Goal: Communication & Community: Answer question/provide support

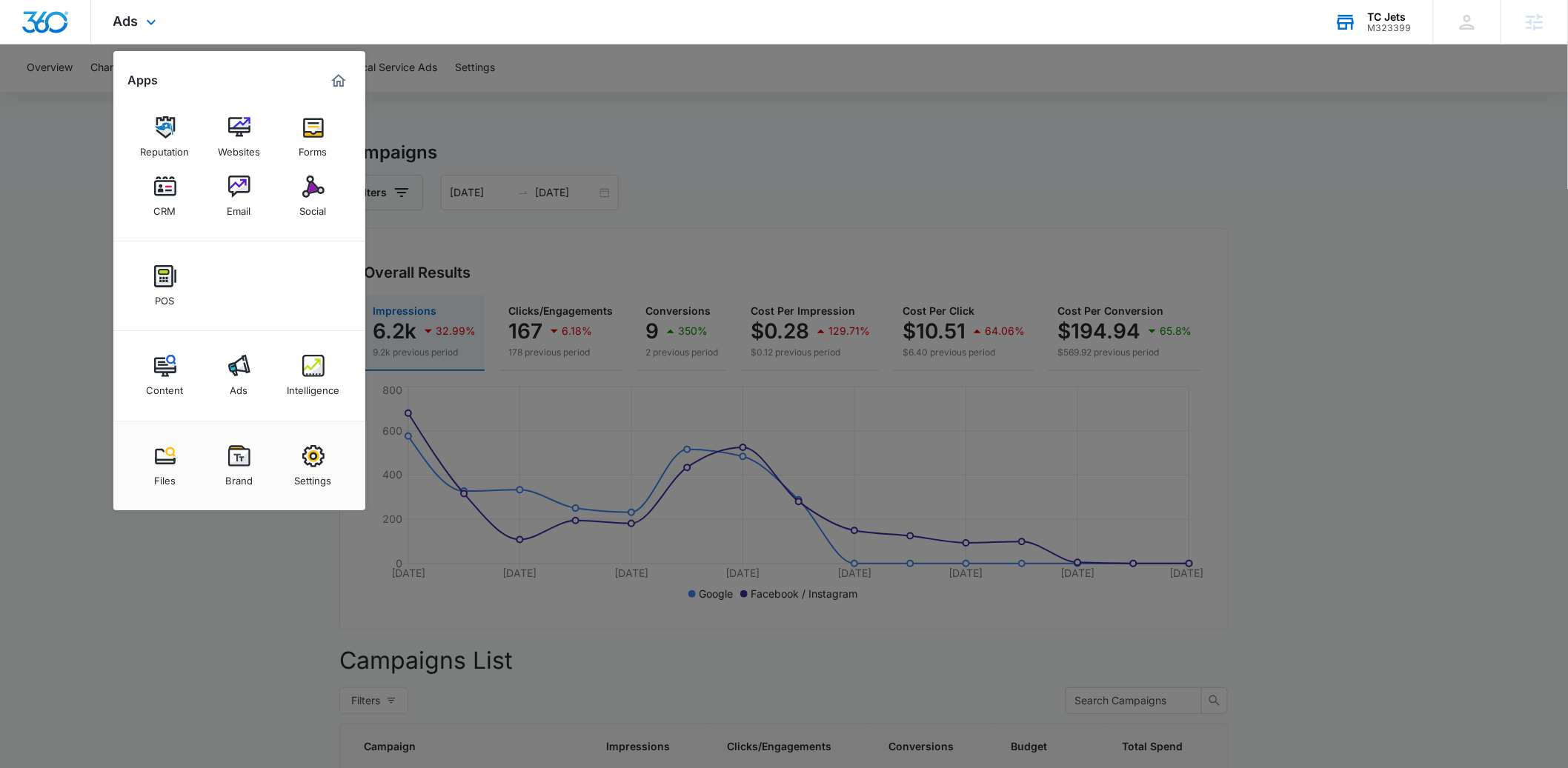
click at [1391, 23] on div "M323399" at bounding box center [1390, 28] width 43 height 10
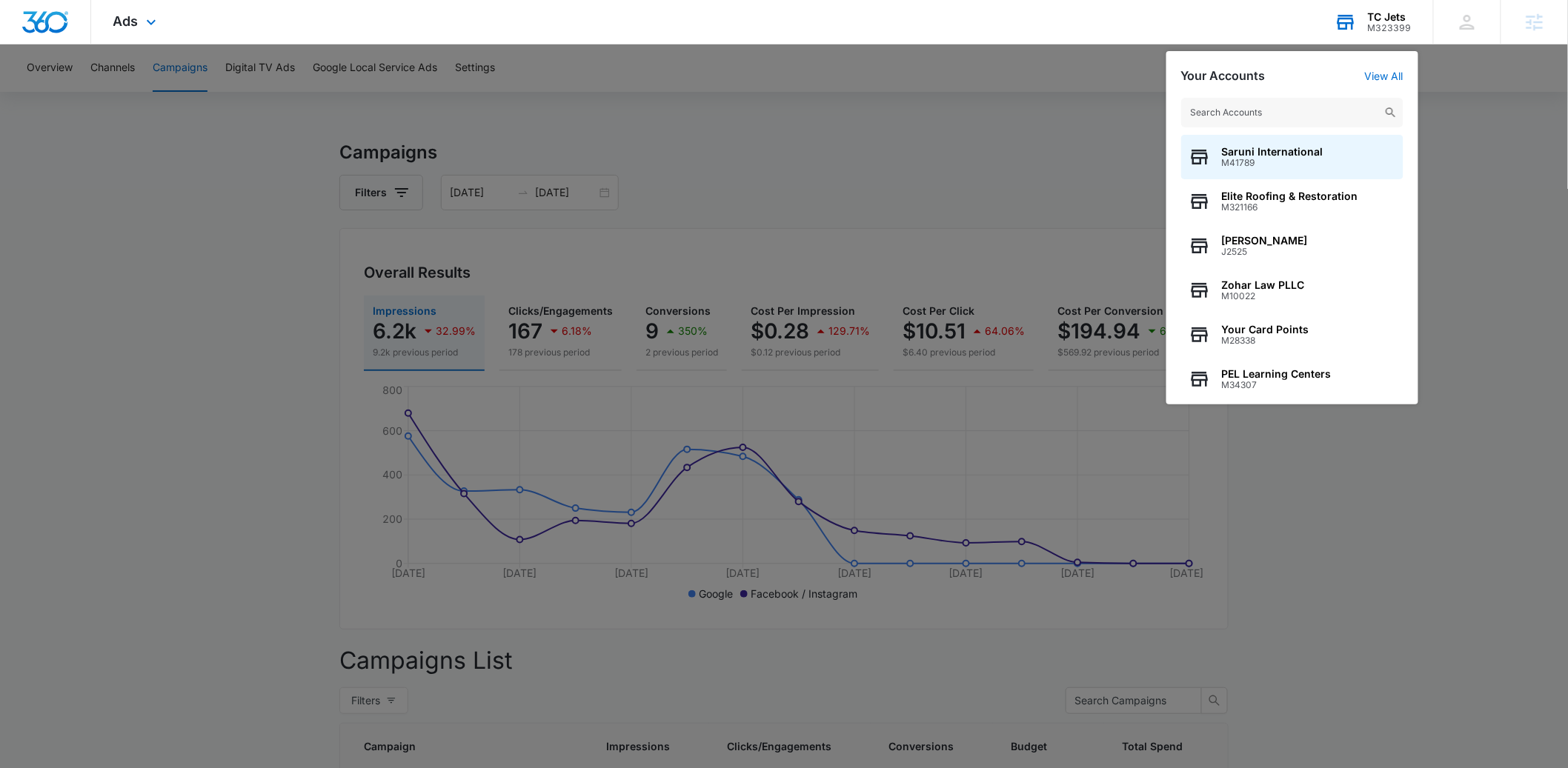
click at [1248, 103] on input "text" at bounding box center [1292, 113] width 223 height 30
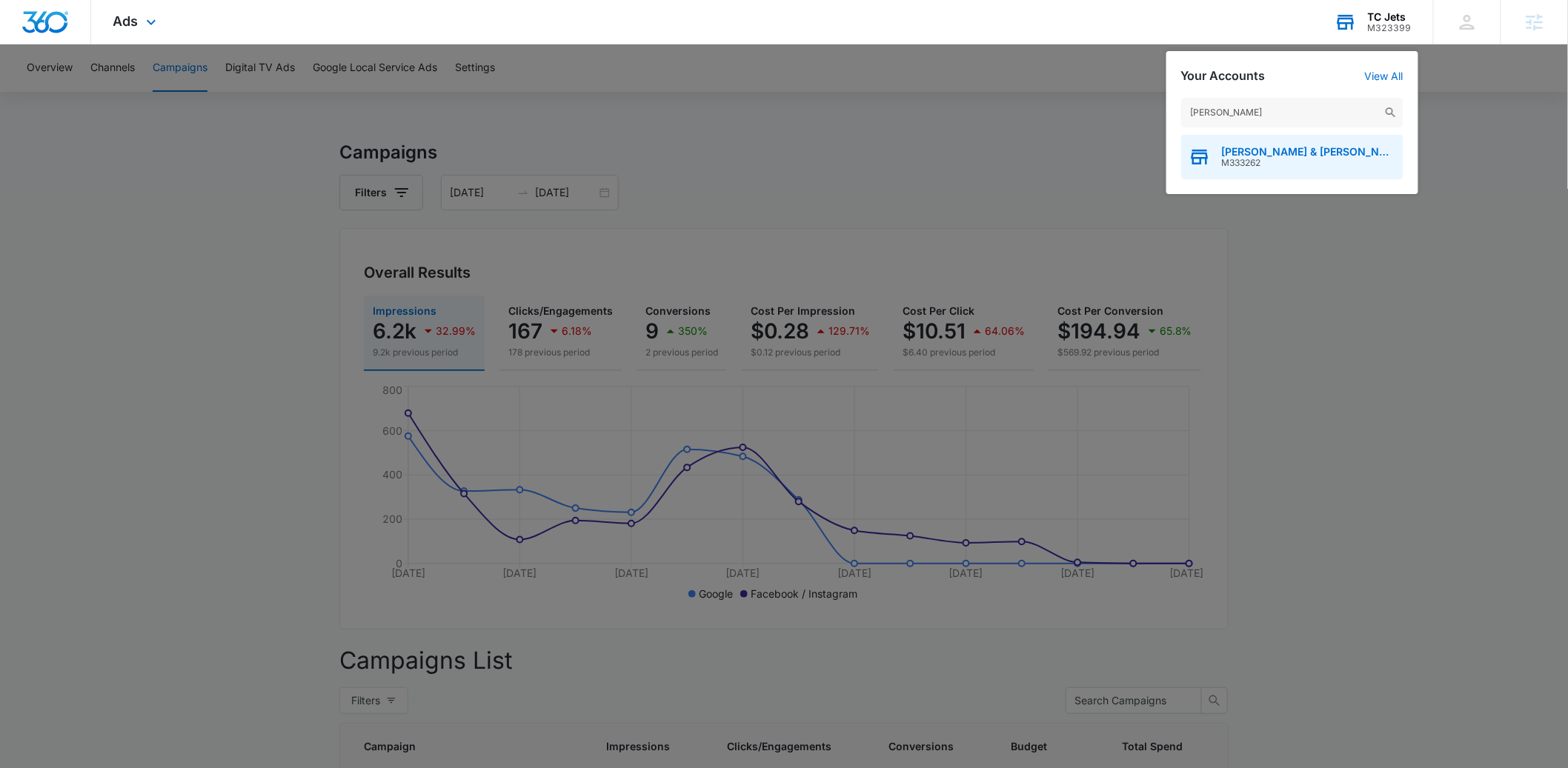
type input "drucker"
click at [1229, 154] on span "Drucker & Mattia PLLC" at bounding box center [1309, 152] width 174 height 12
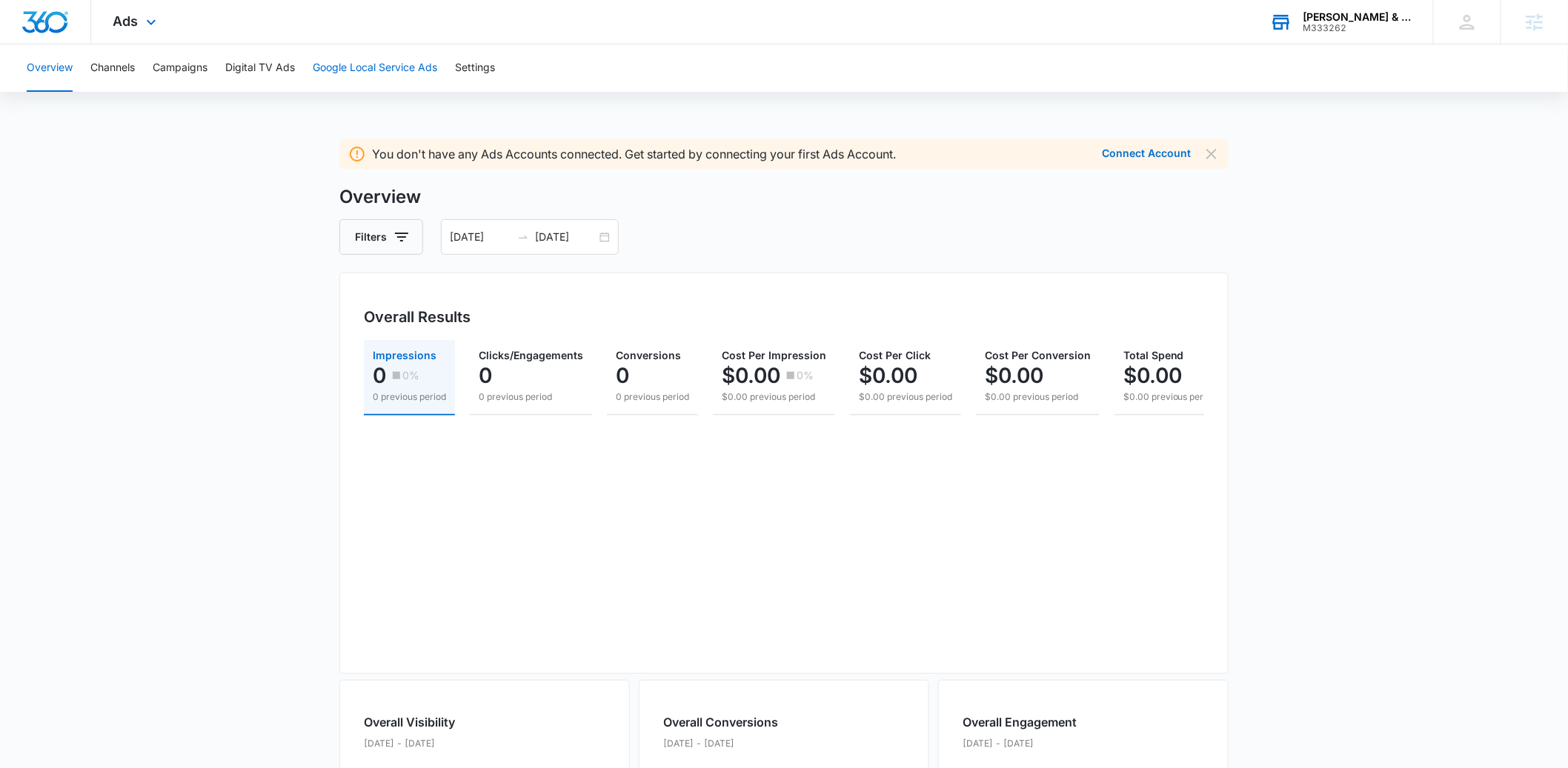
click at [348, 70] on button "Google Local Service Ads" at bounding box center [375, 68] width 124 height 48
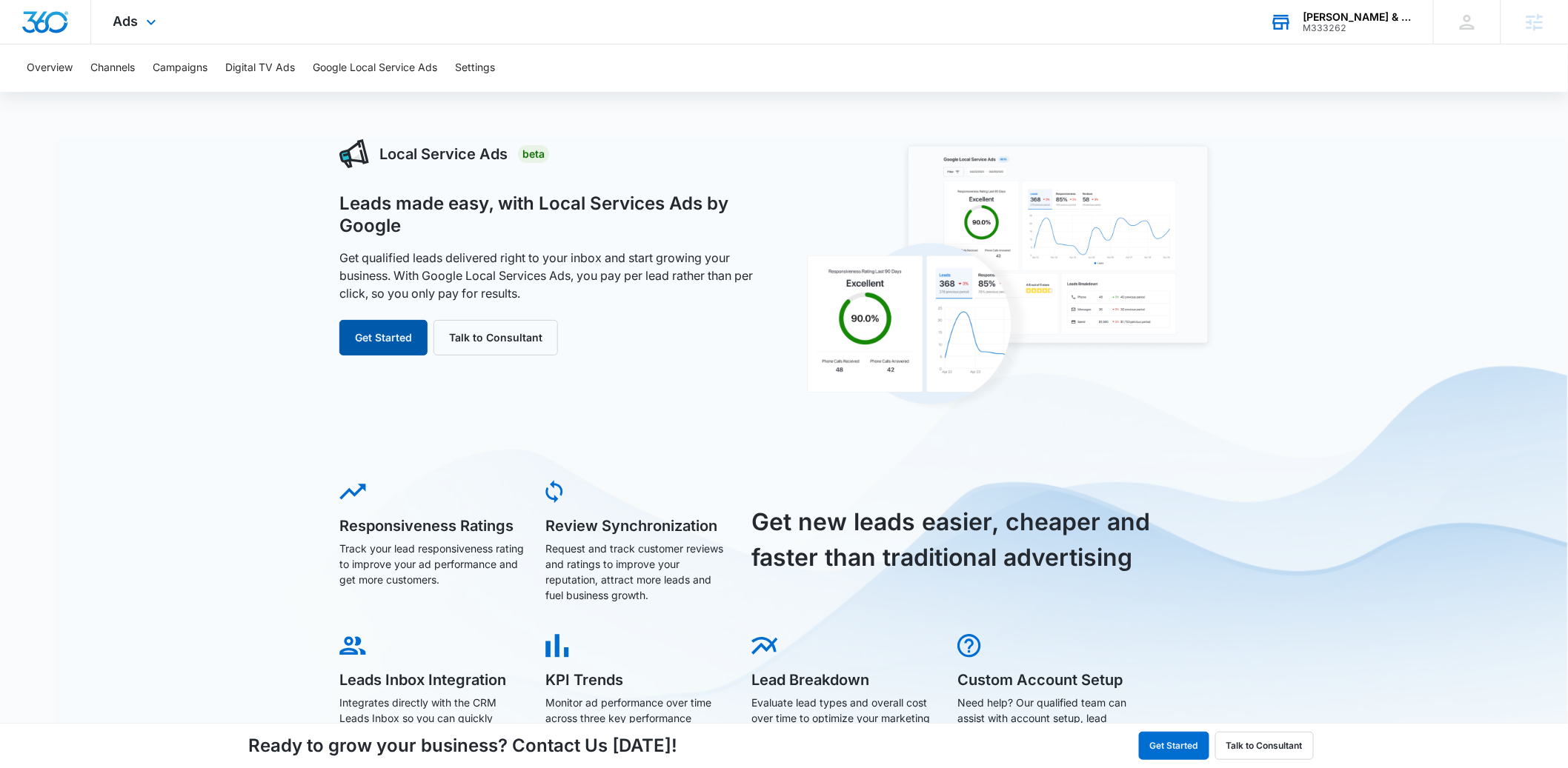
click at [400, 334] on button "Get Started" at bounding box center [383, 337] width 88 height 36
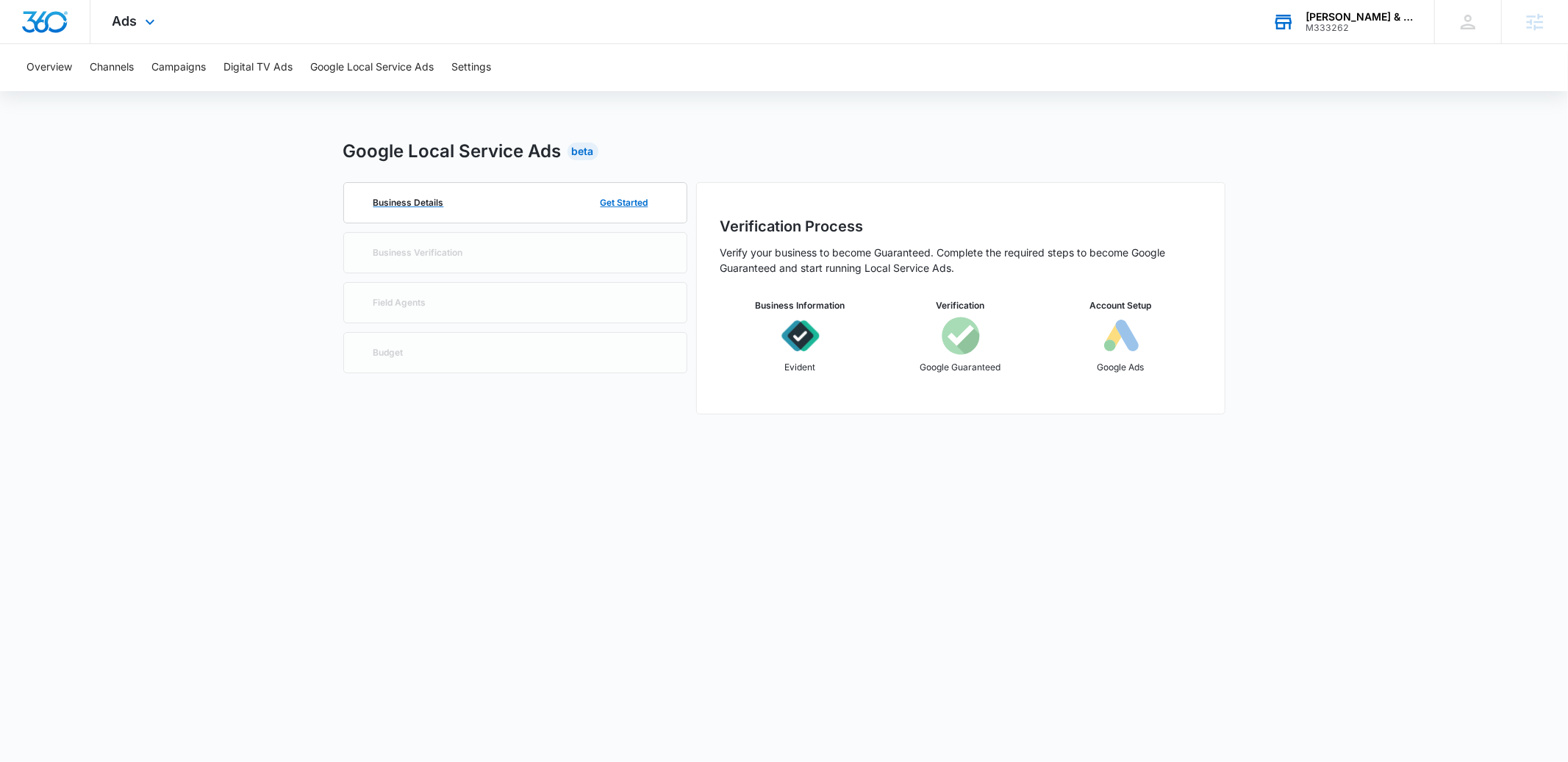
click at [572, 201] on div "Business Details Get Started" at bounding box center [515, 203] width 296 height 40
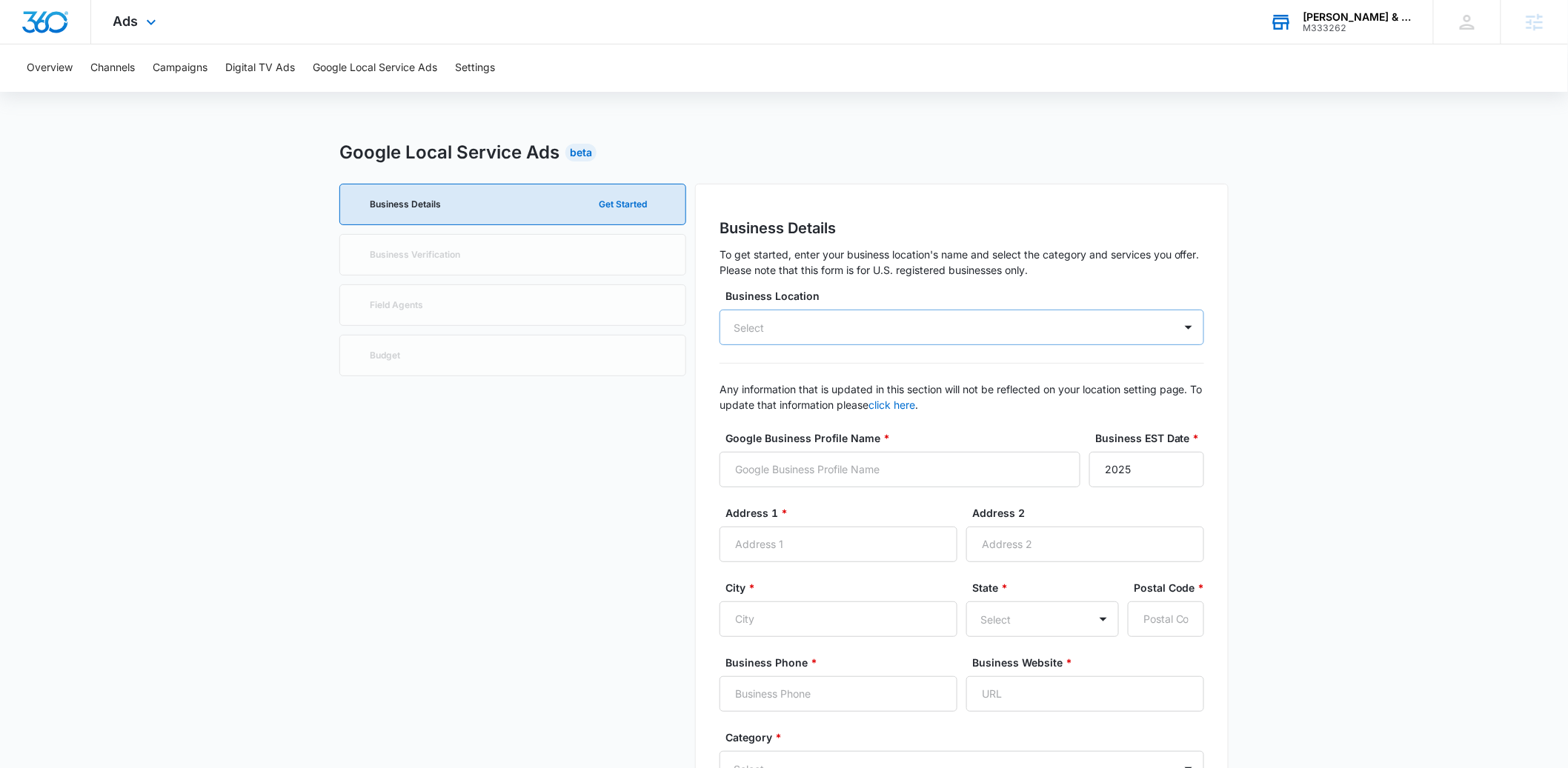
click at [879, 329] on div "Select" at bounding box center [962, 327] width 485 height 36
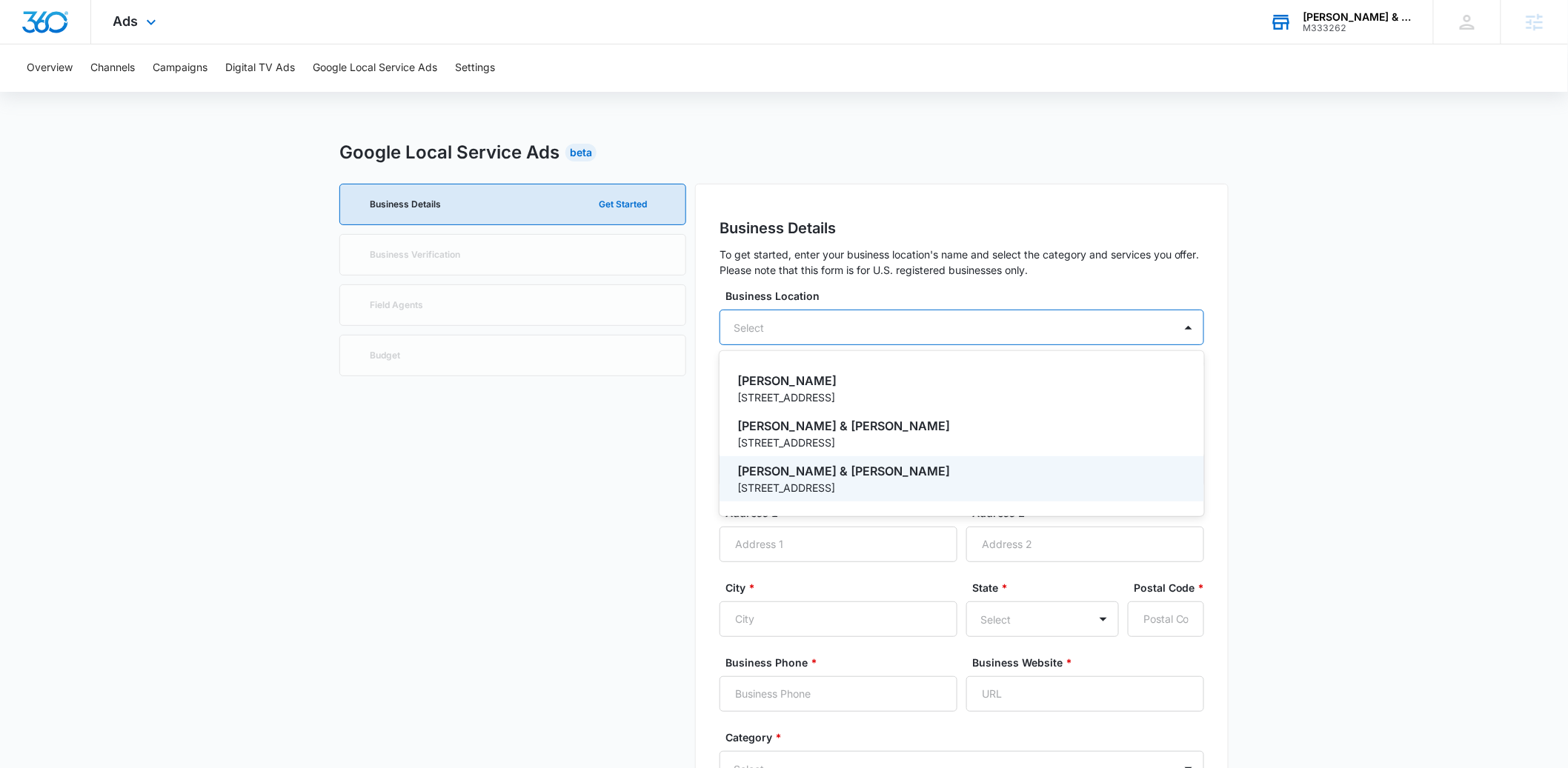
click at [860, 480] on p "37-06 82nd Street, Suite 200" at bounding box center [960, 488] width 446 height 16
type input "Drucker & Mattia PLLC"
type input "37-06 82nd Street, Suite 200"
type input "Jackson Heights"
type input "11372"
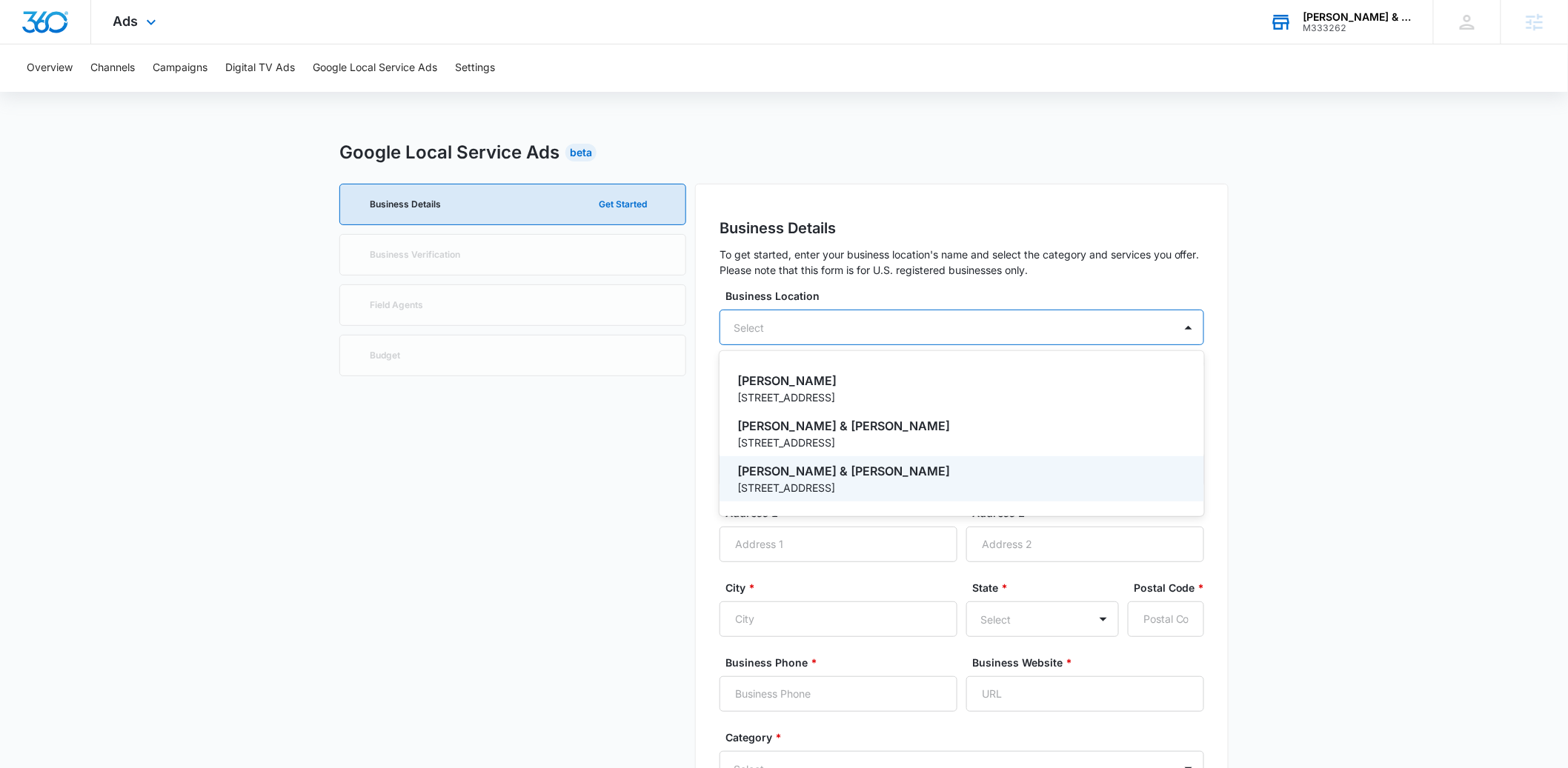
type input "7184582312"
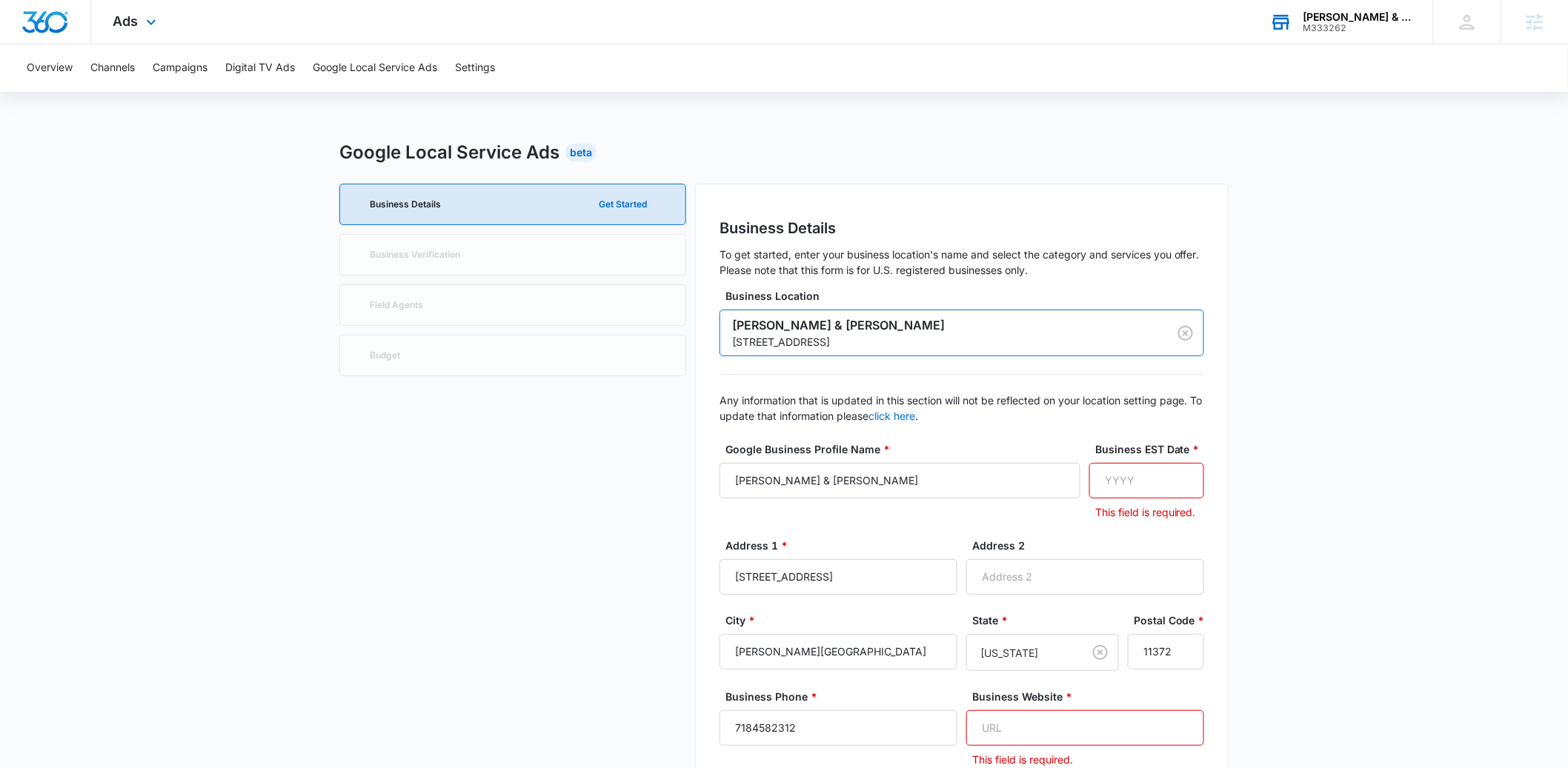
click at [1131, 487] on input "Business EST Date *" at bounding box center [1146, 480] width 115 height 36
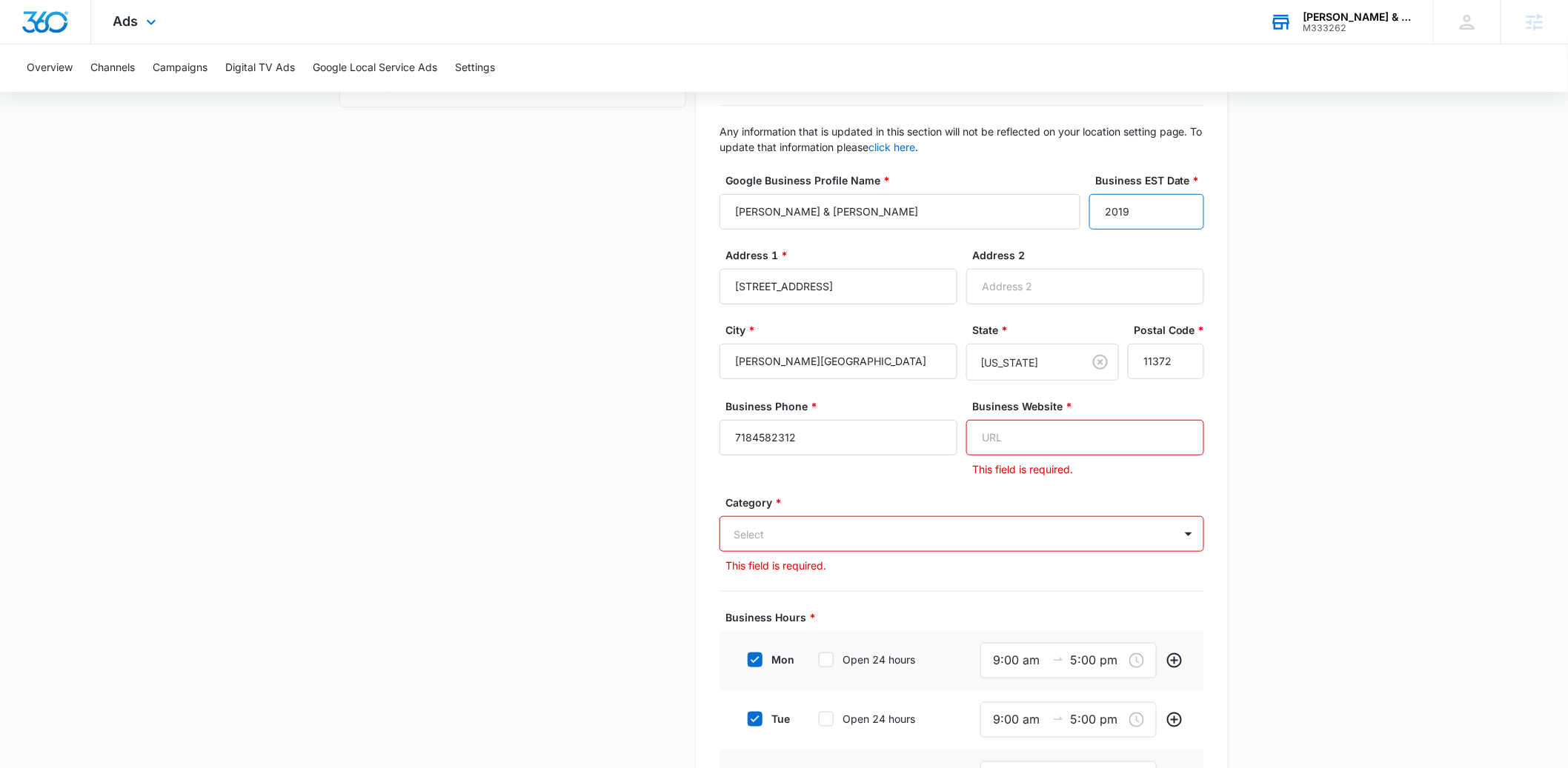
scroll to position [289, 0]
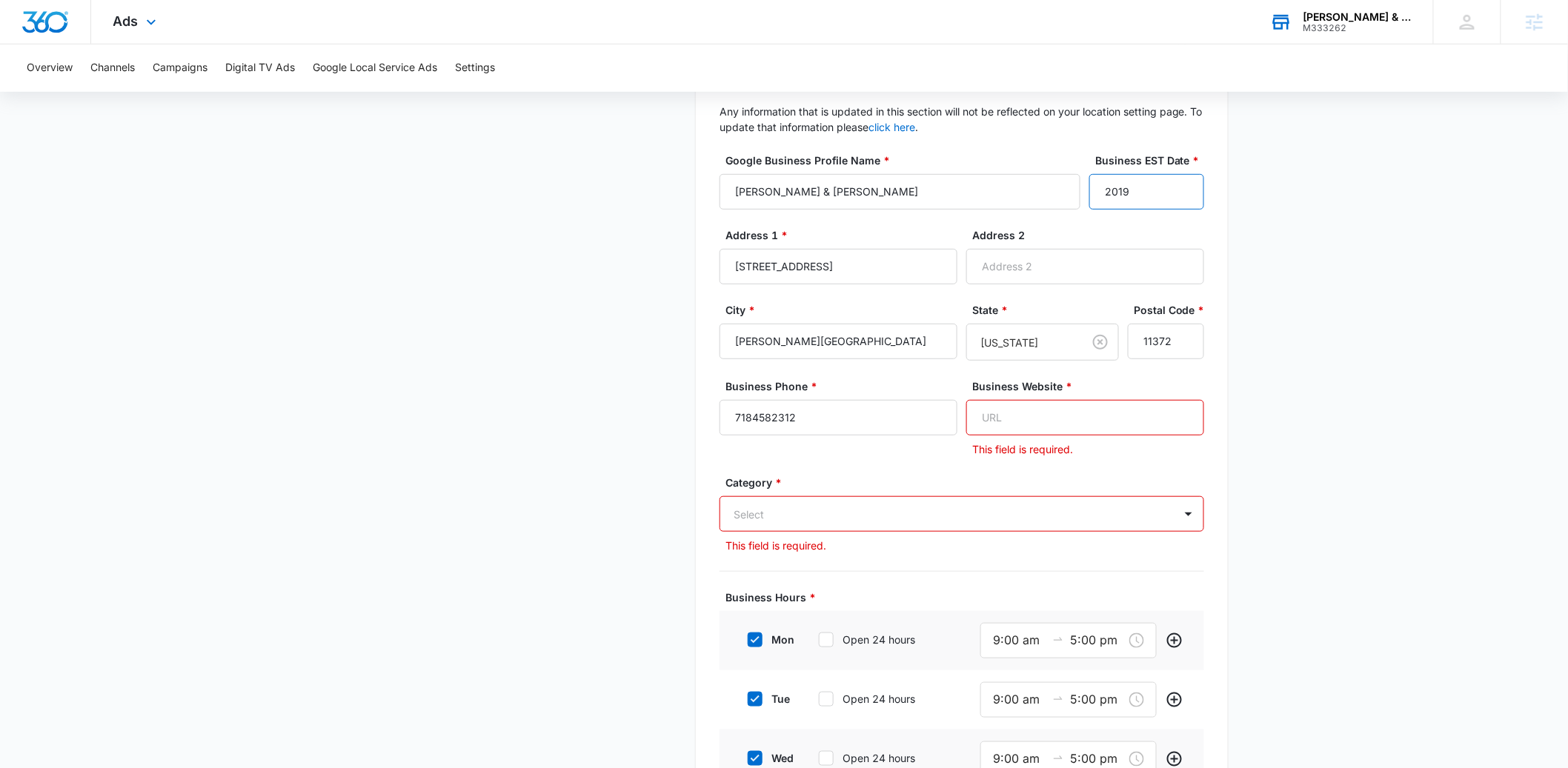
type input "2019"
click at [1003, 414] on input "Business Website *" at bounding box center [1086, 417] width 238 height 36
paste input "https://druckermattialaw.com/"
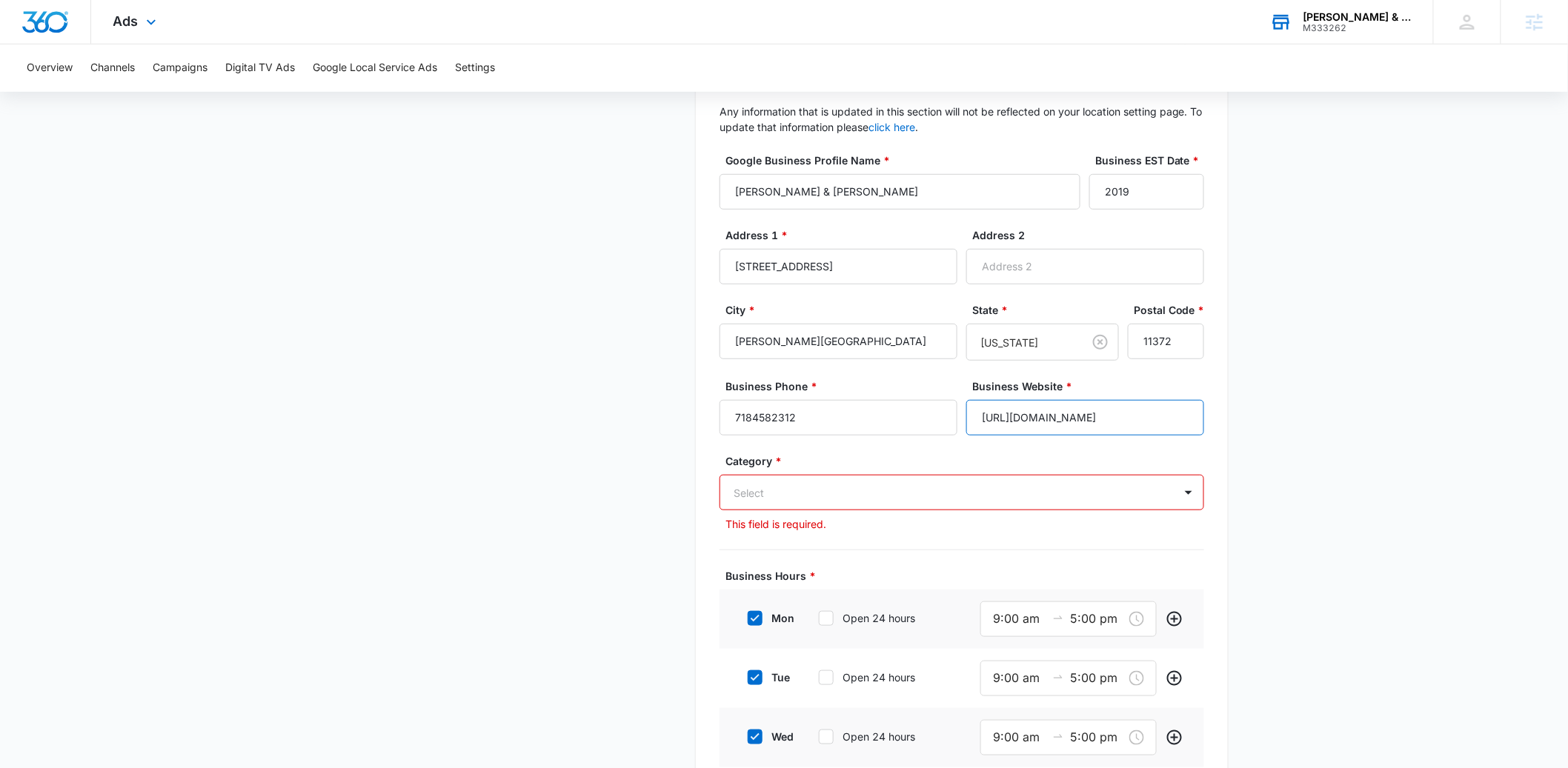
type input "https://druckermattialaw.com/"
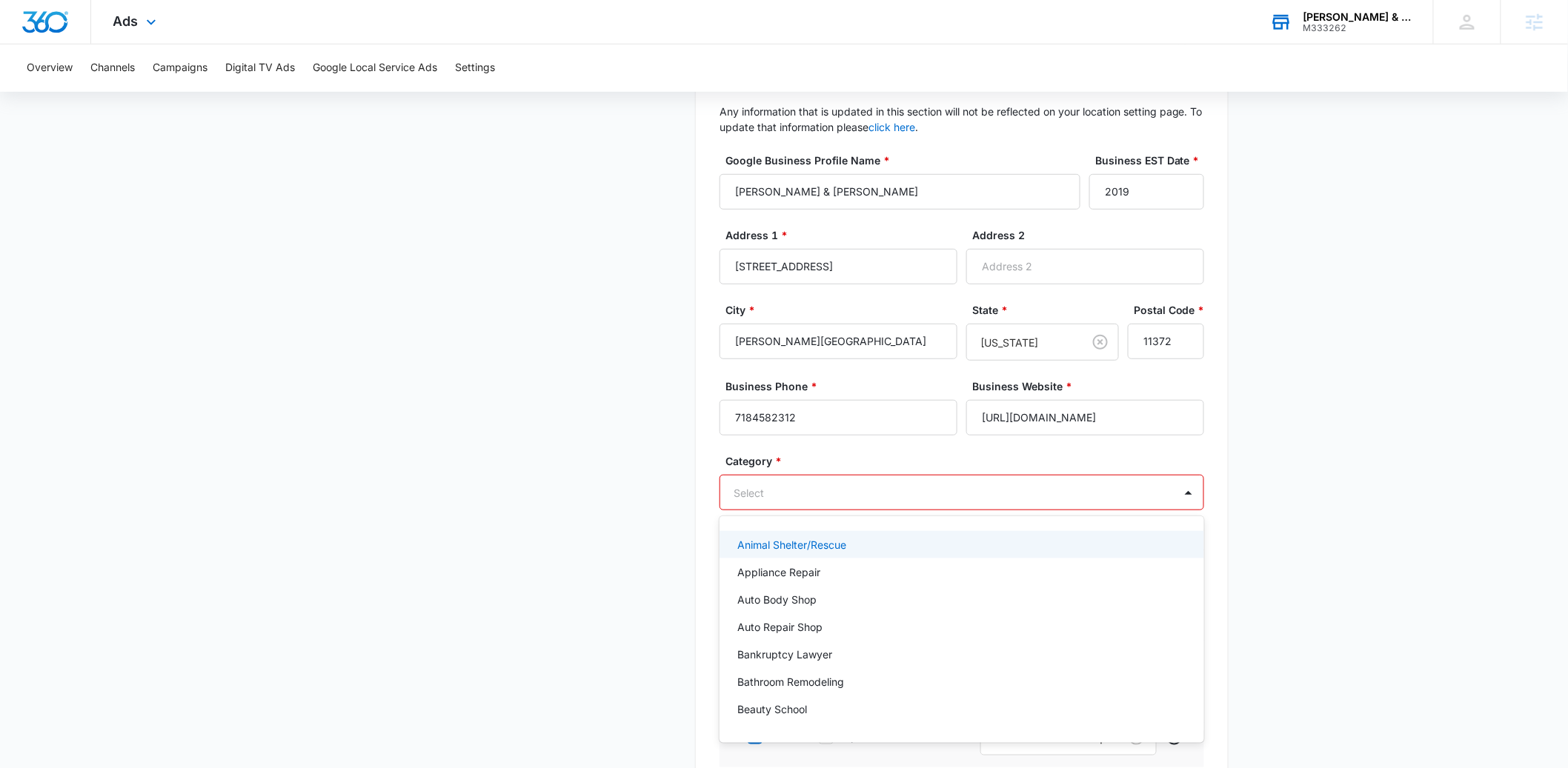
click at [838, 495] on div at bounding box center [944, 493] width 421 height 18
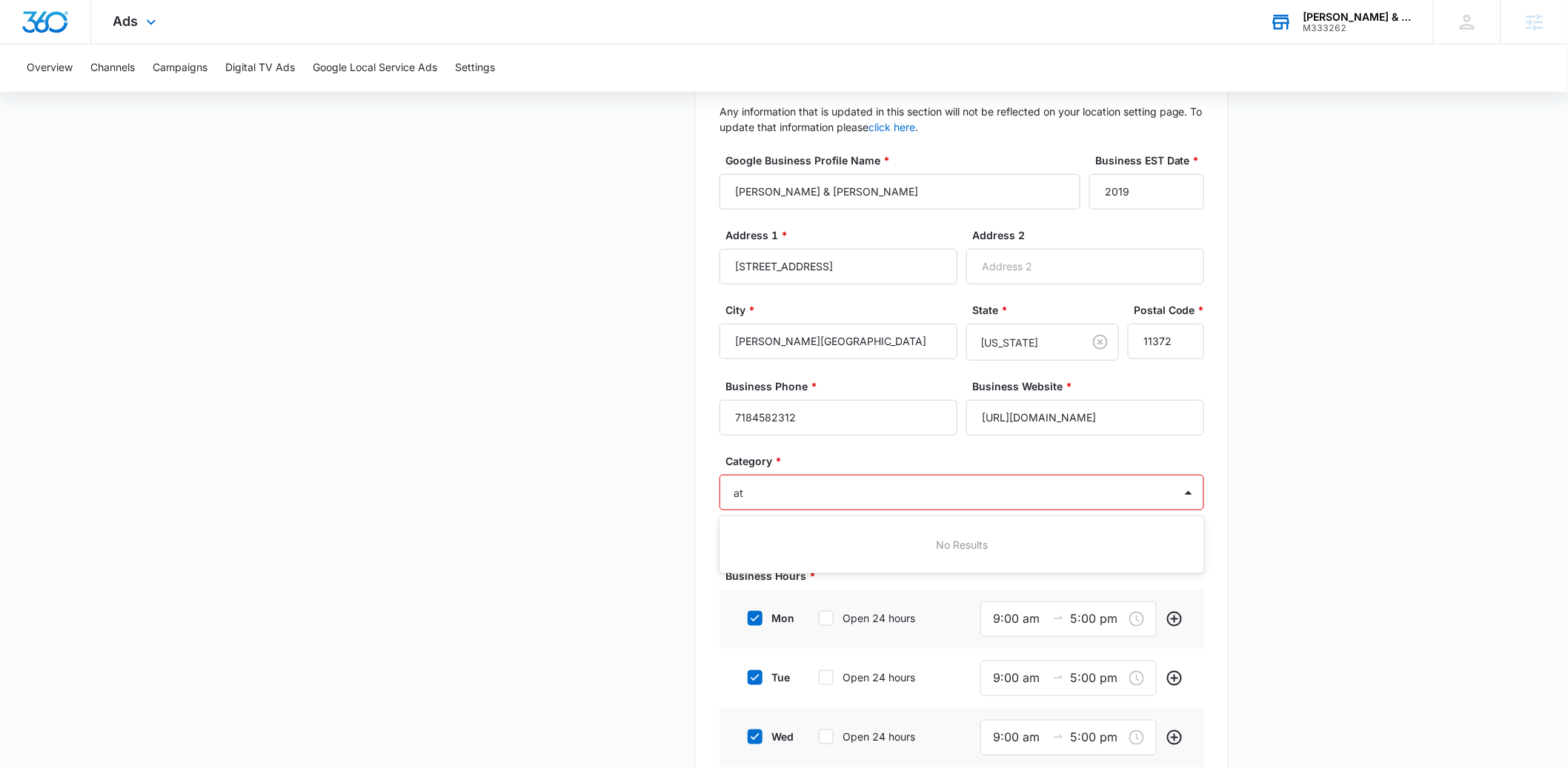
type input "a"
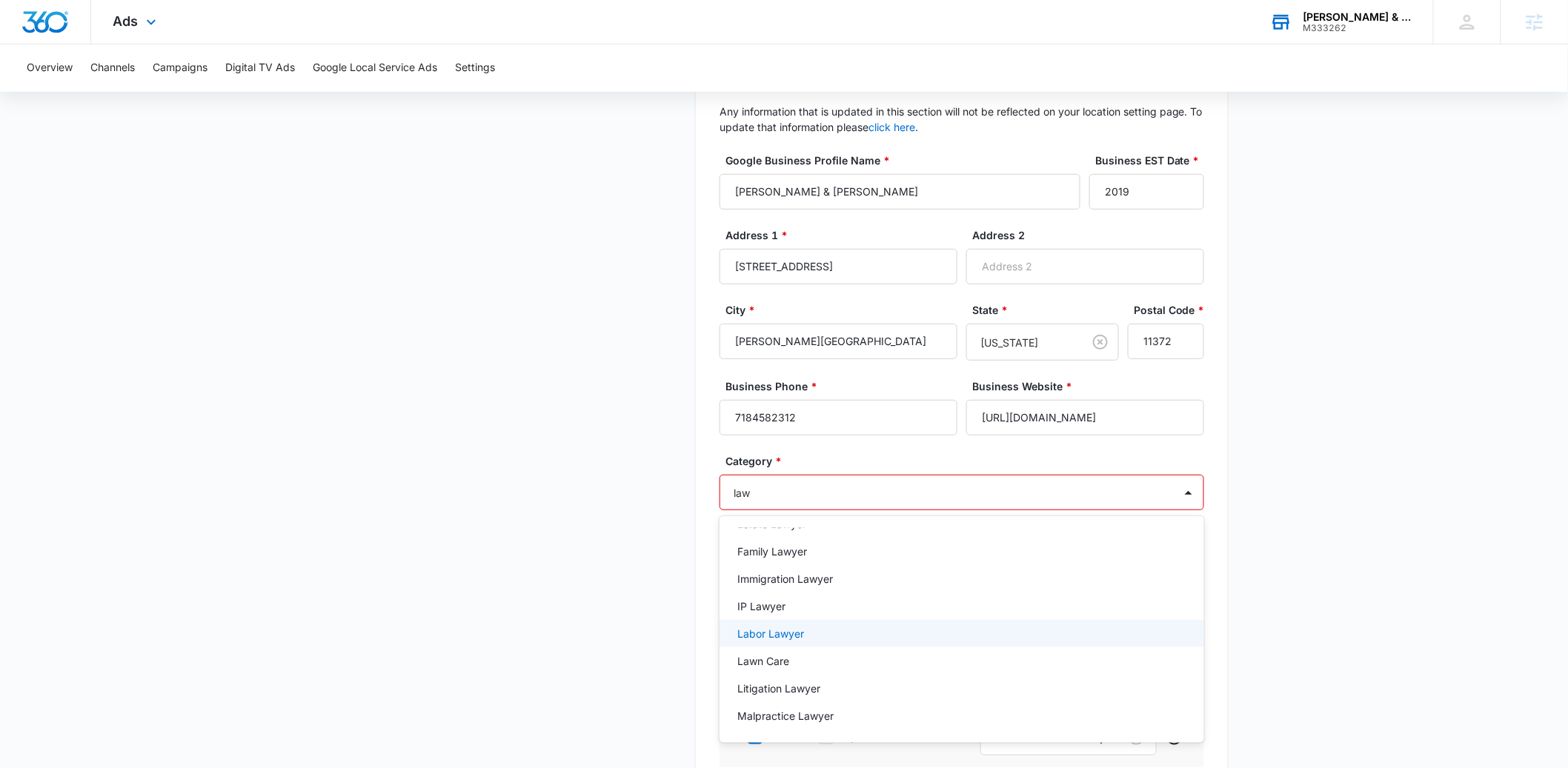
scroll to position [158, 0]
type input "lawyer"
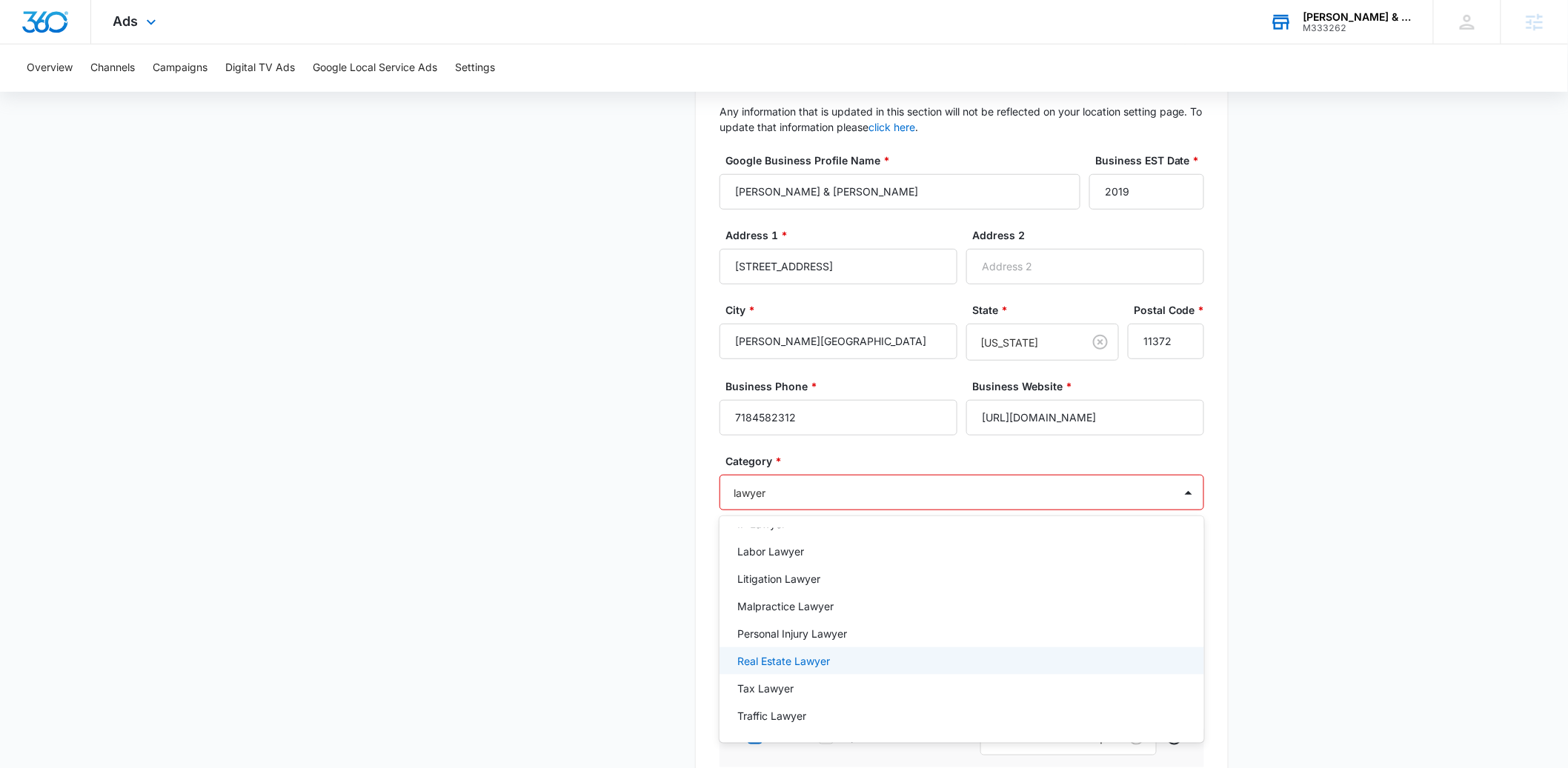
click at [801, 659] on p "Real Estate Lawyer" at bounding box center [783, 661] width 93 height 16
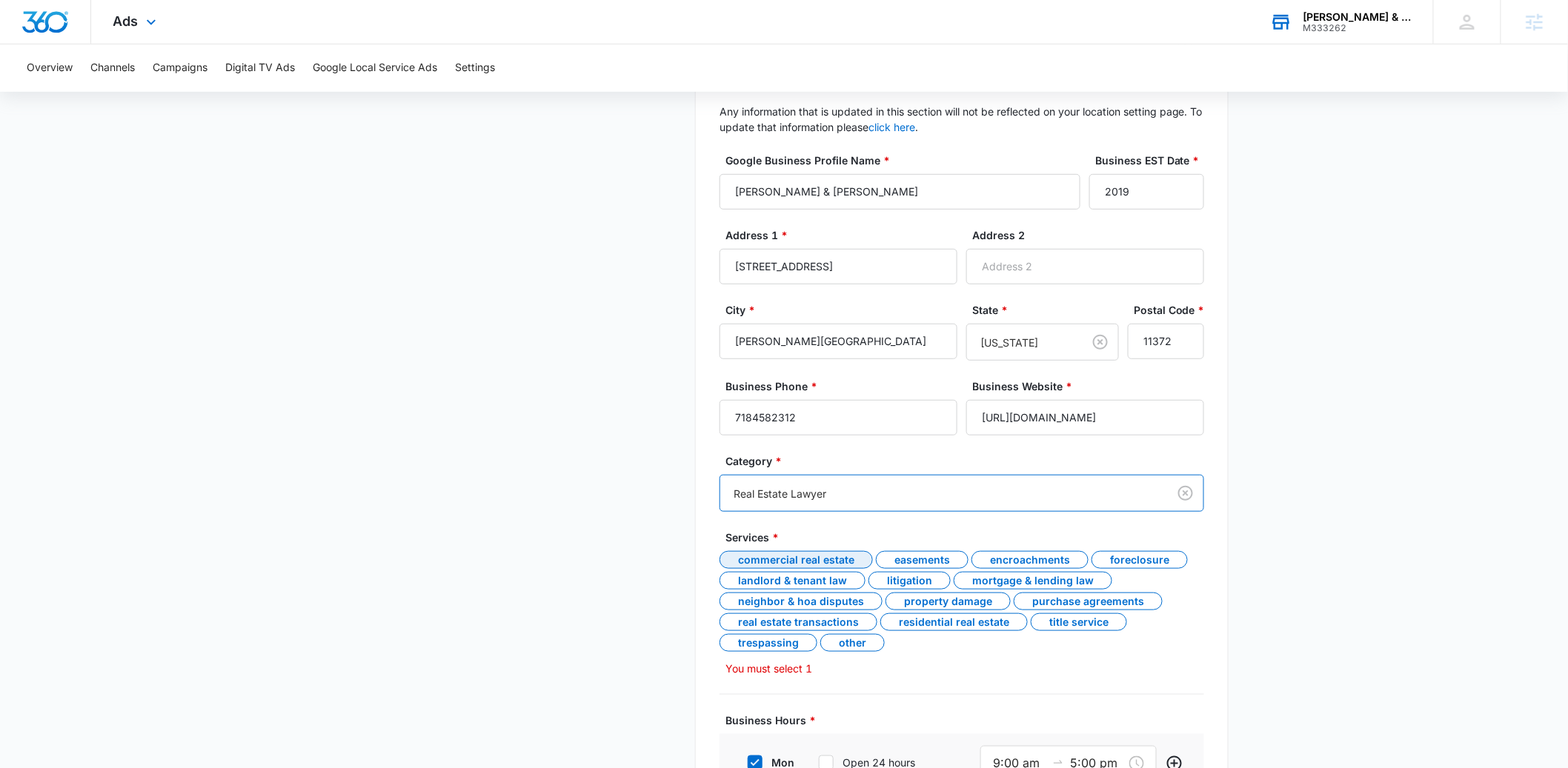
click at [806, 557] on div "Commercial Real Estate" at bounding box center [796, 559] width 154 height 17
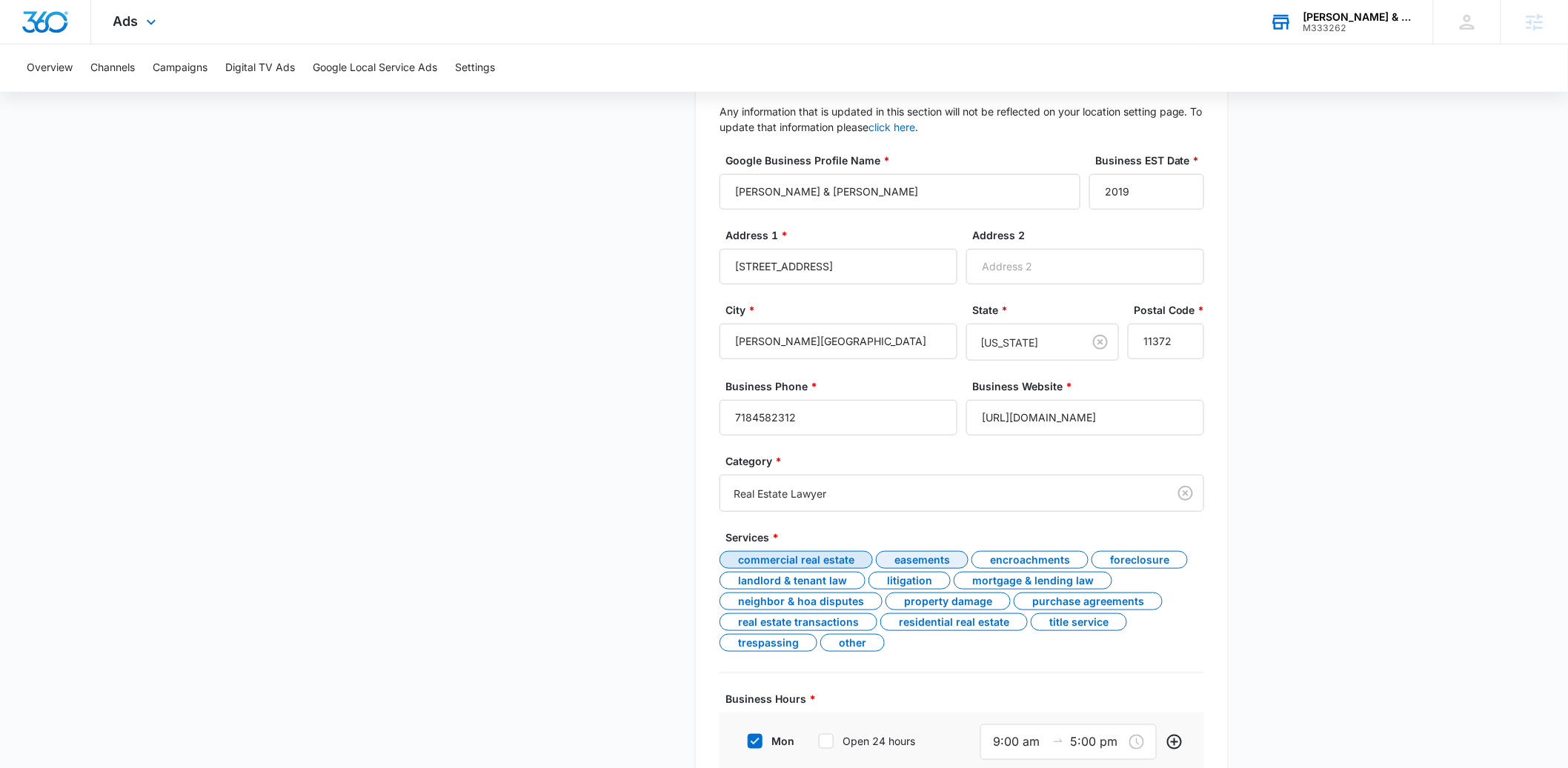
click at [893, 555] on div "Easements" at bounding box center [922, 559] width 93 height 17
click at [1030, 560] on div "Encroachments" at bounding box center [1030, 559] width 117 height 17
click at [1119, 556] on div "Foreclosure" at bounding box center [1139, 559] width 96 height 17
click at [1025, 579] on div "Mortgage & Lending Law" at bounding box center [1033, 580] width 158 height 17
click at [899, 581] on div "Litigation" at bounding box center [909, 580] width 83 height 17
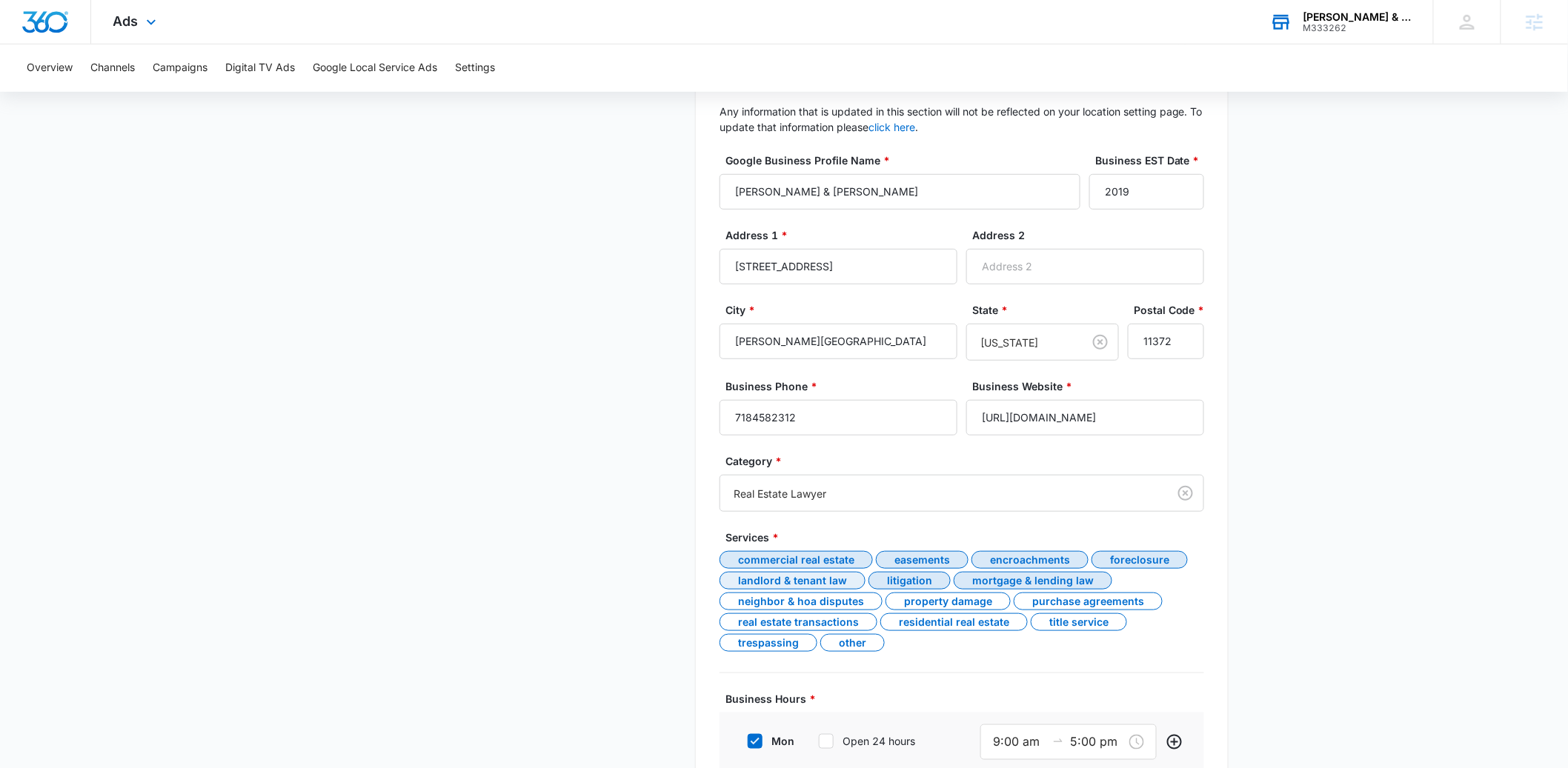
click at [802, 577] on div "Landlord & Tenant Law" at bounding box center [793, 580] width 146 height 17
click at [822, 601] on div "Neighbor & HOA Disputes" at bounding box center [801, 601] width 163 height 17
click at [940, 603] on div "Property Damage" at bounding box center [948, 601] width 125 height 17
click at [1056, 601] on div "Purchase Agreements" at bounding box center [1087, 601] width 149 height 17
click at [1061, 622] on div "Title Service" at bounding box center [1079, 622] width 96 height 17
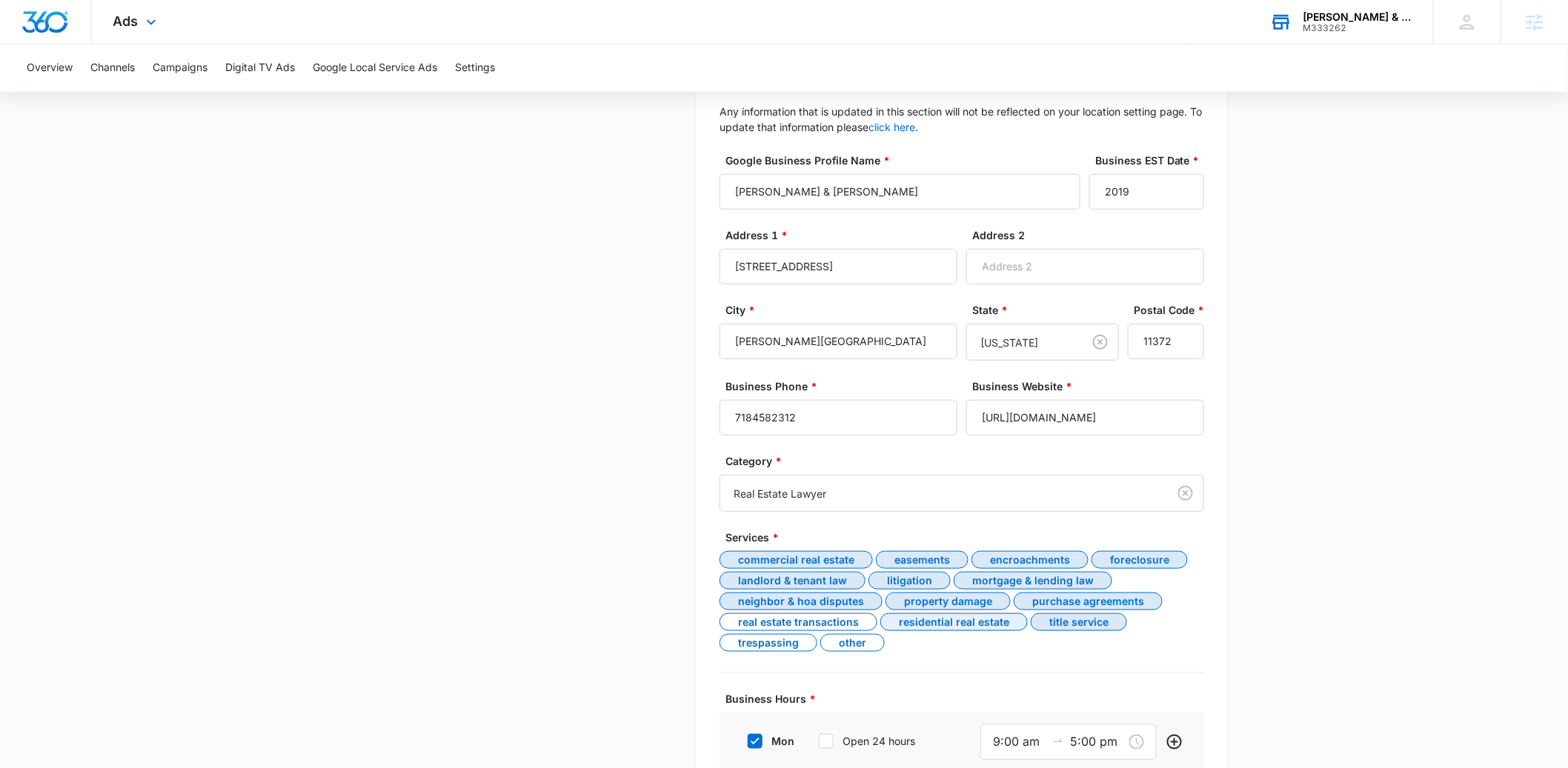
click at [943, 621] on div "Residential Real Estate" at bounding box center [954, 622] width 148 height 17
click at [802, 625] on div "Real Estate Transactions" at bounding box center [799, 622] width 158 height 17
click at [770, 642] on div "Trespassing" at bounding box center [768, 643] width 98 height 17
click at [755, 646] on div "Trespassing" at bounding box center [768, 643] width 98 height 17
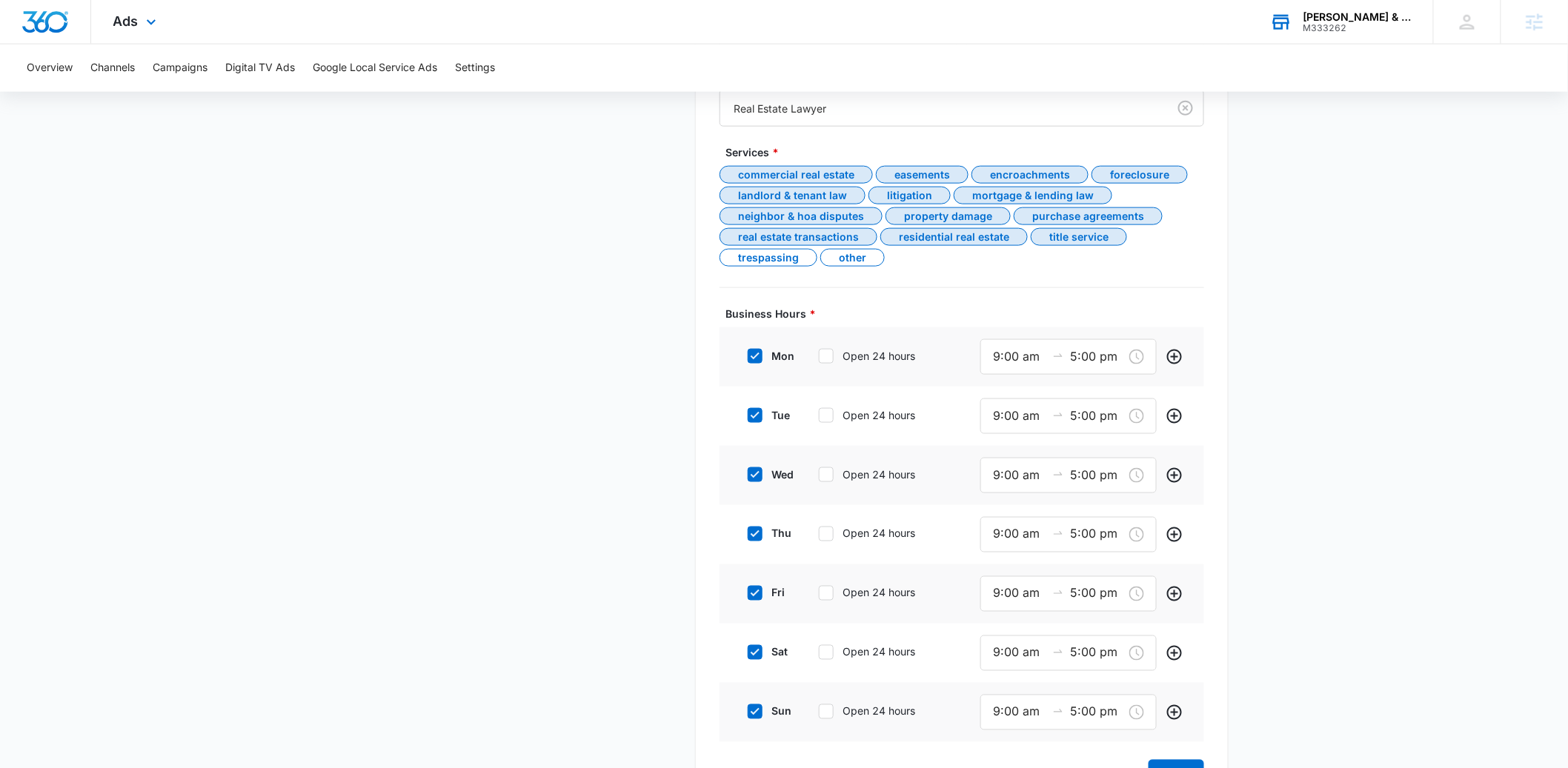
scroll to position [743, 0]
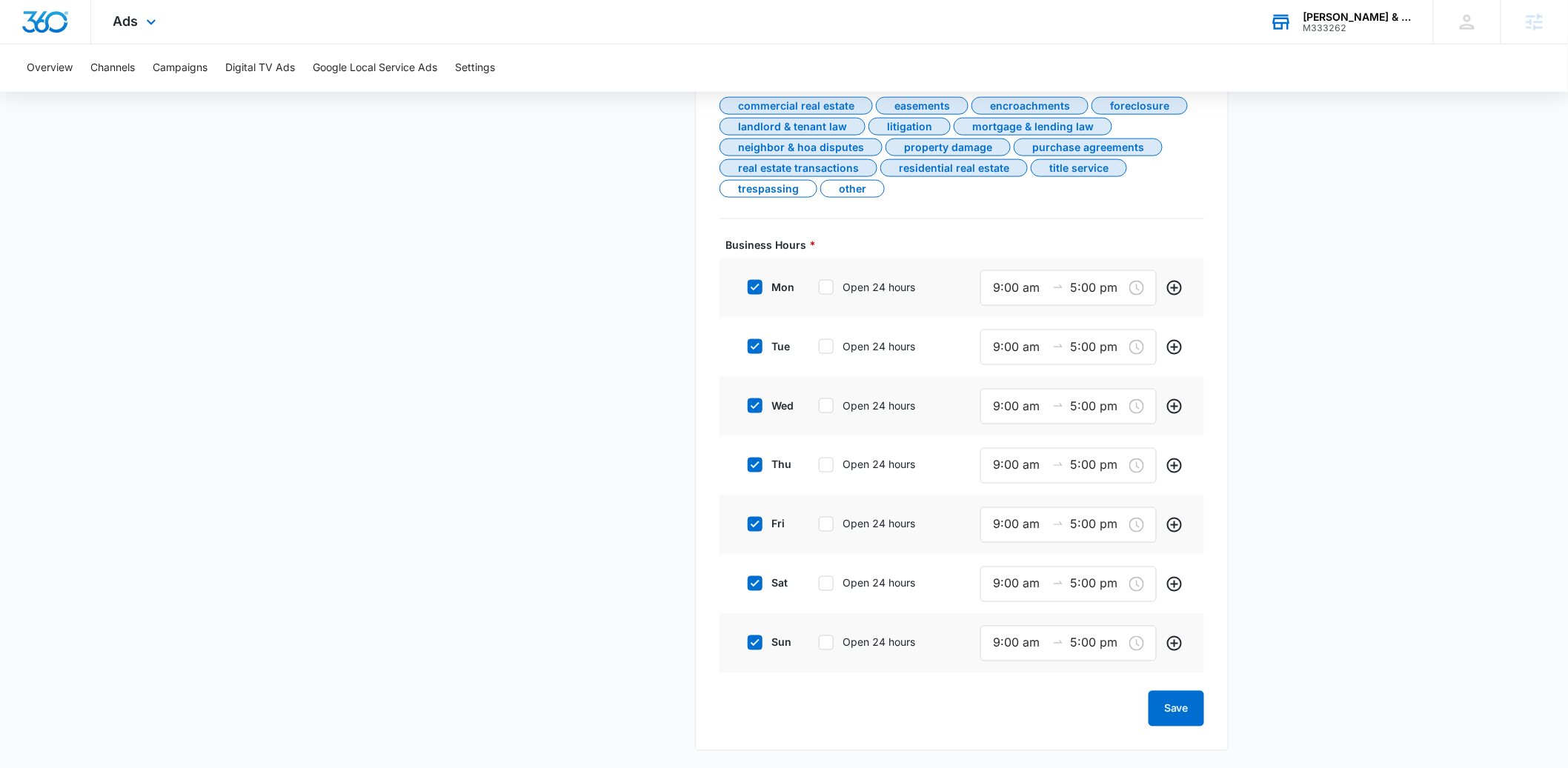
click at [757, 581] on icon at bounding box center [754, 583] width 13 height 13
click at [747, 581] on input "sat" at bounding box center [742, 584] width 10 height 10
checkbox input "false"
click at [757, 636] on icon at bounding box center [754, 642] width 13 height 13
click at [747, 638] on input "sun" at bounding box center [742, 643] width 10 height 10
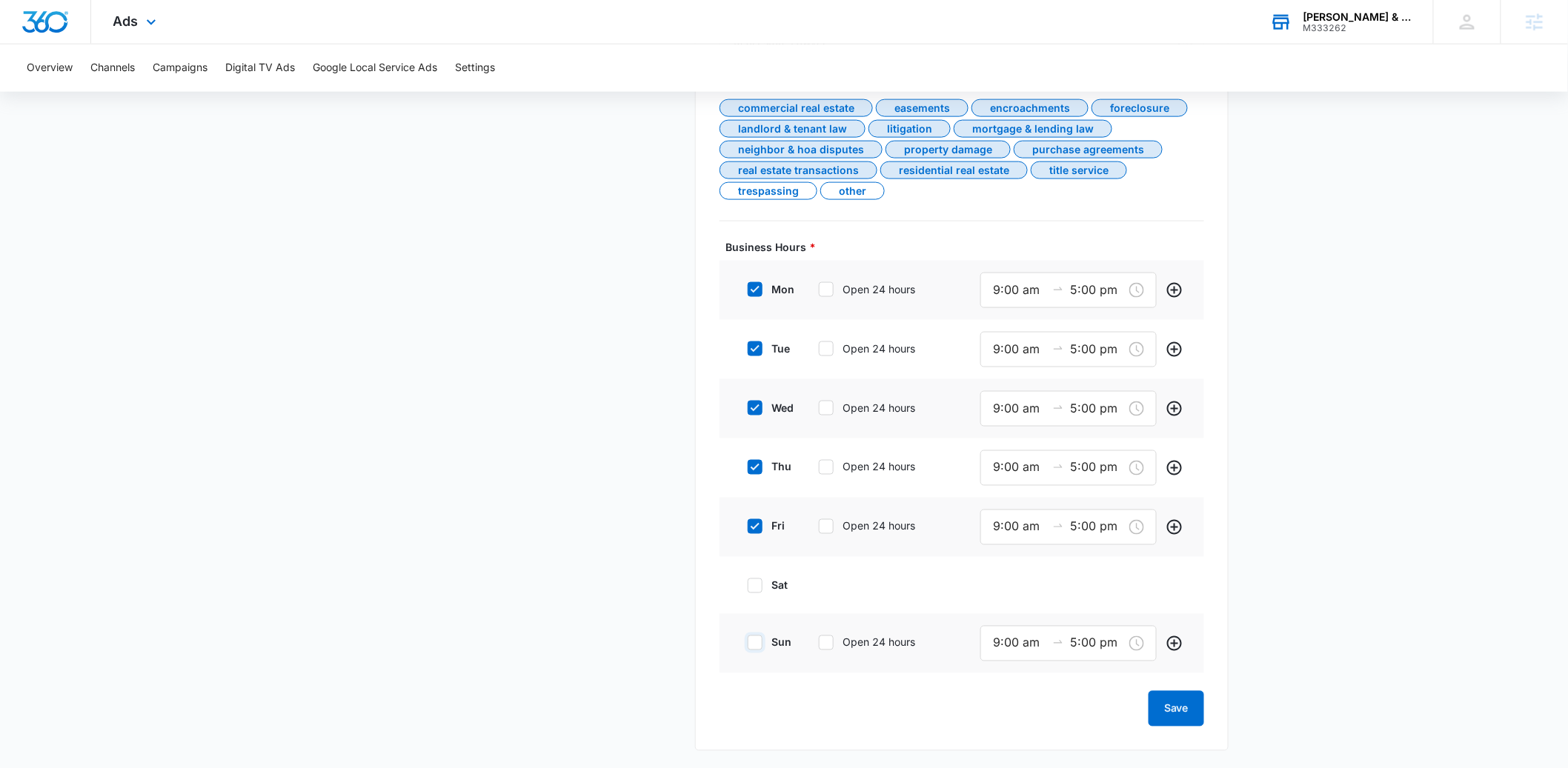
checkbox input "false"
click at [1175, 711] on button "Save" at bounding box center [1177, 709] width 56 height 36
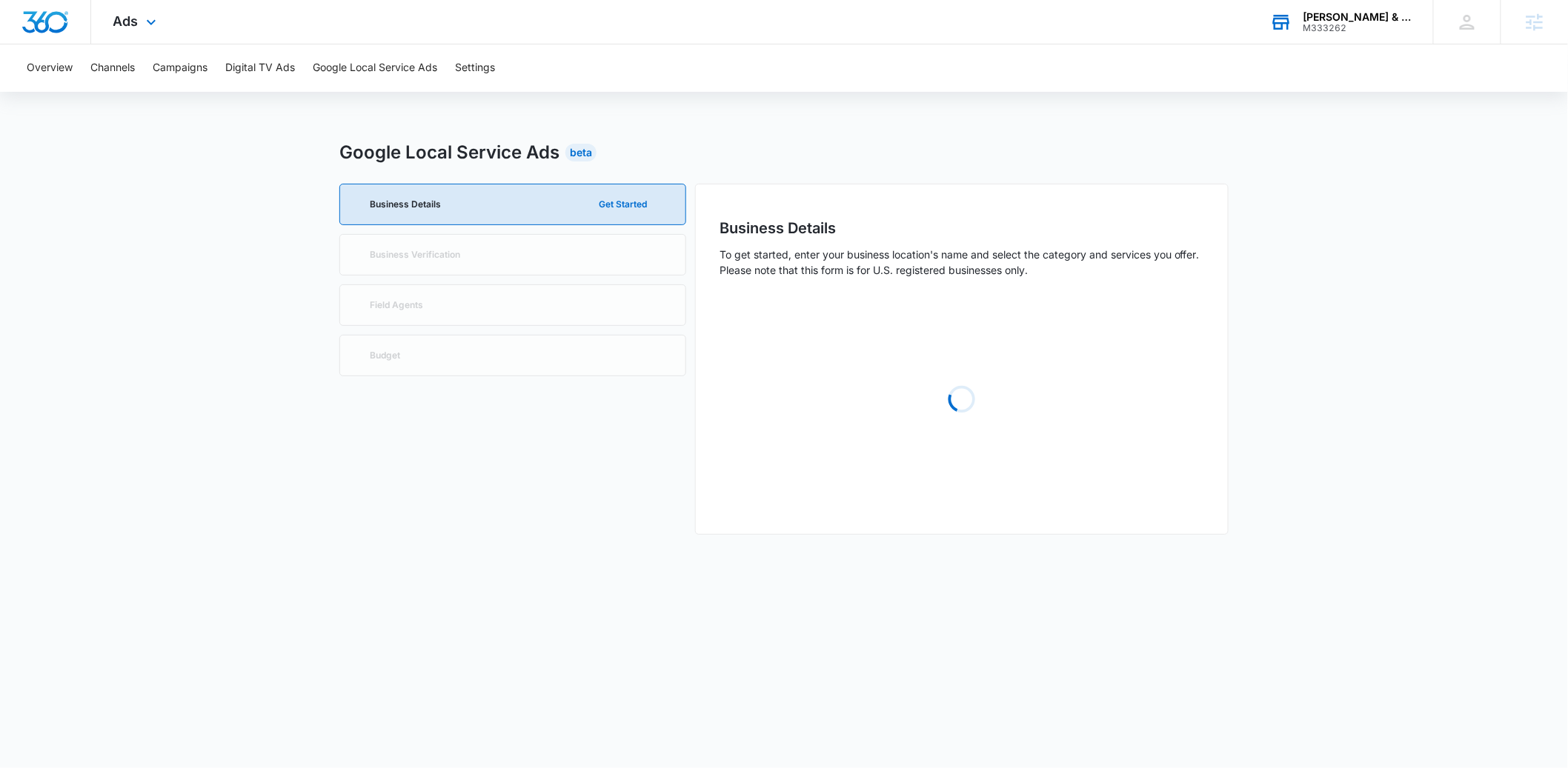
scroll to position [0, 0]
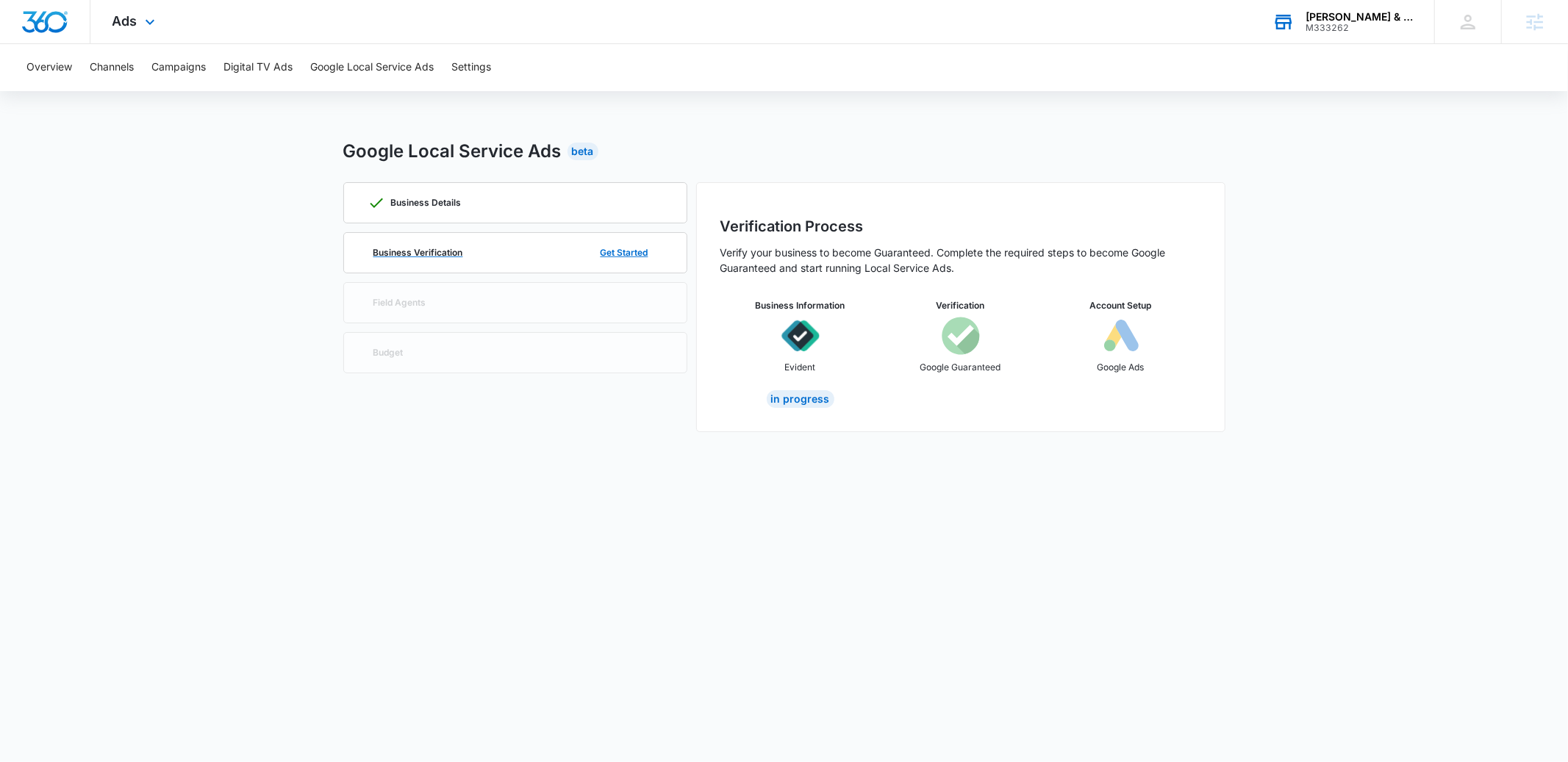
click at [541, 248] on div "Business Verification Get Started" at bounding box center [515, 253] width 296 height 40
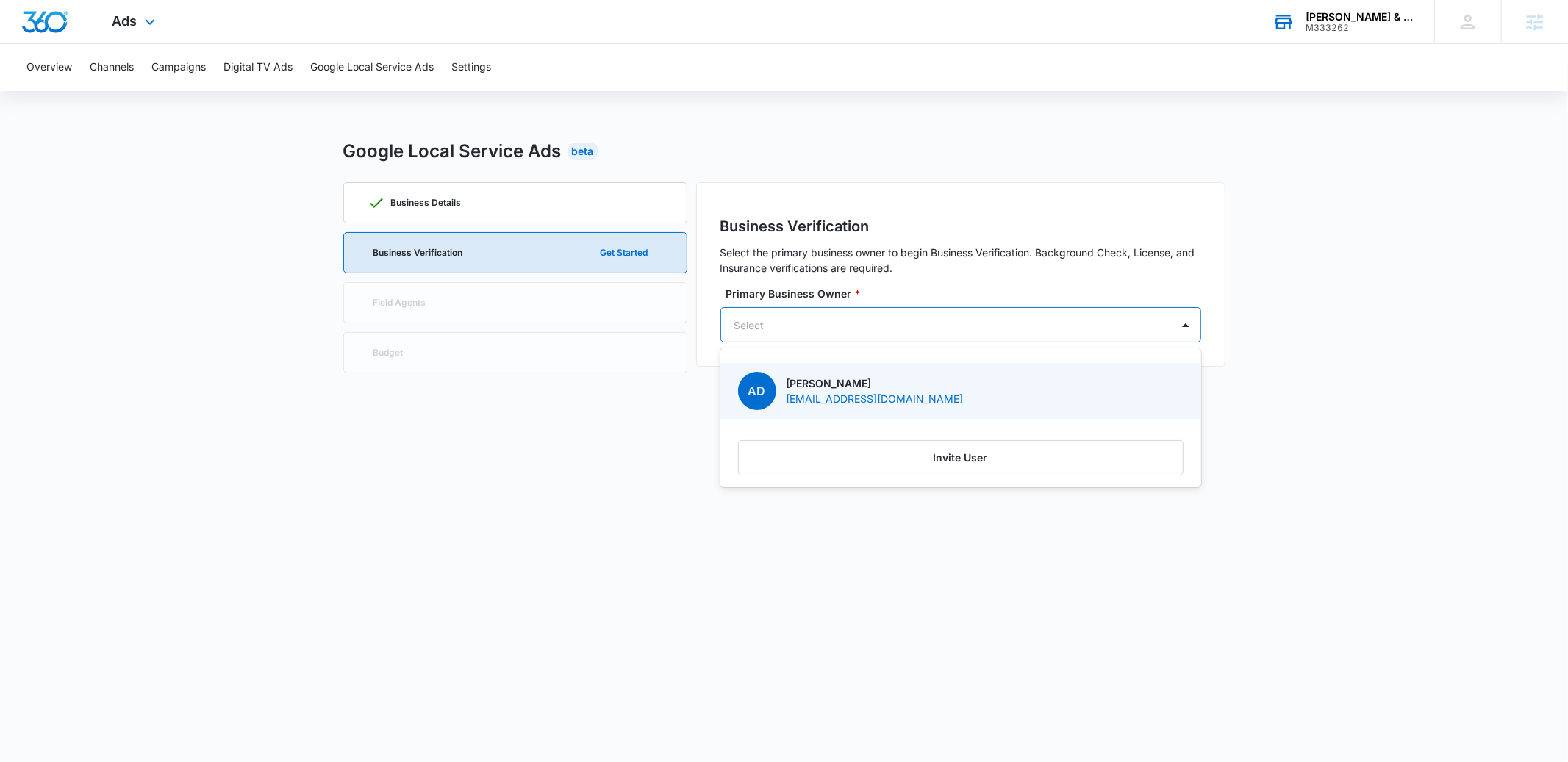
click at [753, 320] on div at bounding box center [943, 325] width 417 height 18
click at [855, 458] on button "Invite User" at bounding box center [960, 458] width 446 height 35
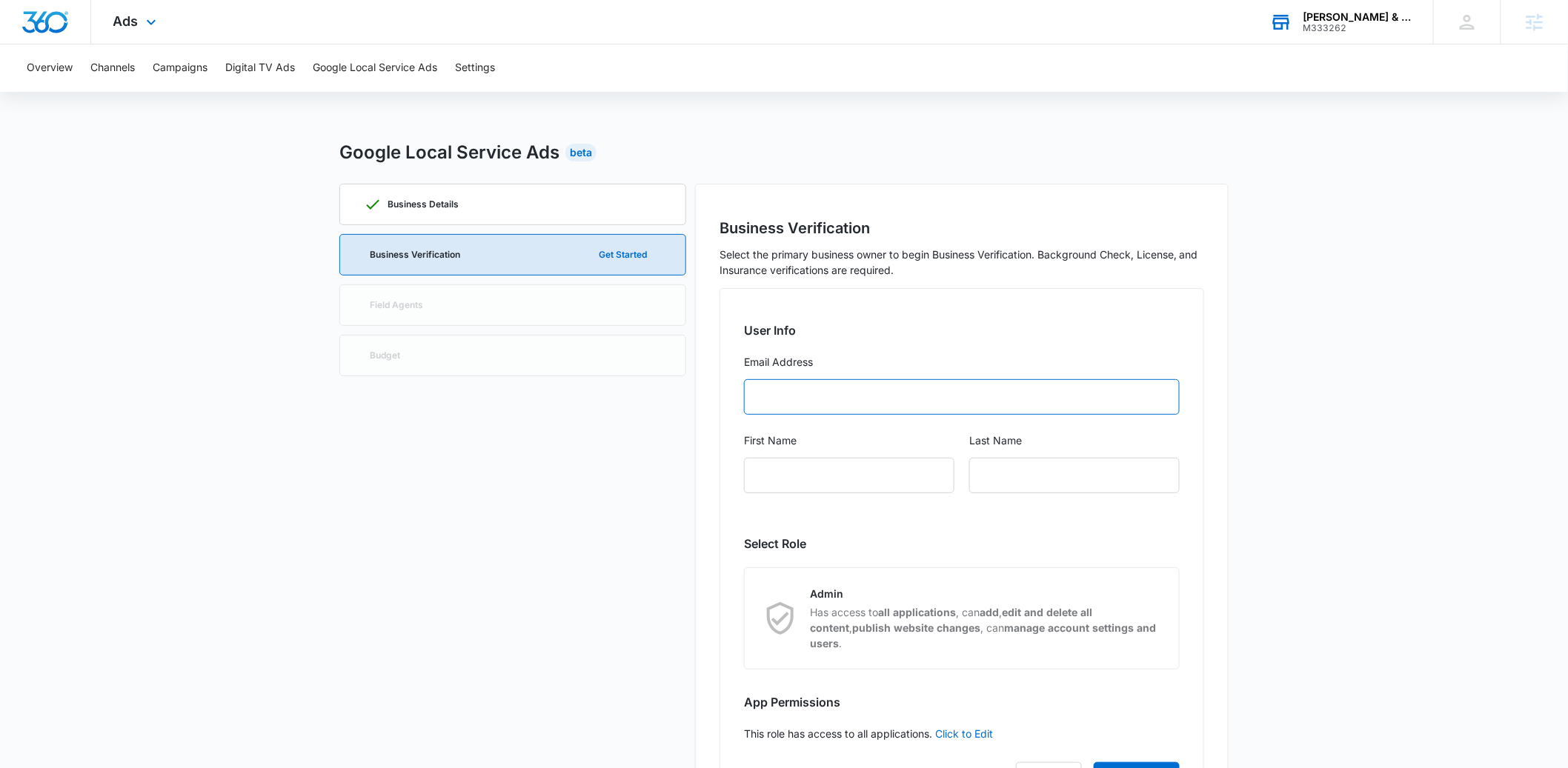
click at [789, 398] on input "Email Address" at bounding box center [961, 397] width 435 height 36
type input "njm@druckermattialaw.com"
type input "Nick"
type input "Mattia"
click at [824, 467] on div "Nick" at bounding box center [849, 475] width 210 height 36
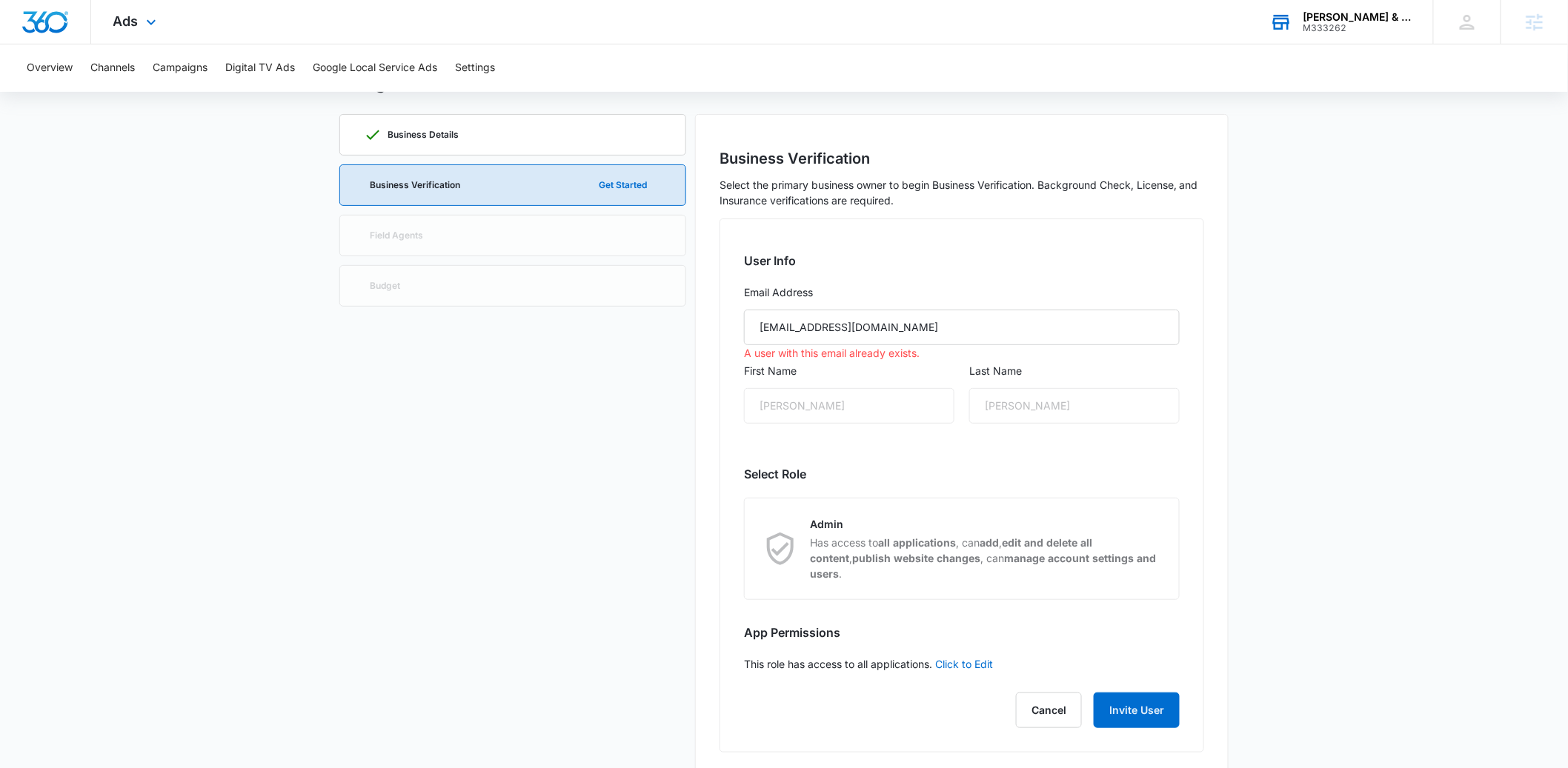
scroll to position [80, 0]
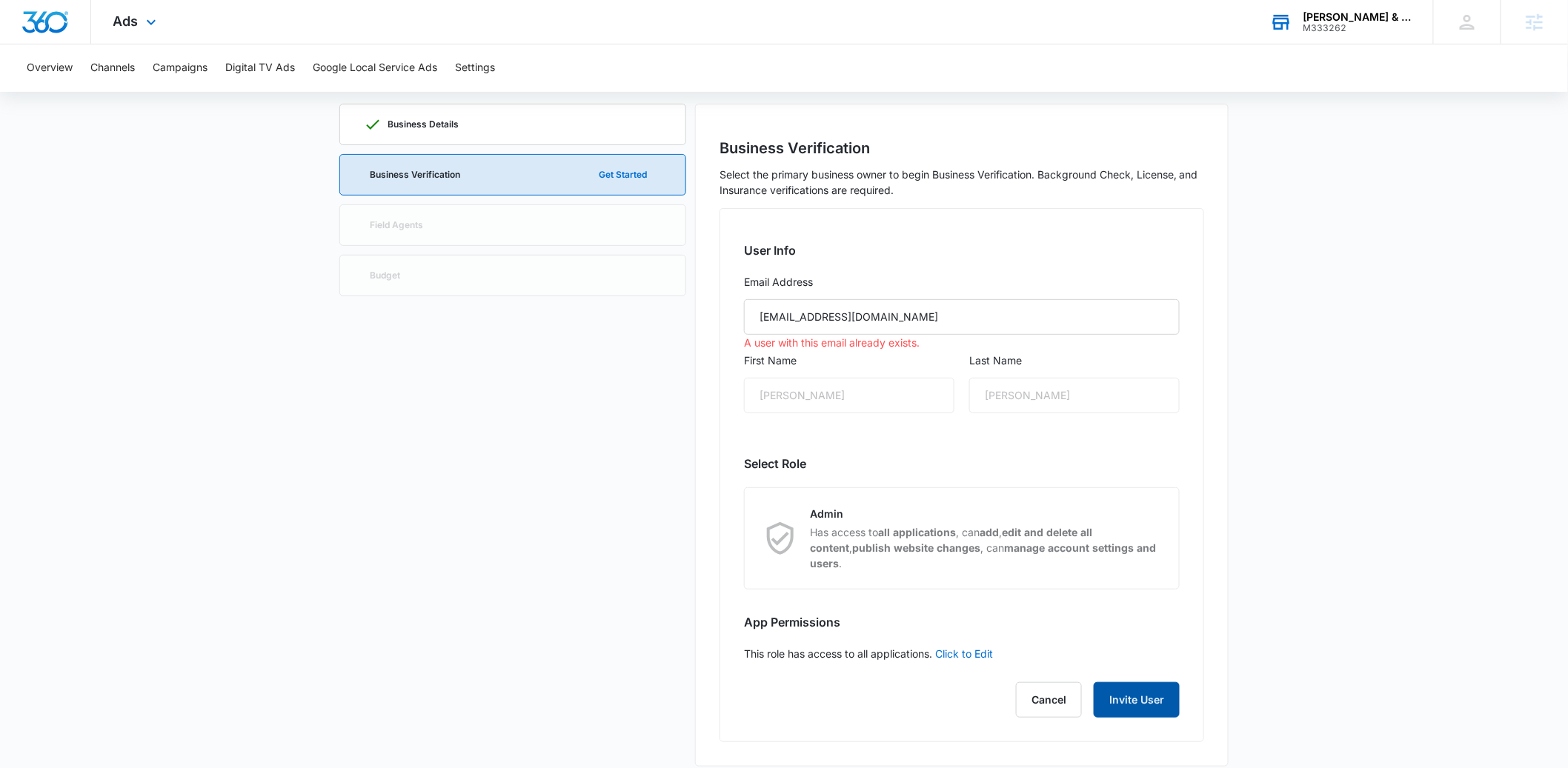
click at [1117, 682] on button "Invite User" at bounding box center [1137, 699] width 86 height 36
click at [1131, 685] on button "Invite User" at bounding box center [1137, 699] width 86 height 36
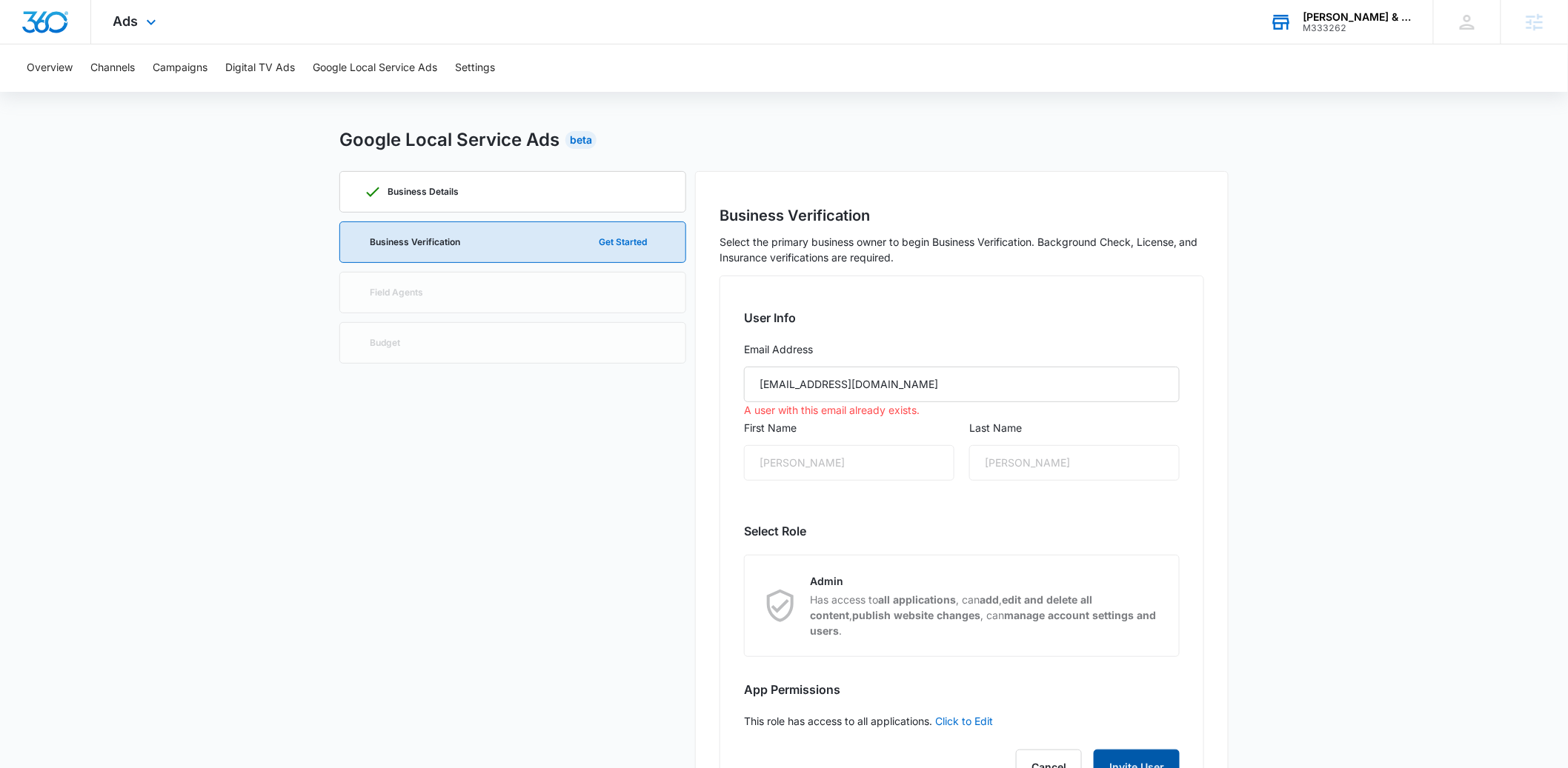
scroll to position [0, 0]
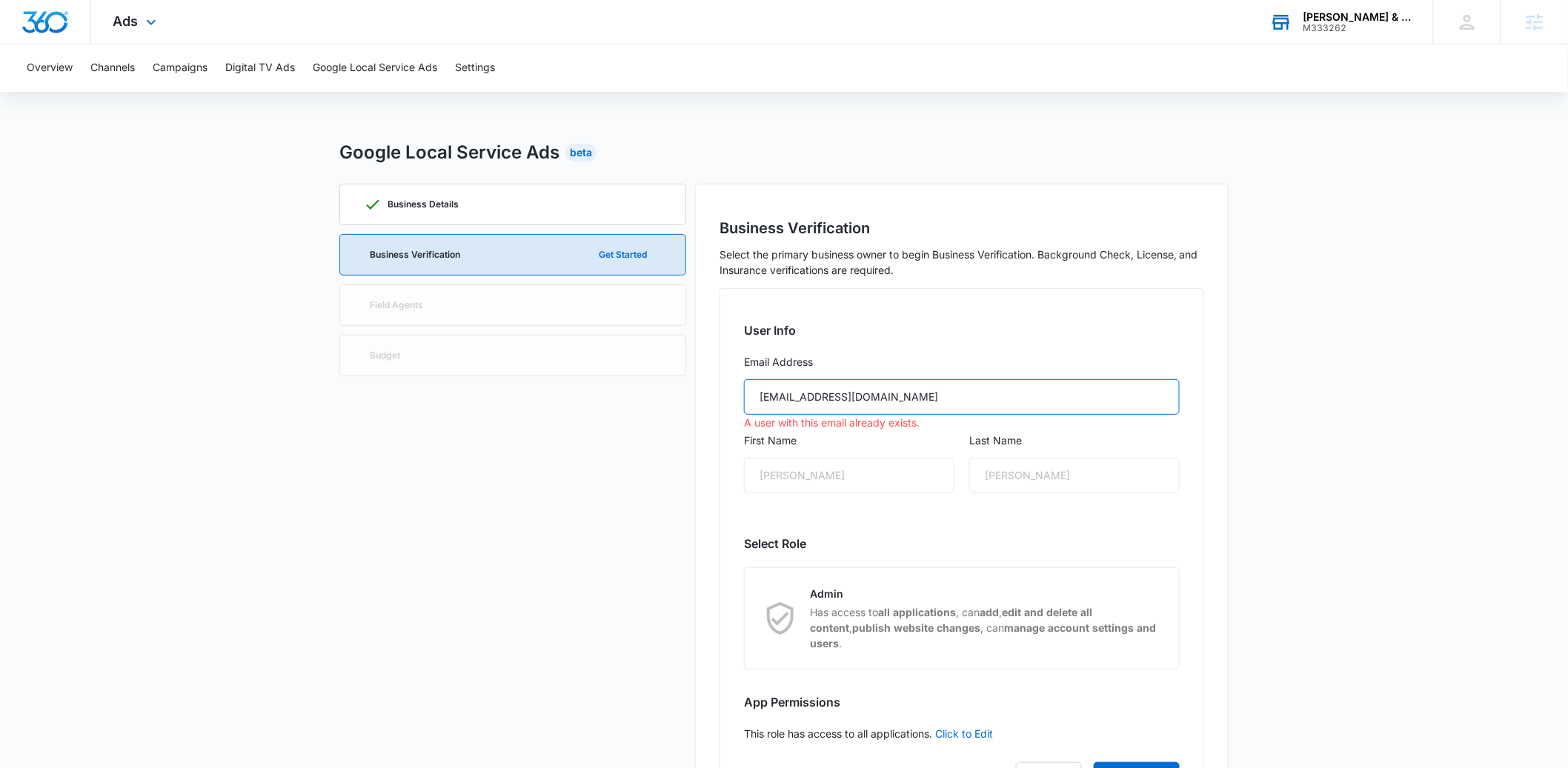
click at [835, 394] on input "njm@druckermattialaw.com" at bounding box center [961, 397] width 435 height 36
click at [863, 352] on form "User Info Email Address njm@druckermattialaw.com A user with this email already…" at bounding box center [961, 416] width 435 height 189
click at [414, 209] on p "Business Details" at bounding box center [423, 204] width 71 height 9
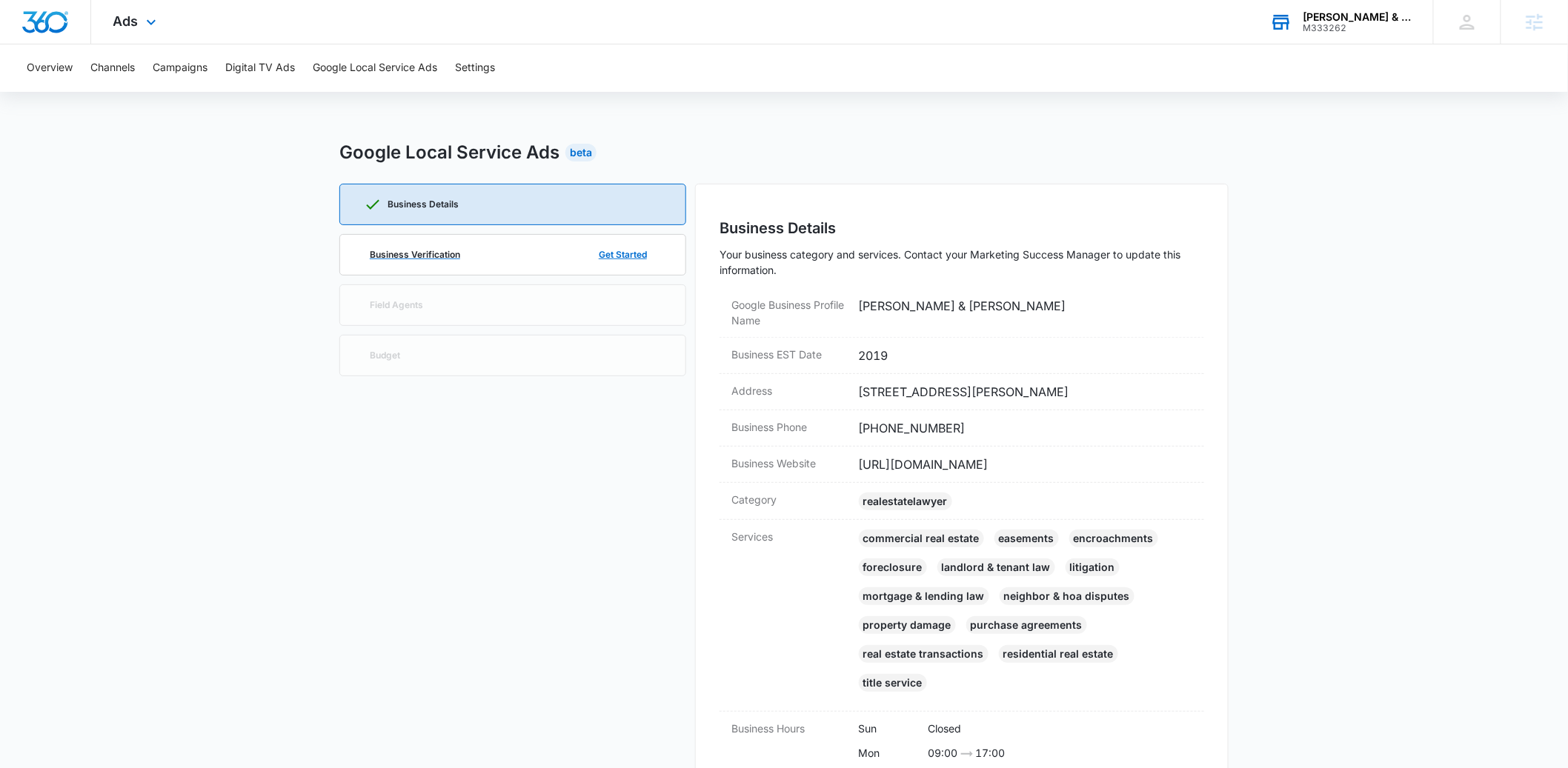
click at [424, 254] on p "Business Verification" at bounding box center [415, 255] width 90 height 9
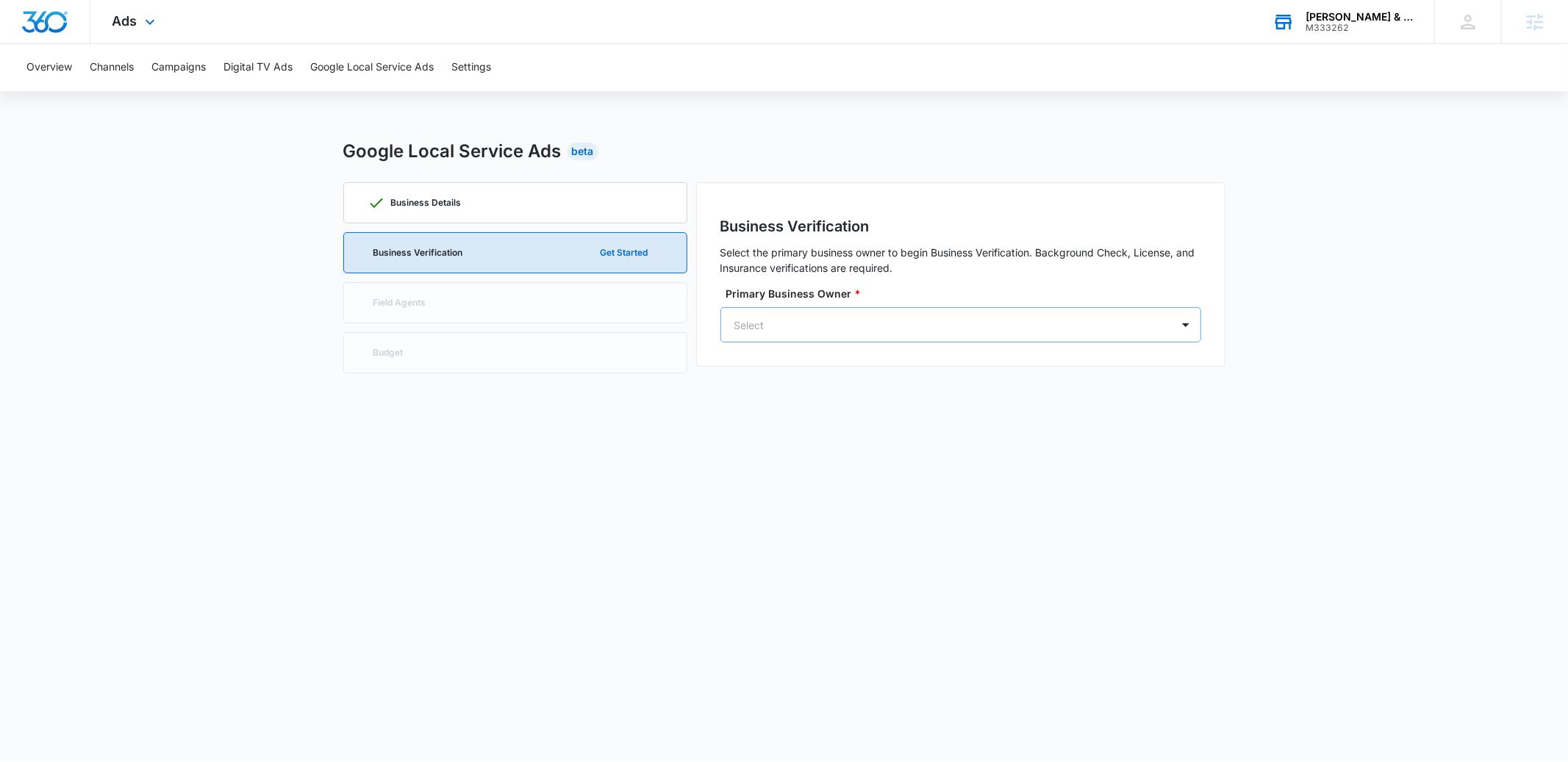
click at [833, 316] on div at bounding box center [943, 325] width 417 height 18
click at [135, 22] on span "Ads" at bounding box center [124, 21] width 25 height 16
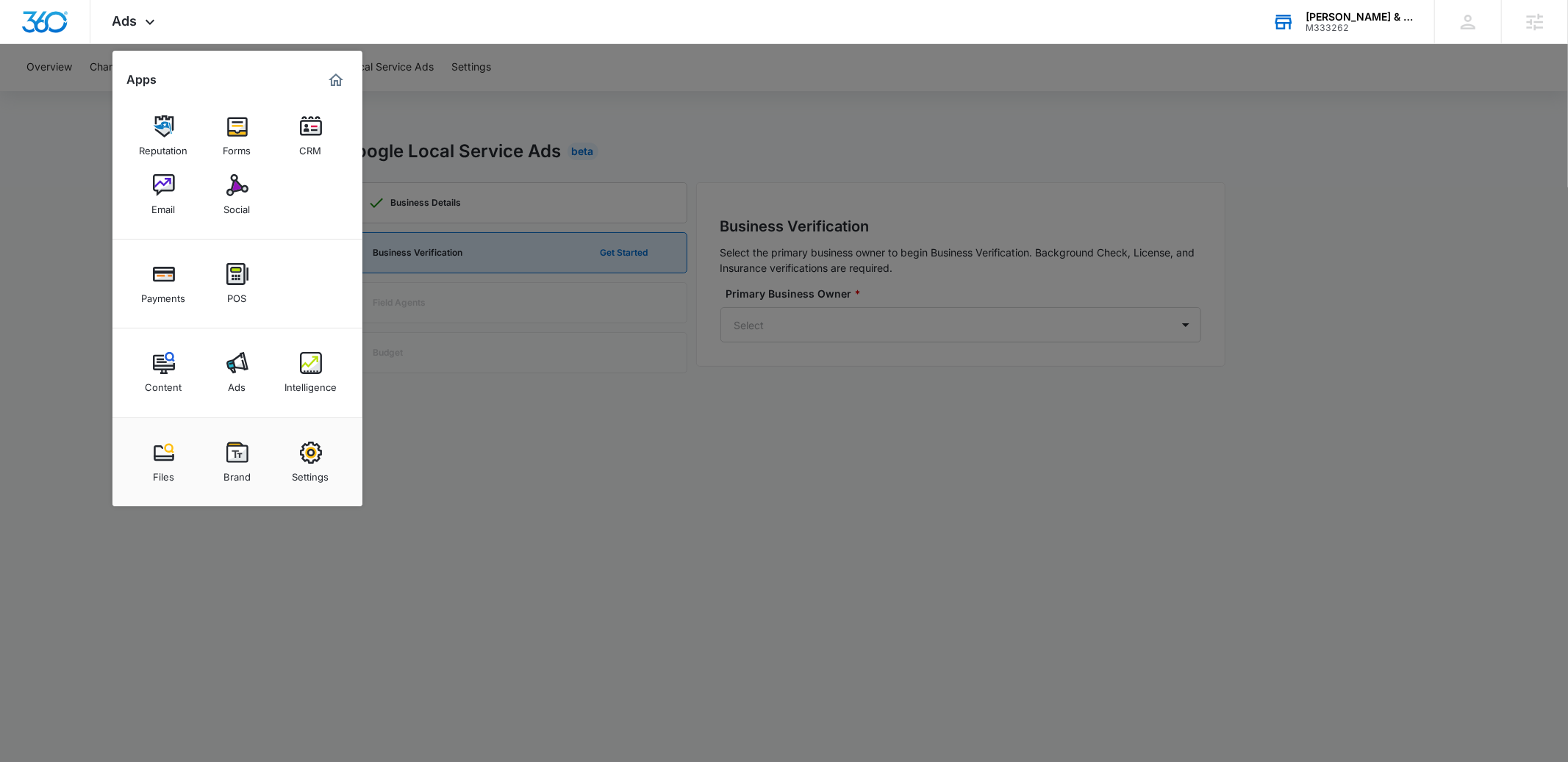
click at [587, 107] on div at bounding box center [784, 381] width 1568 height 762
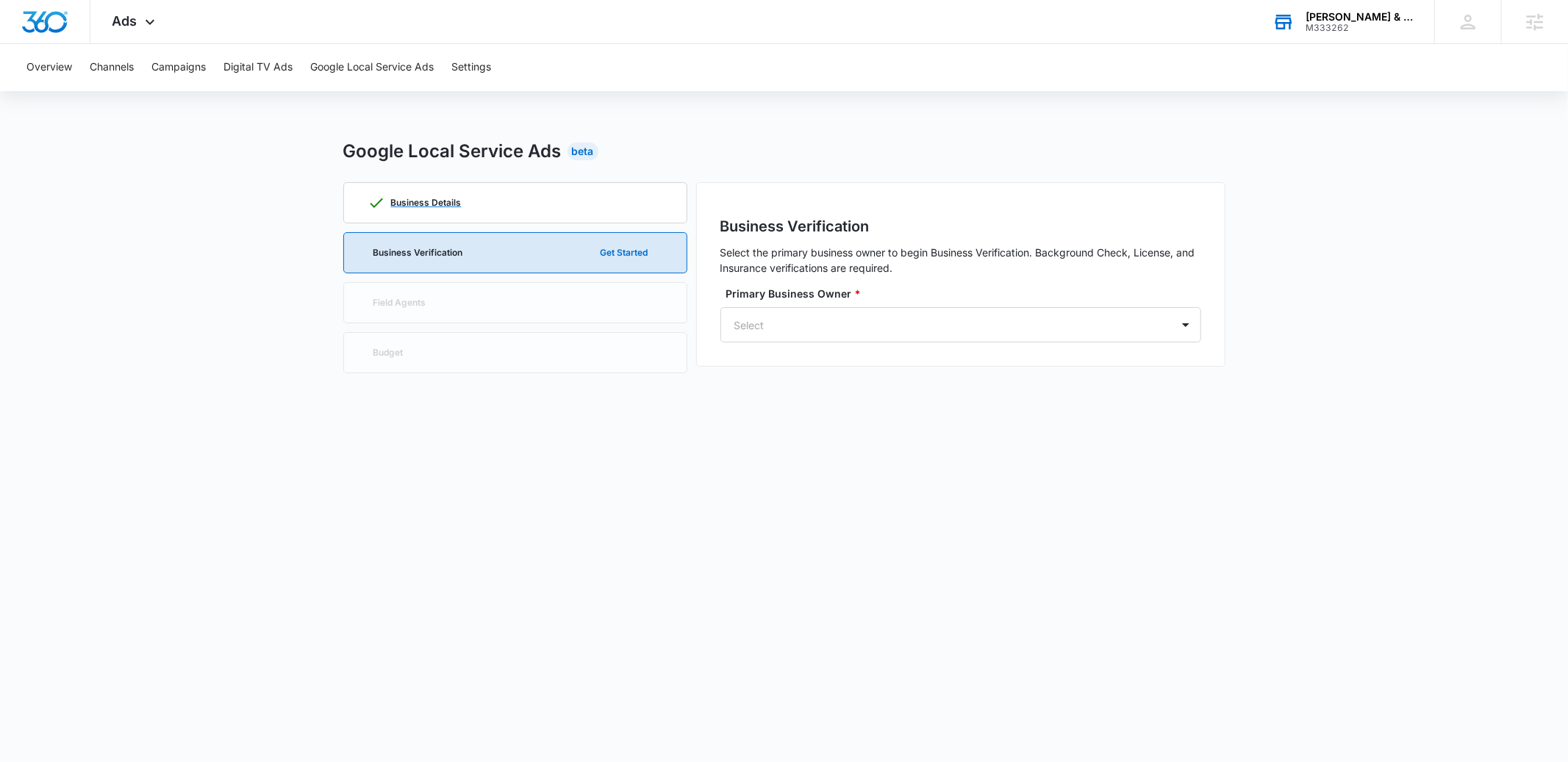
click at [434, 213] on div "Business Details" at bounding box center [515, 203] width 296 height 40
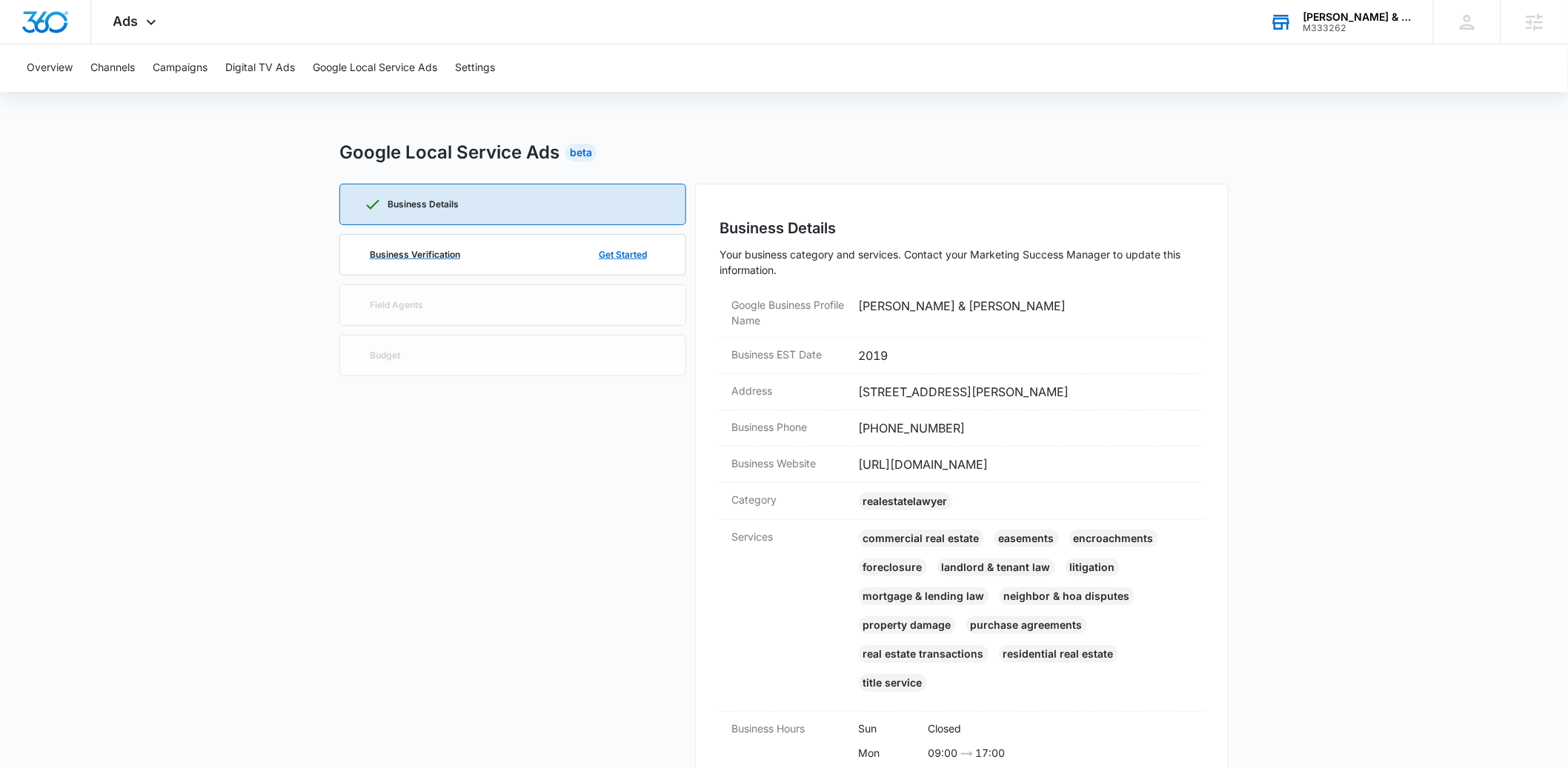
click at [448, 255] on p "Business Verification" at bounding box center [415, 255] width 90 height 9
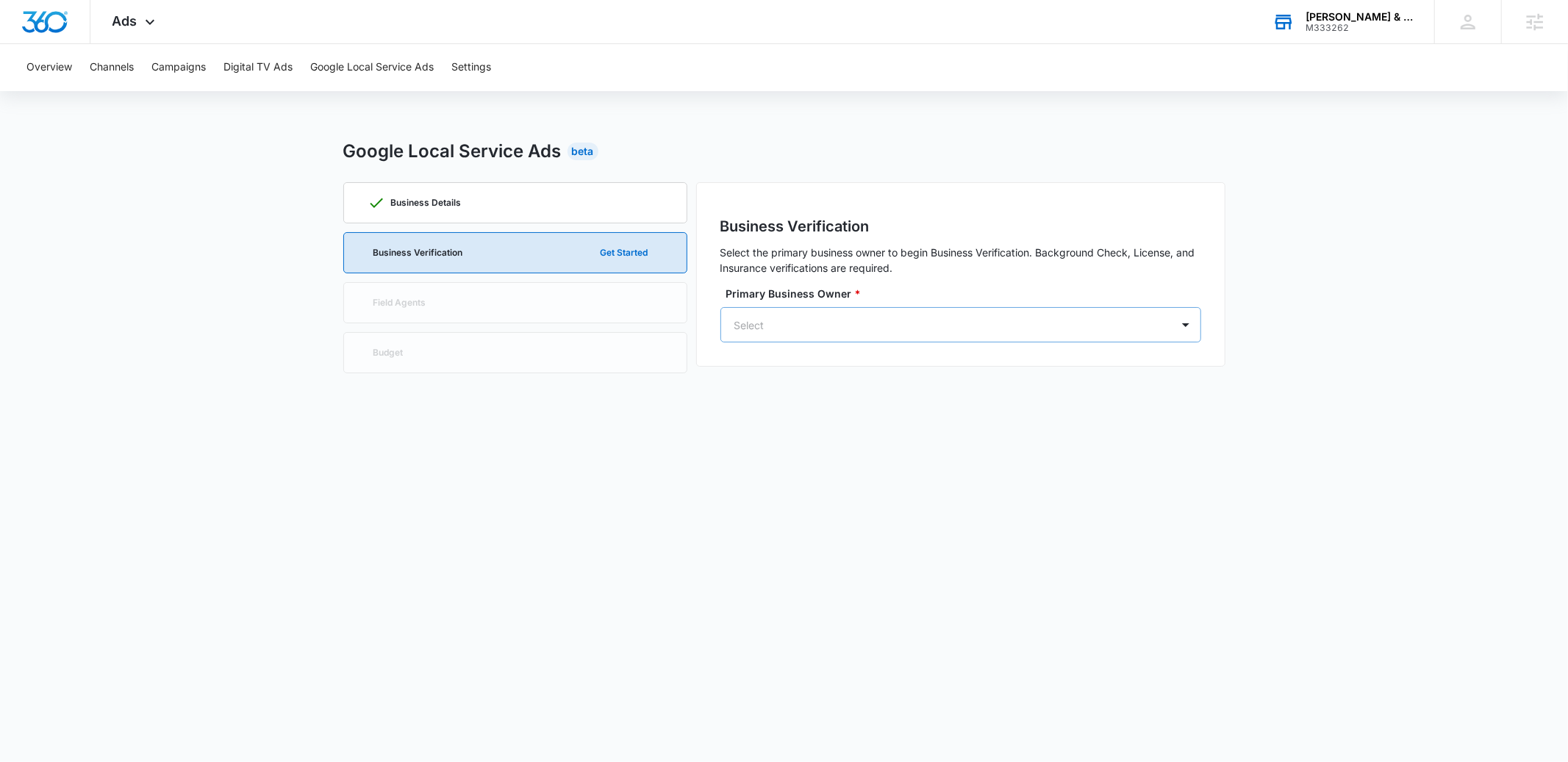
click at [838, 334] on div "Select" at bounding box center [946, 325] width 450 height 33
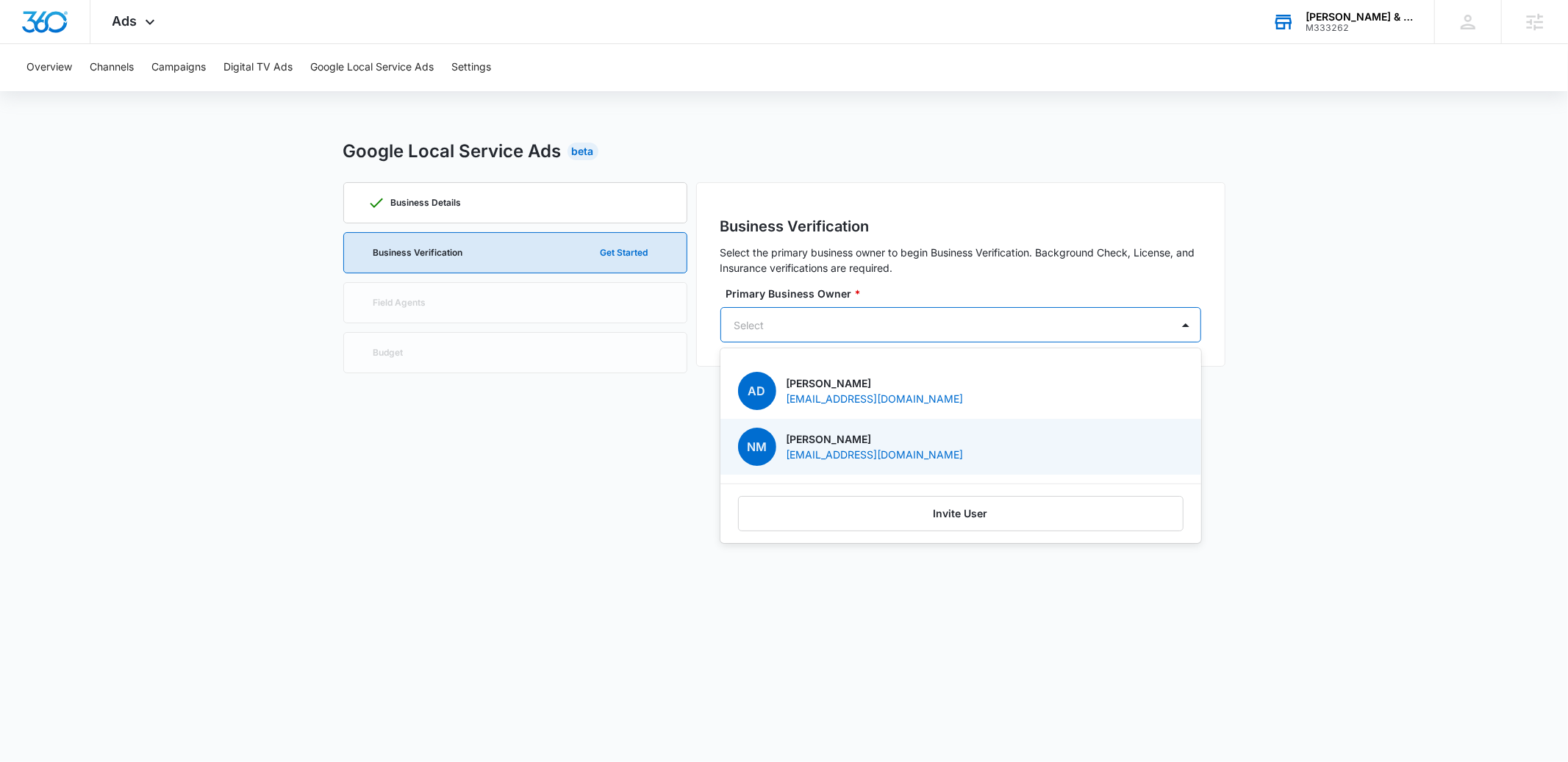
click at [860, 438] on p "Nick Mattia" at bounding box center [874, 440] width 177 height 16
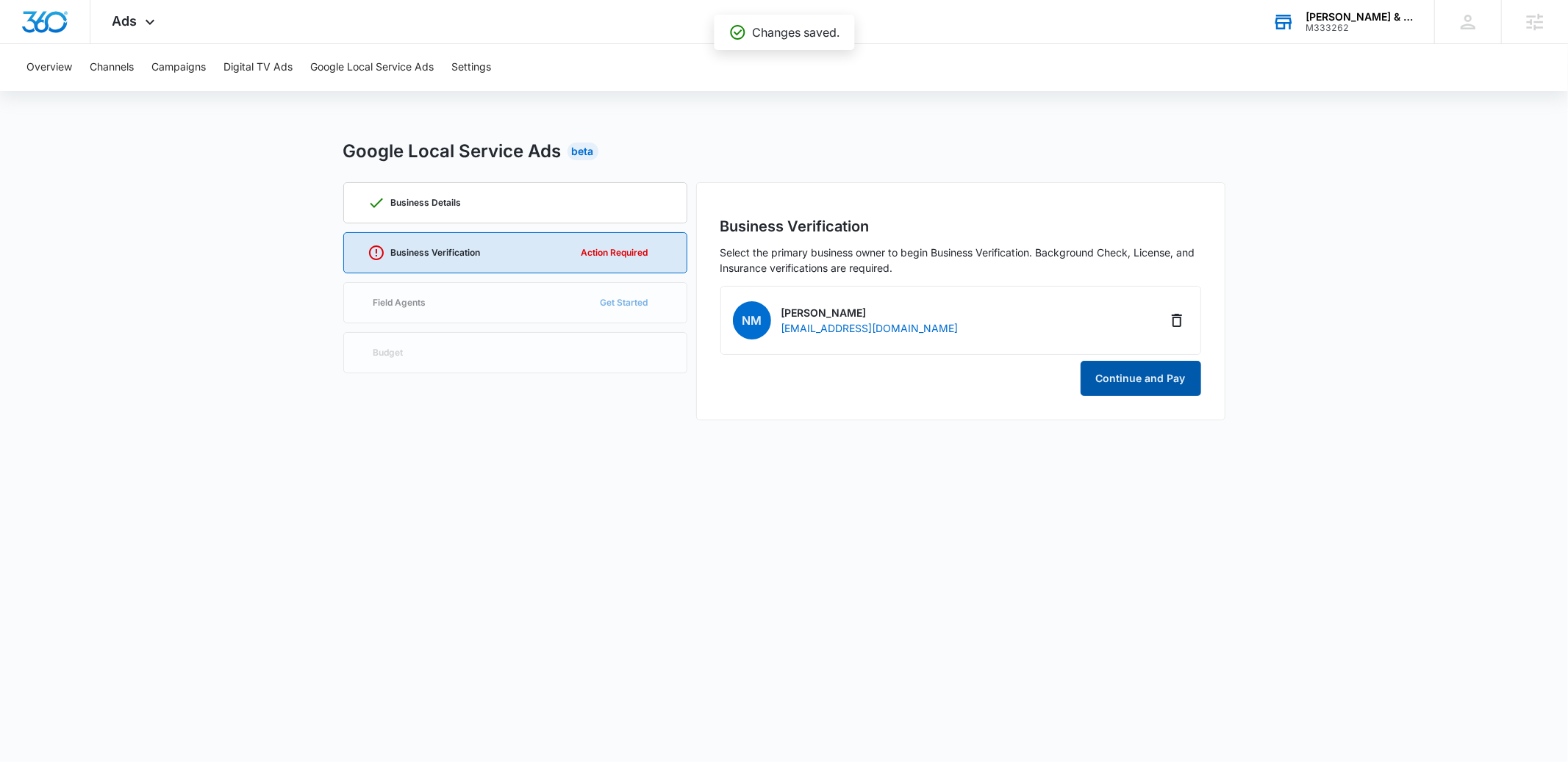
click at [1136, 378] on button "Continue and Pay" at bounding box center [1140, 378] width 121 height 35
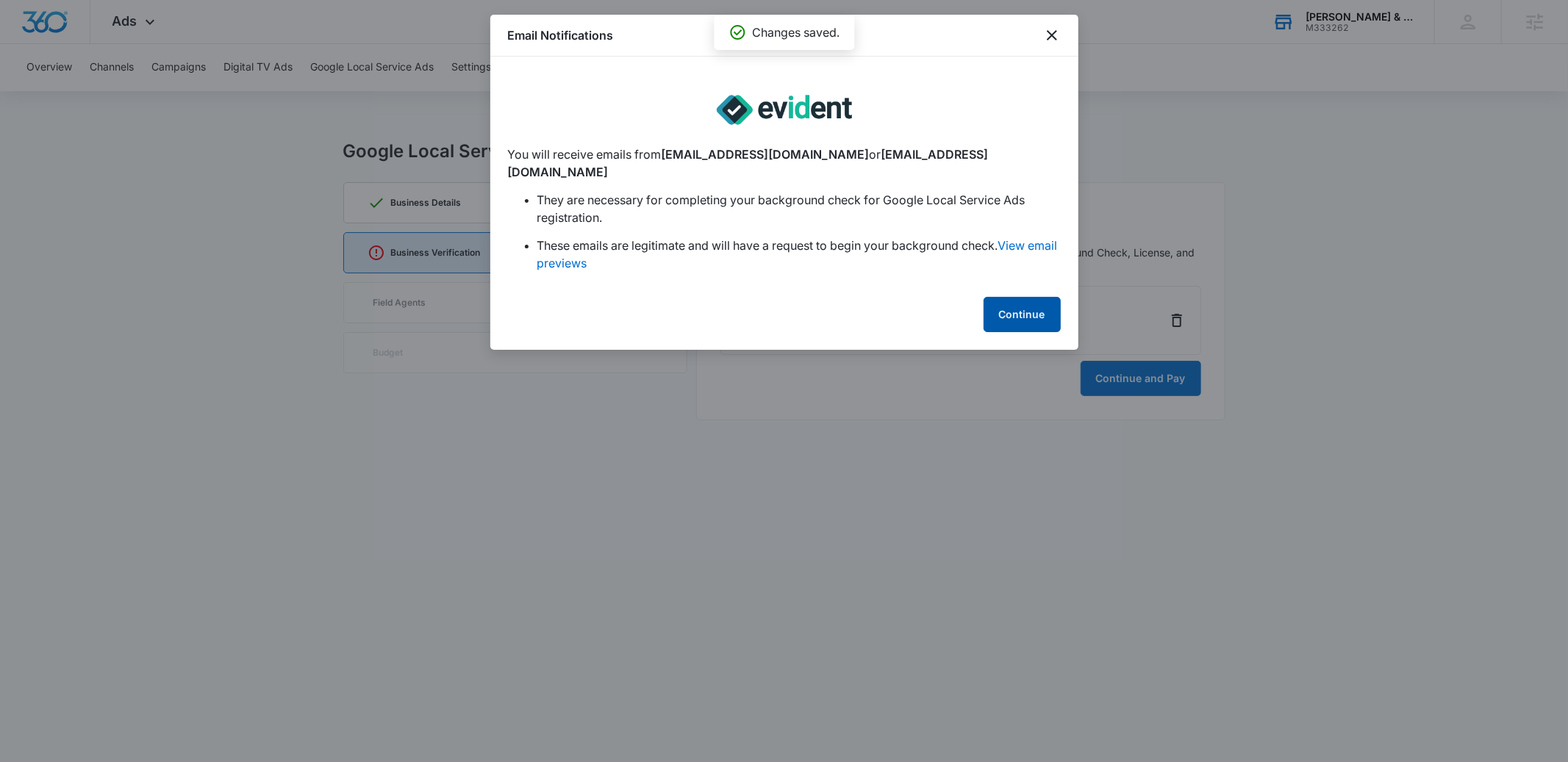
click at [1002, 297] on button "Continue" at bounding box center [1022, 314] width 78 height 35
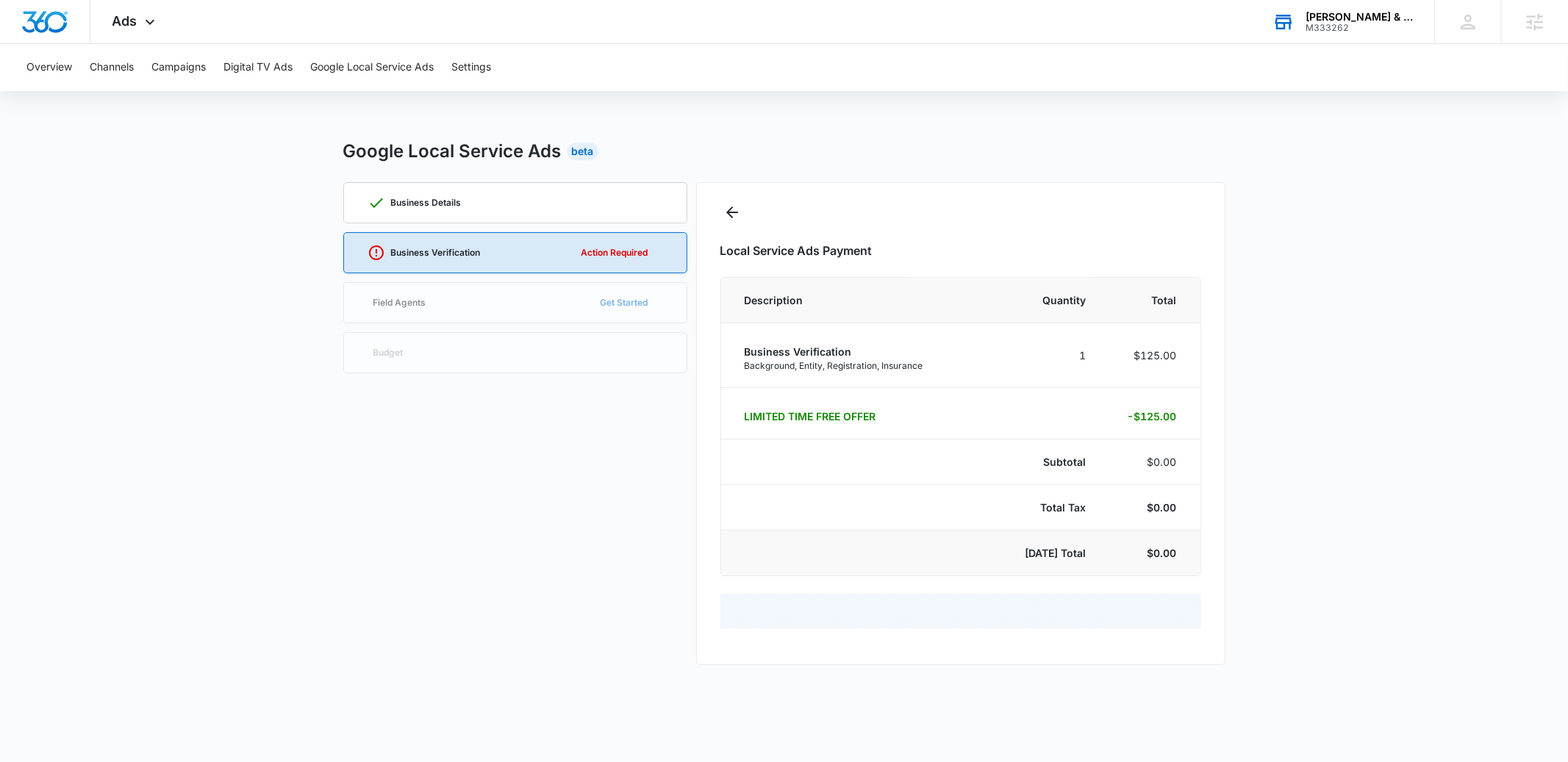
select select "pm_1S1CdOA4n8RTgNjU9ZPGBzAA"
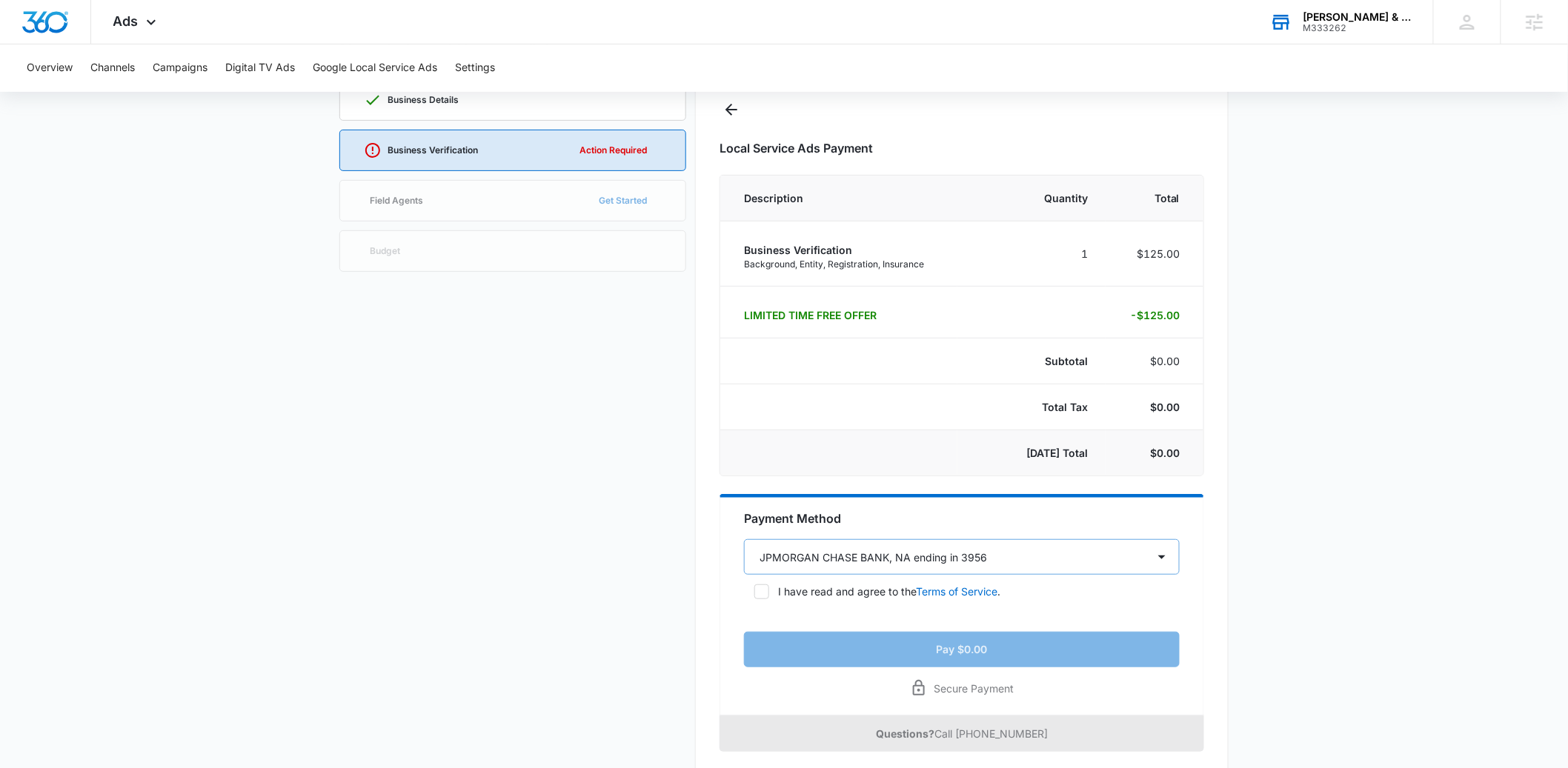
scroll to position [129, 0]
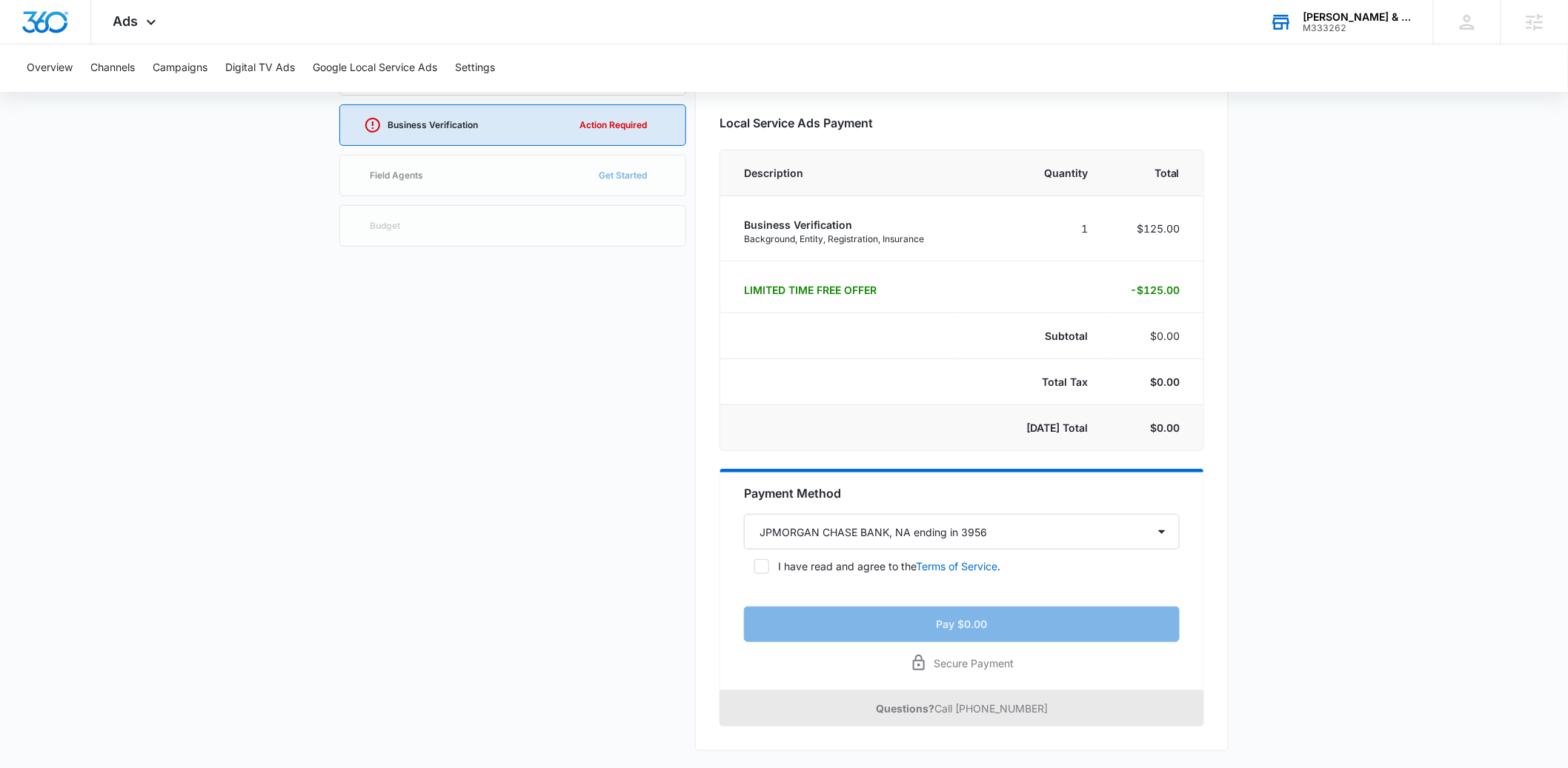
click at [757, 566] on icon at bounding box center [761, 566] width 13 height 13
click at [754, 566] on input "I have read and agree to the Terms of Service ." at bounding box center [749, 566] width 10 height 10
checkbox input "true"
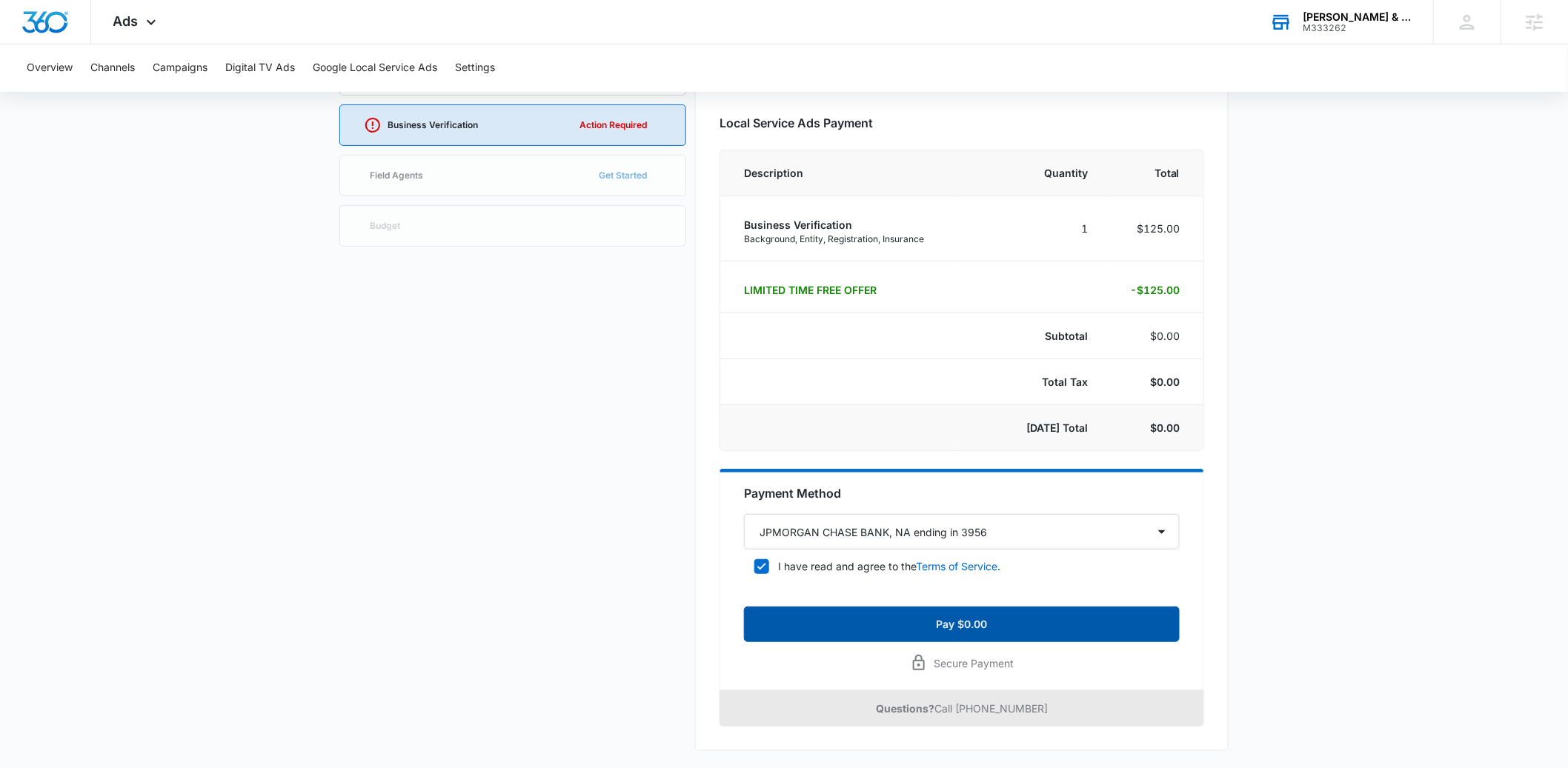
click at [908, 625] on button "Pay $0.00" at bounding box center [961, 624] width 435 height 36
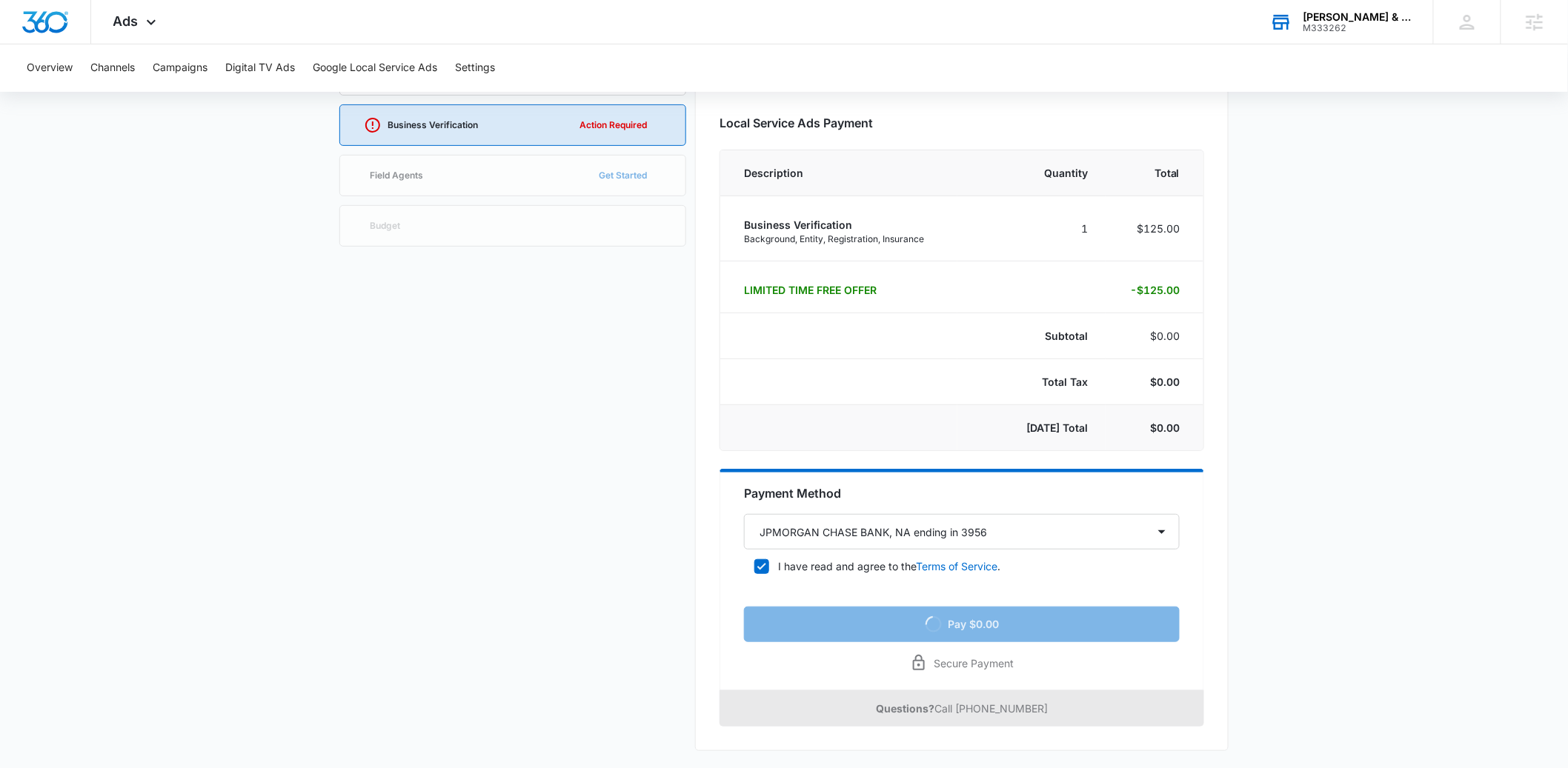
scroll to position [0, 0]
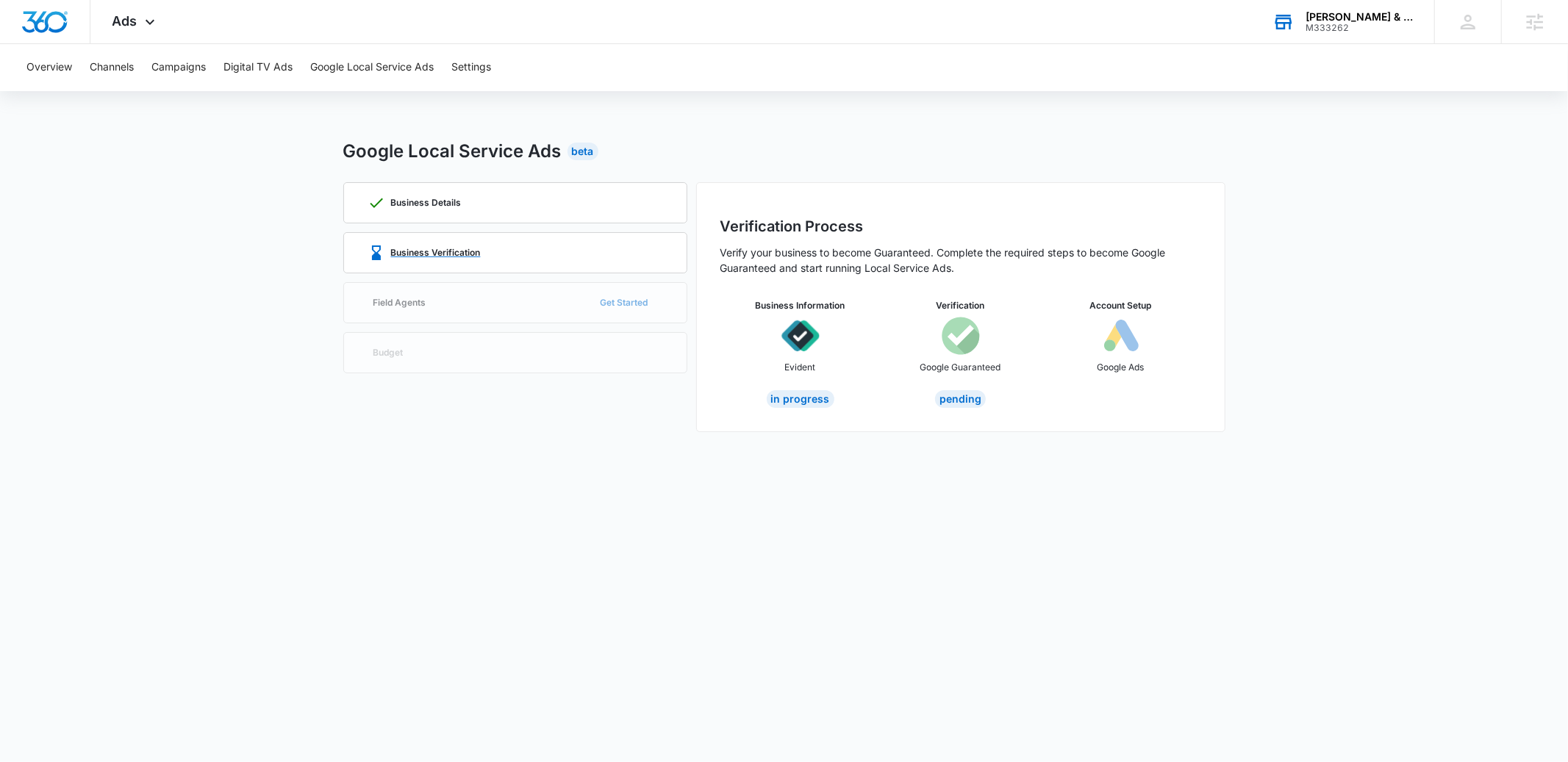
click at [456, 253] on p "Business Verification" at bounding box center [436, 253] width 90 height 9
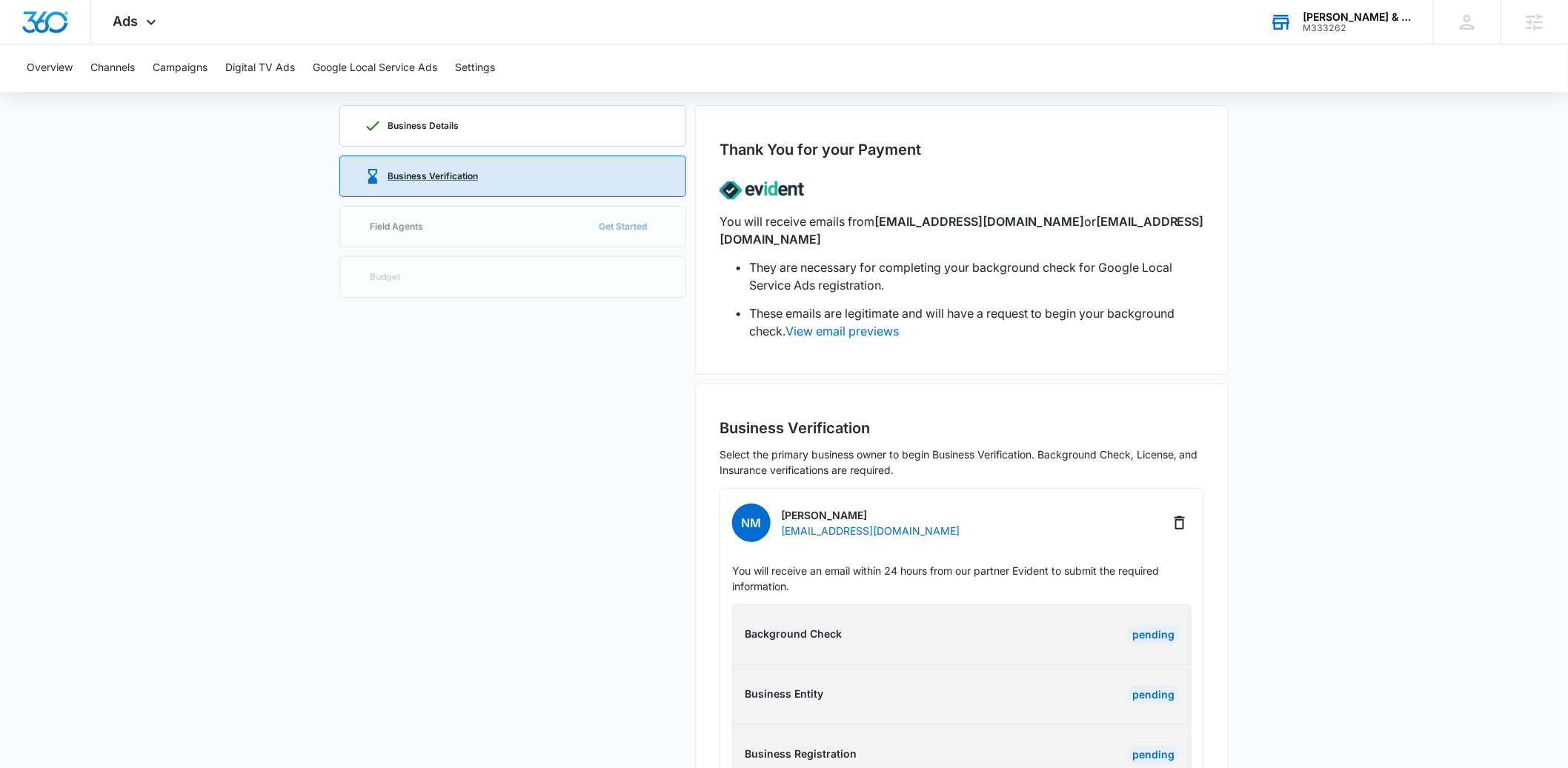
scroll to position [53, 0]
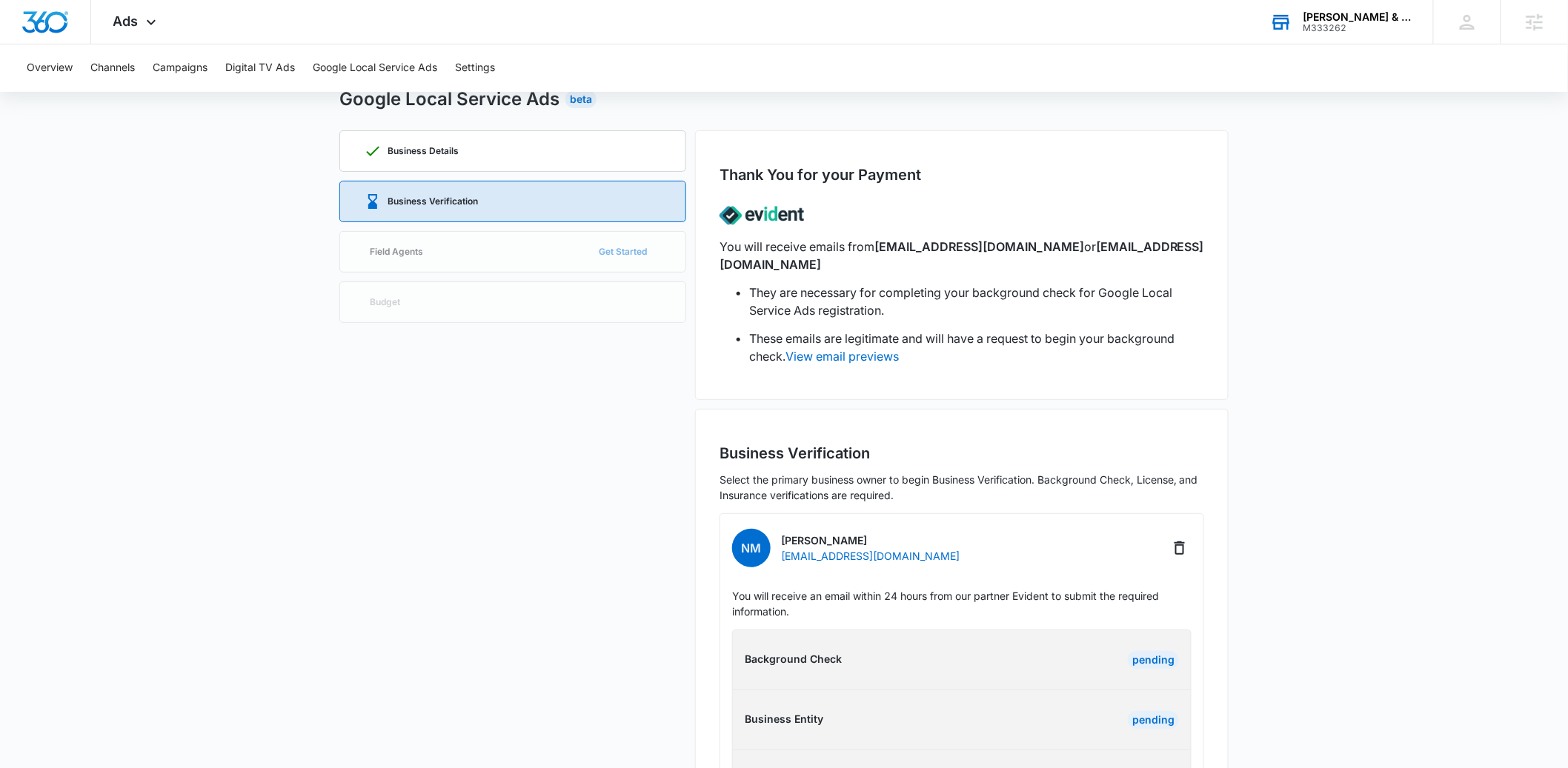
click at [1365, 19] on div "Drucker & Mattia PLLC" at bounding box center [1358, 17] width 108 height 12
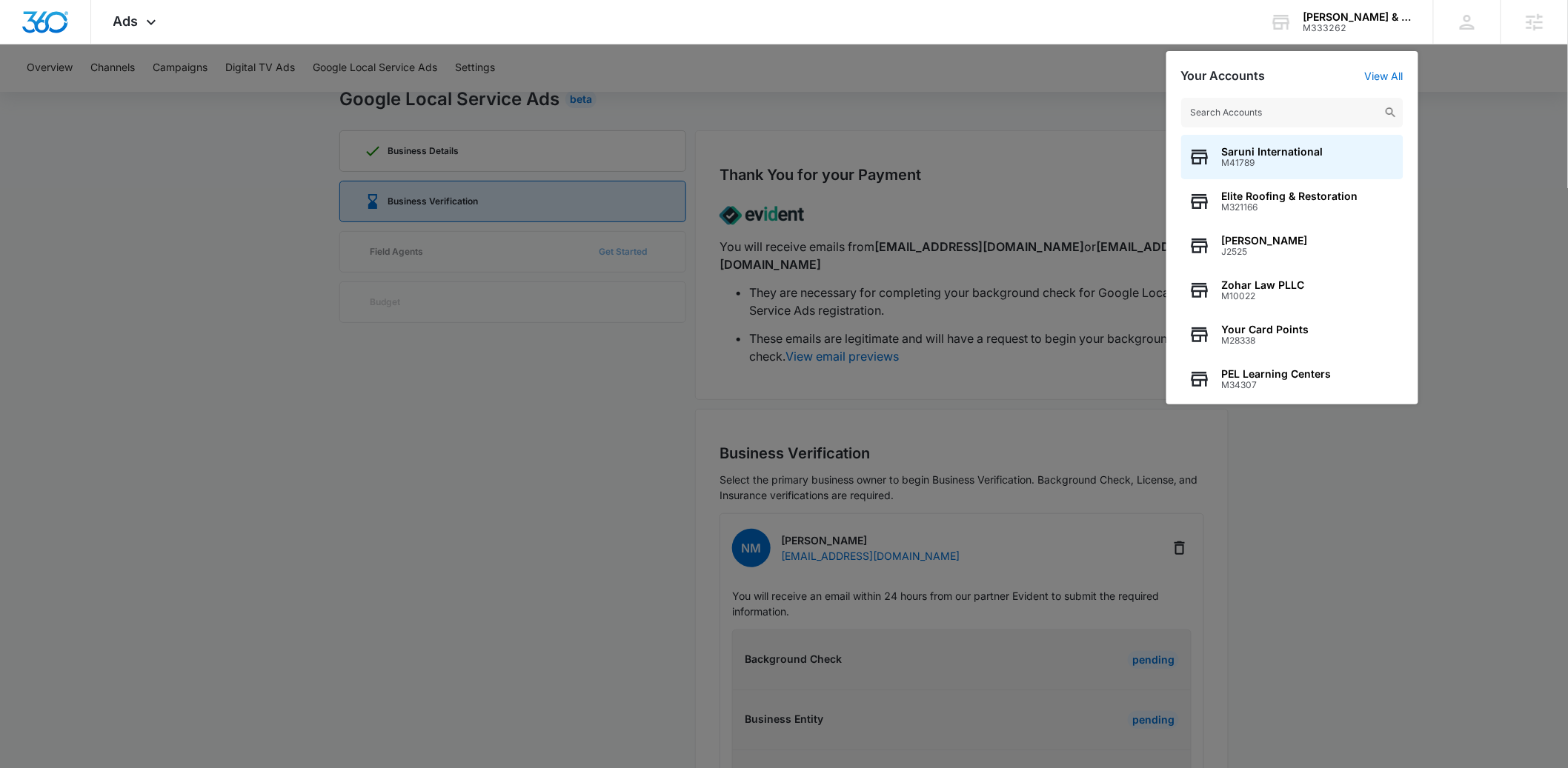
click at [1286, 108] on input "text" at bounding box center [1292, 113] width 223 height 30
type input "mayo"
click at [1275, 156] on span "Mayo Auction and Realty, Inc." at bounding box center [1298, 152] width 151 height 12
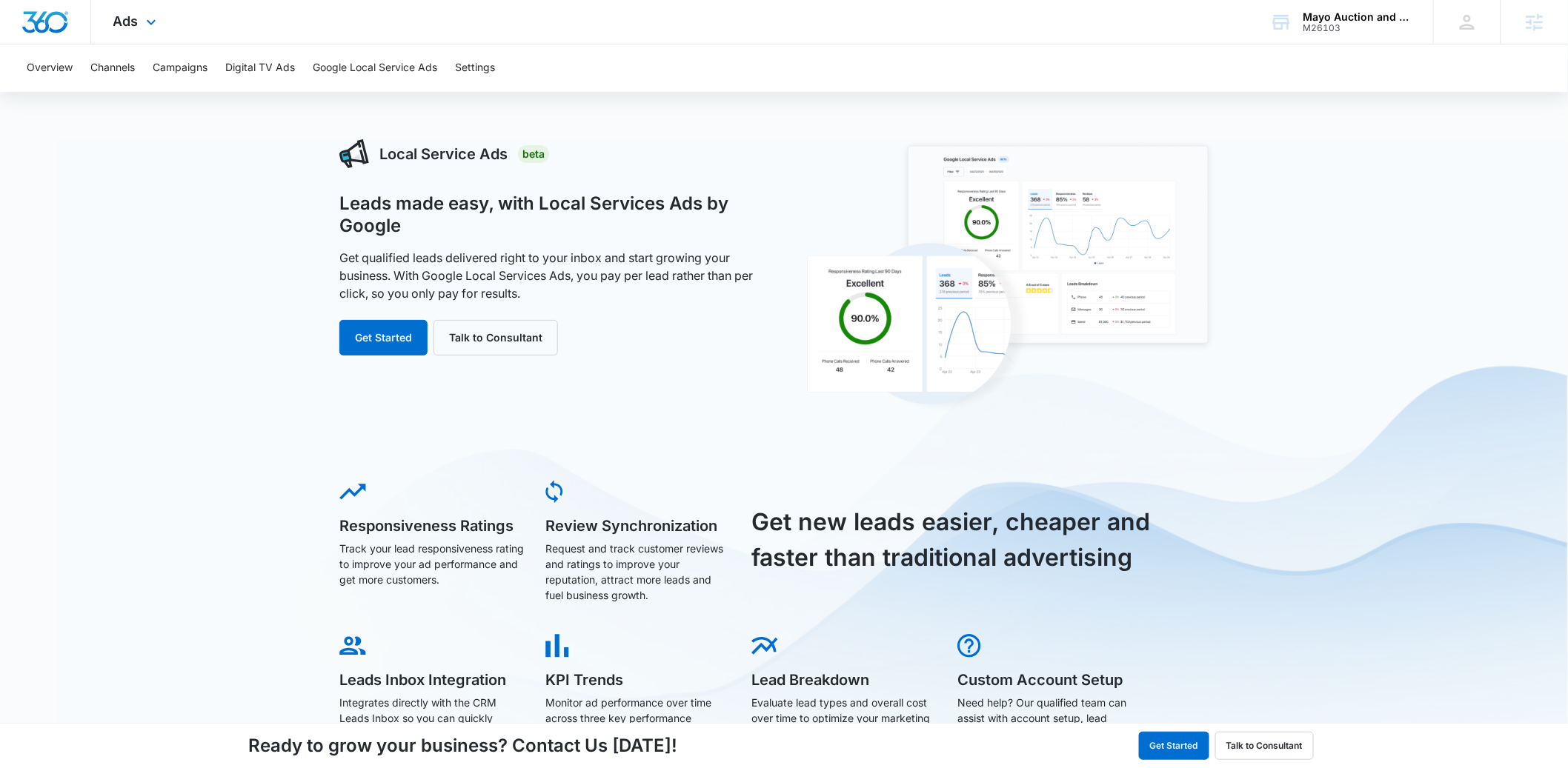
click at [140, 22] on div "Ads Apps Reputation Websites Forms CRM Email Social Shop Payments POS Content A…" at bounding box center [136, 22] width 91 height 43
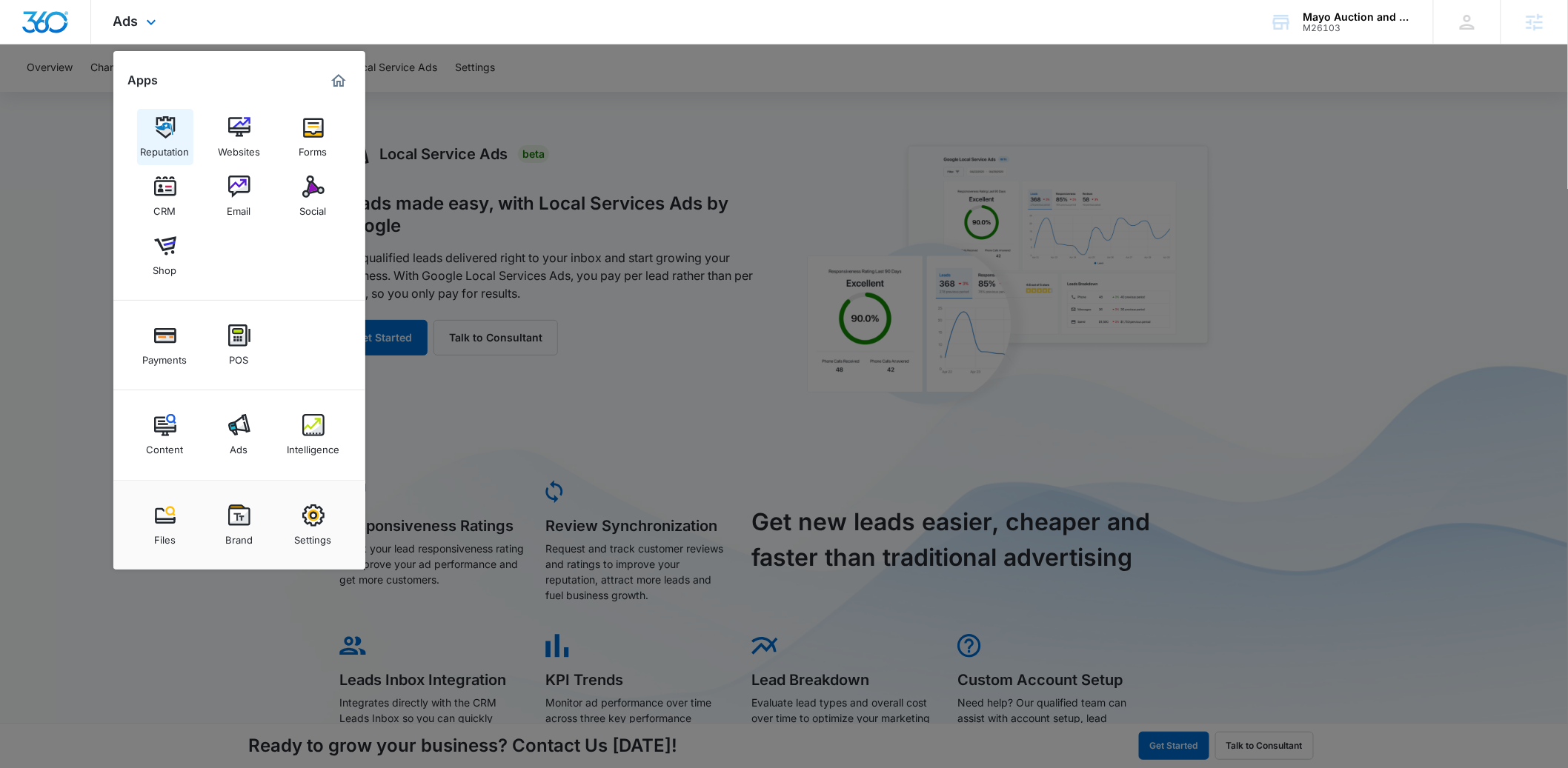
click at [153, 143] on div "Reputation" at bounding box center [165, 148] width 49 height 19
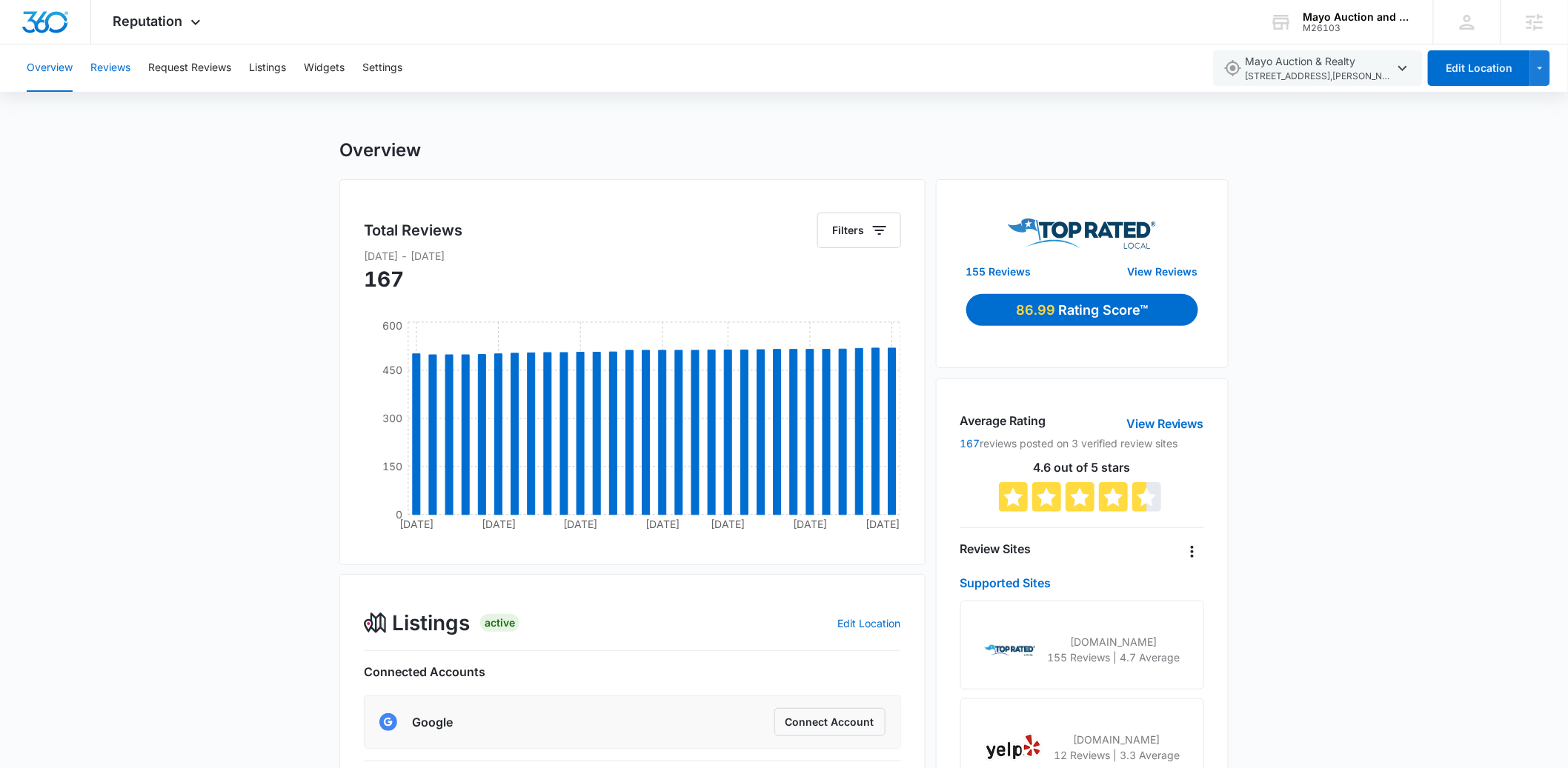
click at [107, 70] on button "Reviews" at bounding box center [110, 68] width 40 height 48
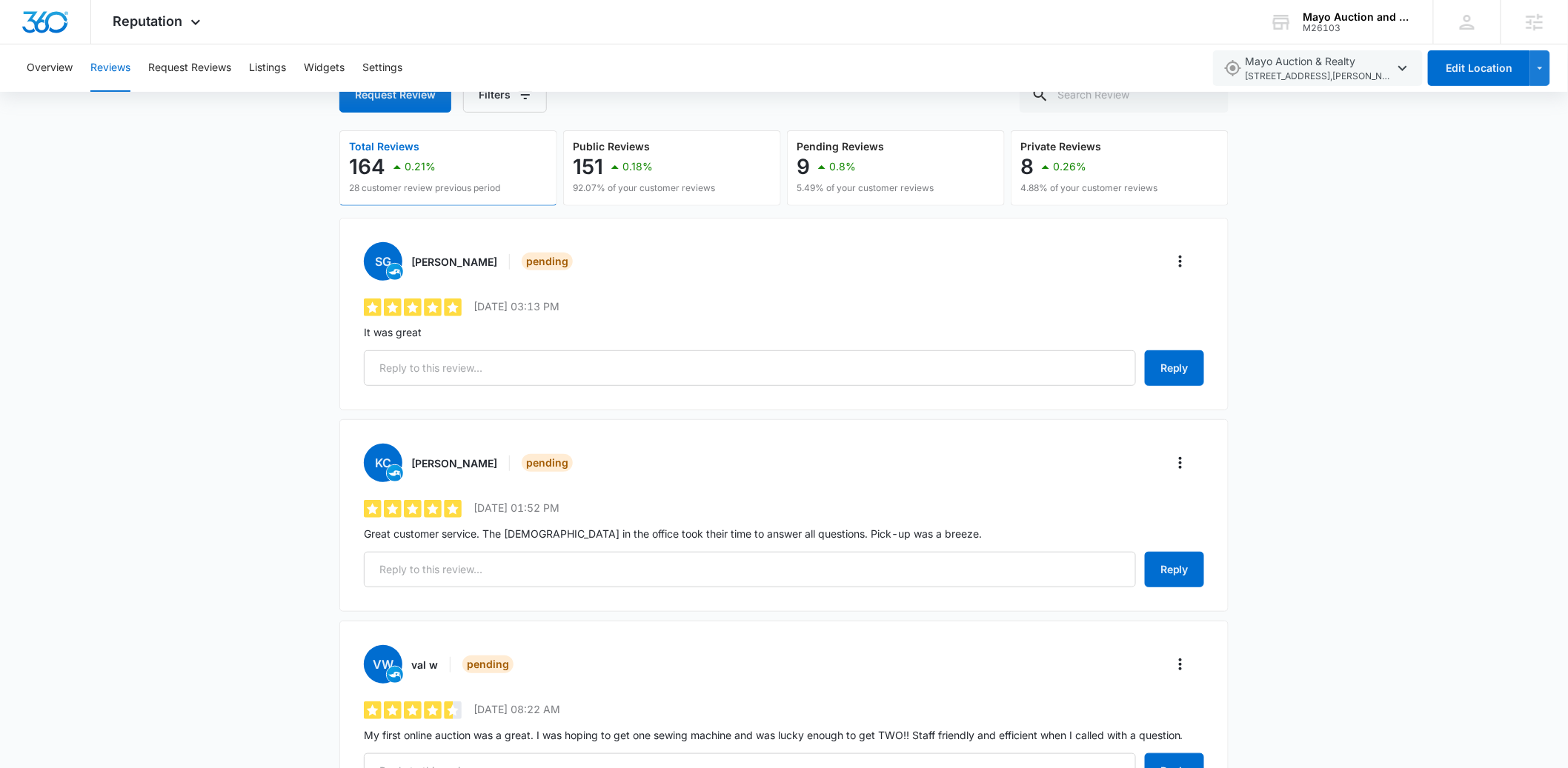
scroll to position [593, 0]
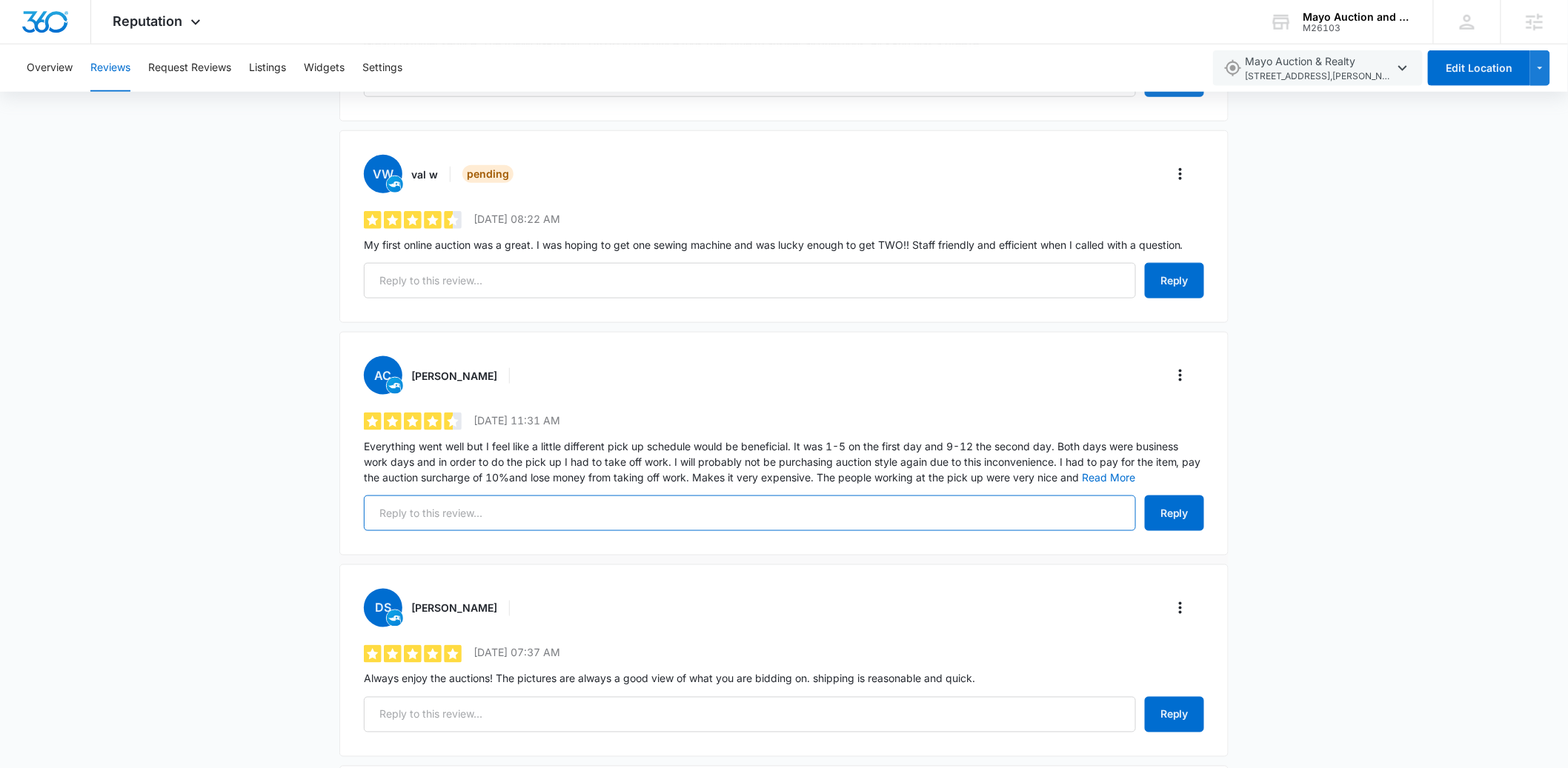
click at [437, 519] on input "text" at bounding box center [750, 513] width 772 height 36
paste input "Thank you so much for sharing your experience with us. We truly appreciate your…"
click at [1169, 516] on button "Reply" at bounding box center [1174, 513] width 59 height 36
type input "Thank you so much for sharing your experience with us. We truly appreciate your…"
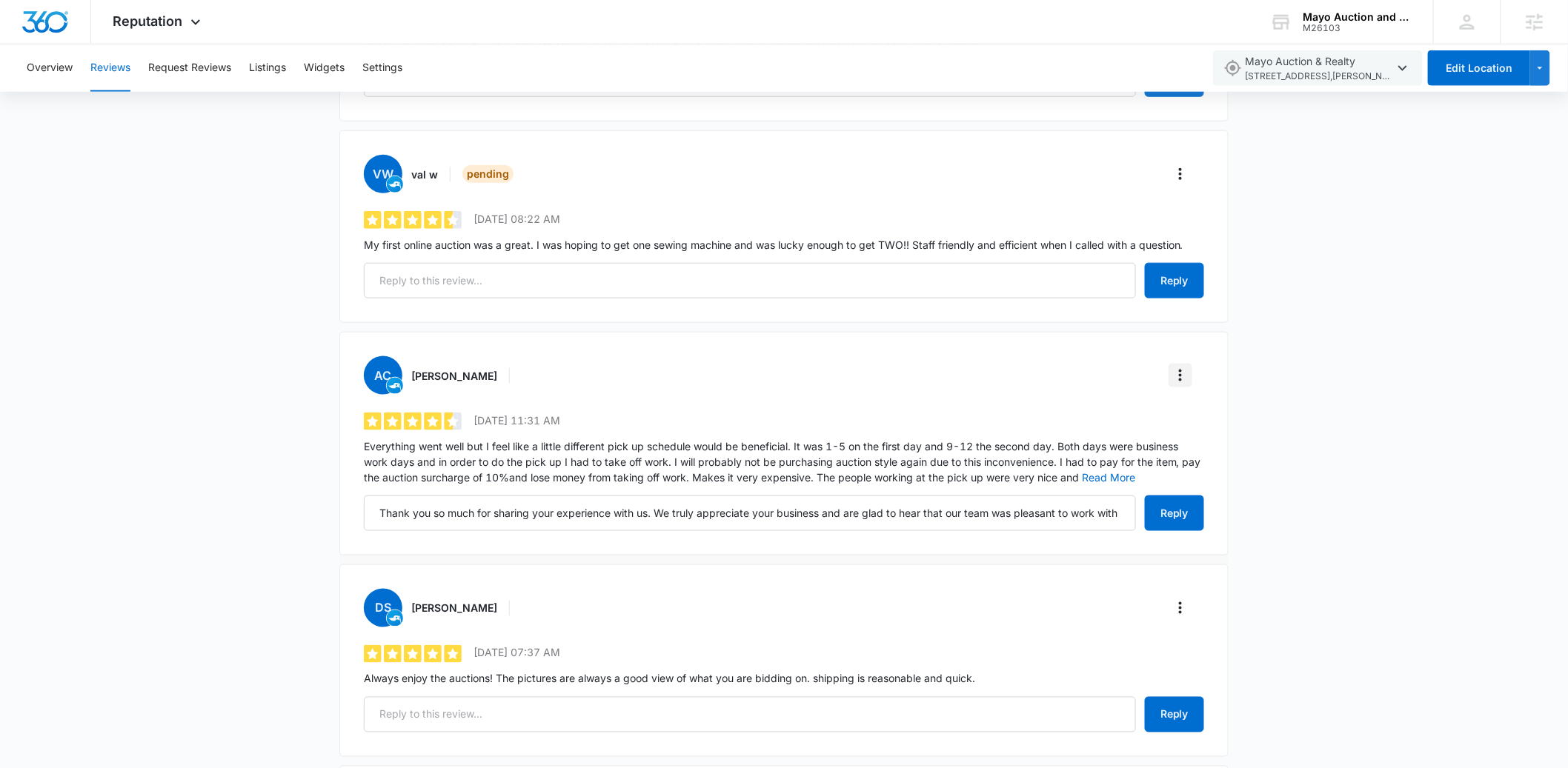
click at [1182, 380] on icon "More" at bounding box center [1180, 375] width 17 height 17
click at [1199, 413] on div "Verify Review" at bounding box center [1240, 417] width 105 height 10
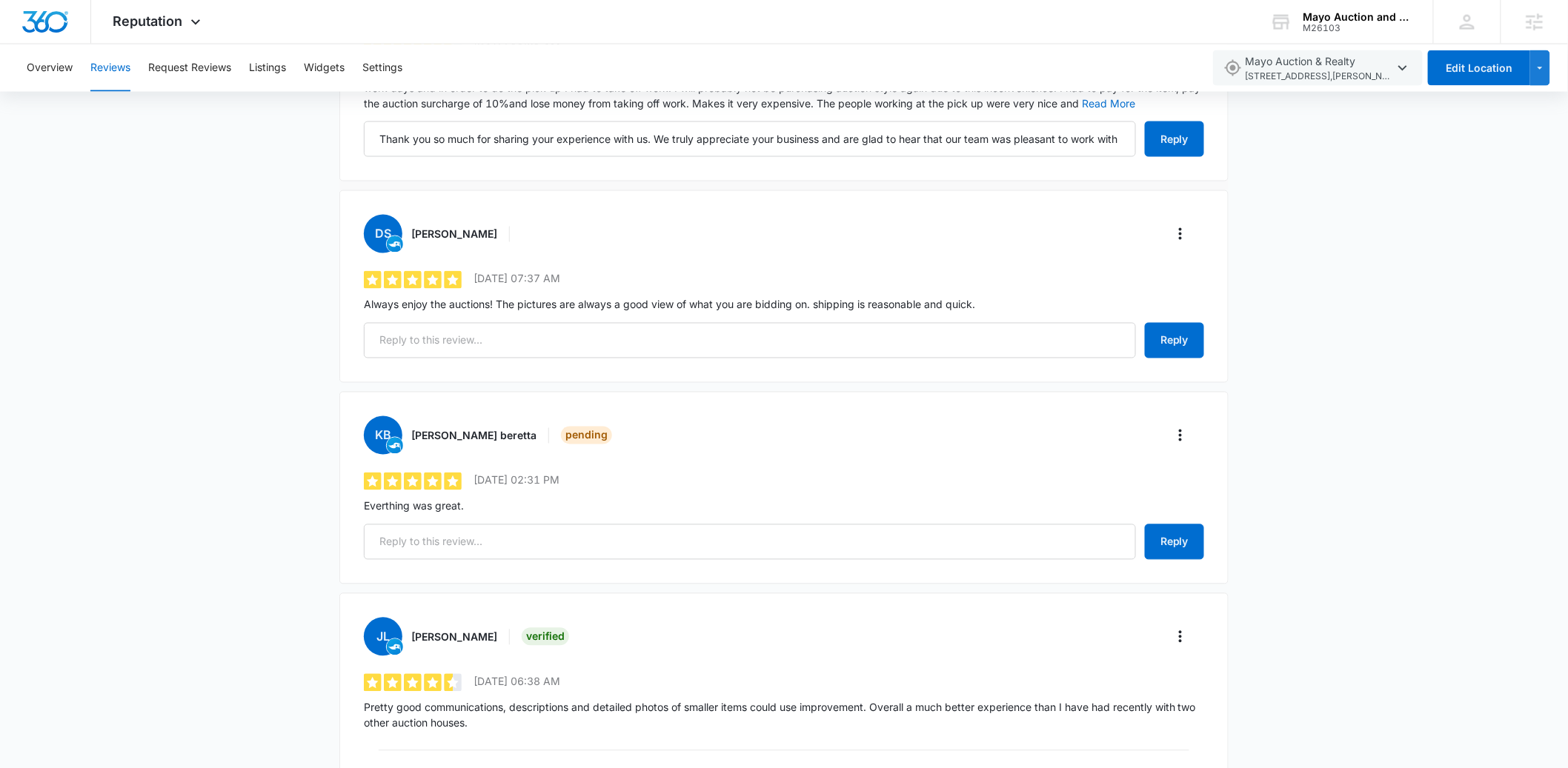
scroll to position [969, 0]
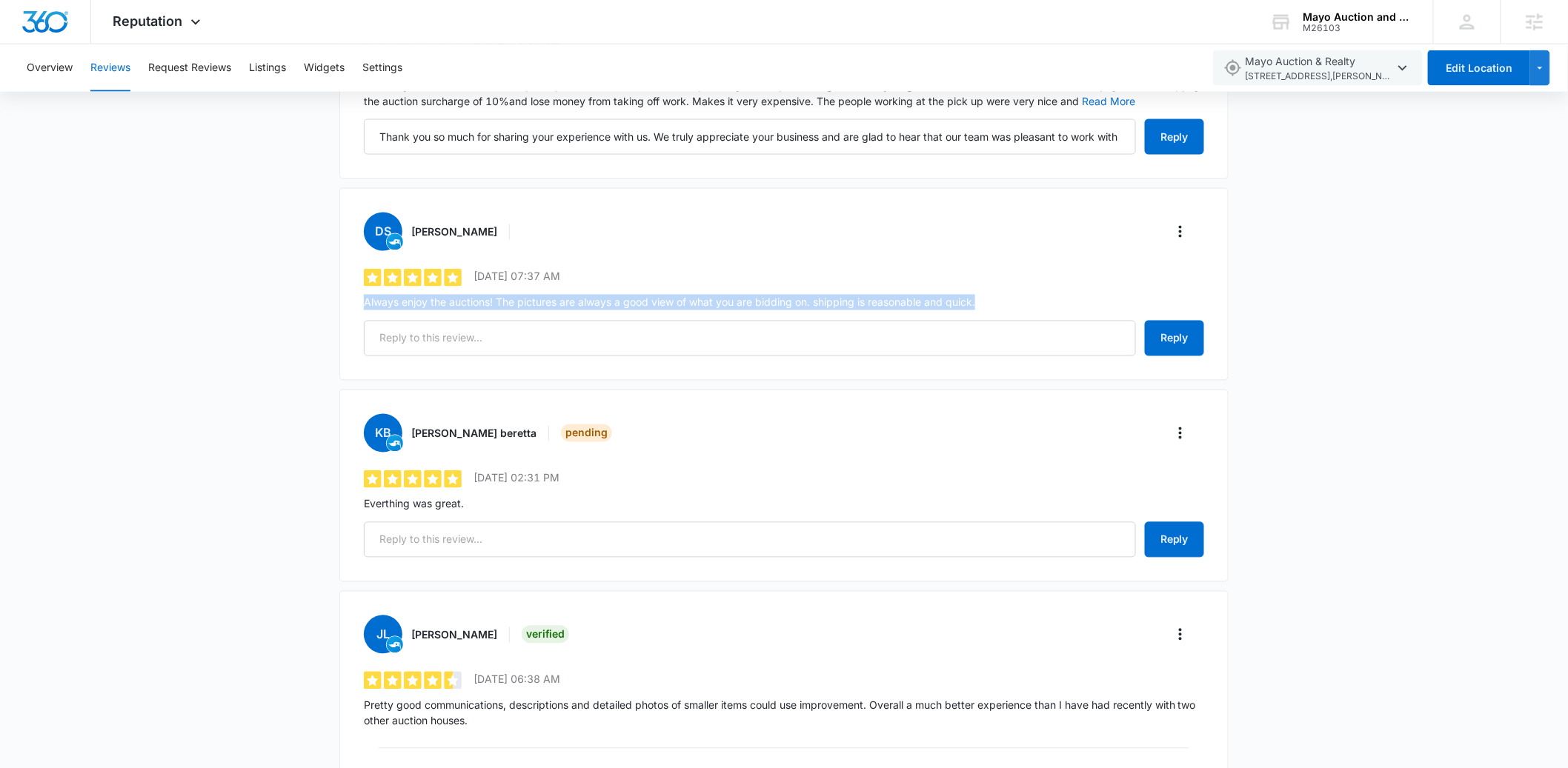
drag, startPoint x: 993, startPoint y: 303, endPoint x: 332, endPoint y: 301, distance: 661.0
click at [332, 301] on div "Reviews Request Review Filters Total Reviews 164 0.21% 28 customer review previ…" at bounding box center [784, 520] width 1568 height 2699
copy p "Always enjoy the auctions! The pictures are always a good view of what you are …"
click at [488, 339] on input "text" at bounding box center [750, 338] width 772 height 36
paste input "Thank you so much for the kind words! We're thrilled to hear that you enjoy our…"
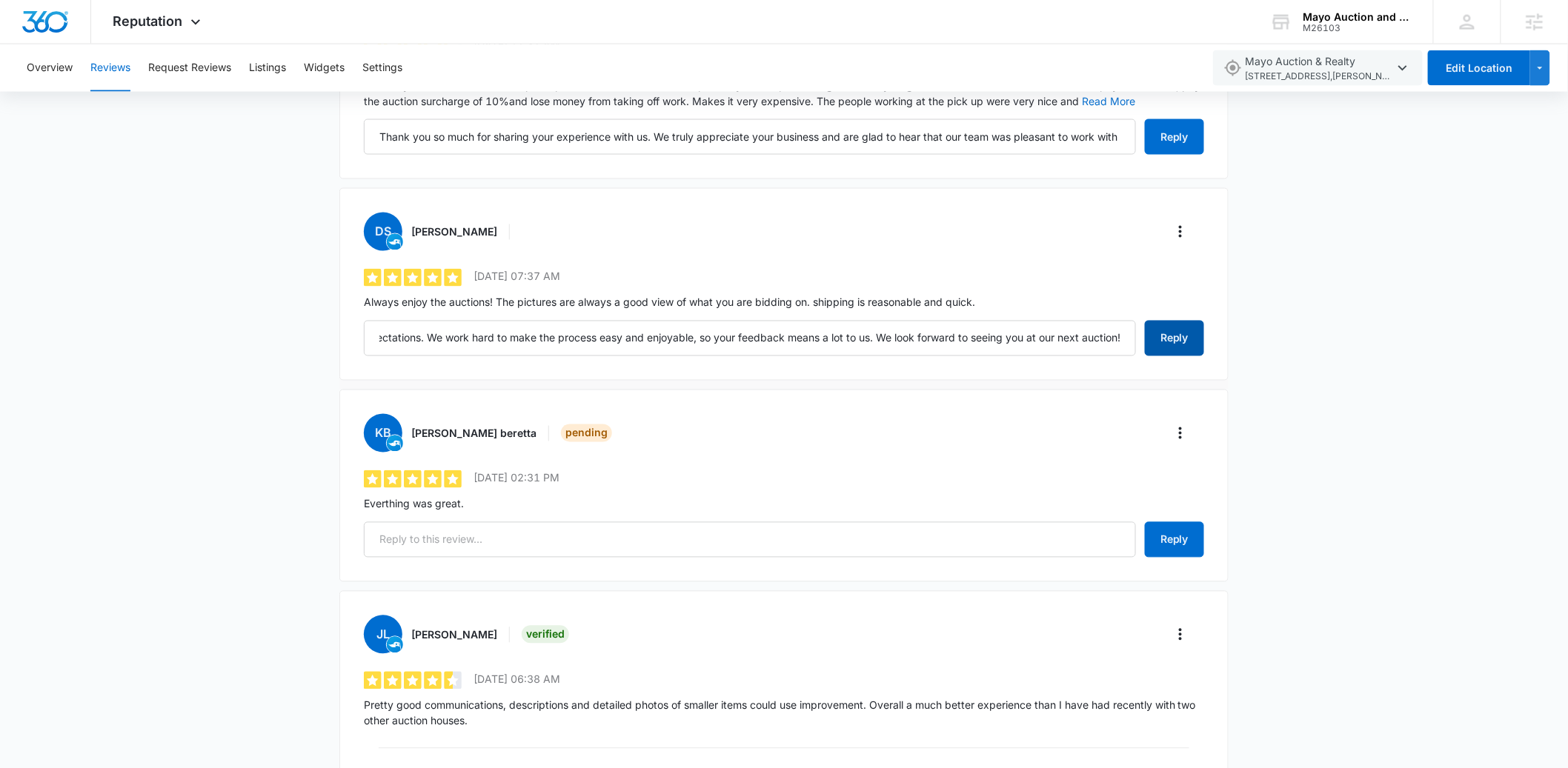
scroll to position [0, 0]
click at [1185, 346] on button "Reply" at bounding box center [1174, 338] width 59 height 36
type input "Thank you so much for the kind words! We're thrilled to hear that you enjoy our…"
drag, startPoint x: 468, startPoint y: 505, endPoint x: 354, endPoint y: 506, distance: 114.0
click at [354, 506] on div "kb kirt beretta Pending 5 out of 5 8/5/2025 02:31 PM Everthing was great. Reply" at bounding box center [784, 487] width 889 height 193
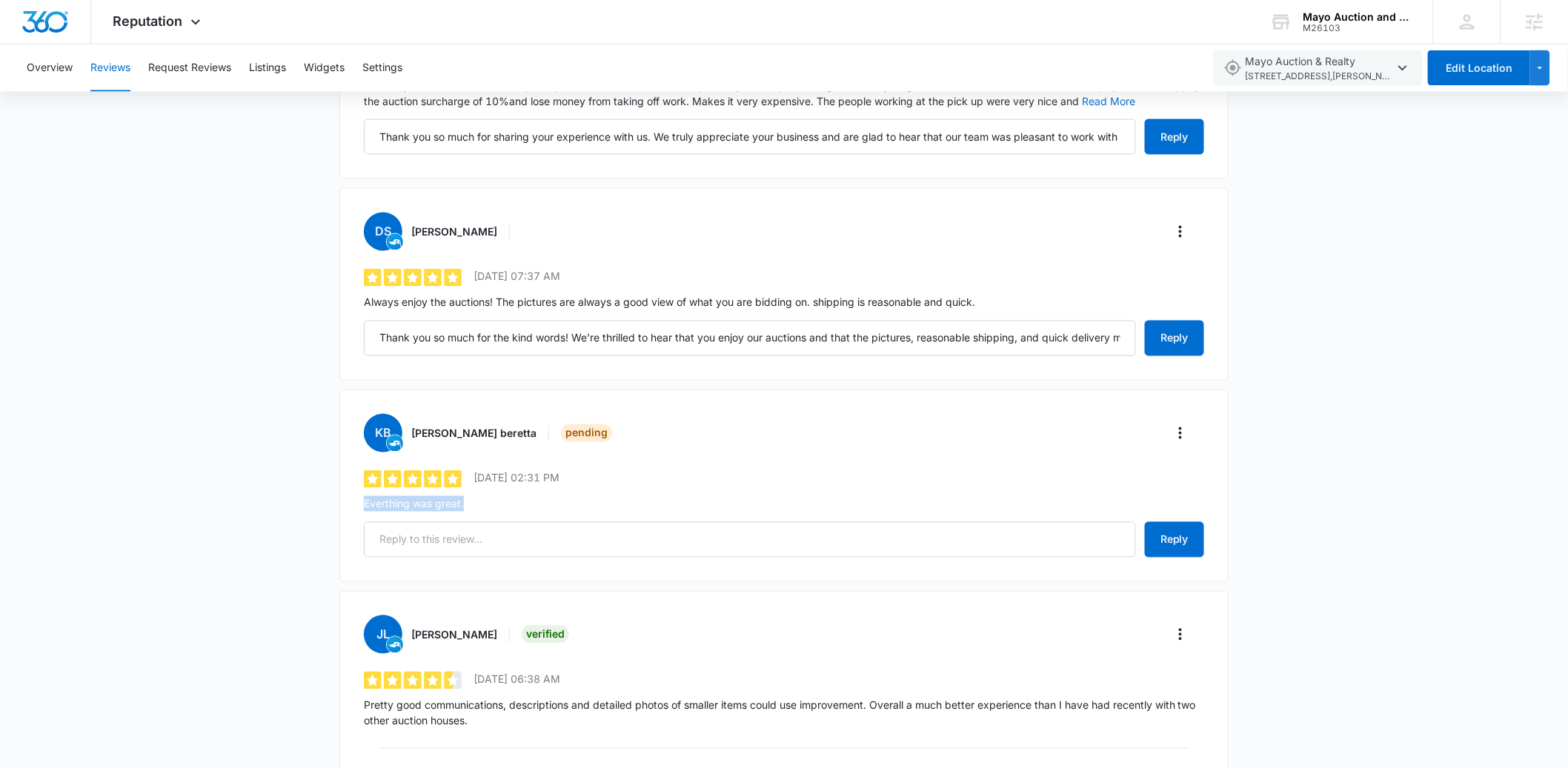
copy p "Everthing was great."
click at [423, 545] on input "text" at bounding box center [750, 540] width 772 height 36
paste input "We're glad to hear that you had a great experience! We look forward to seeing y…"
click at [1154, 546] on button "Reply" at bounding box center [1174, 540] width 59 height 36
type input "We're glad to hear that you had a great experience! We look forward to seeing y…"
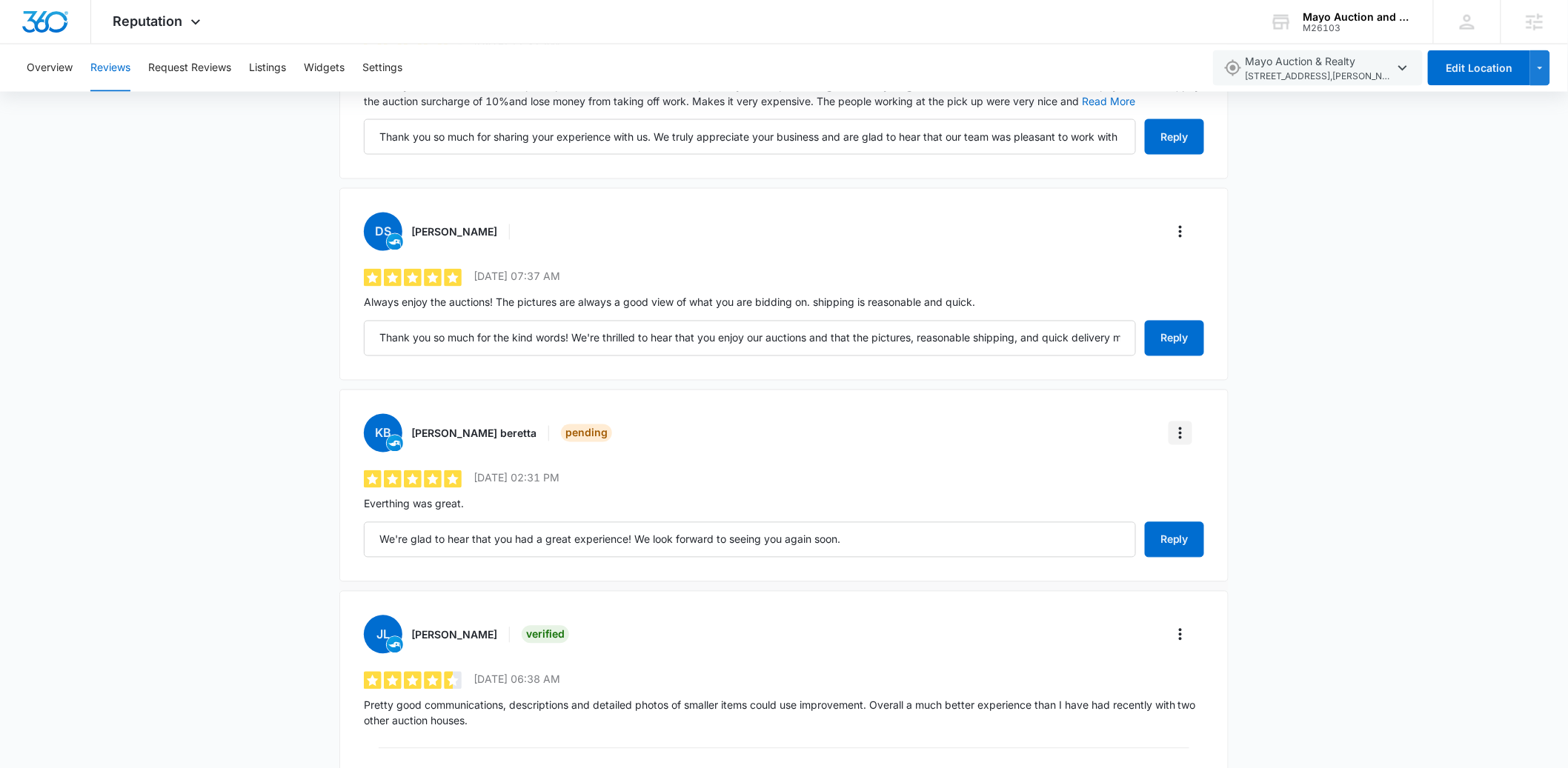
click at [1179, 434] on icon "More" at bounding box center [1180, 434] width 3 height 12
click at [1198, 473] on div "Verify Review" at bounding box center [1240, 475] width 105 height 10
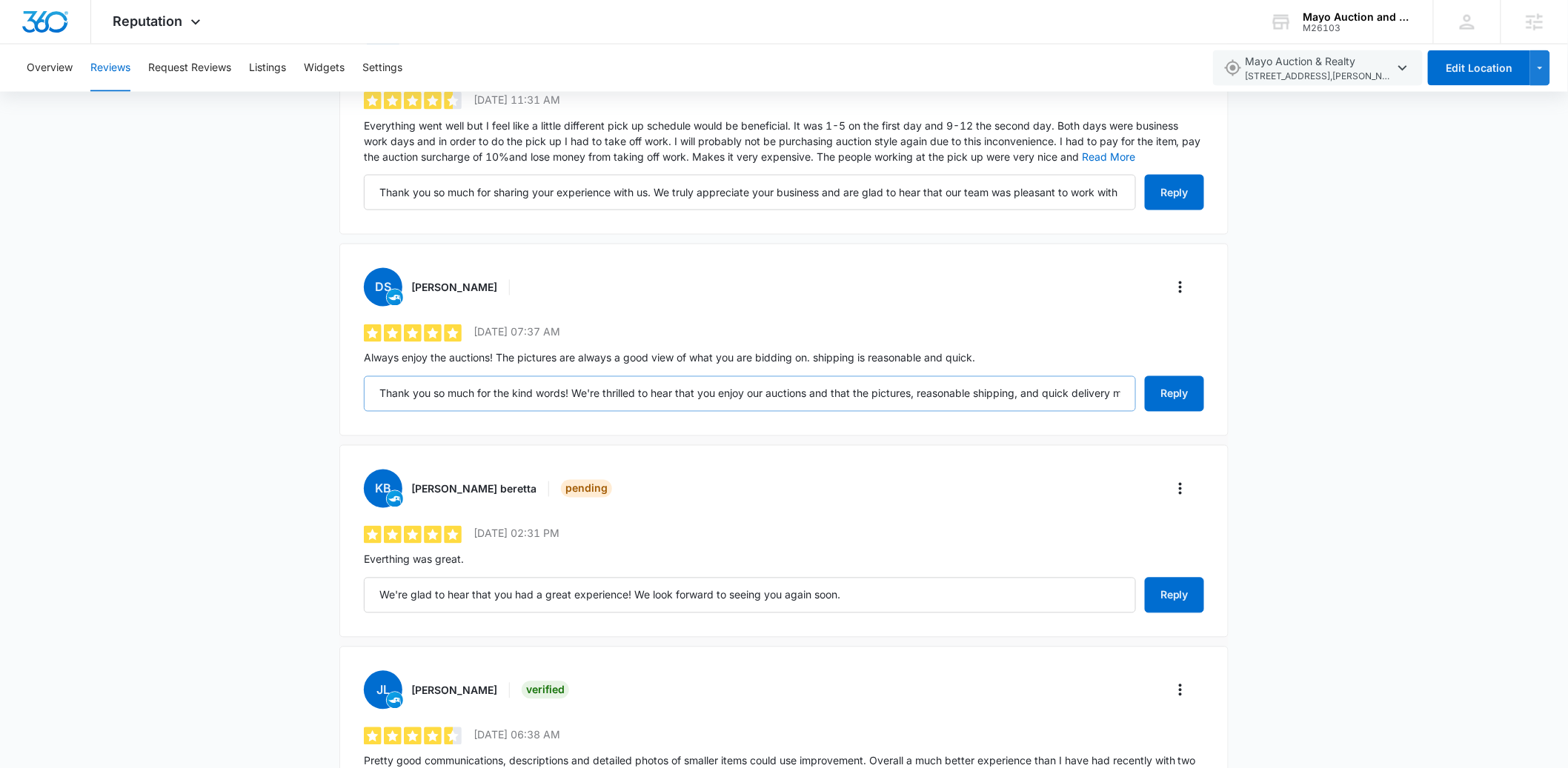
scroll to position [901, 0]
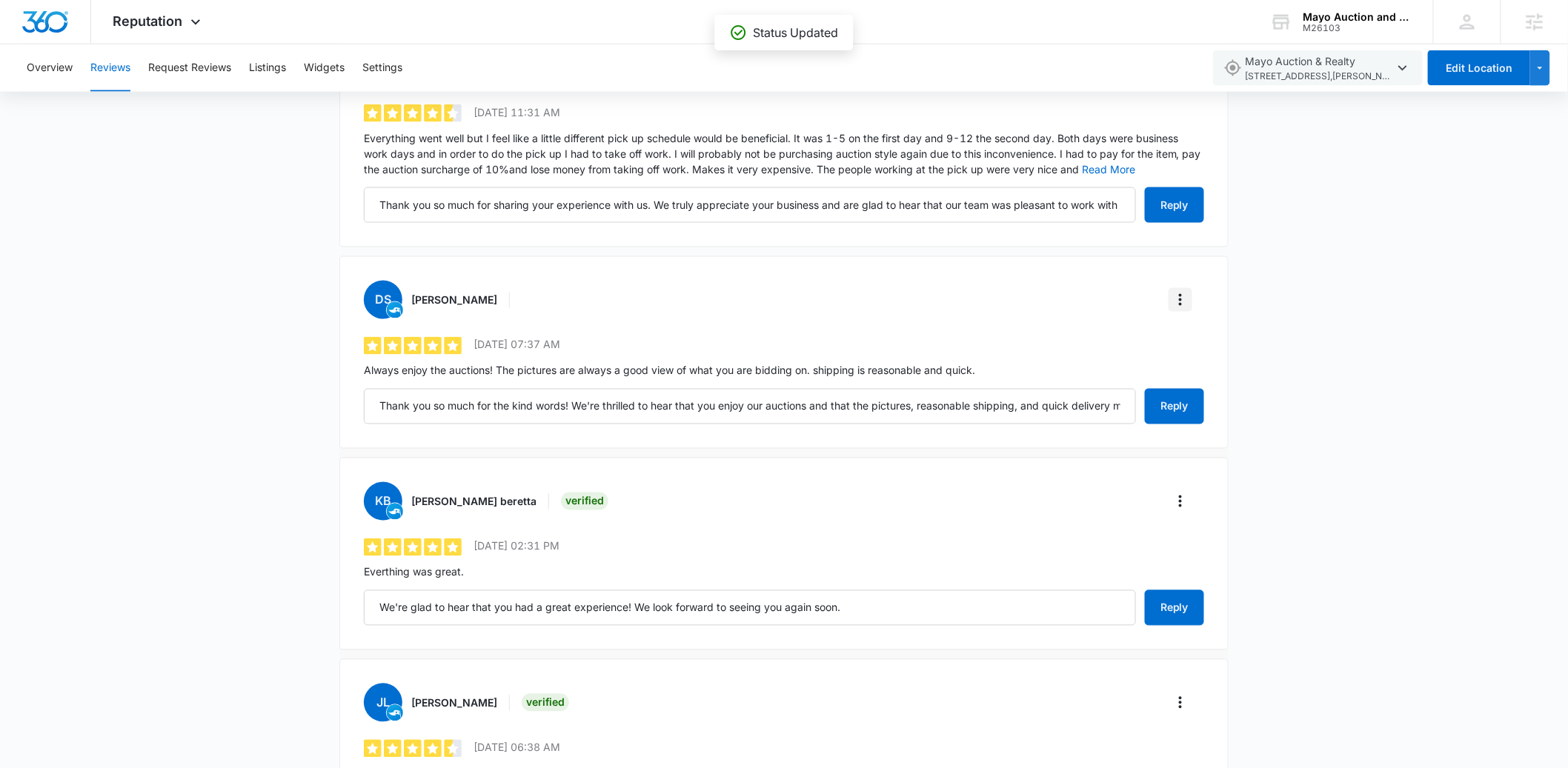
click at [1176, 297] on icon "More" at bounding box center [1180, 300] width 17 height 17
click at [1196, 340] on div "Verify Review" at bounding box center [1240, 342] width 105 height 10
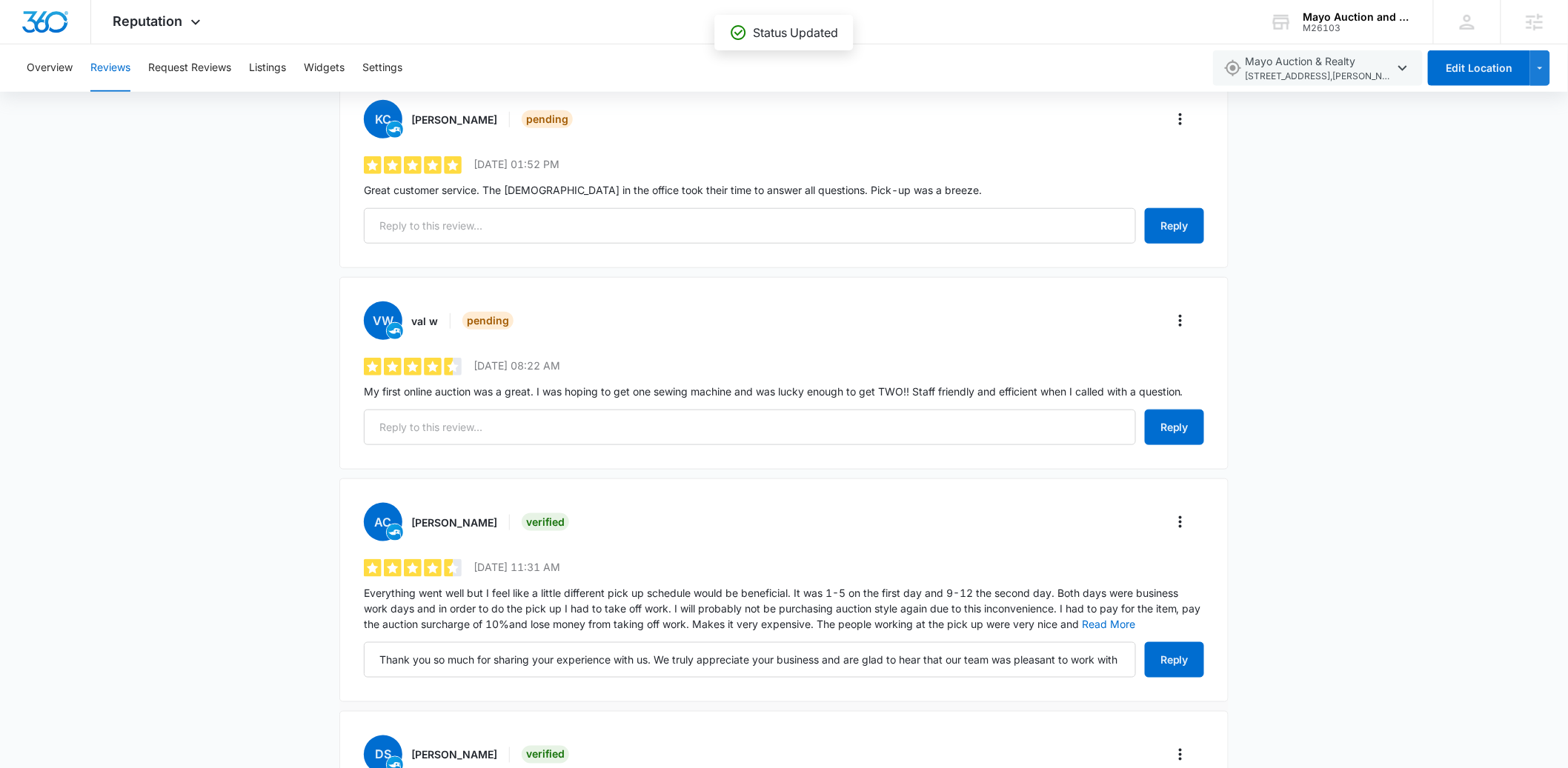
scroll to position [442, 0]
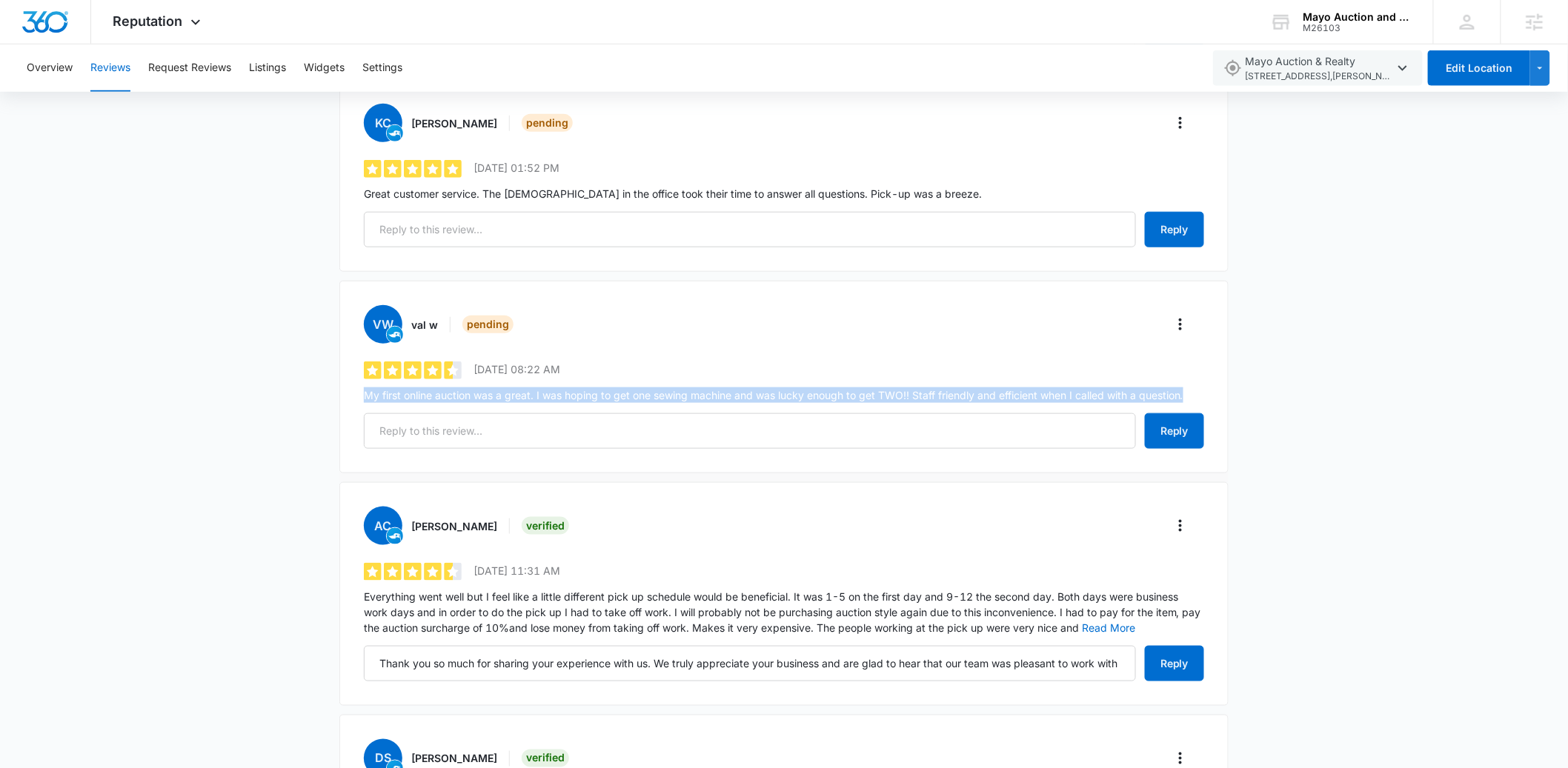
drag, startPoint x: 365, startPoint y: 393, endPoint x: 1198, endPoint y: 390, distance: 833.0
click at [1198, 390] on p "My first online auction was a great. I was hoping to get one sewing machine and…" at bounding box center [784, 395] width 840 height 16
copy p "My first online auction was a great. I was hoping to get one sewing machine and…"
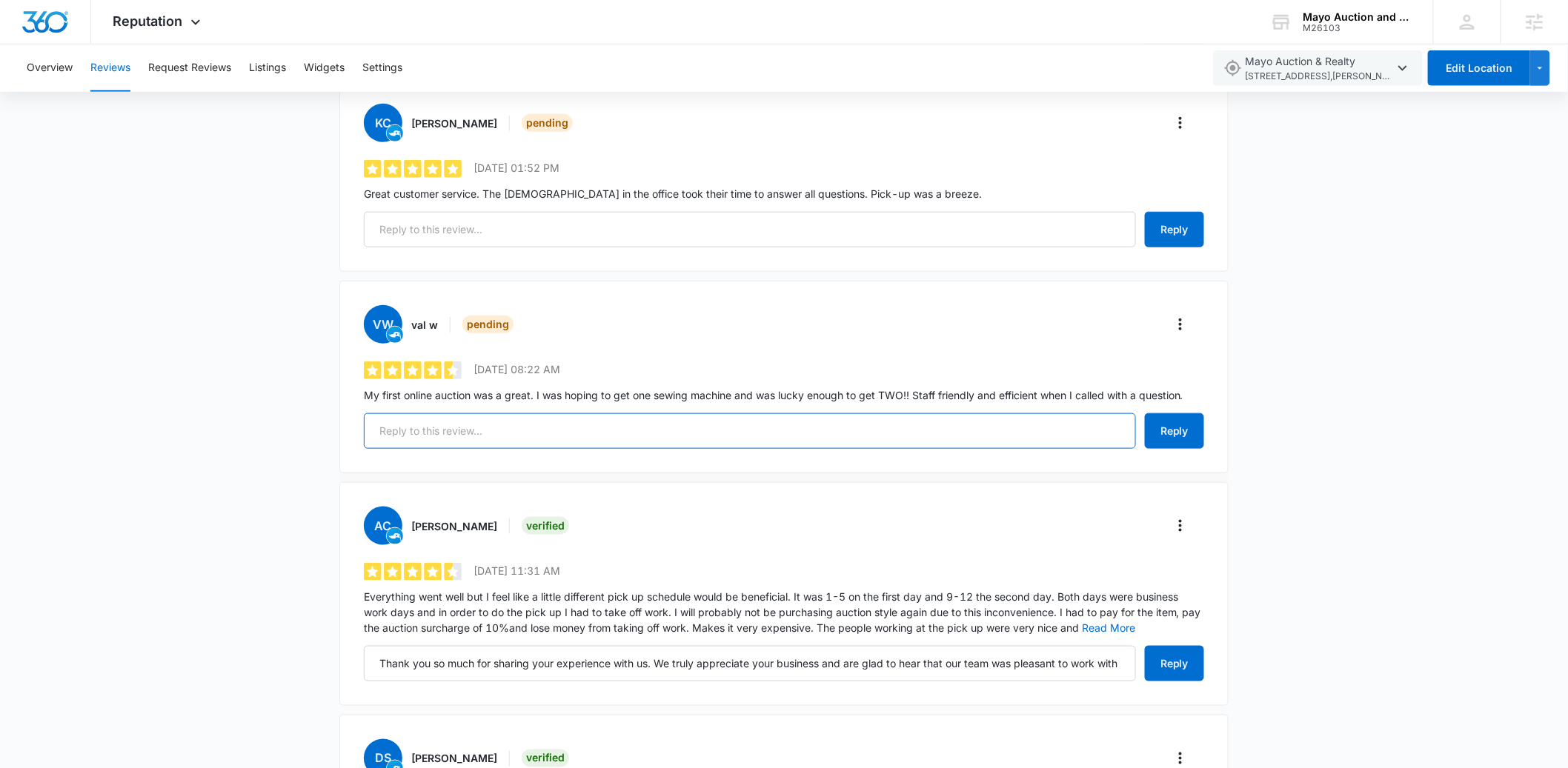
click at [416, 430] on input "text" at bounding box center [750, 431] width 772 height 36
paste input "That's wonderful to hear! We're so glad your first online auction with us was a…"
click at [1175, 431] on button "Reply" at bounding box center [1174, 431] width 59 height 36
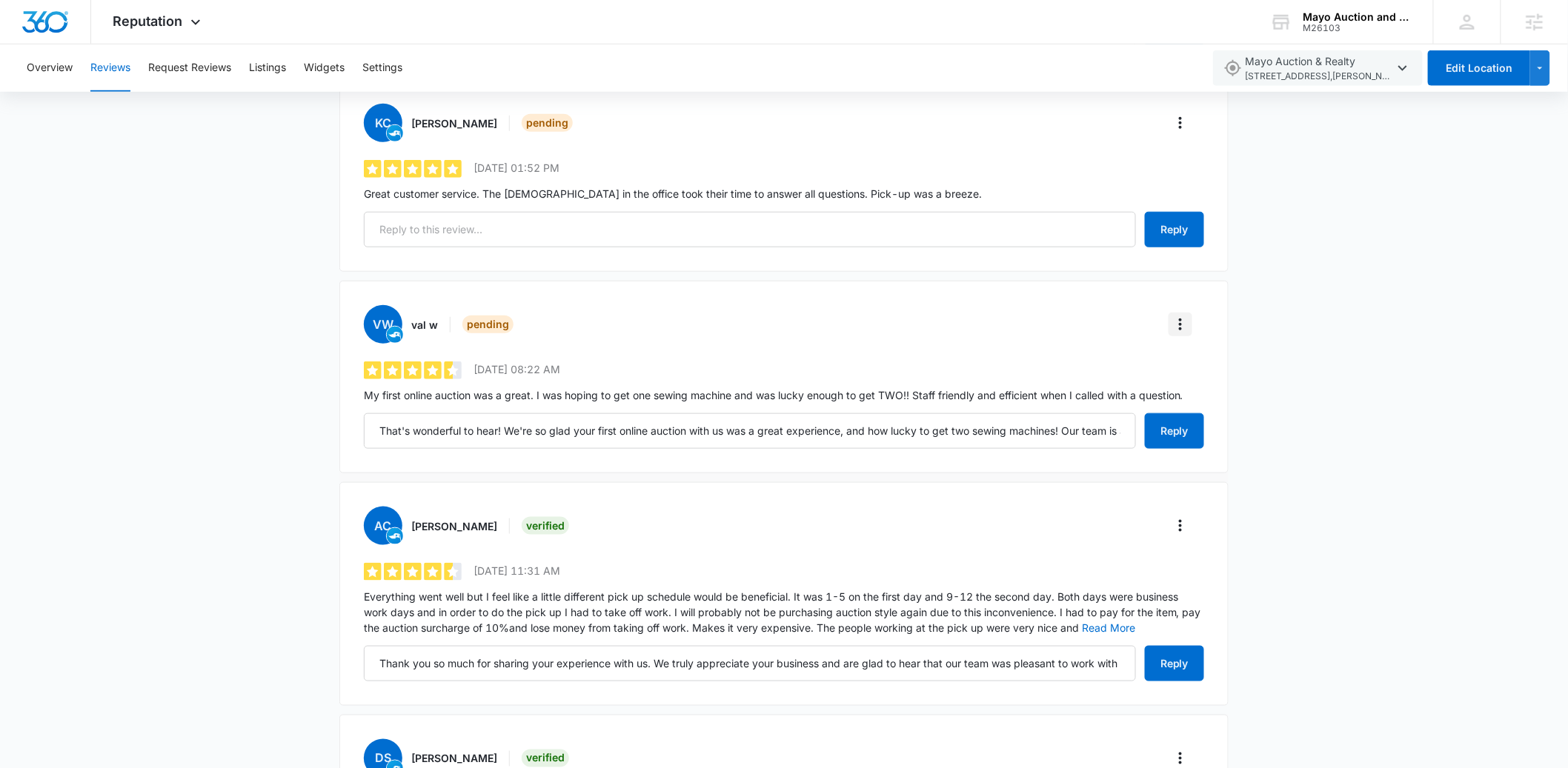
click at [1179, 320] on icon "More" at bounding box center [1180, 325] width 3 height 12
type input "That's wonderful to hear! We're so glad your first online auction with us was a…"
click at [1202, 364] on div "Verify Review" at bounding box center [1240, 367] width 105 height 10
drag, startPoint x: 918, startPoint y: 195, endPoint x: 349, endPoint y: 194, distance: 569.0
click at [349, 194] on div "KC Kay Cass Pending 5 out of 5 8/29/2025 01:52 PM Great customer service. The l…" at bounding box center [784, 175] width 889 height 193
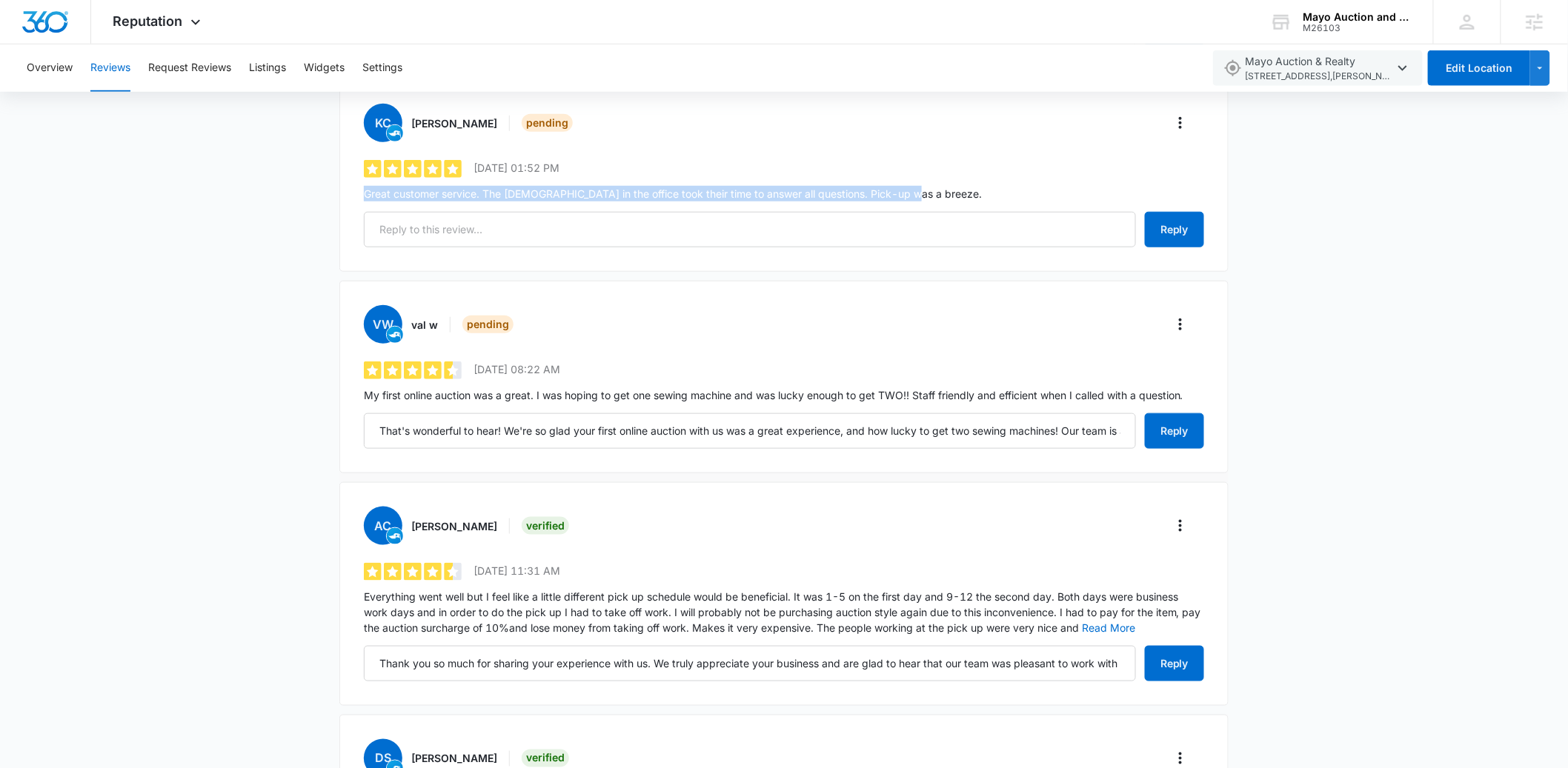
copy p "Great customer service. The [DEMOGRAPHIC_DATA] in the office took their time to…"
click at [684, 231] on input "text" at bounding box center [750, 229] width 772 height 36
paste input "Thank you for your feedback! We're so glad to hear that you had a positive expe…"
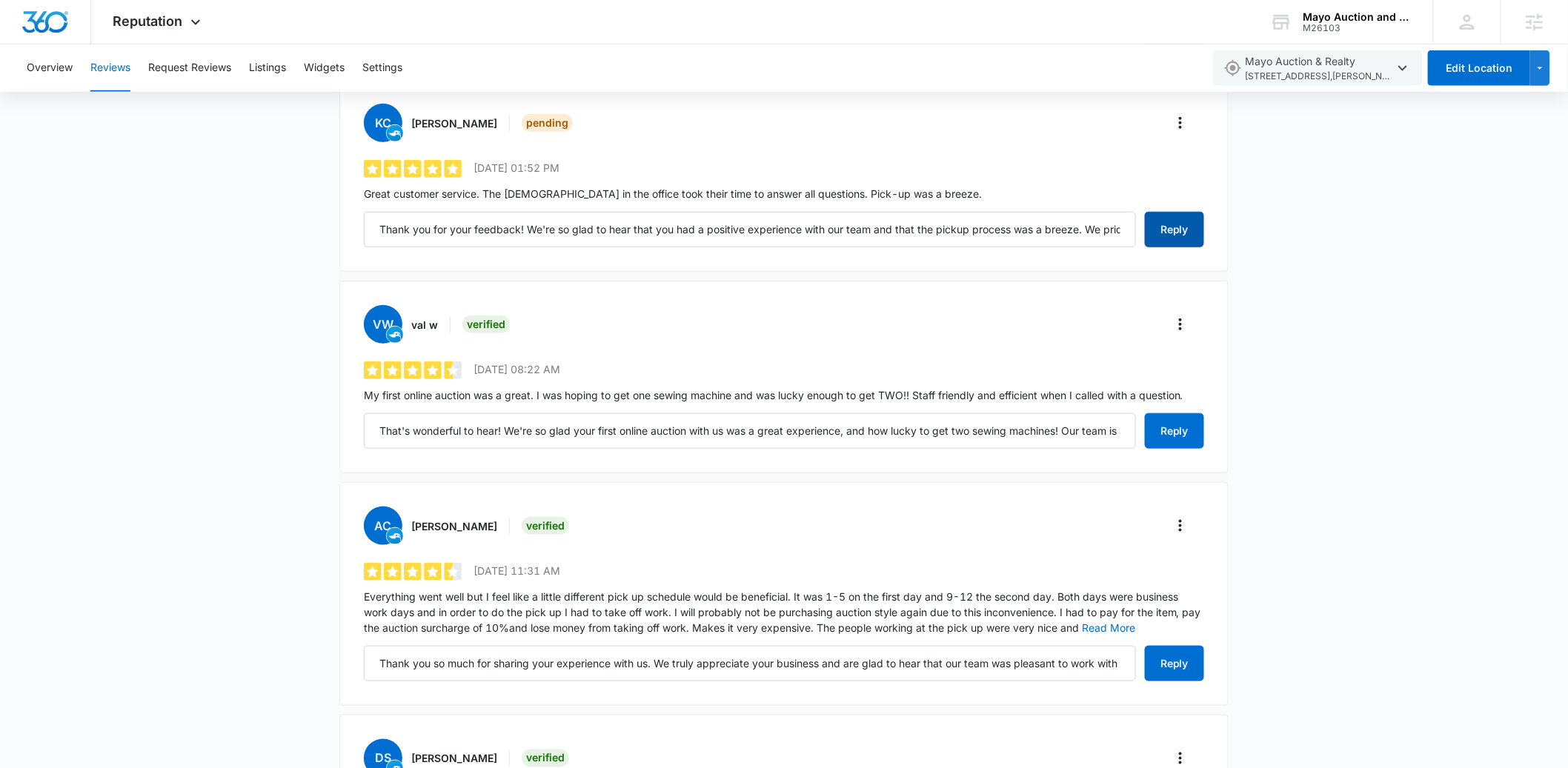
click at [1168, 231] on button "Reply" at bounding box center [1174, 229] width 59 height 36
type input "Thank you for your feedback! We're so glad to hear that you had a positive expe…"
click at [1180, 117] on icon "More" at bounding box center [1180, 123] width 3 height 12
click at [1183, 163] on button "Verify Review" at bounding box center [1249, 165] width 158 height 23
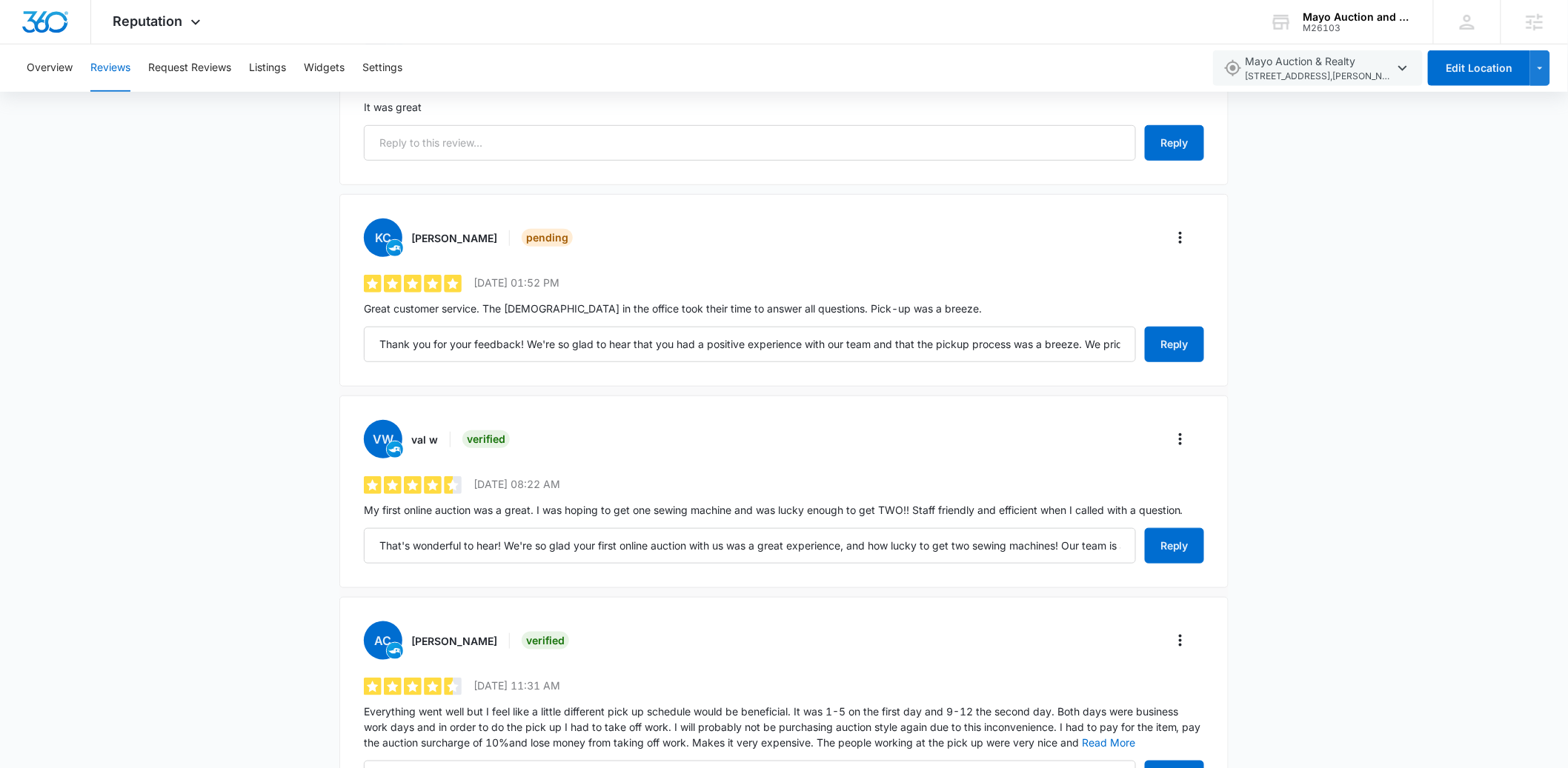
scroll to position [198, 0]
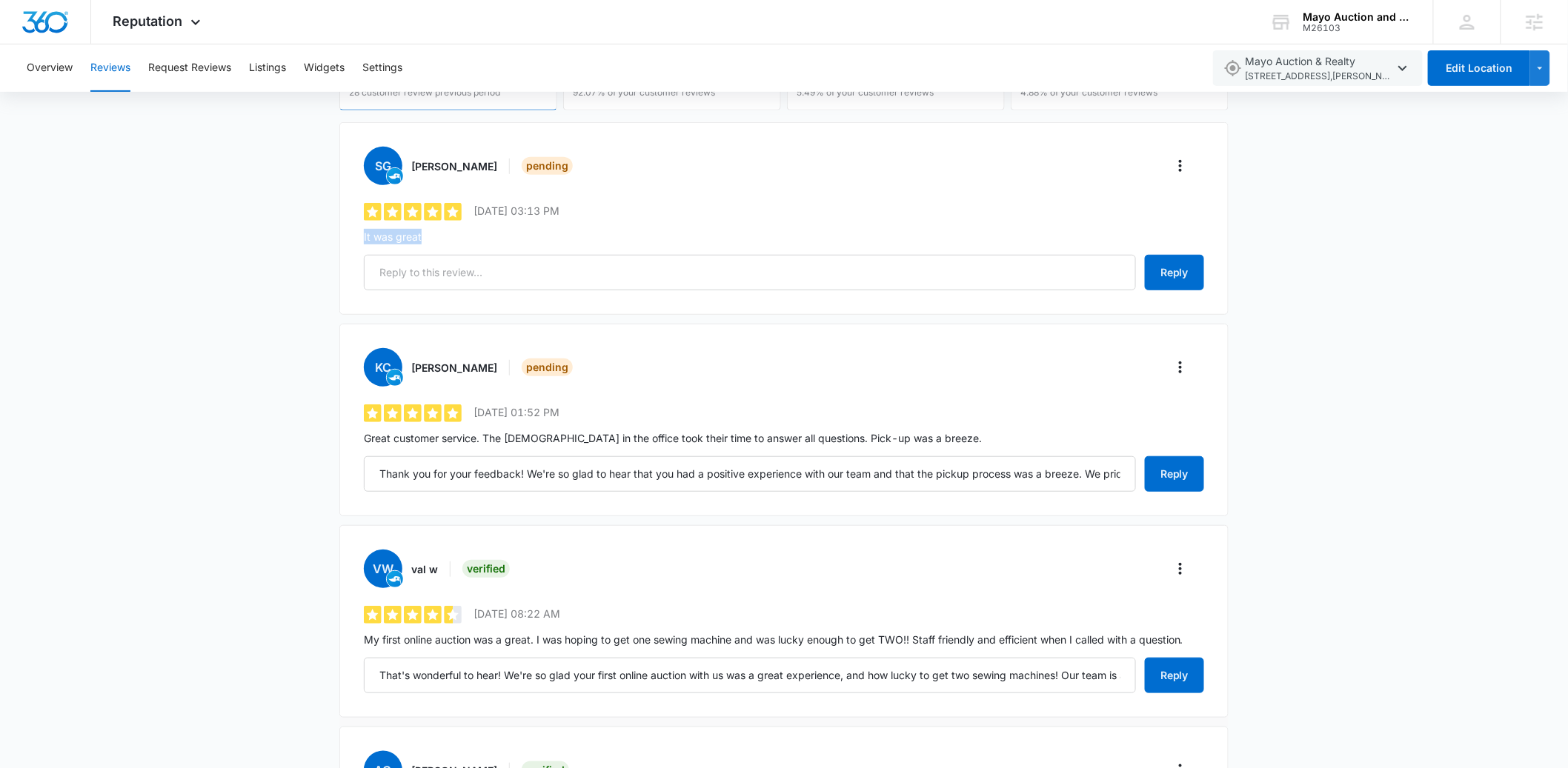
drag, startPoint x: 462, startPoint y: 236, endPoint x: 337, endPoint y: 239, distance: 125.0
copy p "It was great"
click at [450, 268] on input "text" at bounding box center [750, 272] width 772 height 36
paste input "We're glad to hear that you had a great experience! We look forward to seeing y…"
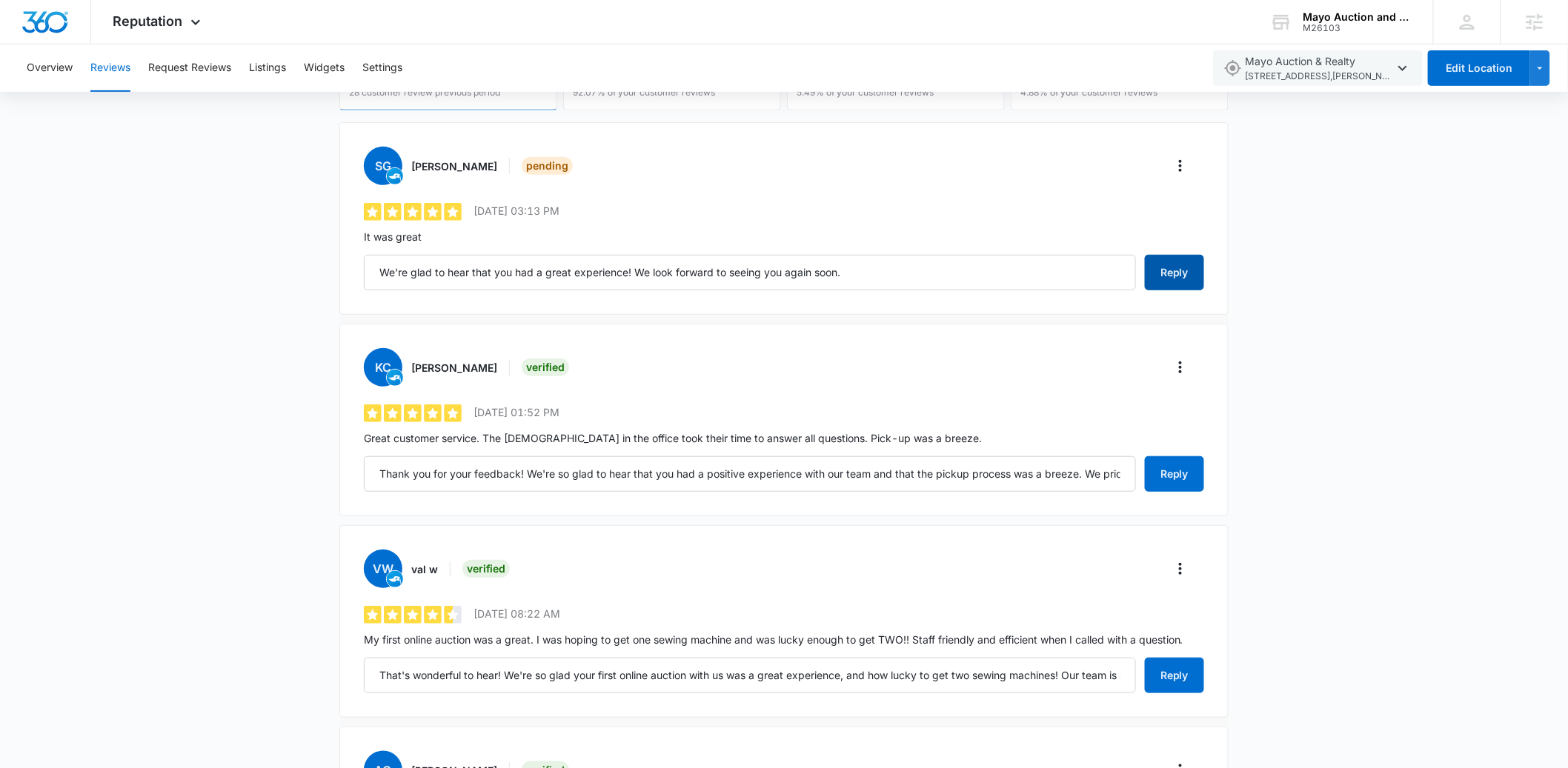
click at [1174, 277] on button "Reply" at bounding box center [1174, 272] width 59 height 36
type input "We're glad to hear that you had a great experience! We look forward to seeing y…"
click at [1183, 157] on icon "More" at bounding box center [1180, 166] width 17 height 17
click at [1195, 204] on div "Verify Review" at bounding box center [1240, 209] width 105 height 10
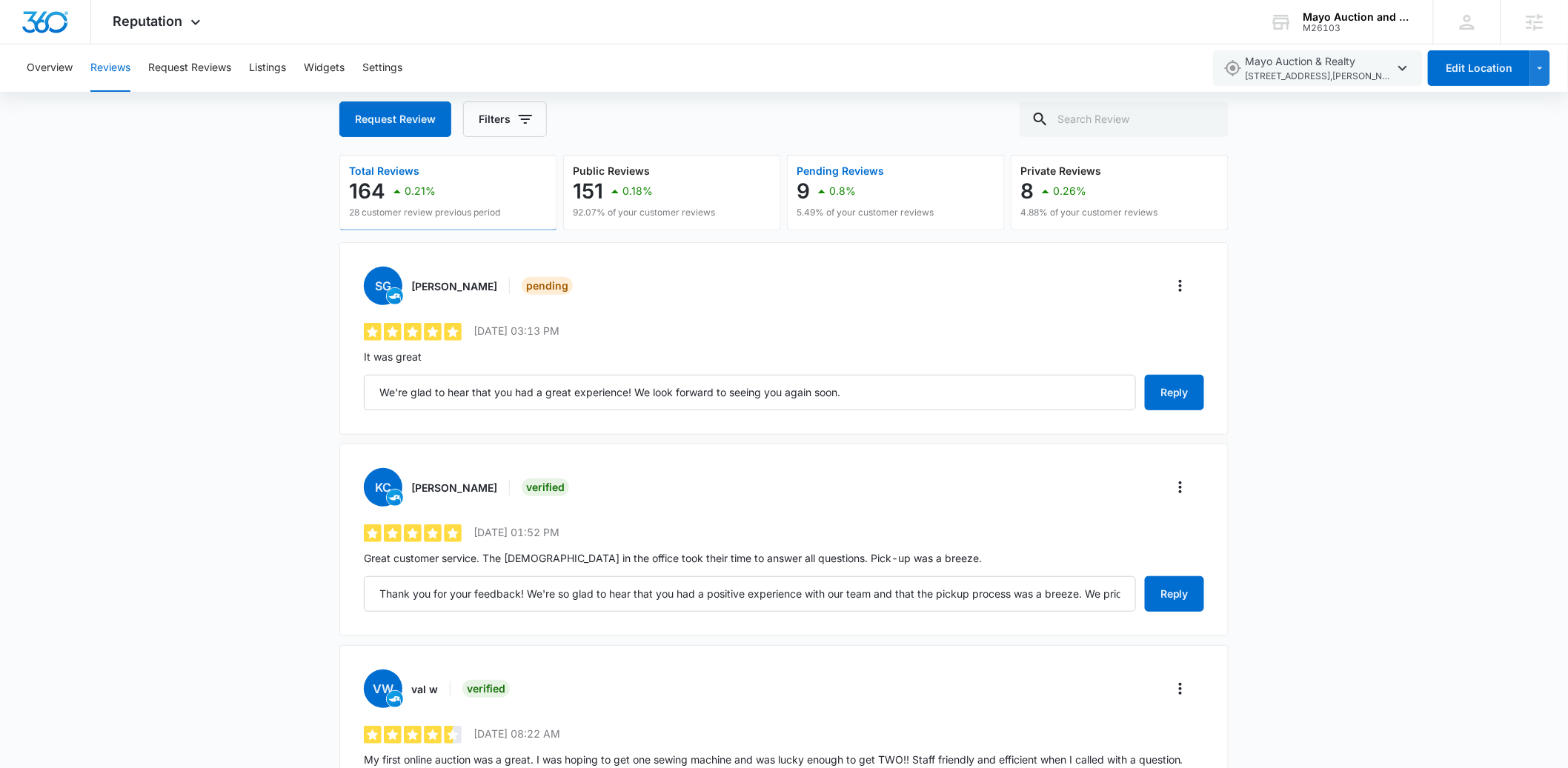
scroll to position [0, 0]
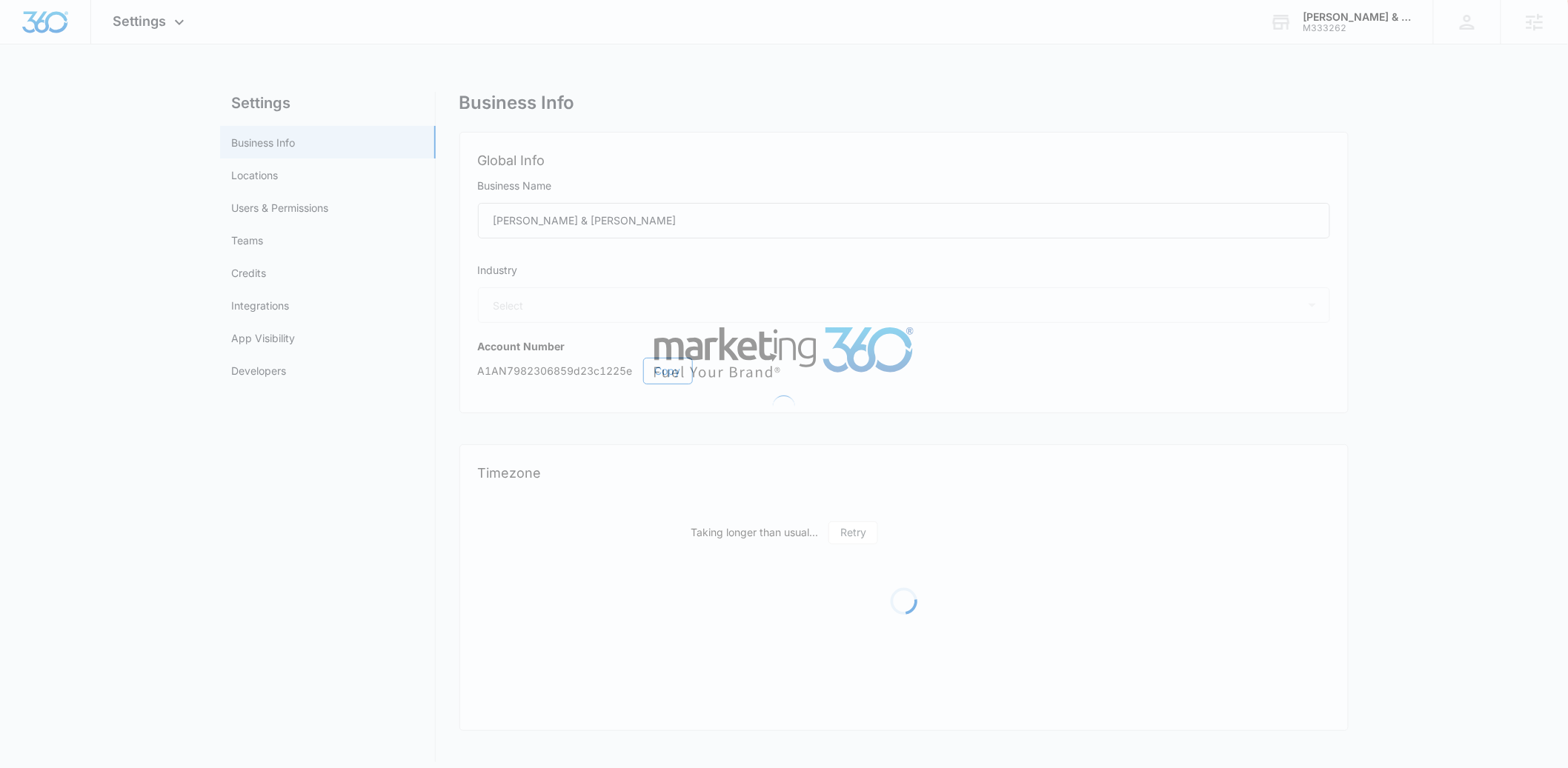
select select "30"
select select "US"
select select "America/New_York"
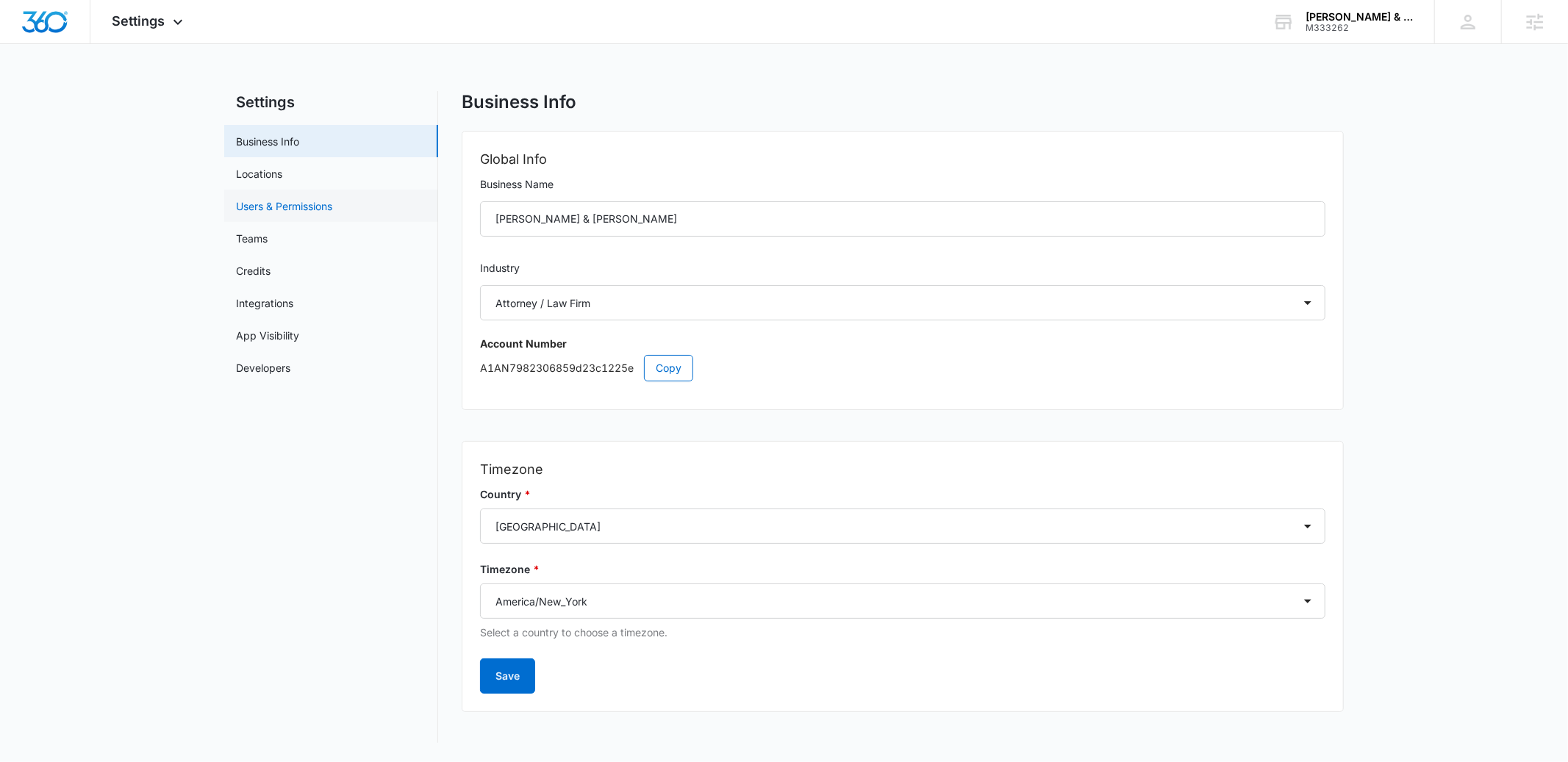
click at [274, 201] on link "Users & Permissions" at bounding box center [284, 206] width 97 height 16
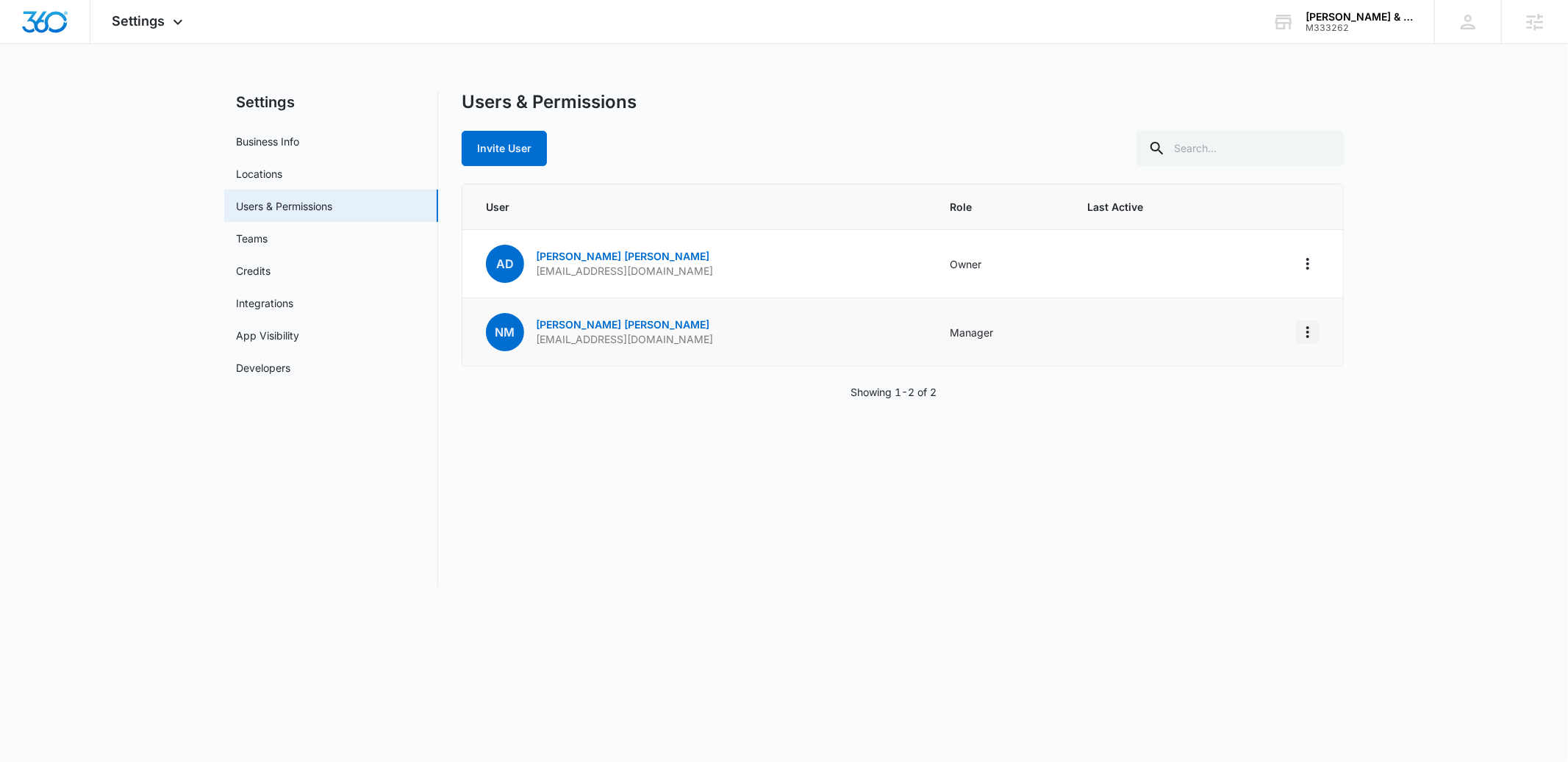
click at [1309, 334] on icon "Actions" at bounding box center [1308, 332] width 17 height 17
click at [552, 325] on link "Nick Mattia" at bounding box center [622, 324] width 173 height 12
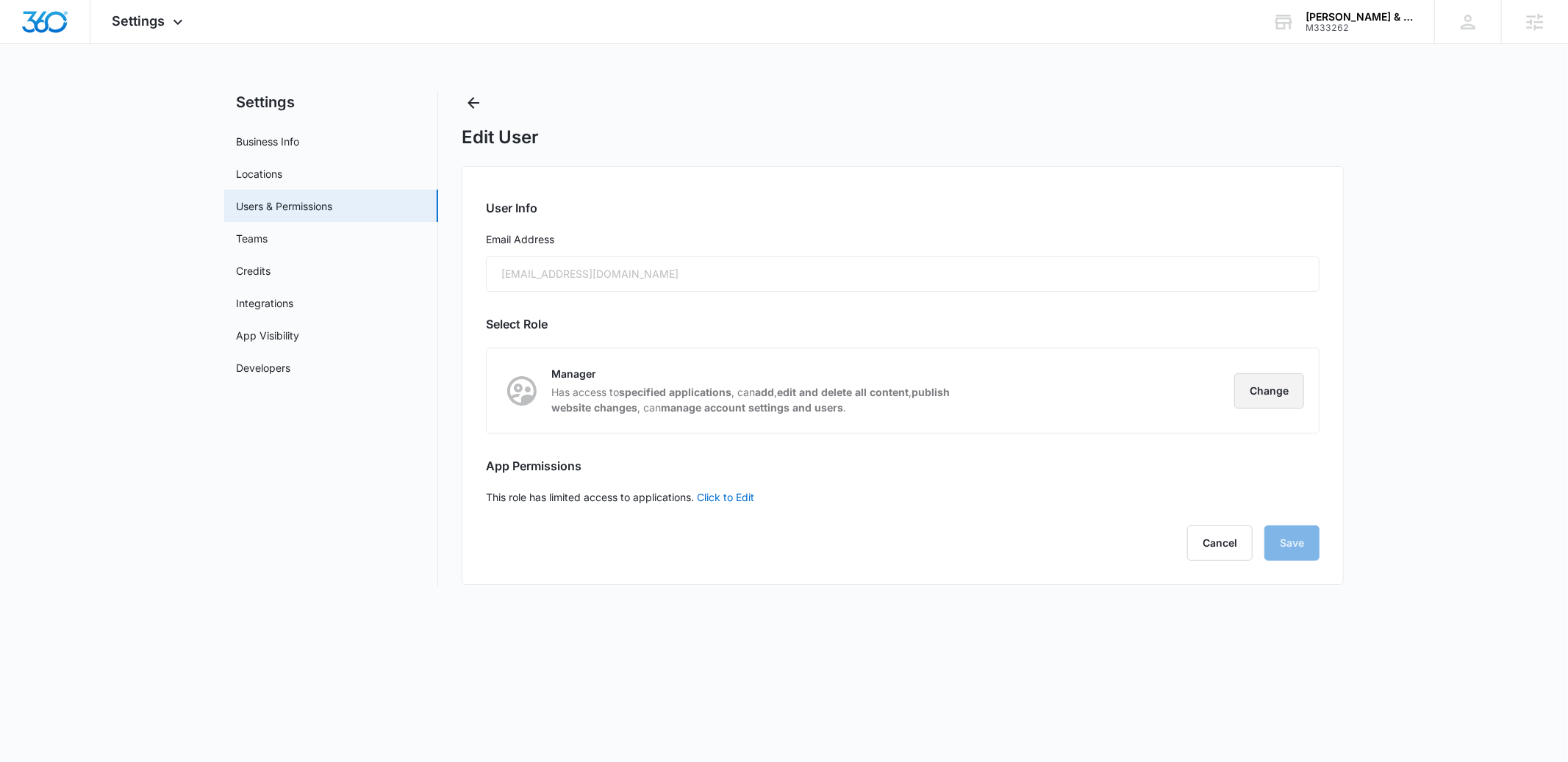
click at [1254, 390] on button "Change" at bounding box center [1269, 390] width 70 height 35
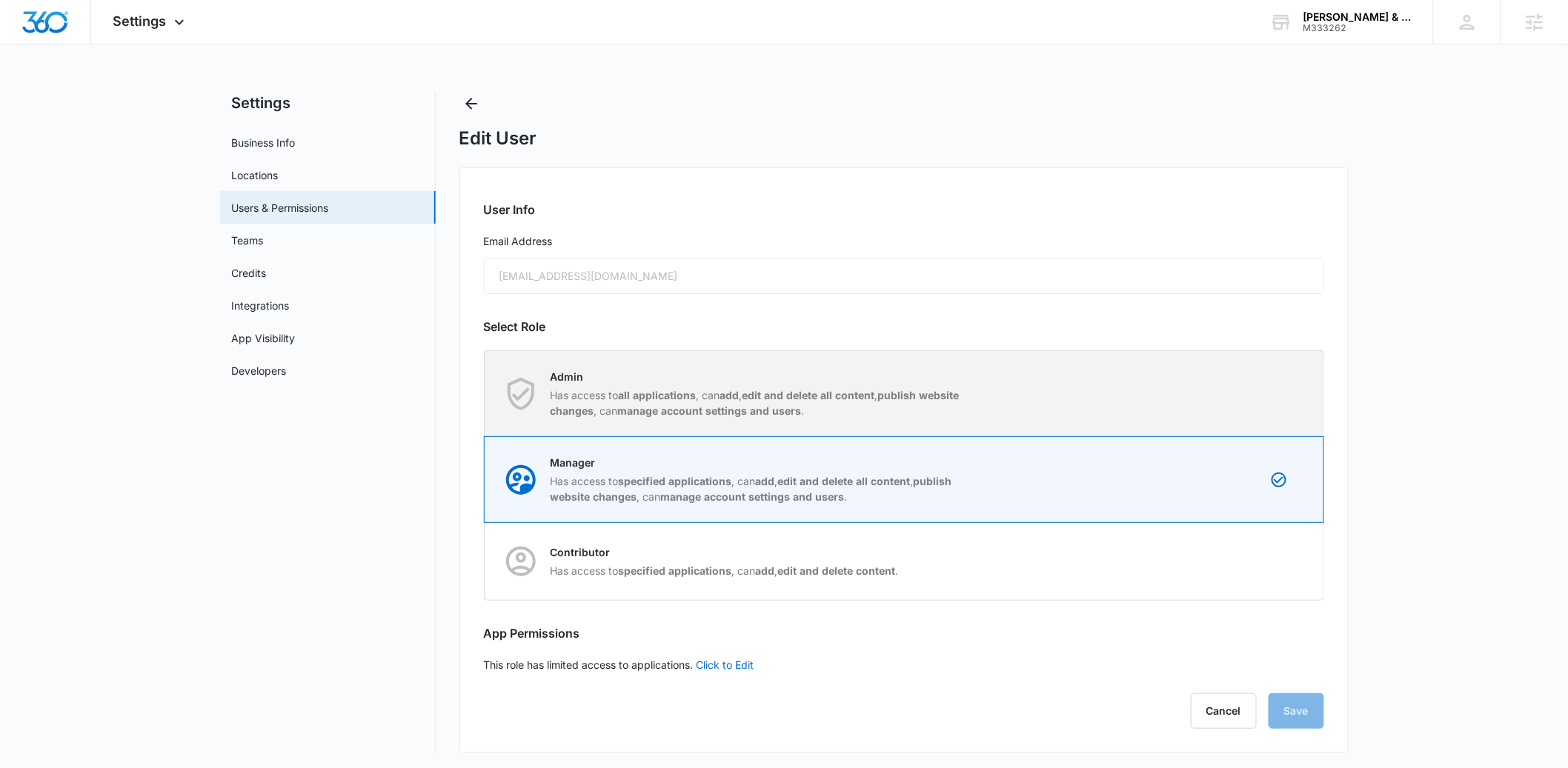
click at [674, 400] on strong "all applications" at bounding box center [658, 395] width 78 height 12
click at [486, 394] on input "Admin Has access to all applications , can add , edit and delete all content , …" at bounding box center [485, 394] width 1 height 1
radio input "true"
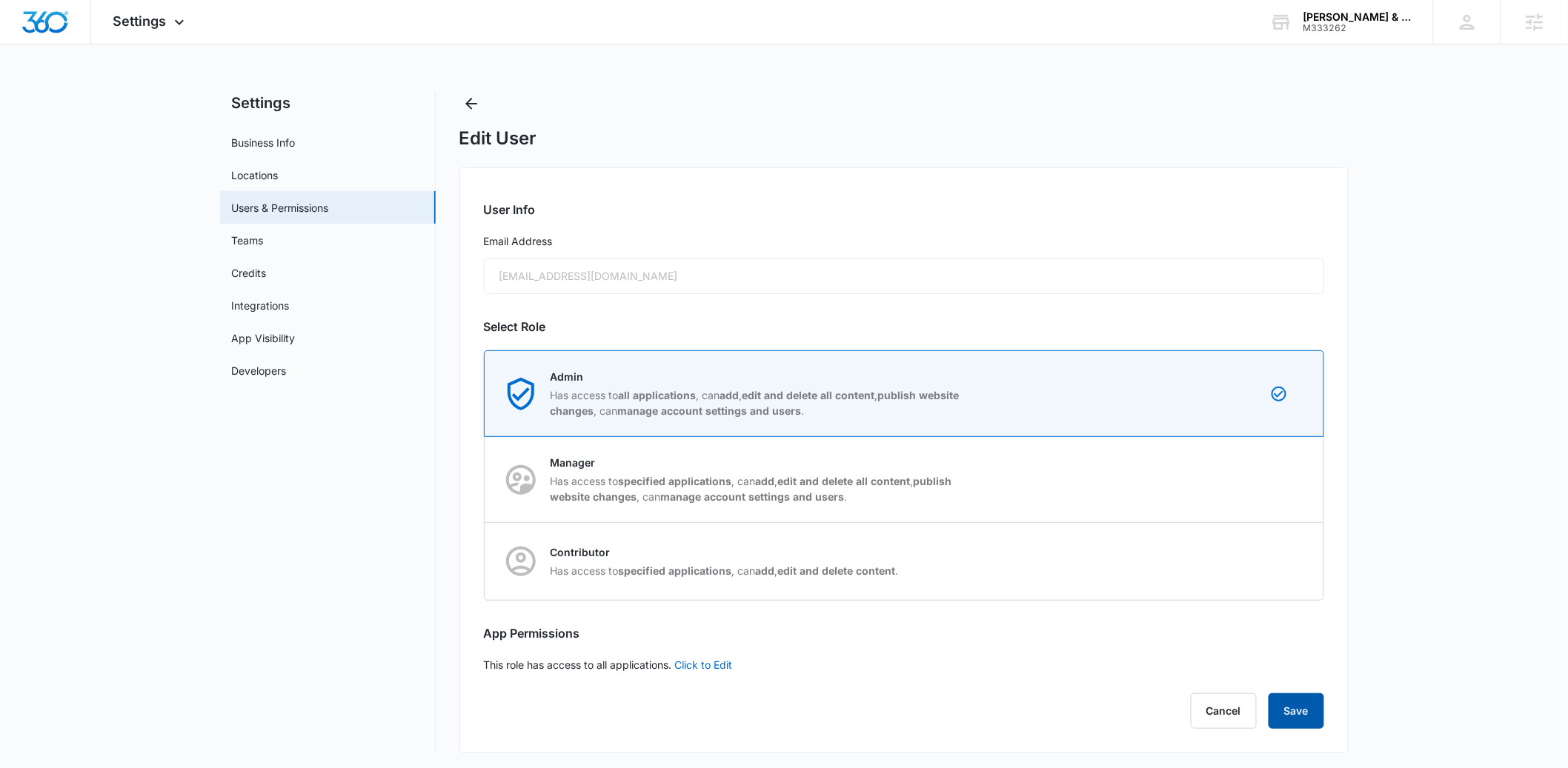
click at [1307, 720] on button "Save" at bounding box center [1297, 711] width 56 height 36
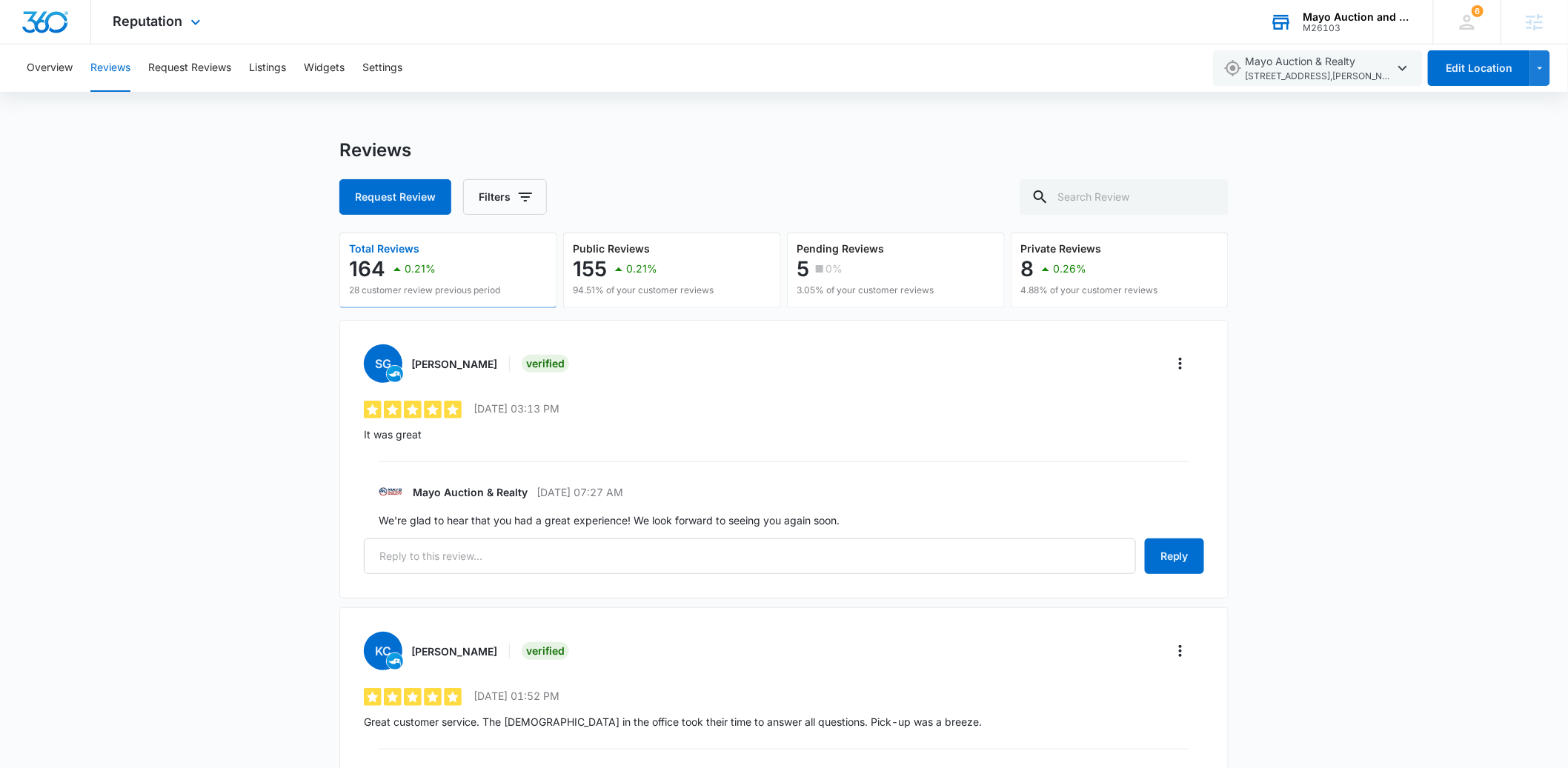
click at [1311, 30] on div "M26103" at bounding box center [1358, 28] width 108 height 10
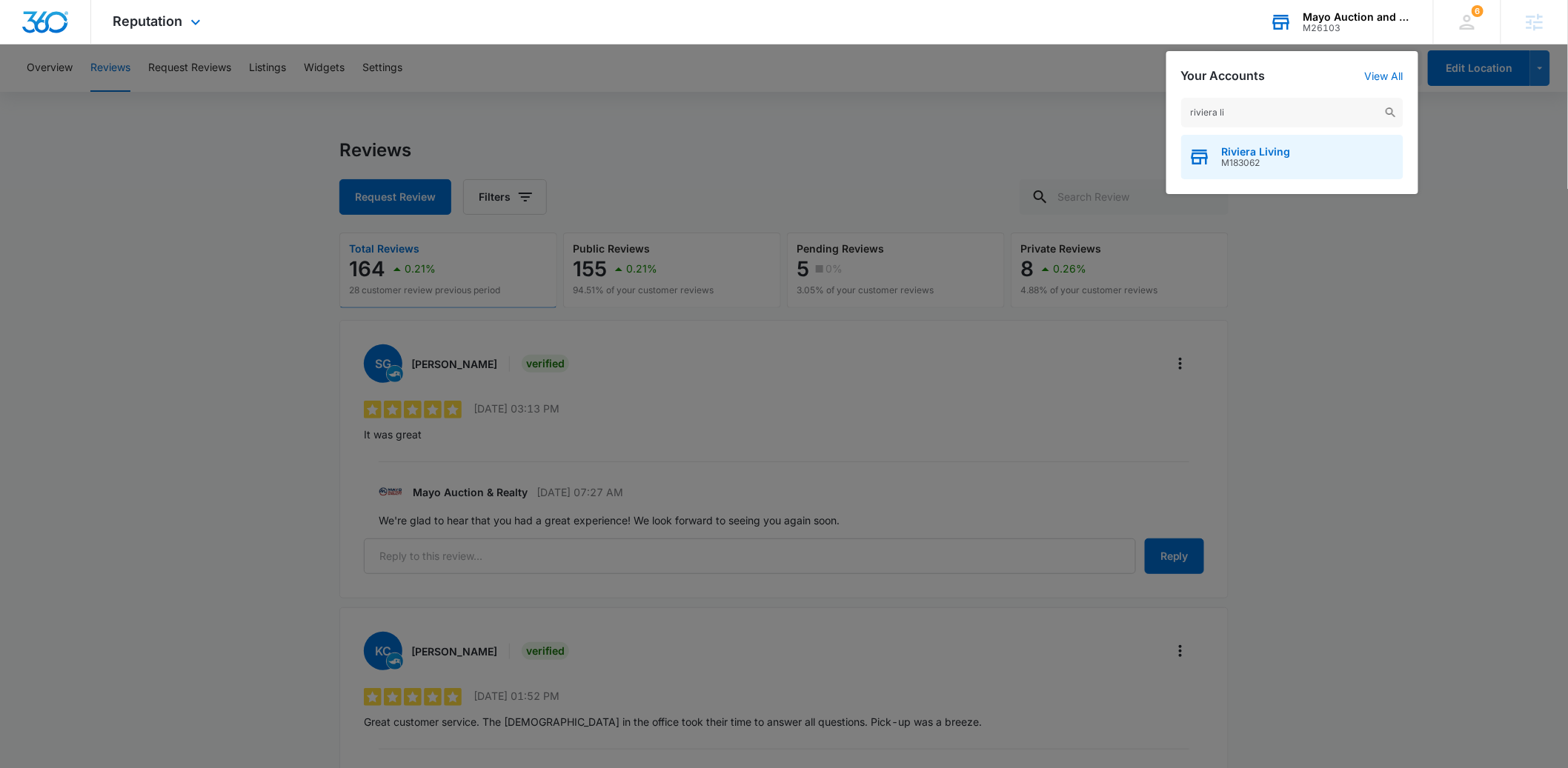
type input "riviera li"
click at [1253, 163] on span "M183062" at bounding box center [1256, 163] width 69 height 10
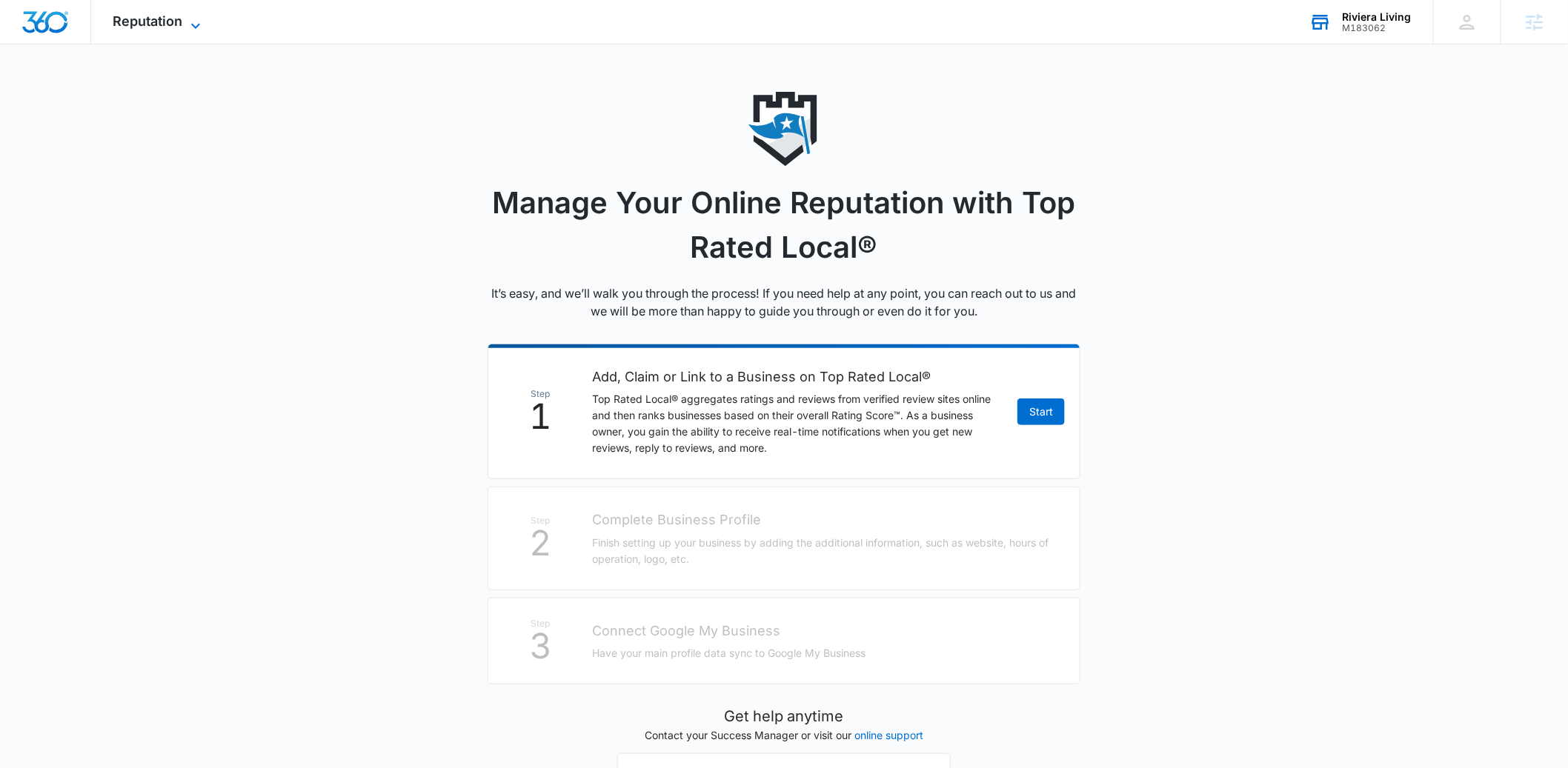
click at [182, 23] on span "Reputation" at bounding box center [148, 21] width 70 height 16
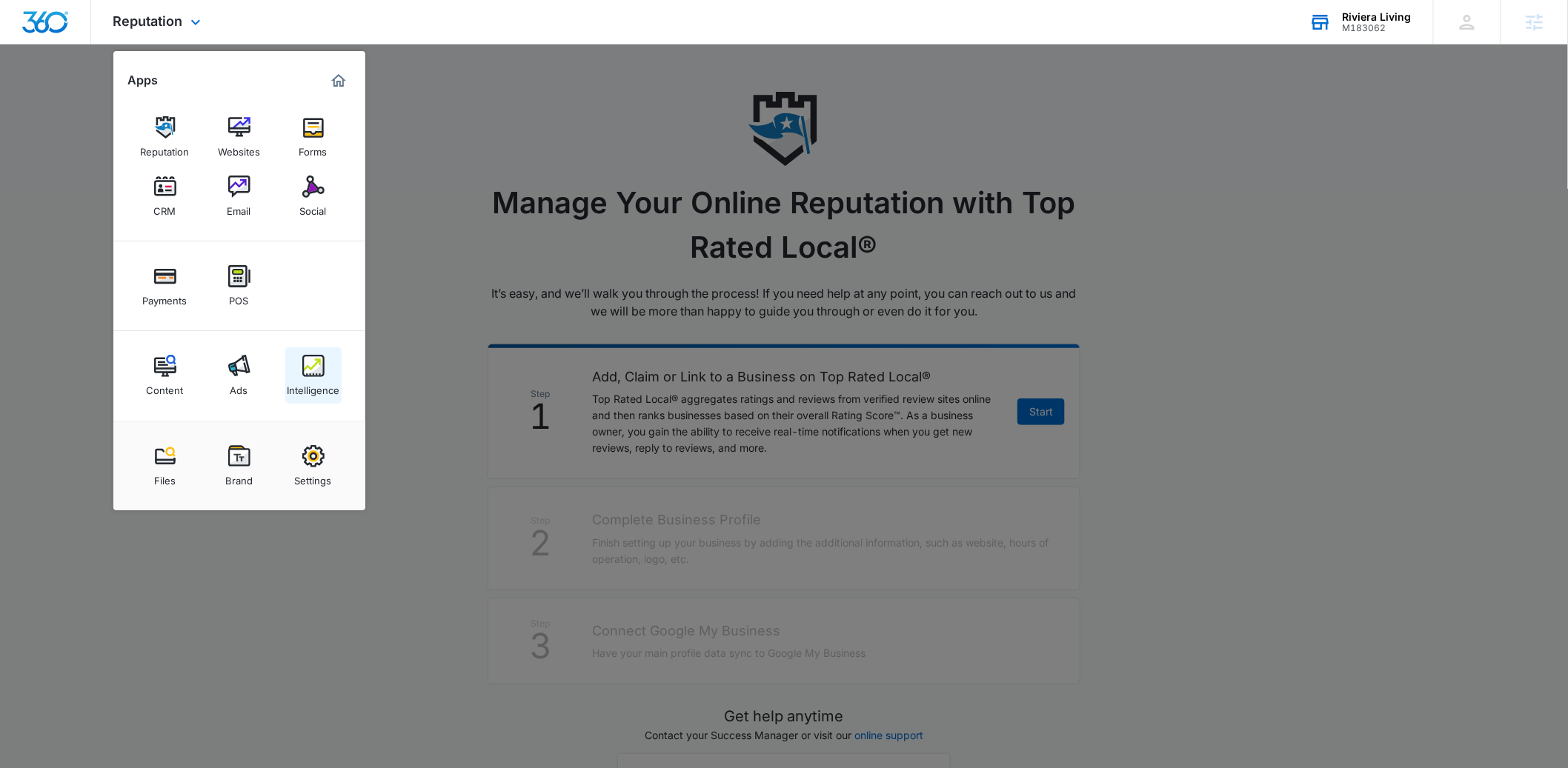
click at [320, 377] on img at bounding box center [314, 366] width 23 height 23
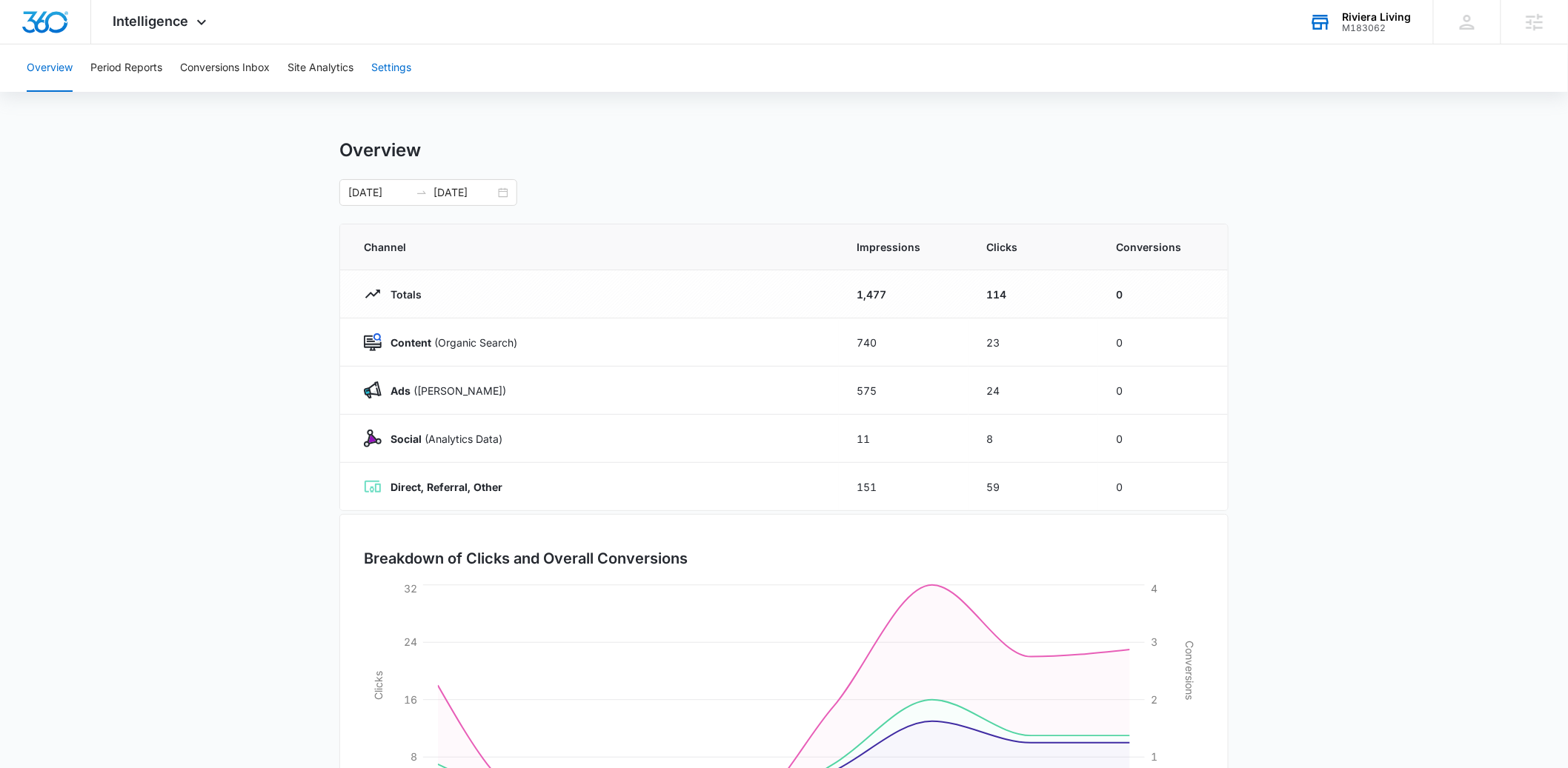
click at [405, 69] on button "Settings" at bounding box center [391, 68] width 40 height 48
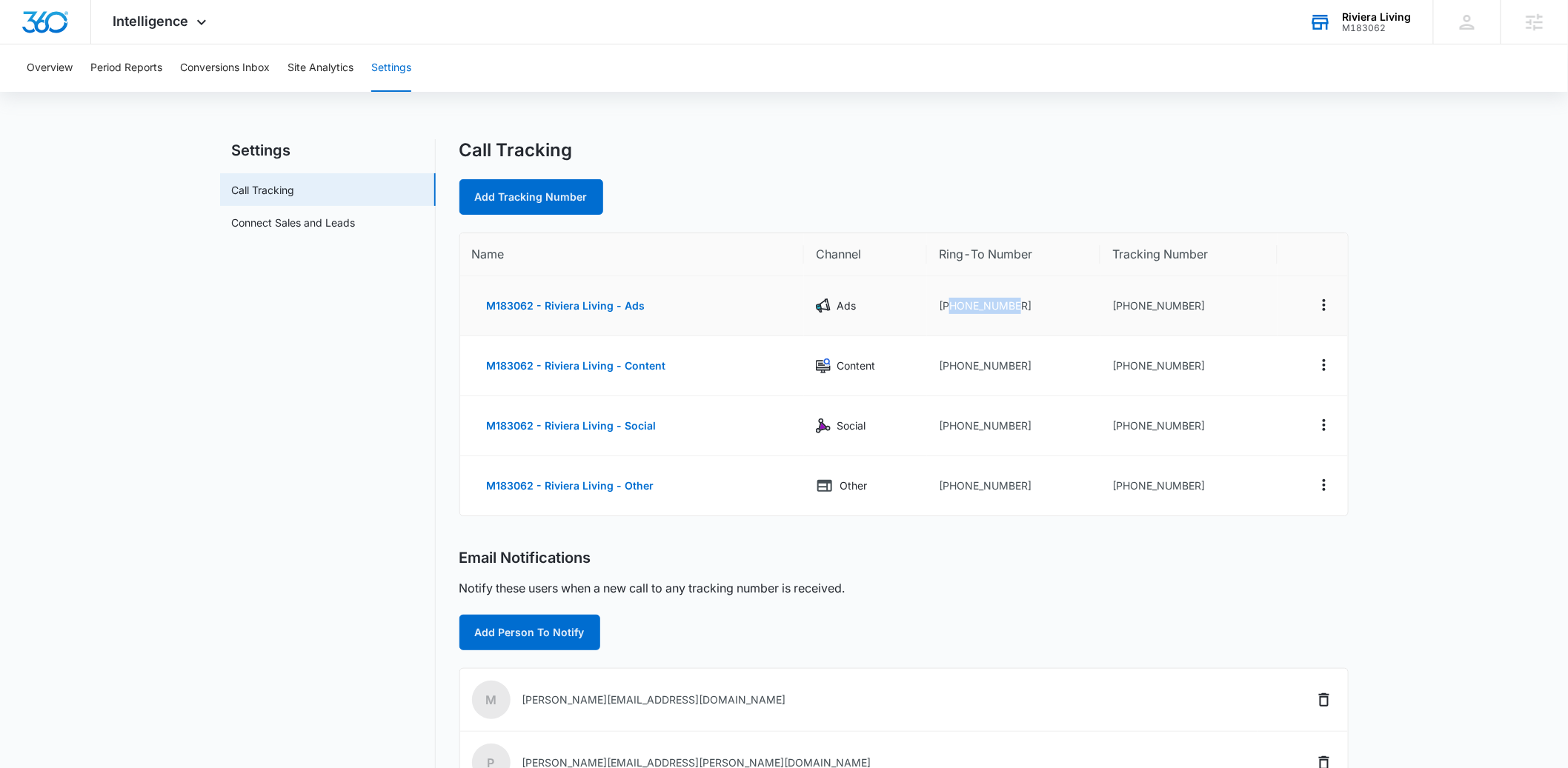
drag, startPoint x: 1025, startPoint y: 308, endPoint x: 951, endPoint y: 313, distance: 74.2
click at [951, 313] on td "[PHONE_NUMBER]" at bounding box center [1014, 306] width 174 height 60
copy td "4083852507"
click at [1320, 308] on icon "Actions" at bounding box center [1325, 305] width 17 height 17
click at [1245, 290] on div "Edit" at bounding box center [1255, 295] width 31 height 10
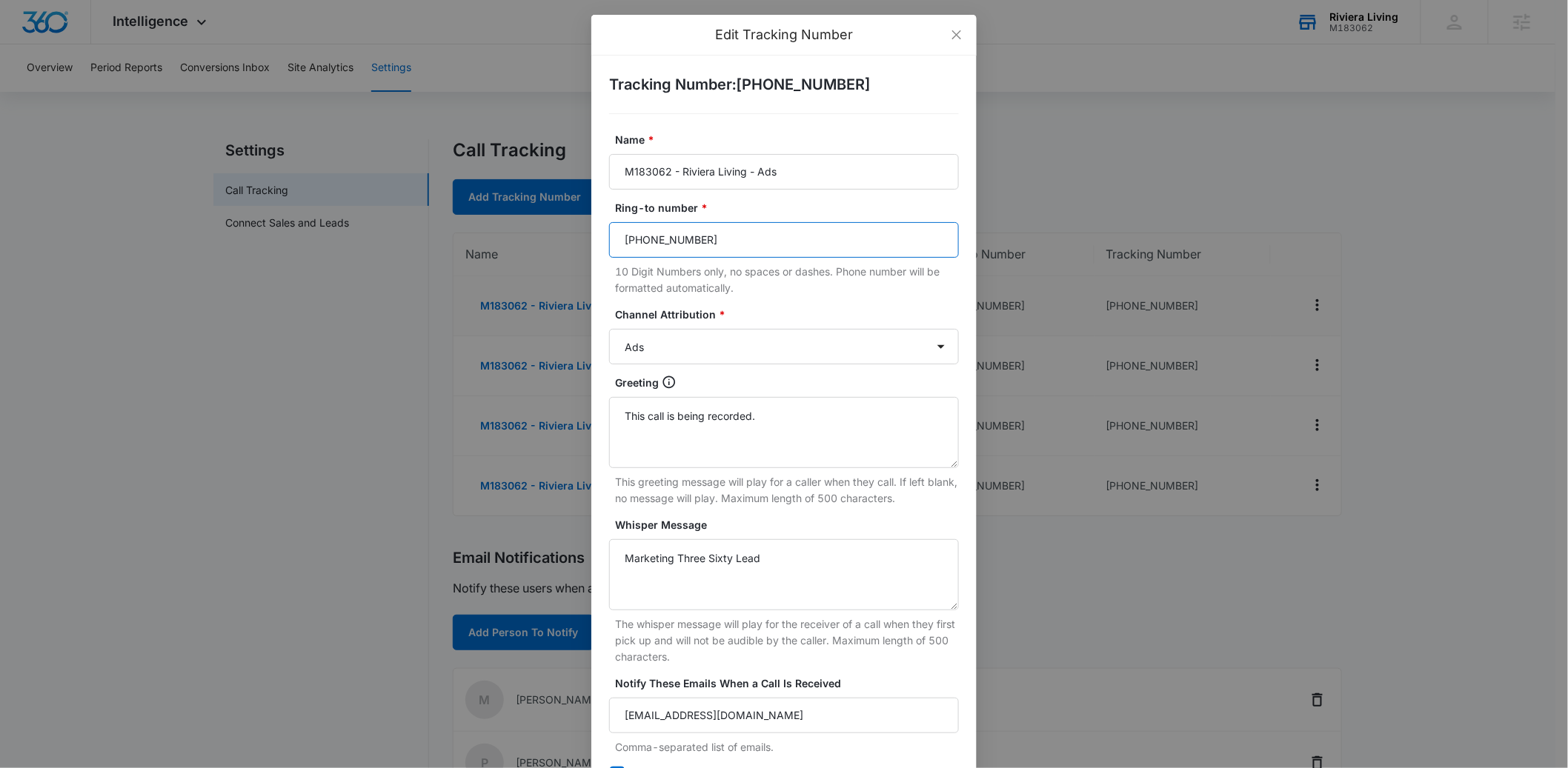
drag, startPoint x: 727, startPoint y: 242, endPoint x: 580, endPoint y: 228, distance: 147.7
click at [580, 228] on div "Edit Tracking Number Tracking Number : [PHONE_NUMBER] Name * M183062 - Riviera …" at bounding box center [784, 384] width 1568 height 768
paste input "289-1644"
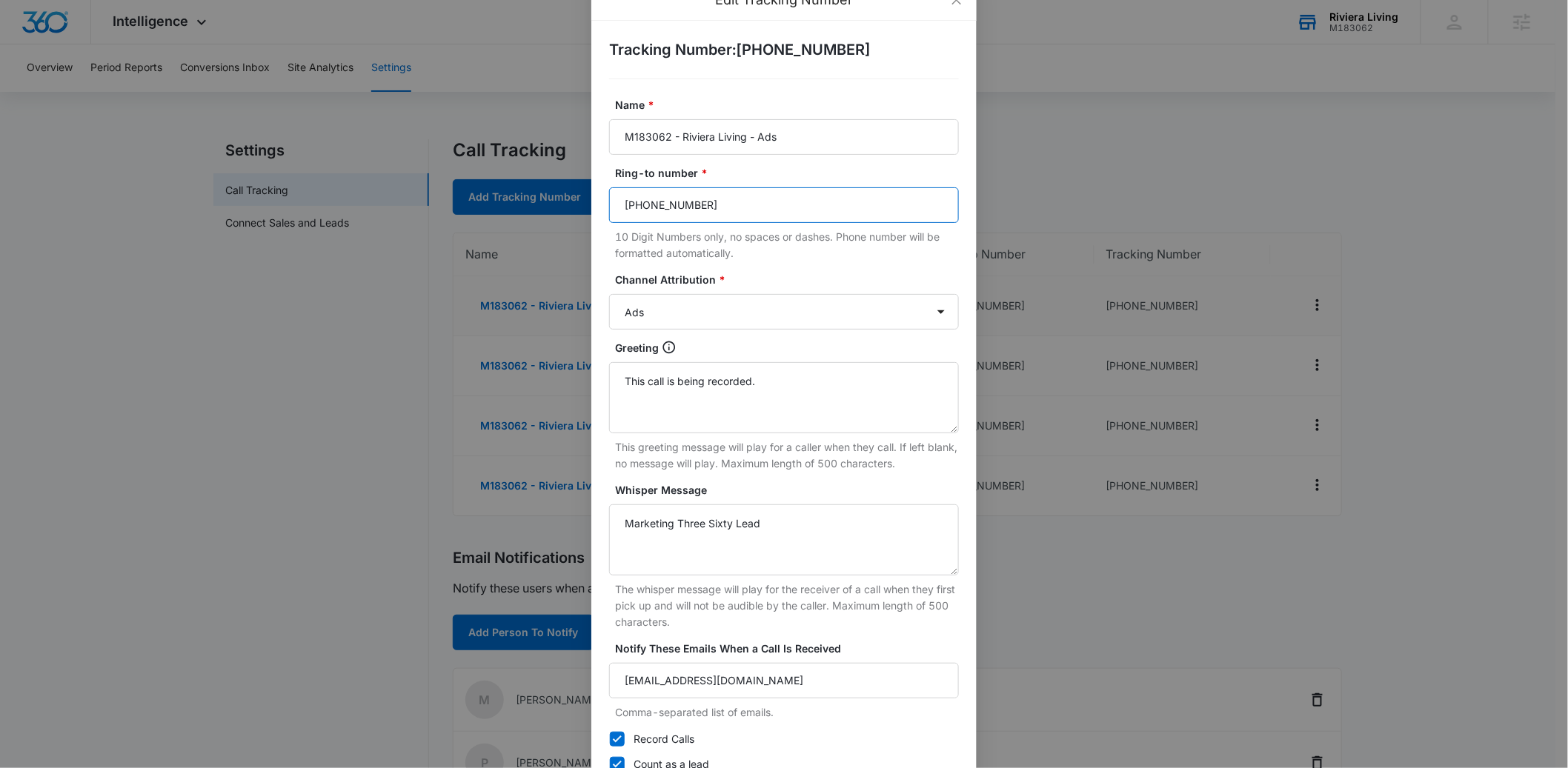
scroll to position [123, 0]
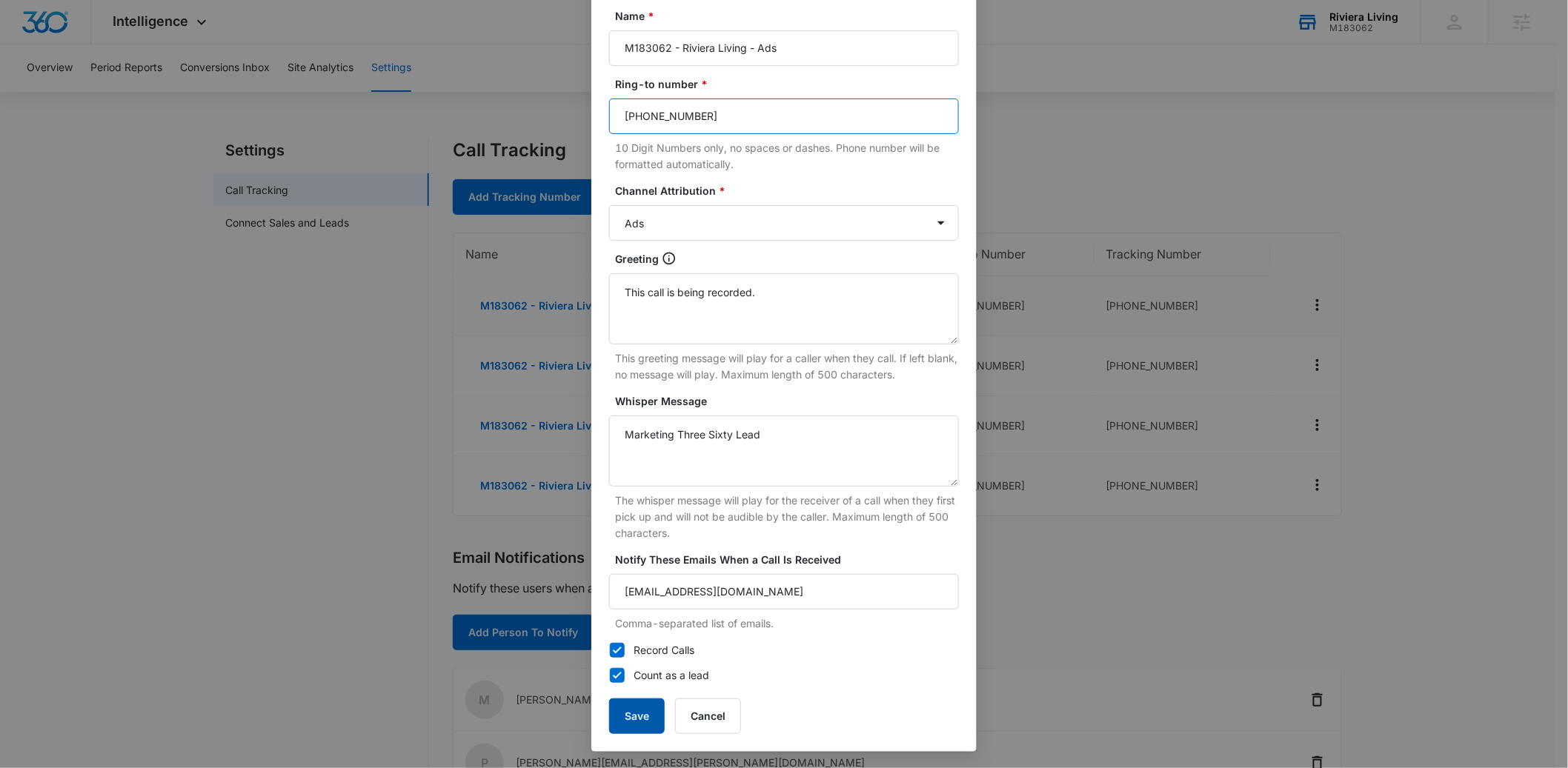
type input "[PHONE_NUMBER]"
click at [627, 714] on button "Save" at bounding box center [637, 716] width 56 height 36
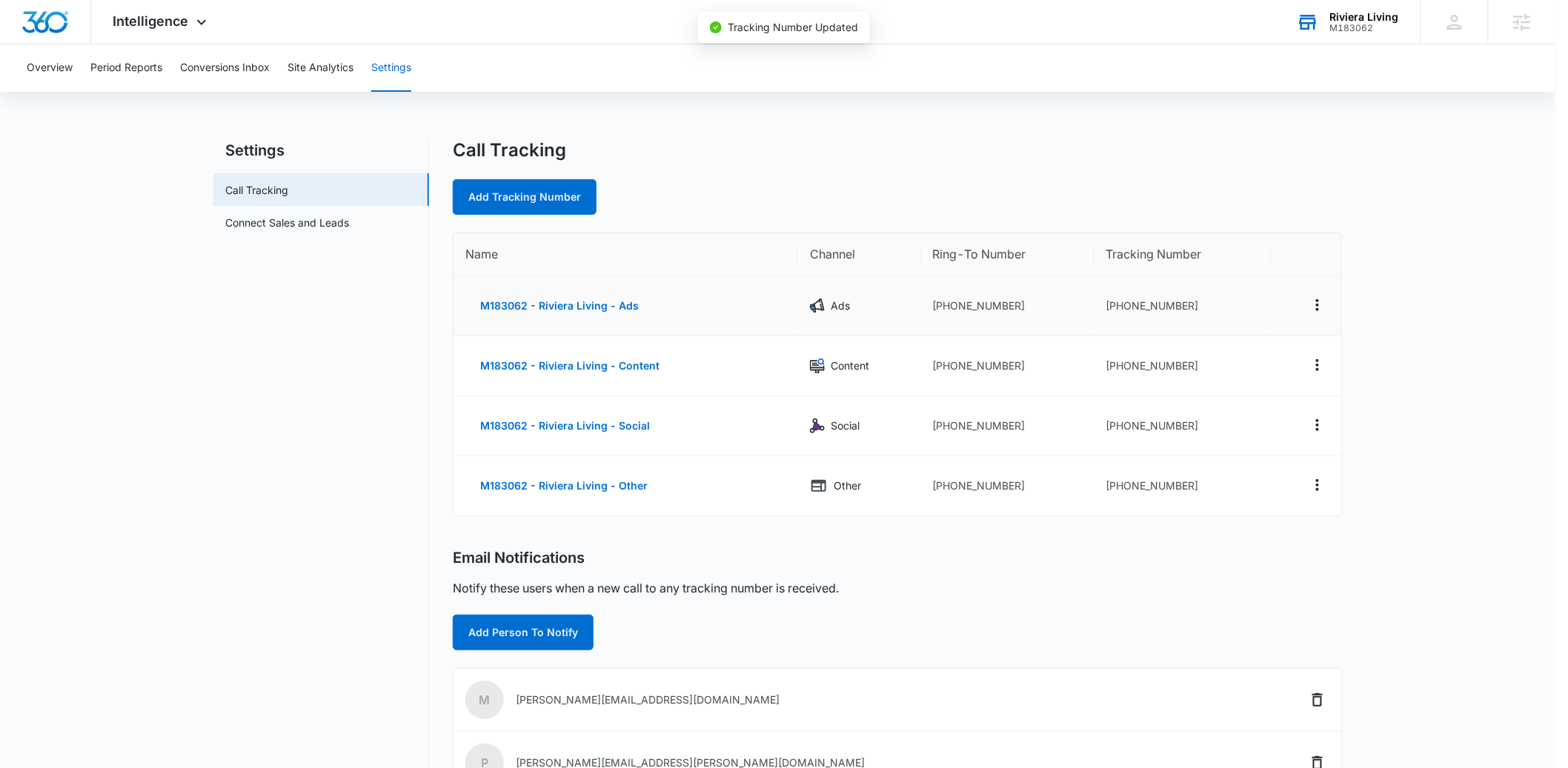
scroll to position [109, 0]
click at [1320, 360] on icon "Actions" at bounding box center [1325, 365] width 17 height 17
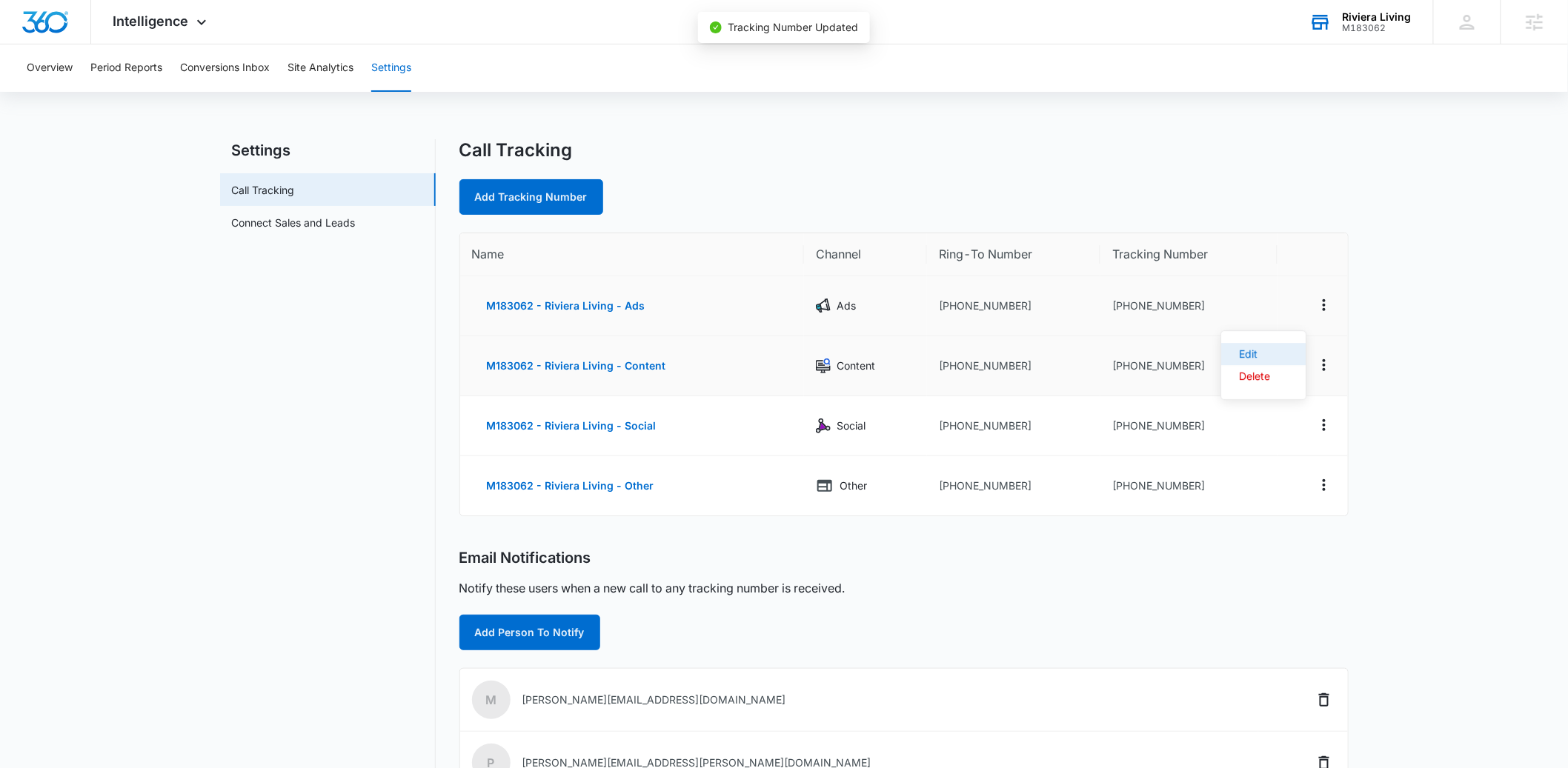
click at [1268, 354] on div "Edit" at bounding box center [1255, 354] width 31 height 10
select select "CONTENT"
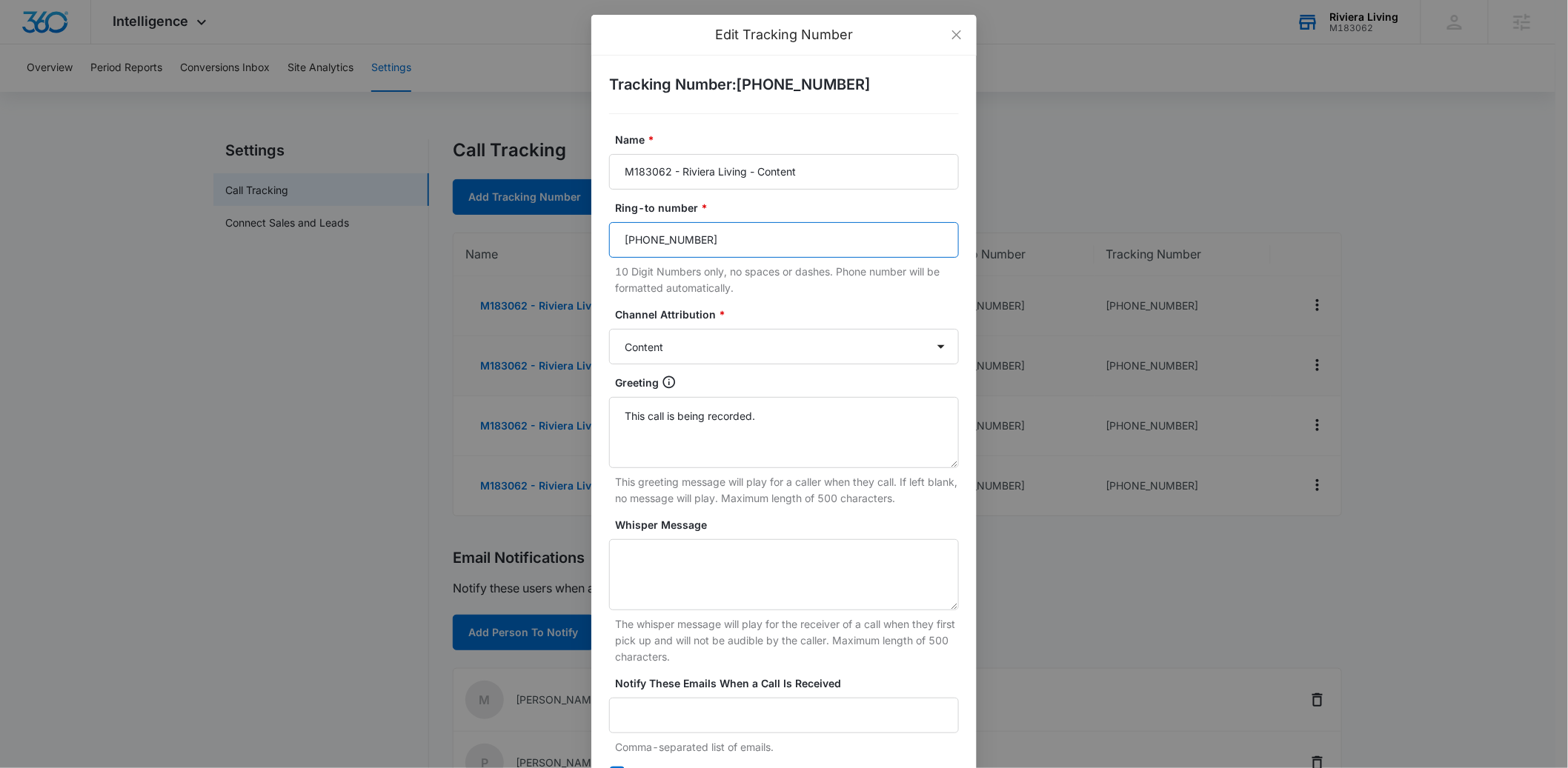
drag, startPoint x: 718, startPoint y: 243, endPoint x: 561, endPoint y: 249, distance: 157.1
click at [561, 249] on div "Edit Tracking Number Tracking Number : [PHONE_NUMBER] Name * M183062 - Riviera …" at bounding box center [784, 384] width 1568 height 768
drag, startPoint x: 665, startPoint y: 239, endPoint x: 590, endPoint y: 240, distance: 75.0
click at [591, 240] on div "Tracking Number : [PHONE_NUMBER] Name * M183062 - Riviera Living - Content Ring…" at bounding box center [783, 466] width 385 height 820
paste input "289-1644"
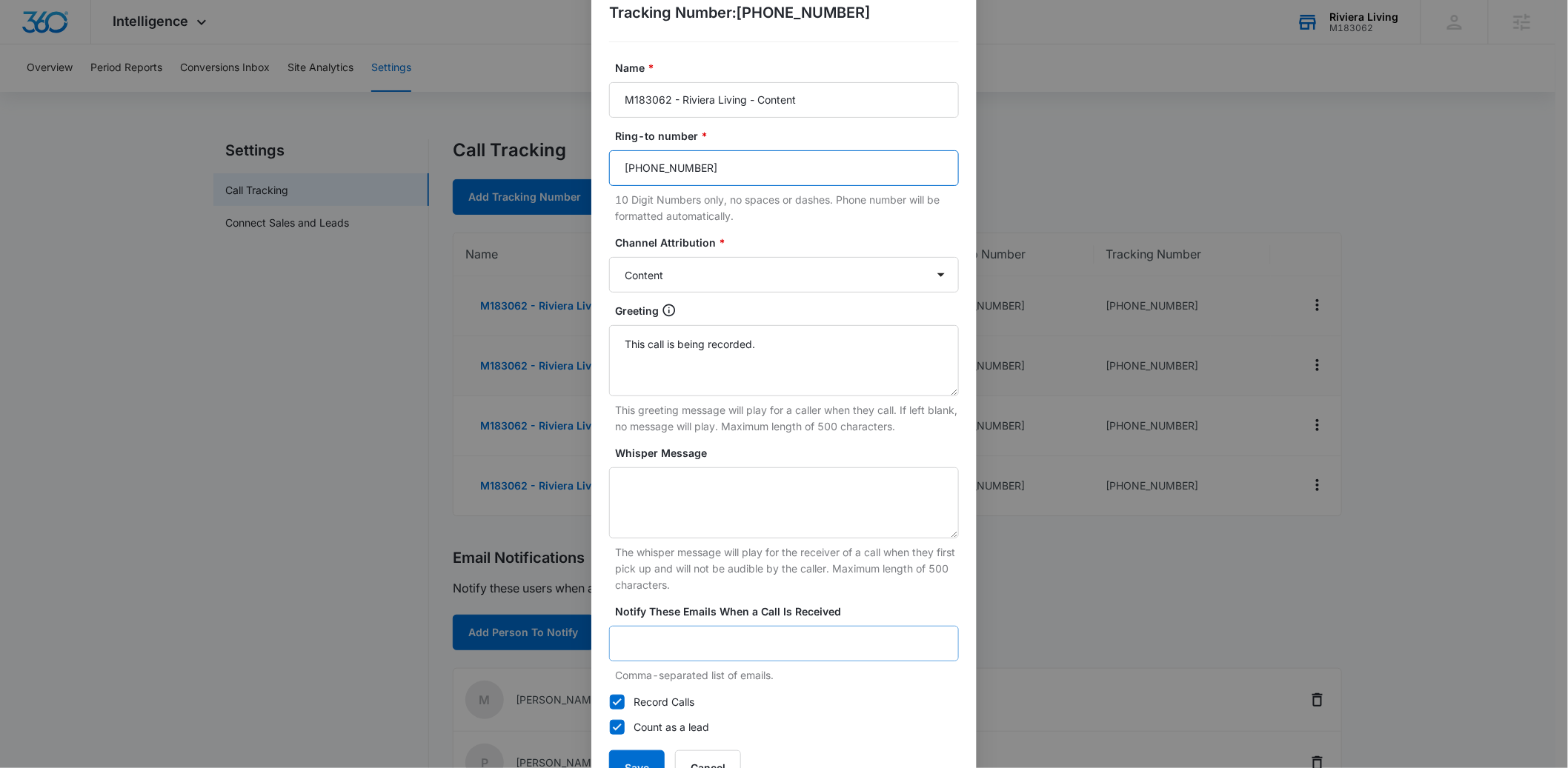
scroll to position [123, 0]
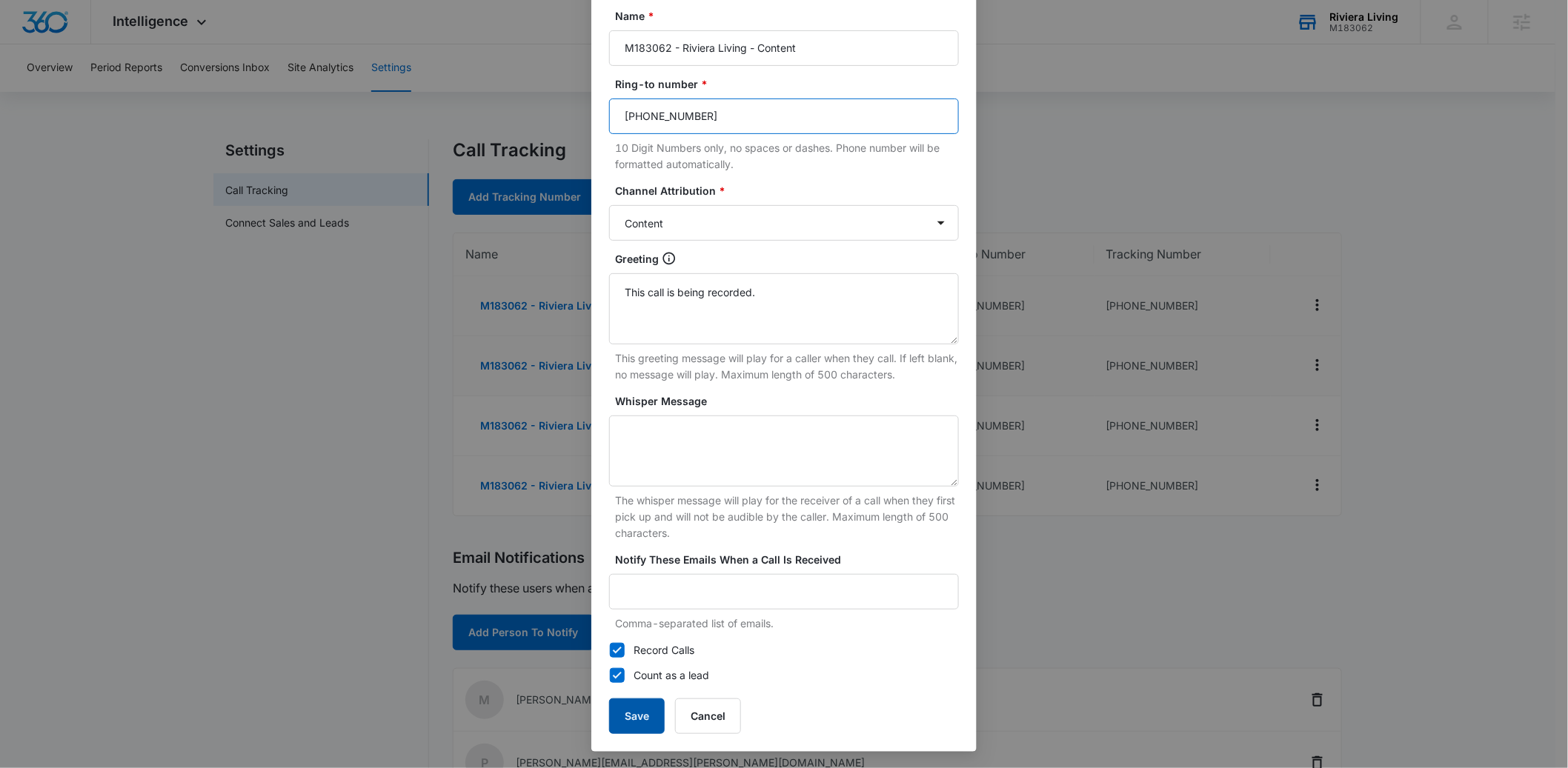
type input "[PHONE_NUMBER]"
click at [621, 712] on button "Save" at bounding box center [637, 716] width 56 height 36
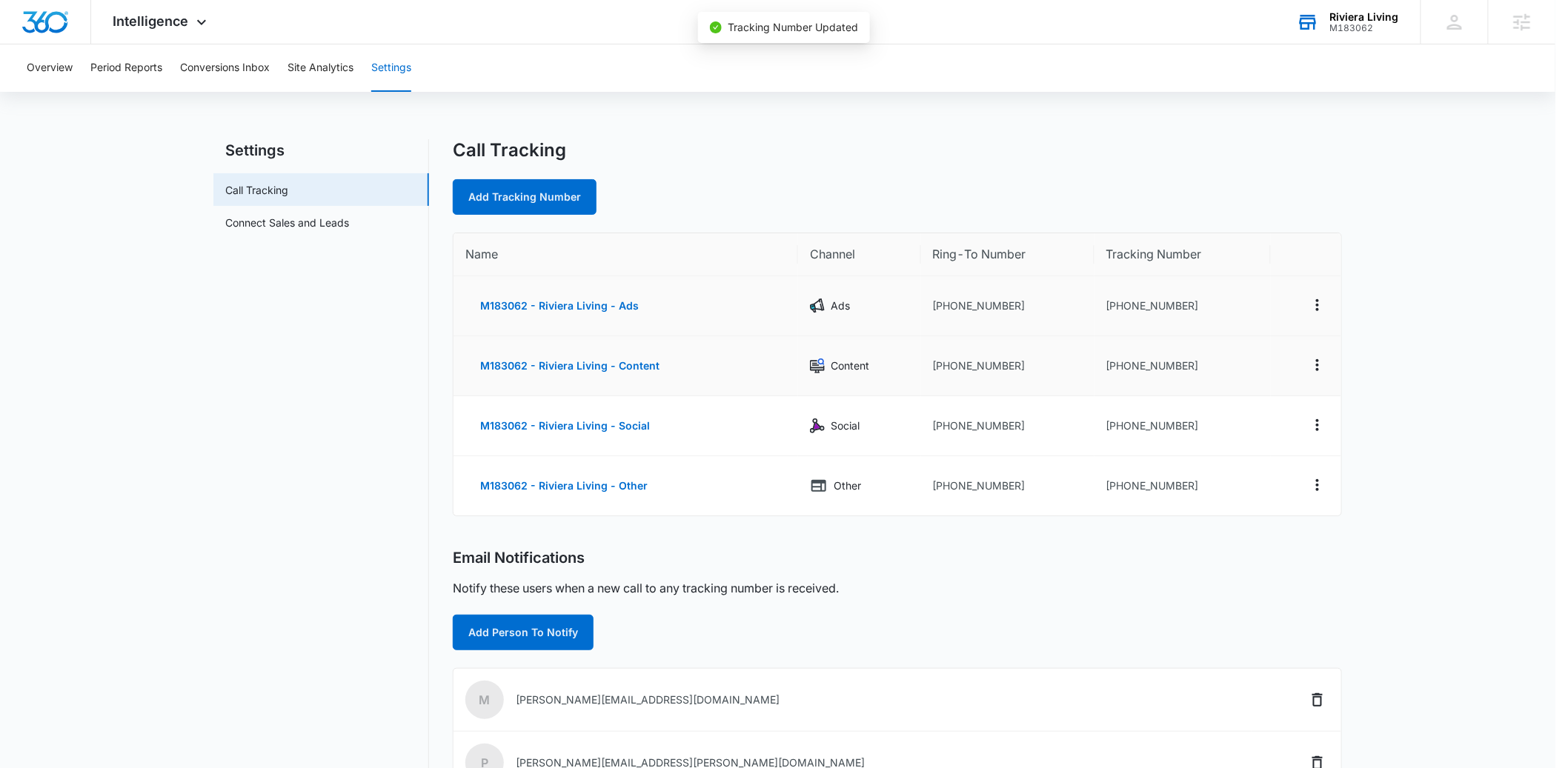
scroll to position [109, 0]
click at [1325, 425] on icon "Actions" at bounding box center [1324, 426] width 3 height 12
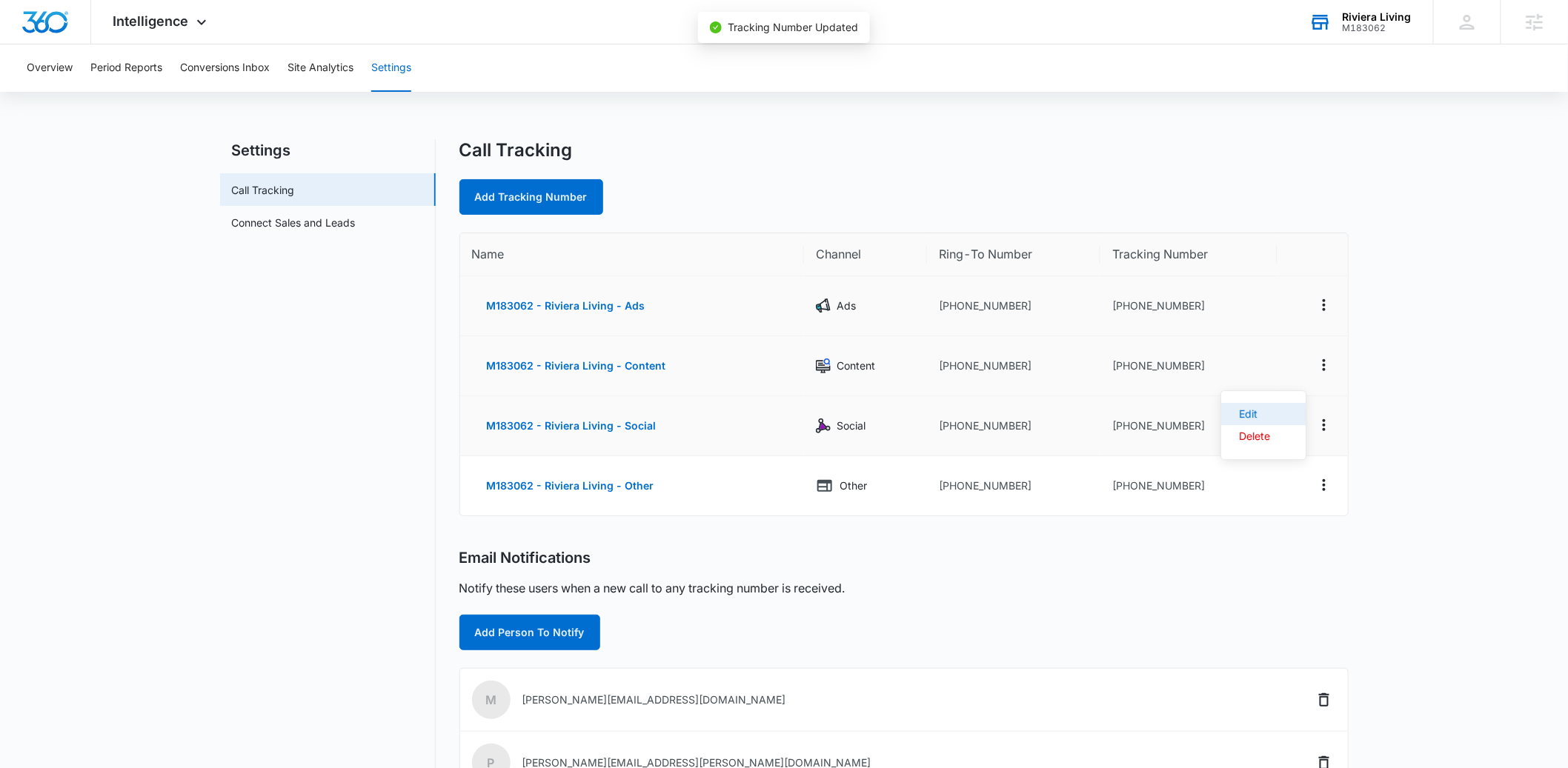
click at [1269, 418] on div "Edit" at bounding box center [1255, 414] width 31 height 10
select select "SOCIAL"
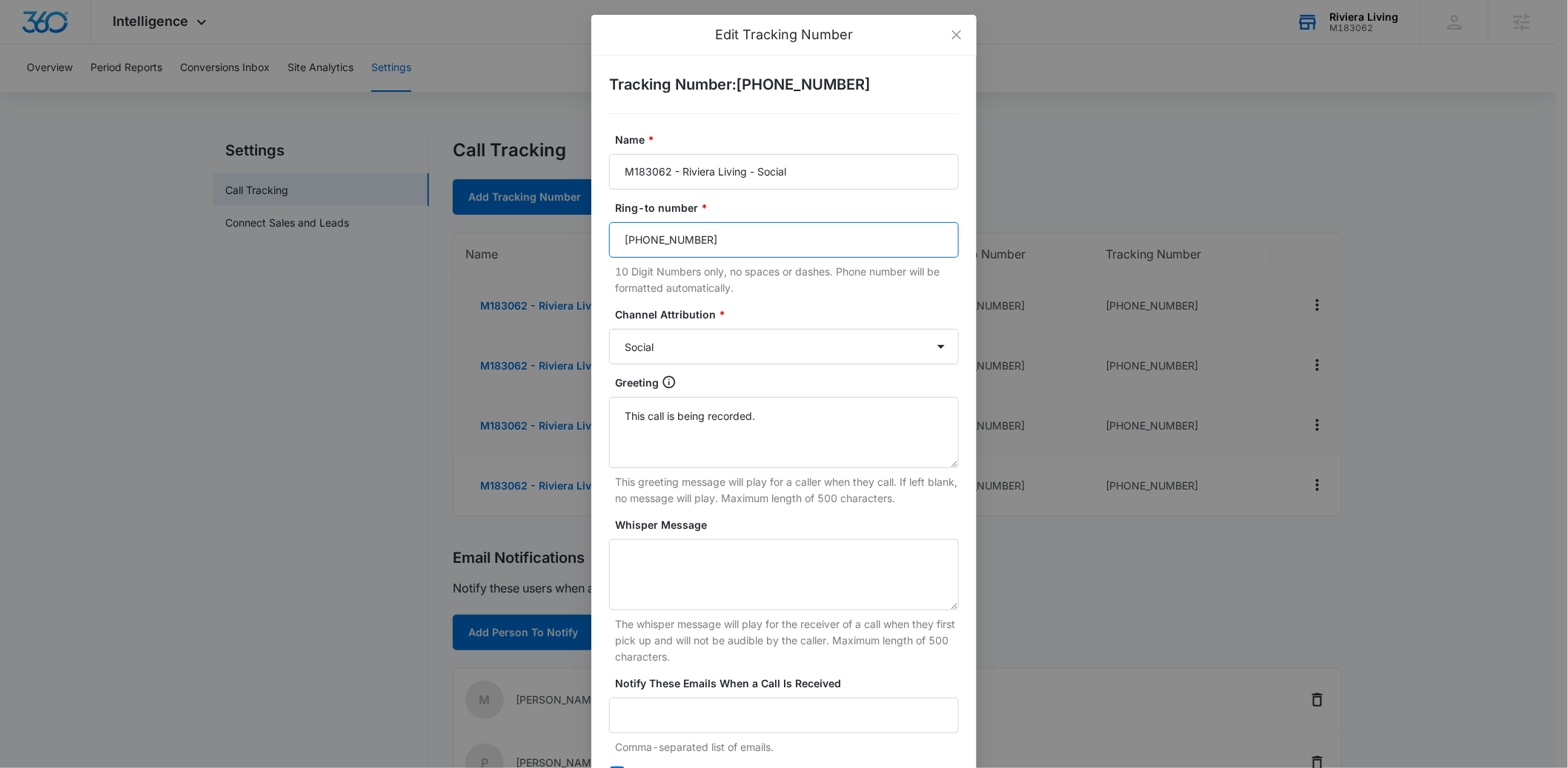
drag, startPoint x: 653, startPoint y: 242, endPoint x: 608, endPoint y: 239, distance: 45.1
click at [609, 239] on input "[PHONE_NUMBER]" at bounding box center [784, 240] width 349 height 36
paste input "289-1644"
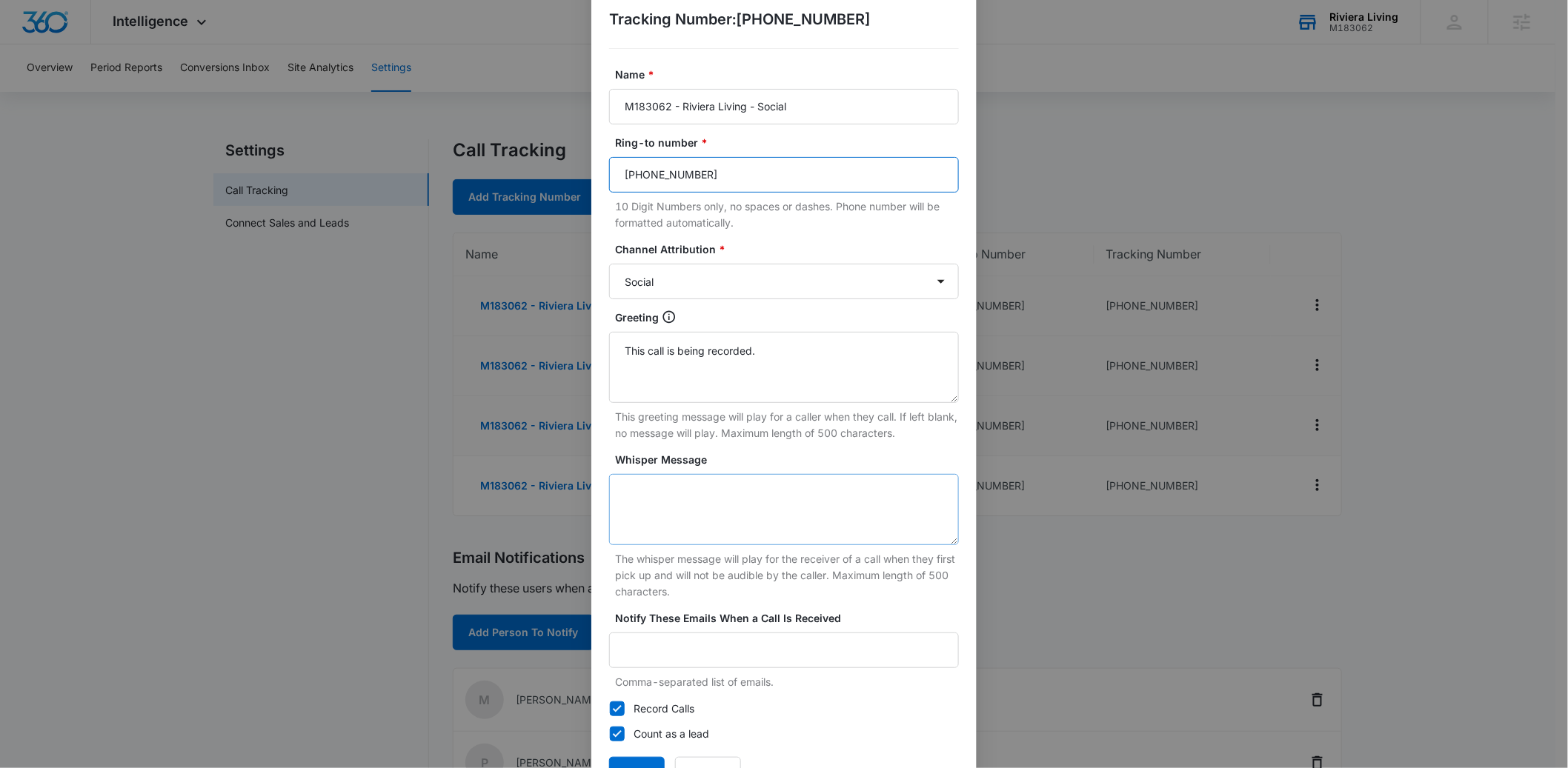
scroll to position [123, 0]
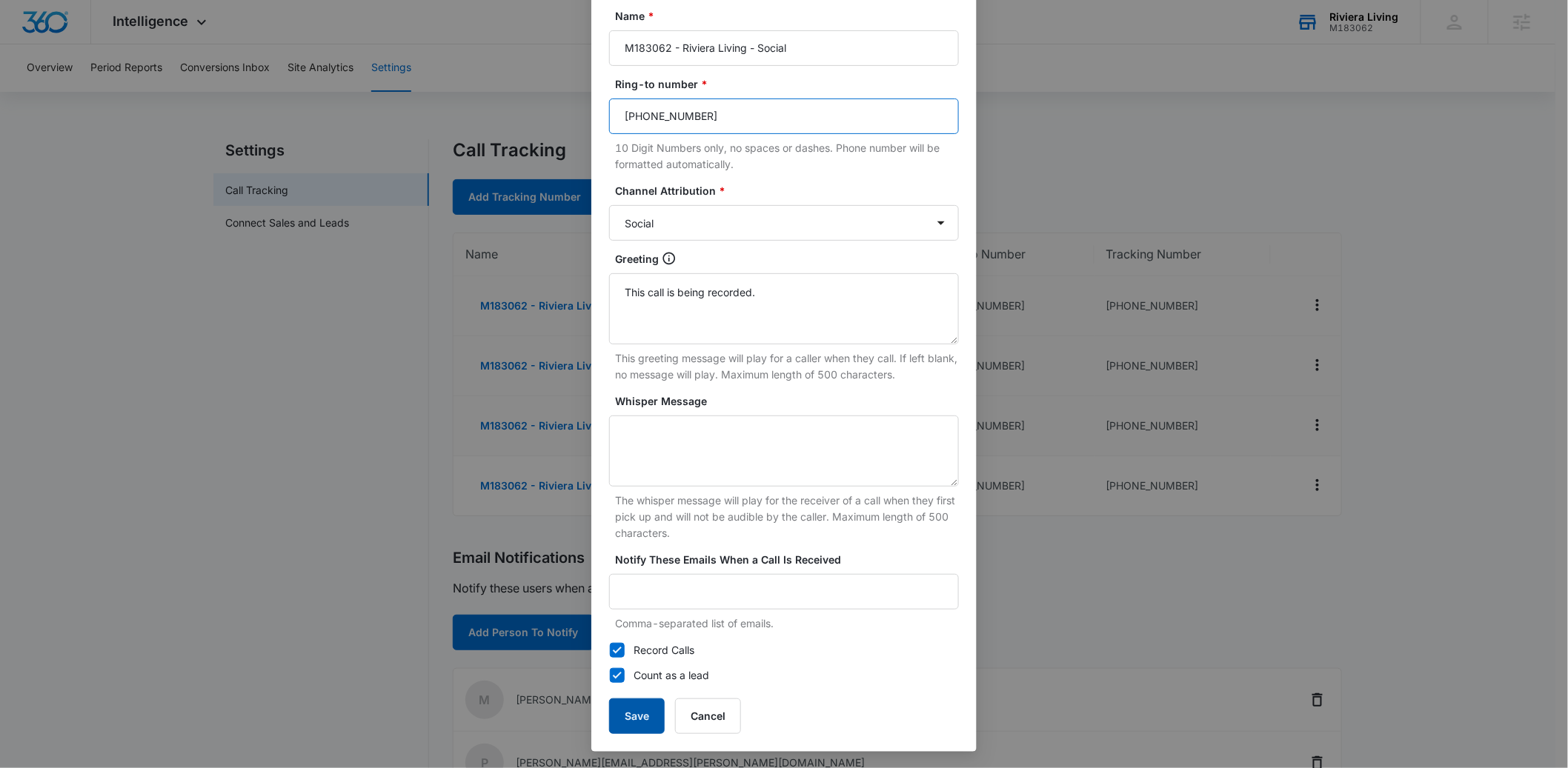
type input "[PHONE_NUMBER]"
click at [630, 717] on button "Save" at bounding box center [637, 716] width 56 height 36
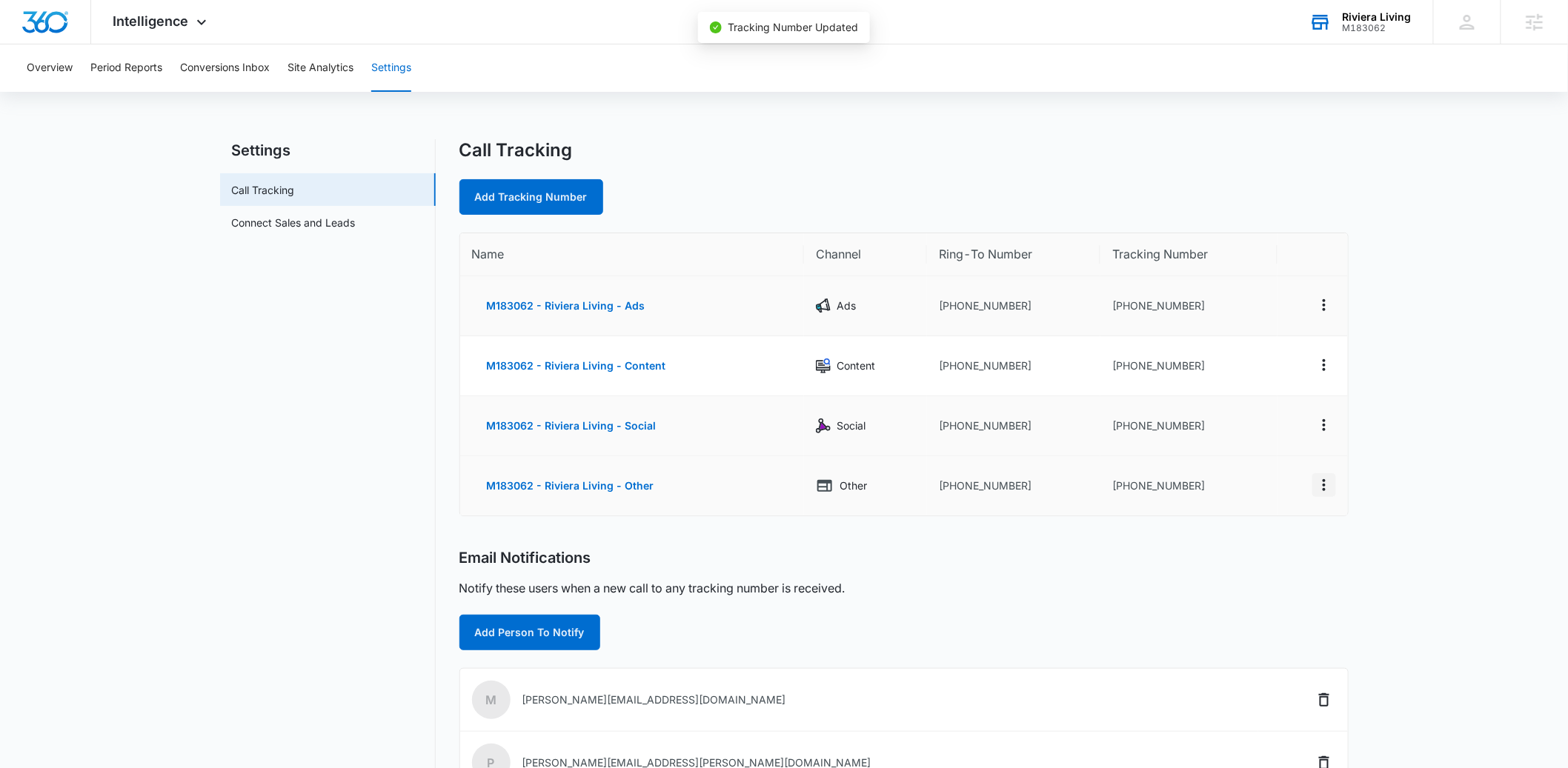
click at [1325, 485] on icon "Actions" at bounding box center [1325, 485] width 17 height 17
click at [1259, 472] on div "Edit" at bounding box center [1255, 470] width 31 height 10
select select "OTHER"
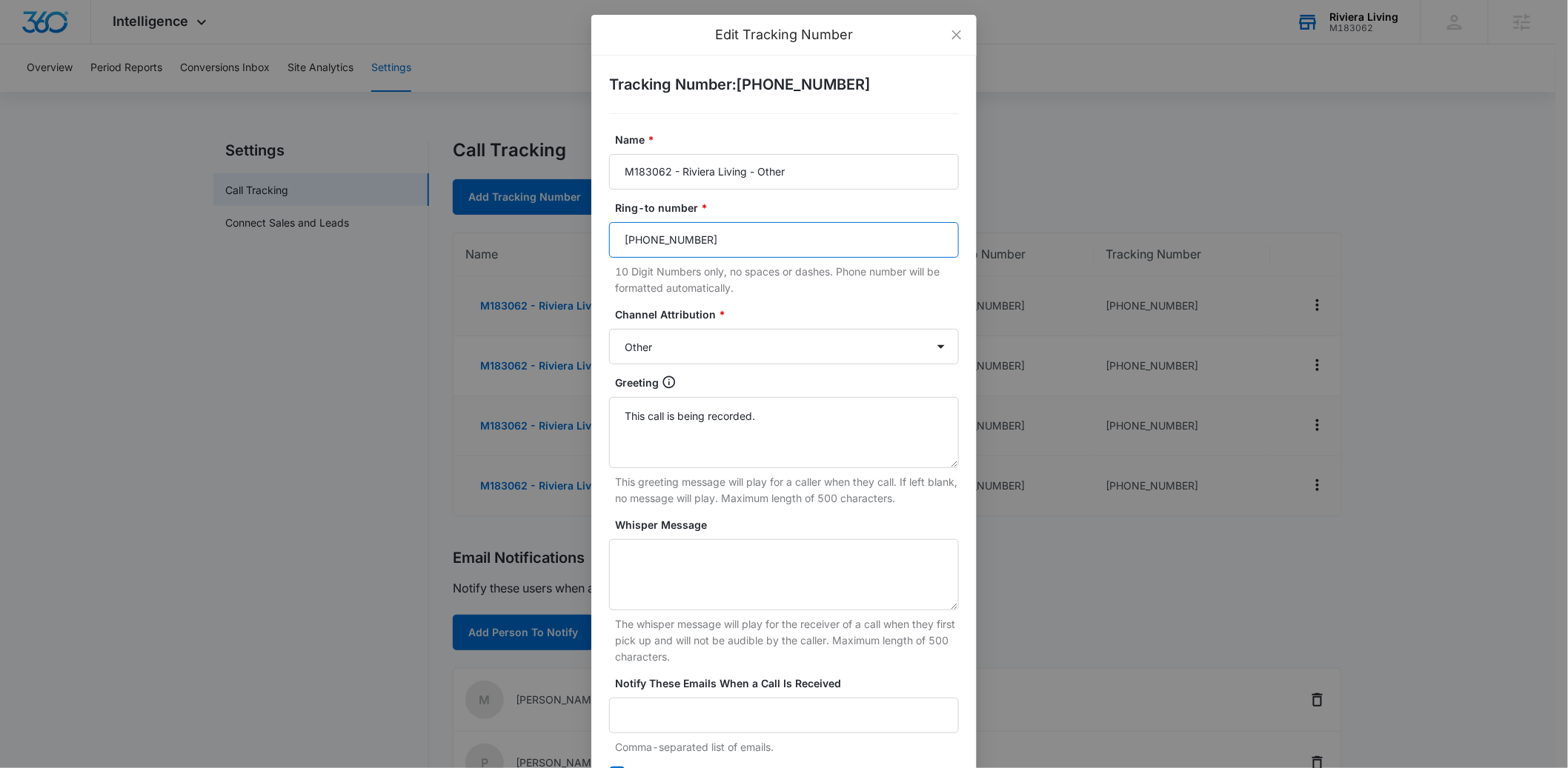
drag, startPoint x: 715, startPoint y: 242, endPoint x: 601, endPoint y: 244, distance: 114.0
click at [601, 244] on div "Tracking Number : [PHONE_NUMBER] Name * M183062 - Riviera Living - Other Ring-t…" at bounding box center [783, 466] width 385 height 820
paste input "289-1644"
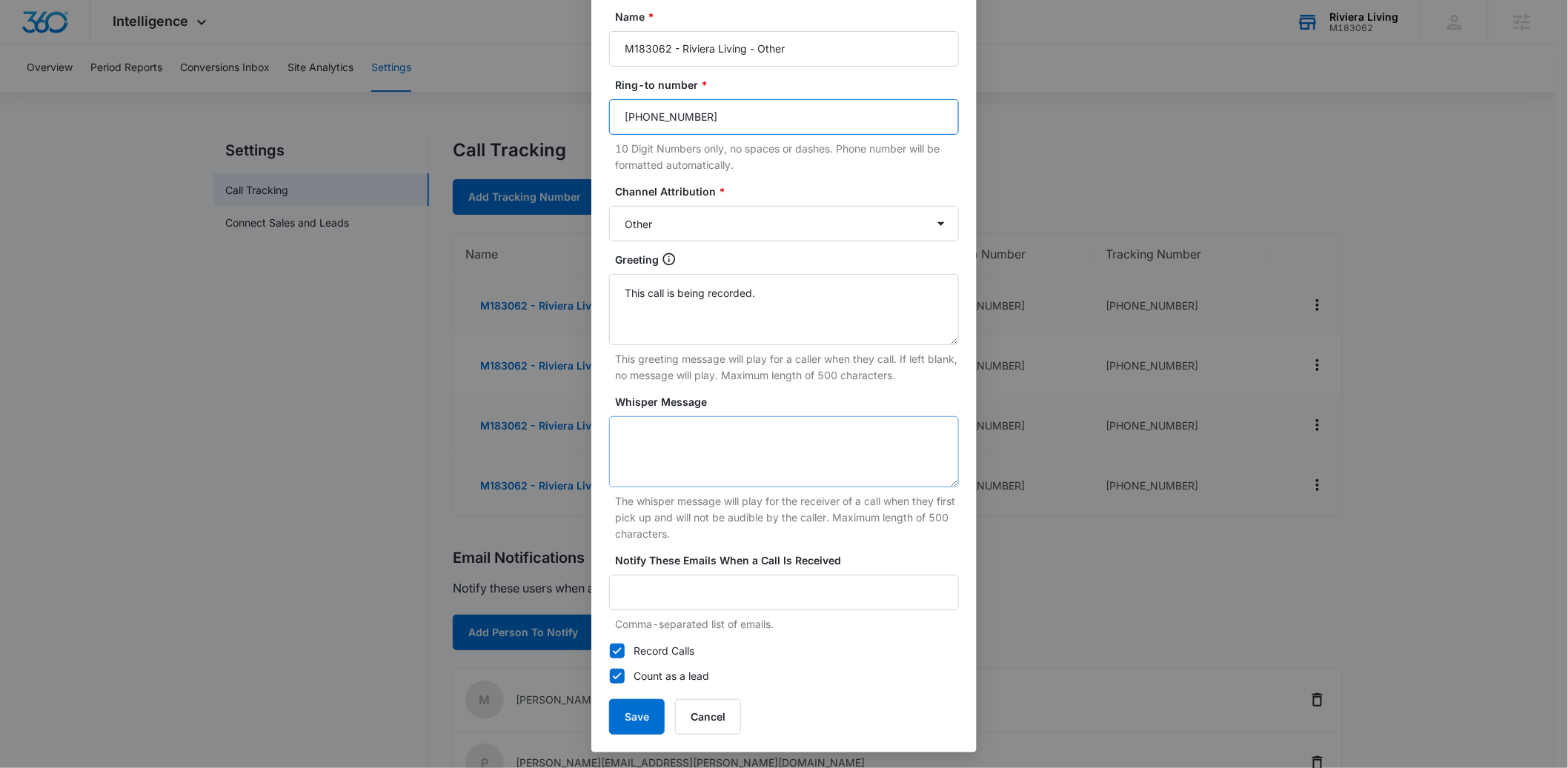
scroll to position [123, 0]
type input "[PHONE_NUMBER]"
click at [641, 712] on button "Save" at bounding box center [637, 716] width 56 height 36
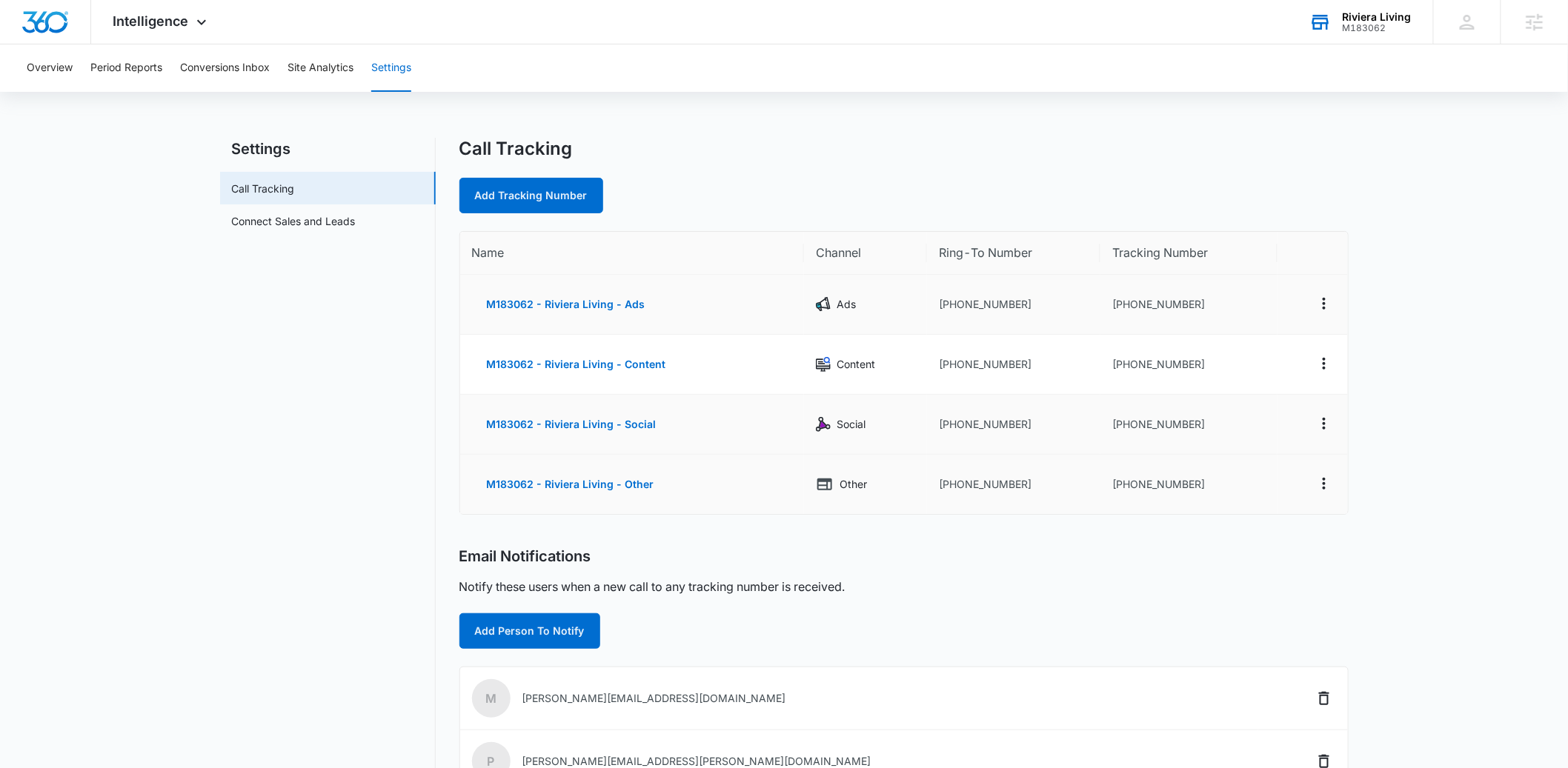
scroll to position [0, 0]
drag, startPoint x: 1024, startPoint y: 307, endPoint x: 948, endPoint y: 307, distance: 76.0
click at [948, 307] on td "[PHONE_NUMBER]" at bounding box center [1014, 306] width 174 height 60
copy td "4082891644"
click at [1175, 310] on td "[PHONE_NUMBER]" at bounding box center [1188, 306] width 176 height 60
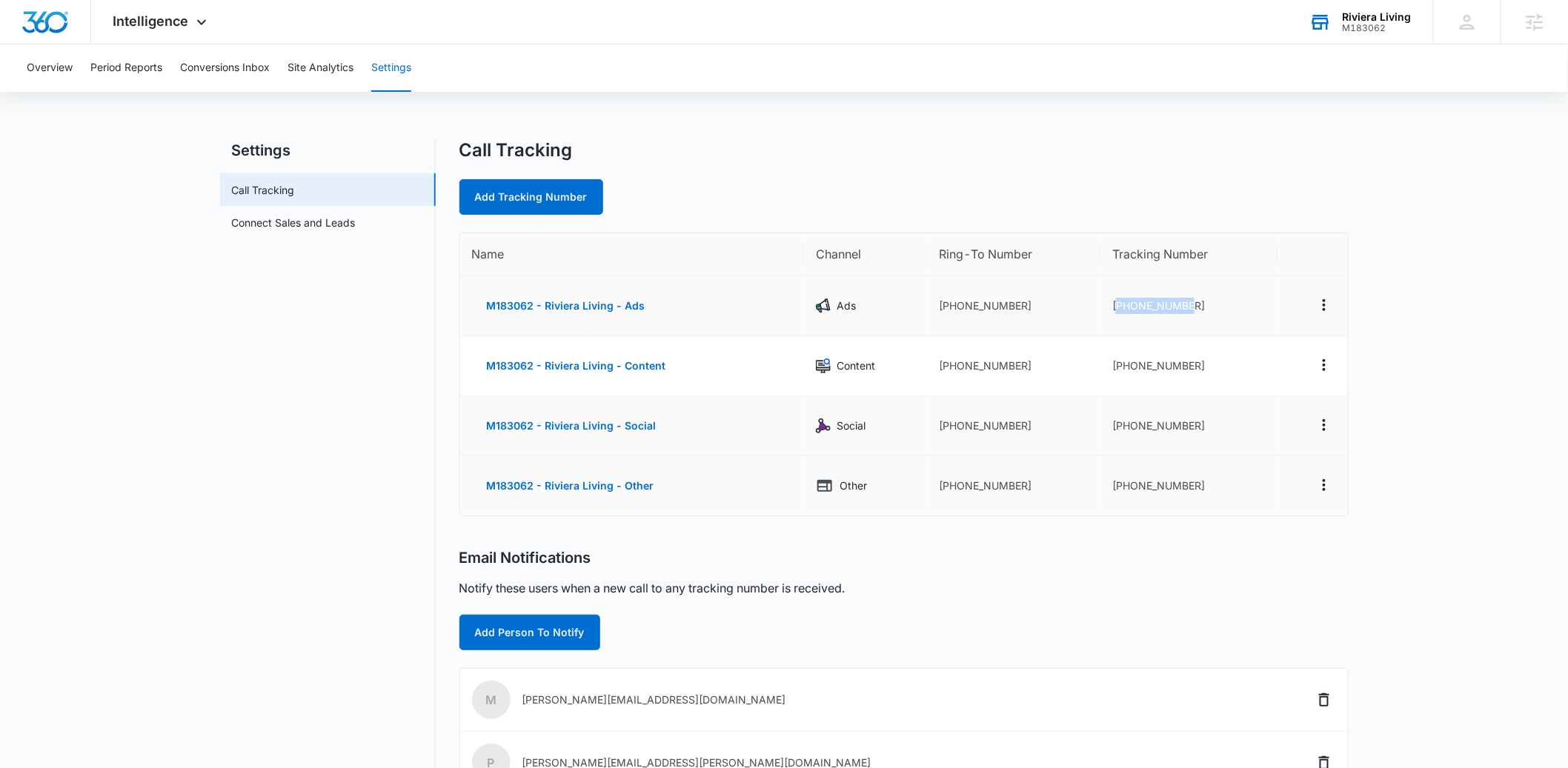
click at [1175, 310] on td "[PHONE_NUMBER]" at bounding box center [1188, 306] width 176 height 60
click at [1195, 305] on td "[PHONE_NUMBER]" at bounding box center [1188, 306] width 176 height 60
drag, startPoint x: 1199, startPoint y: 301, endPoint x: 1125, endPoint y: 304, distance: 74.1
click at [1125, 304] on td "[PHONE_NUMBER]" at bounding box center [1188, 306] width 176 height 60
copy td "8332851622"
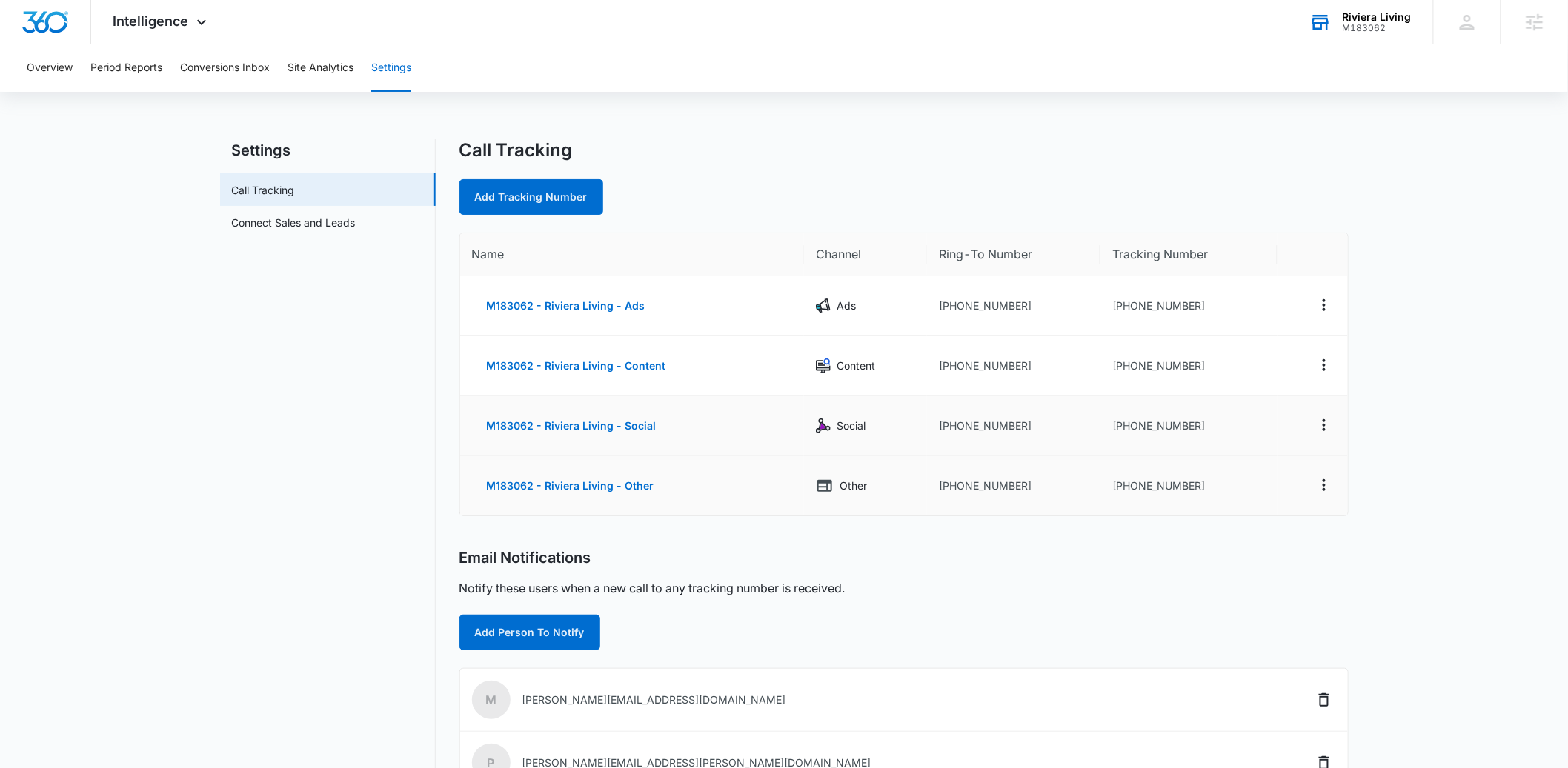
click at [1379, 24] on div "M183062" at bounding box center [1377, 28] width 69 height 10
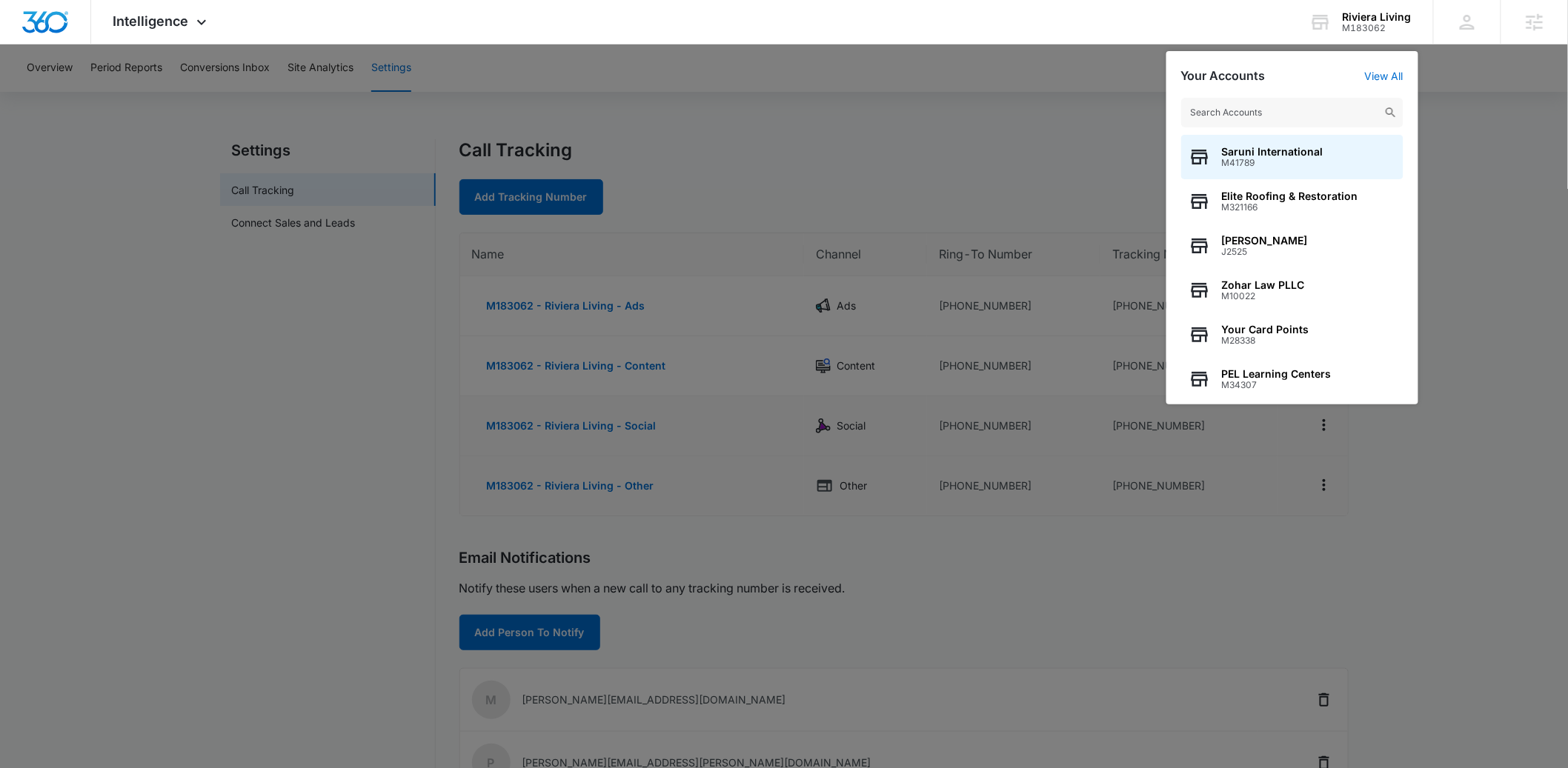
click at [1299, 108] on input "text" at bounding box center [1292, 113] width 223 height 30
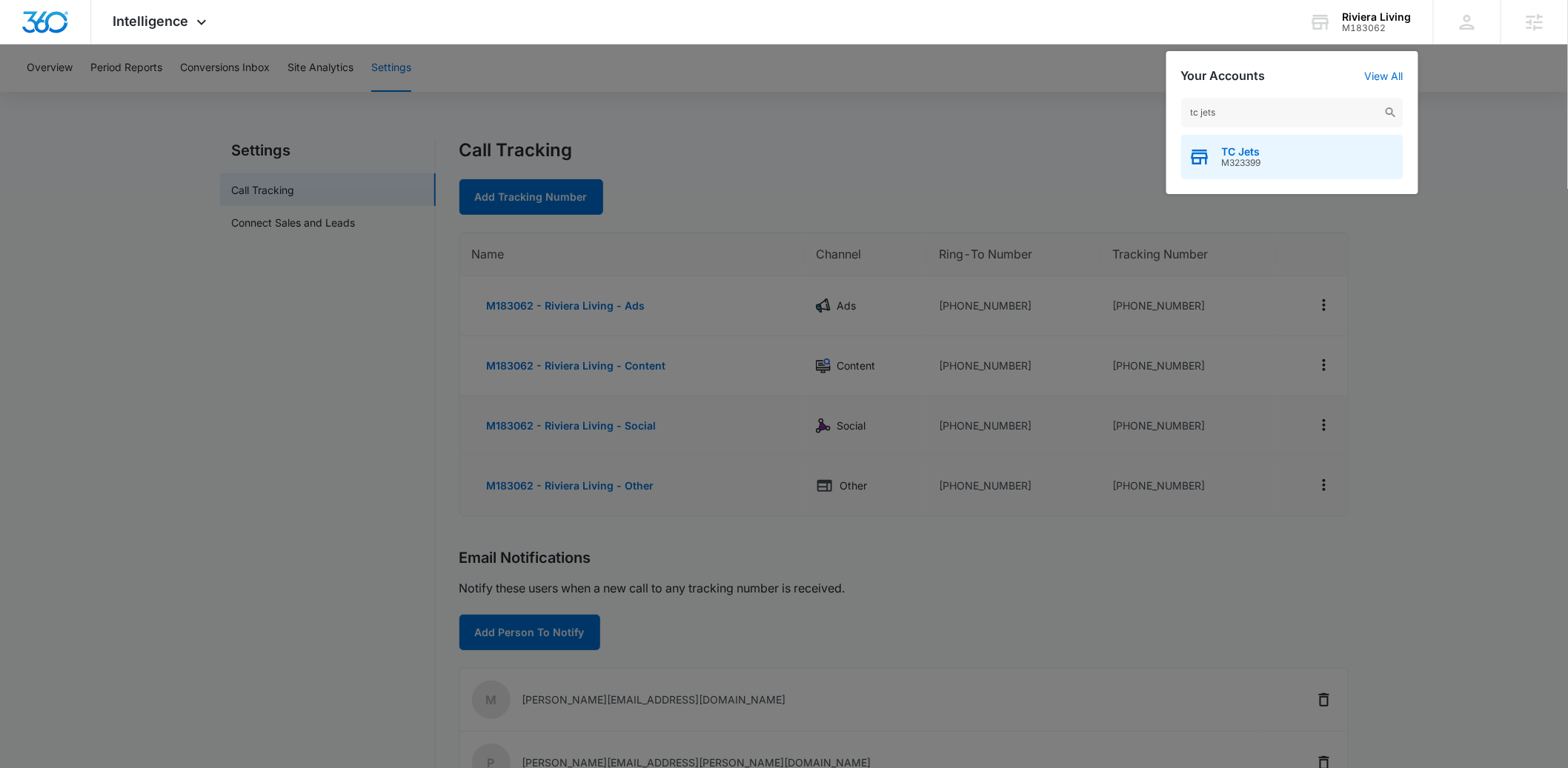
type input "tc jets"
click at [1242, 162] on span "M323399" at bounding box center [1241, 163] width 39 height 10
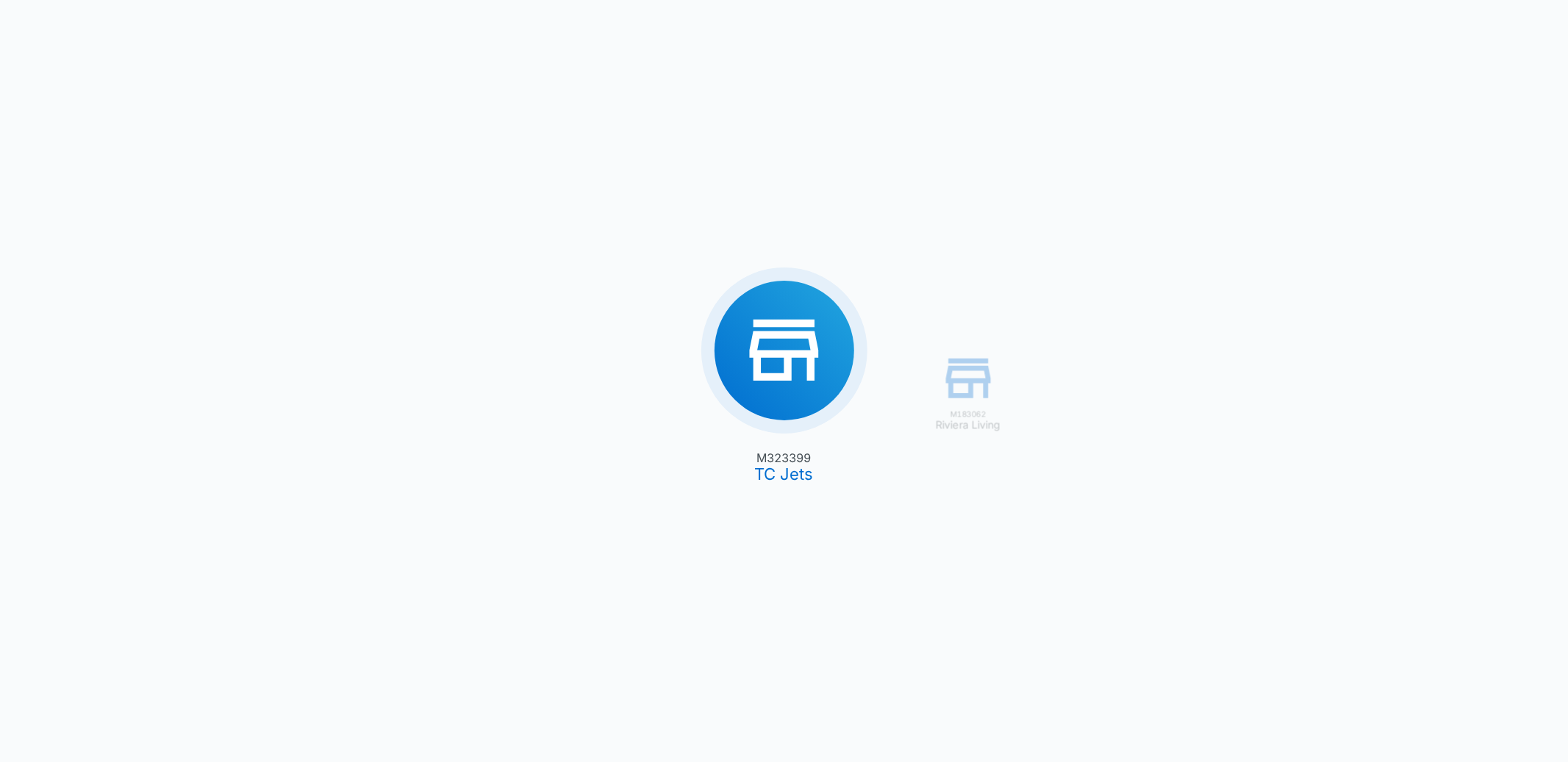
type input "[DATE]"
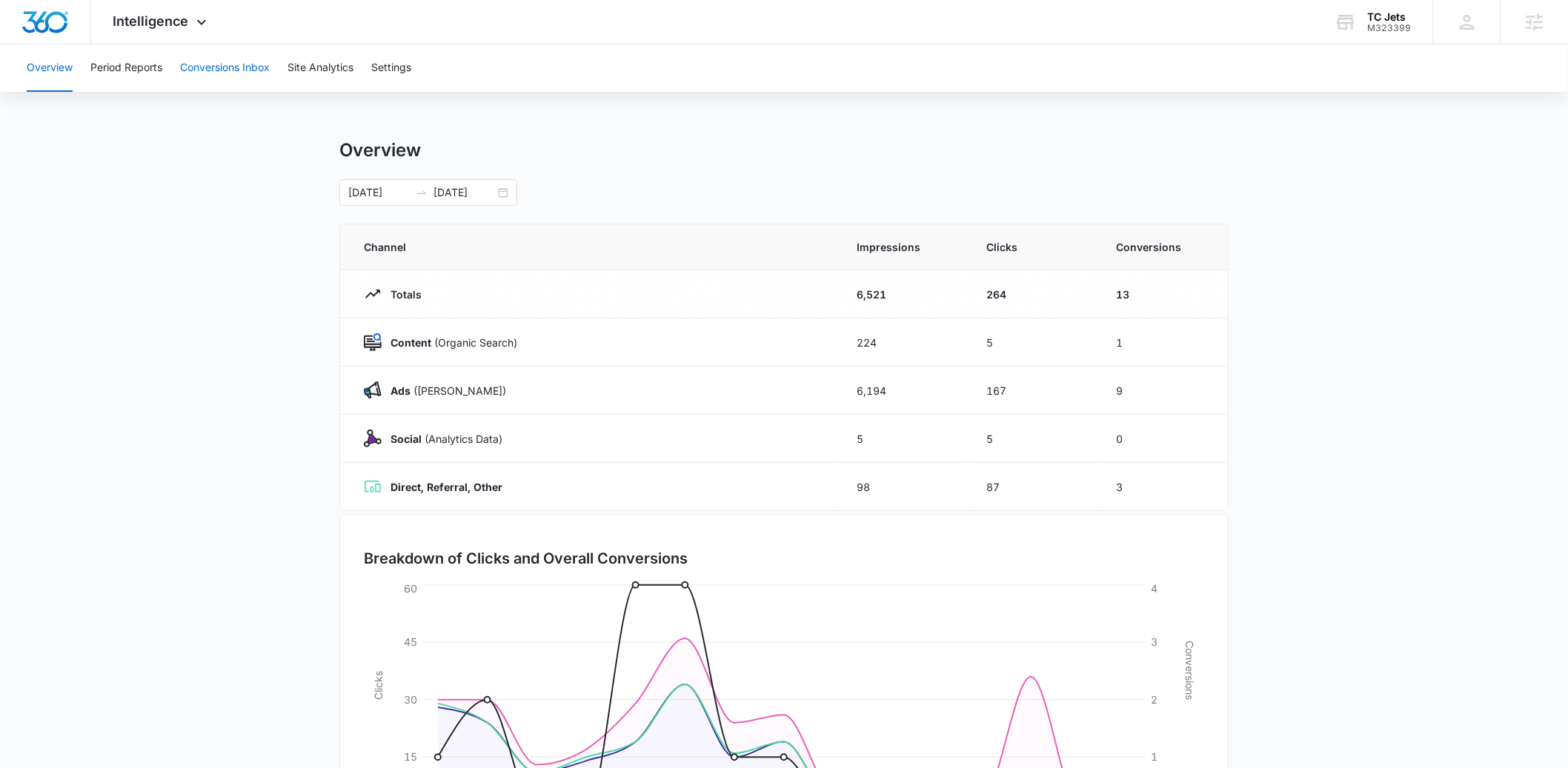
click at [216, 68] on button "Conversions Inbox" at bounding box center [224, 68] width 90 height 48
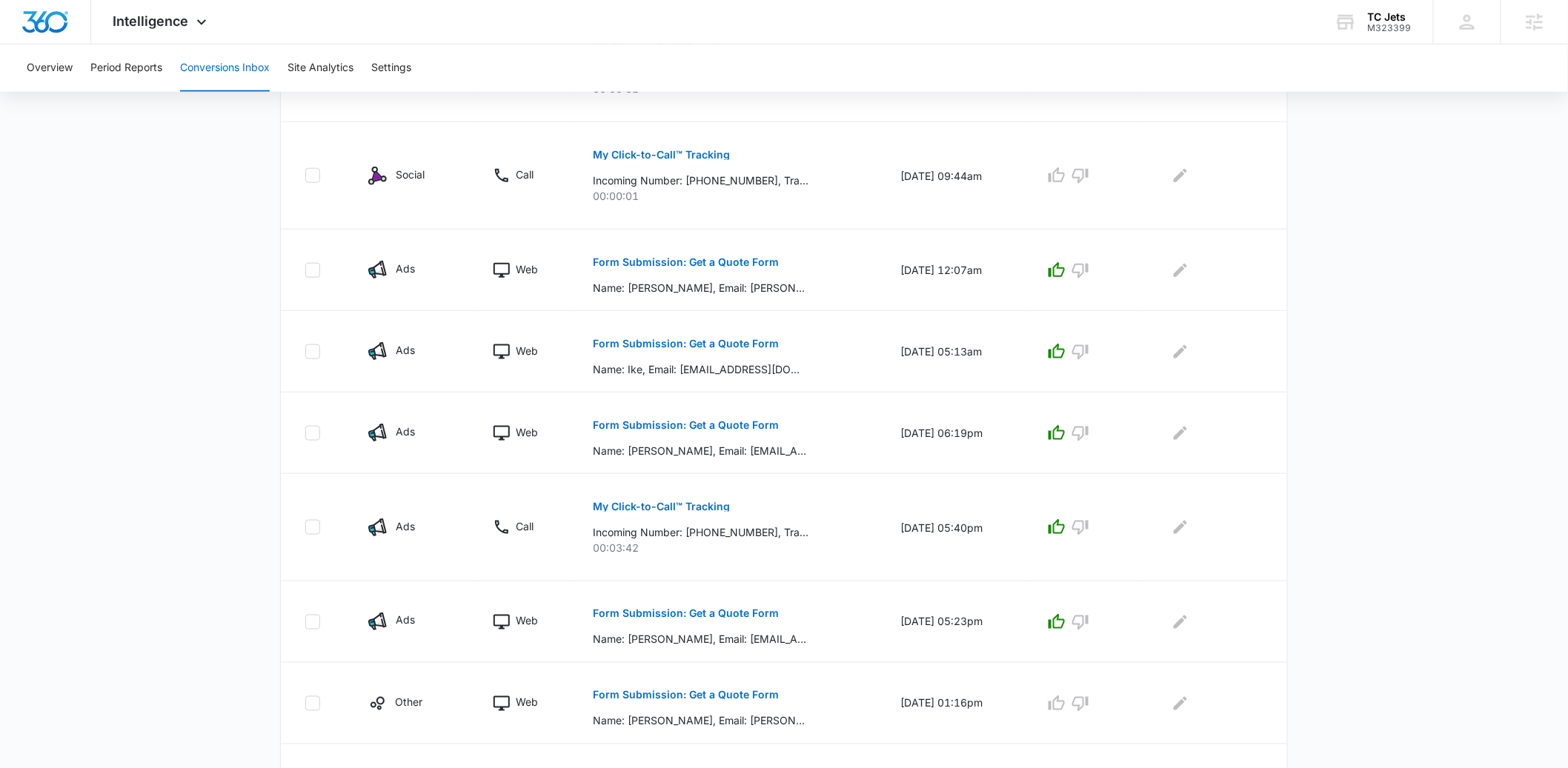
scroll to position [557, 0]
click at [628, 509] on p "My Click-to-Call™ Tracking" at bounding box center [661, 509] width 137 height 10
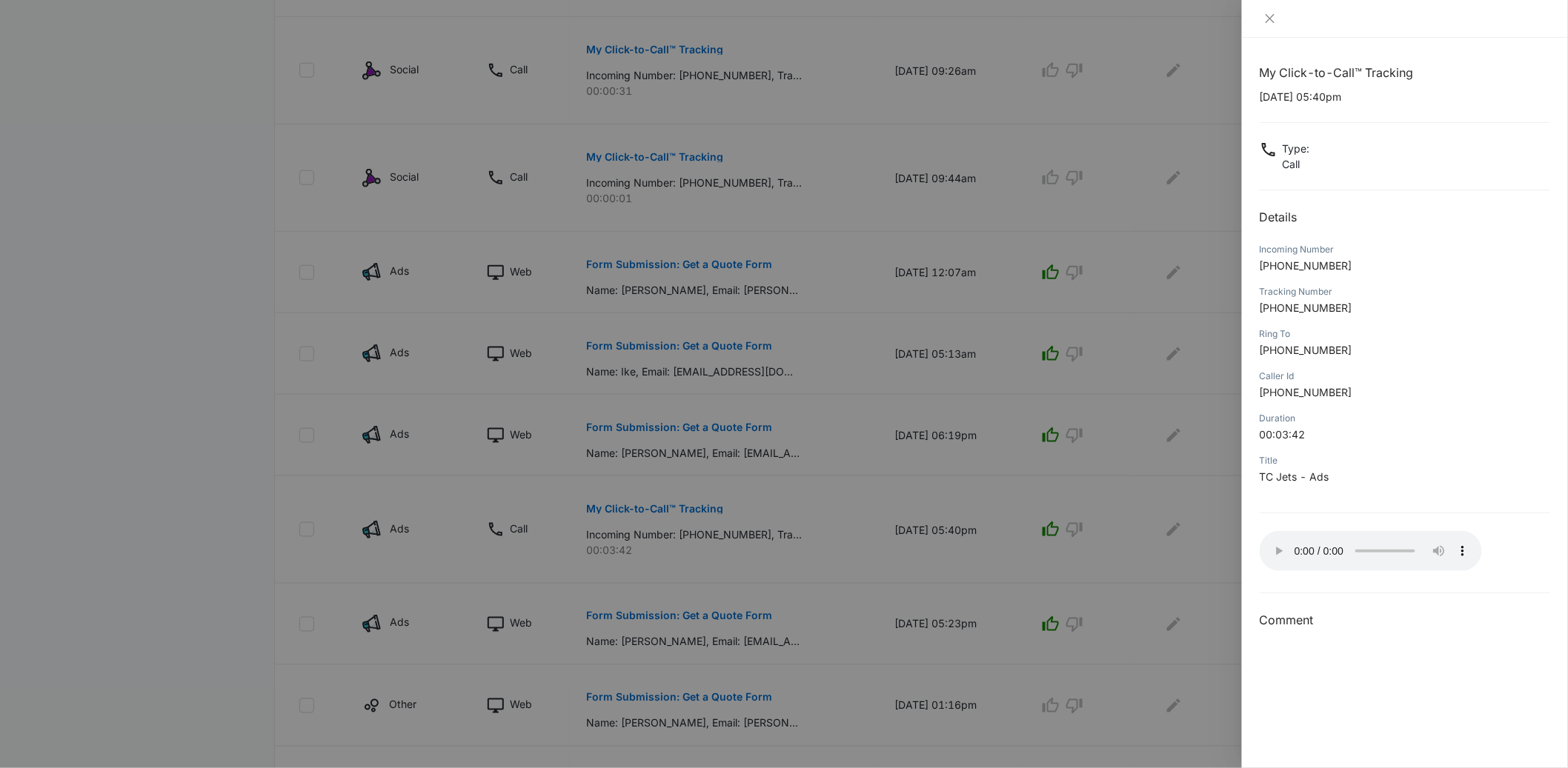
click at [1182, 534] on div at bounding box center [784, 384] width 1568 height 768
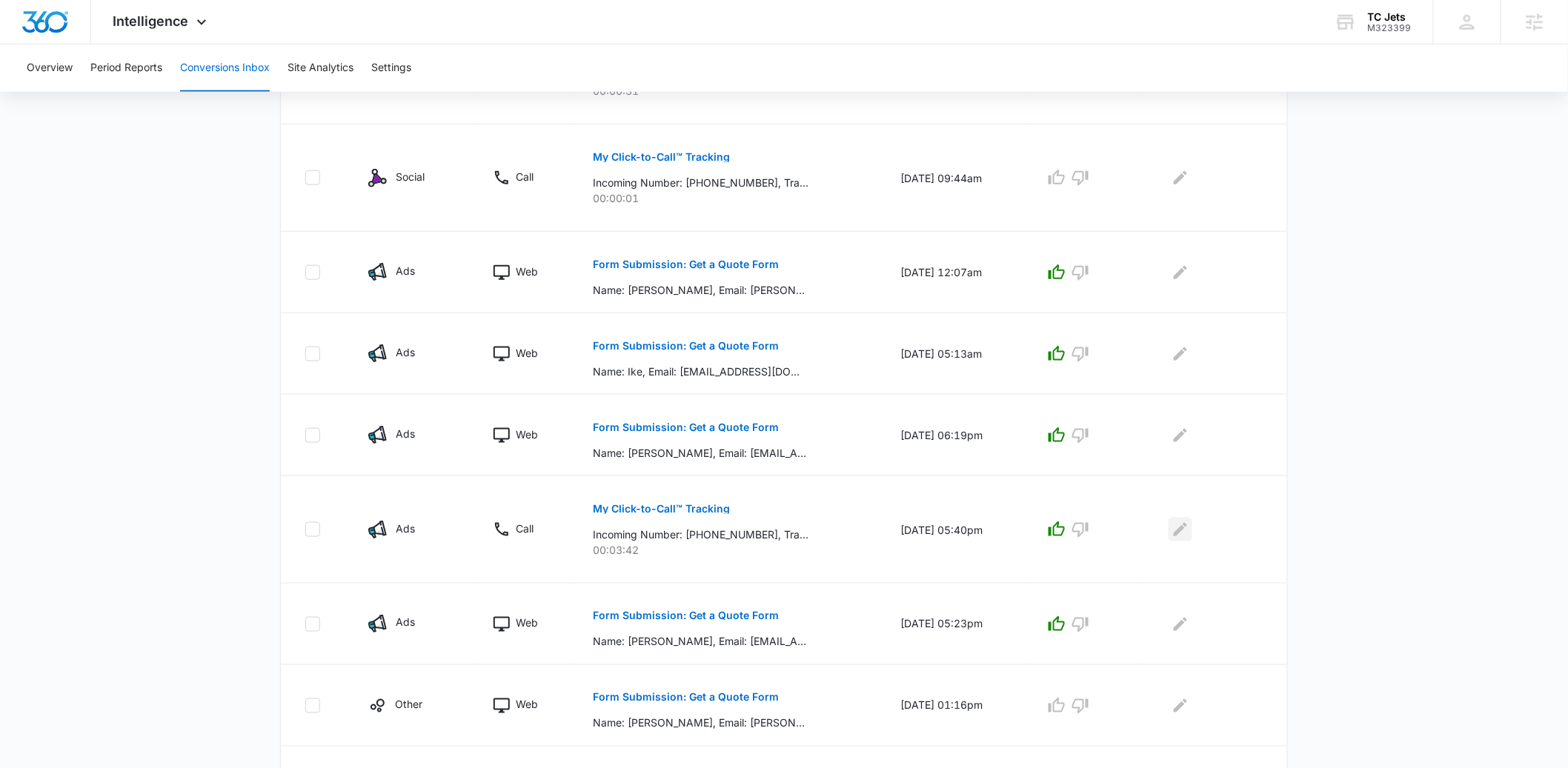
click at [1182, 533] on icon "Edit Comments" at bounding box center [1180, 529] width 13 height 13
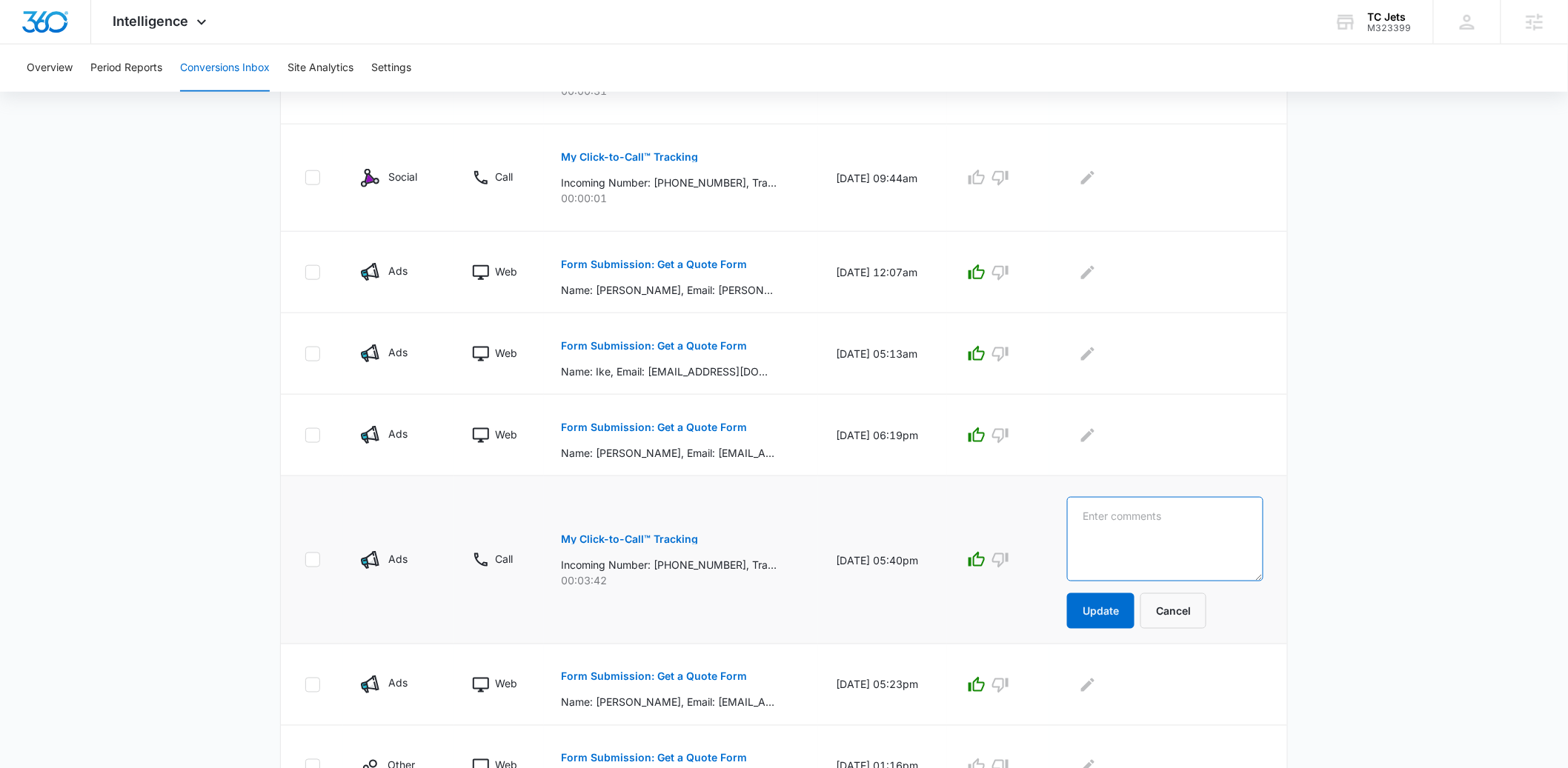
click at [1150, 531] on textarea at bounding box center [1166, 539] width 196 height 84
paste textarea "[GEOGRAPHIC_DATA] to [GEOGRAPHIC_DATA]"
type textarea "[GEOGRAPHIC_DATA] to [GEOGRAPHIC_DATA]"
click at [1124, 606] on button "Update" at bounding box center [1101, 611] width 68 height 36
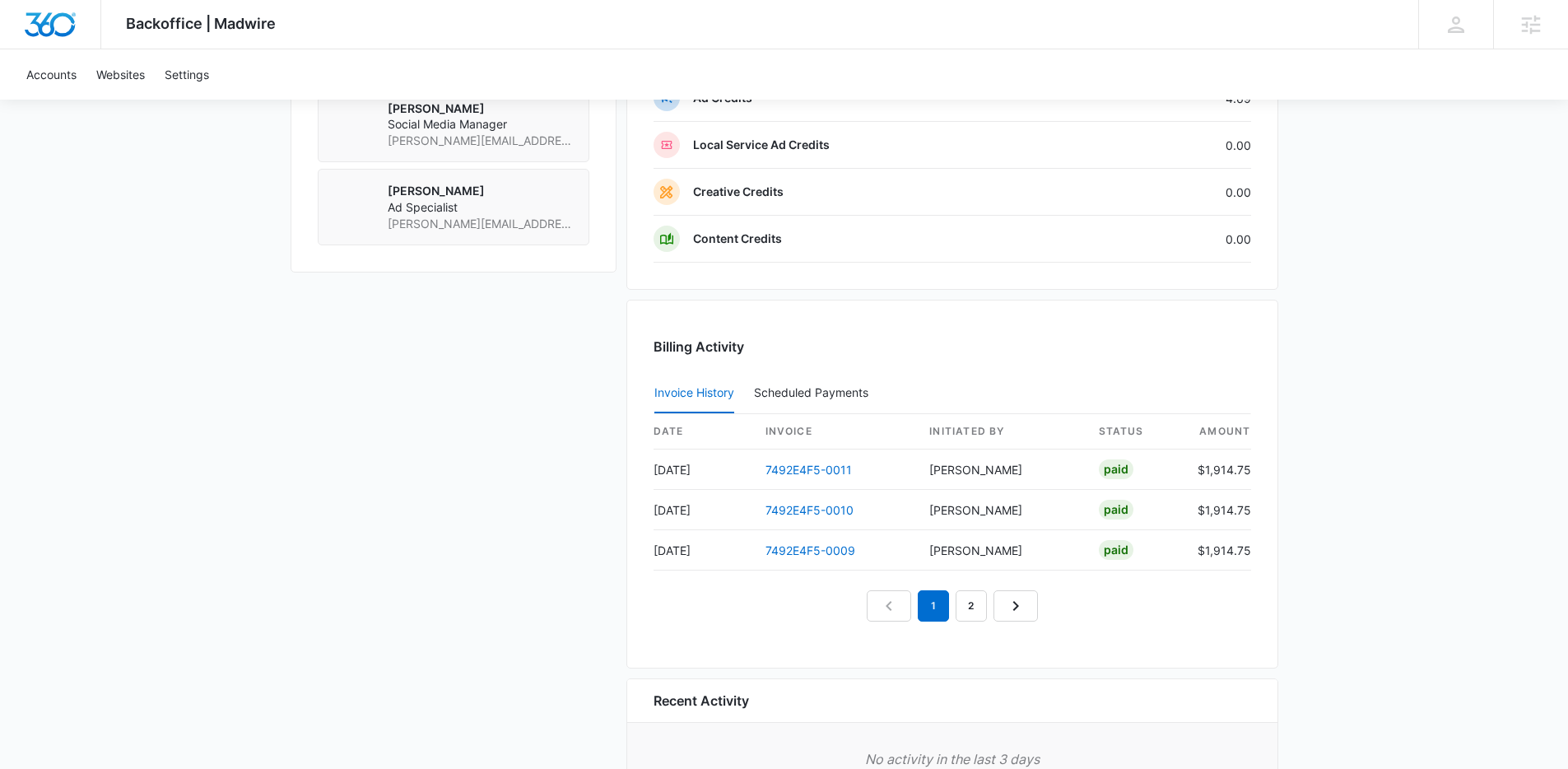
scroll to position [1429, 0]
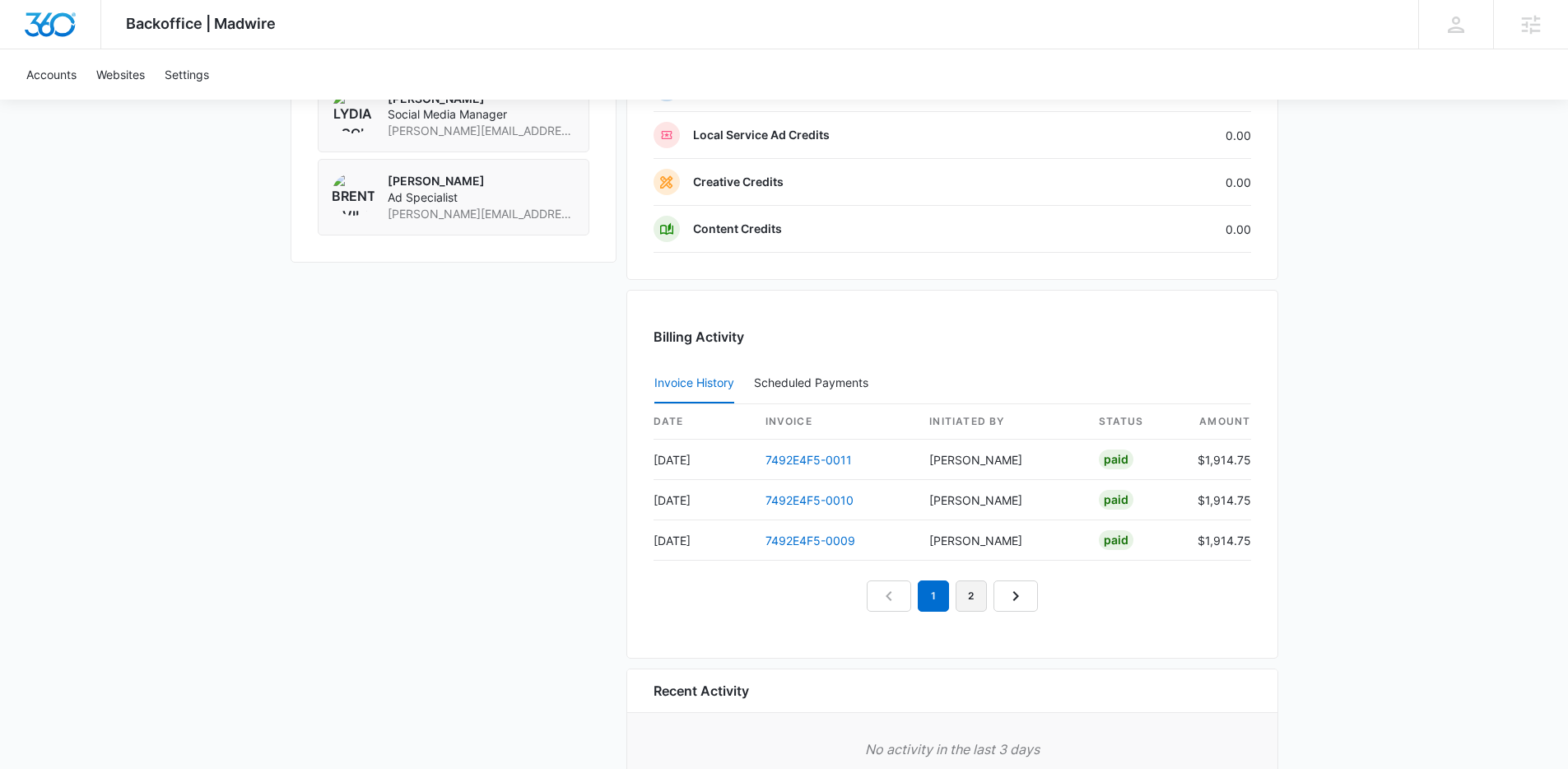
click at [964, 605] on link "2" at bounding box center [971, 596] width 31 height 31
click at [919, 601] on link "1" at bounding box center [914, 596] width 31 height 31
click at [958, 598] on link "2" at bounding box center [952, 596] width 31 height 31
click at [983, 595] on link "3" at bounding box center [991, 596] width 31 height 31
click at [896, 596] on link "1" at bounding box center [896, 596] width 31 height 31
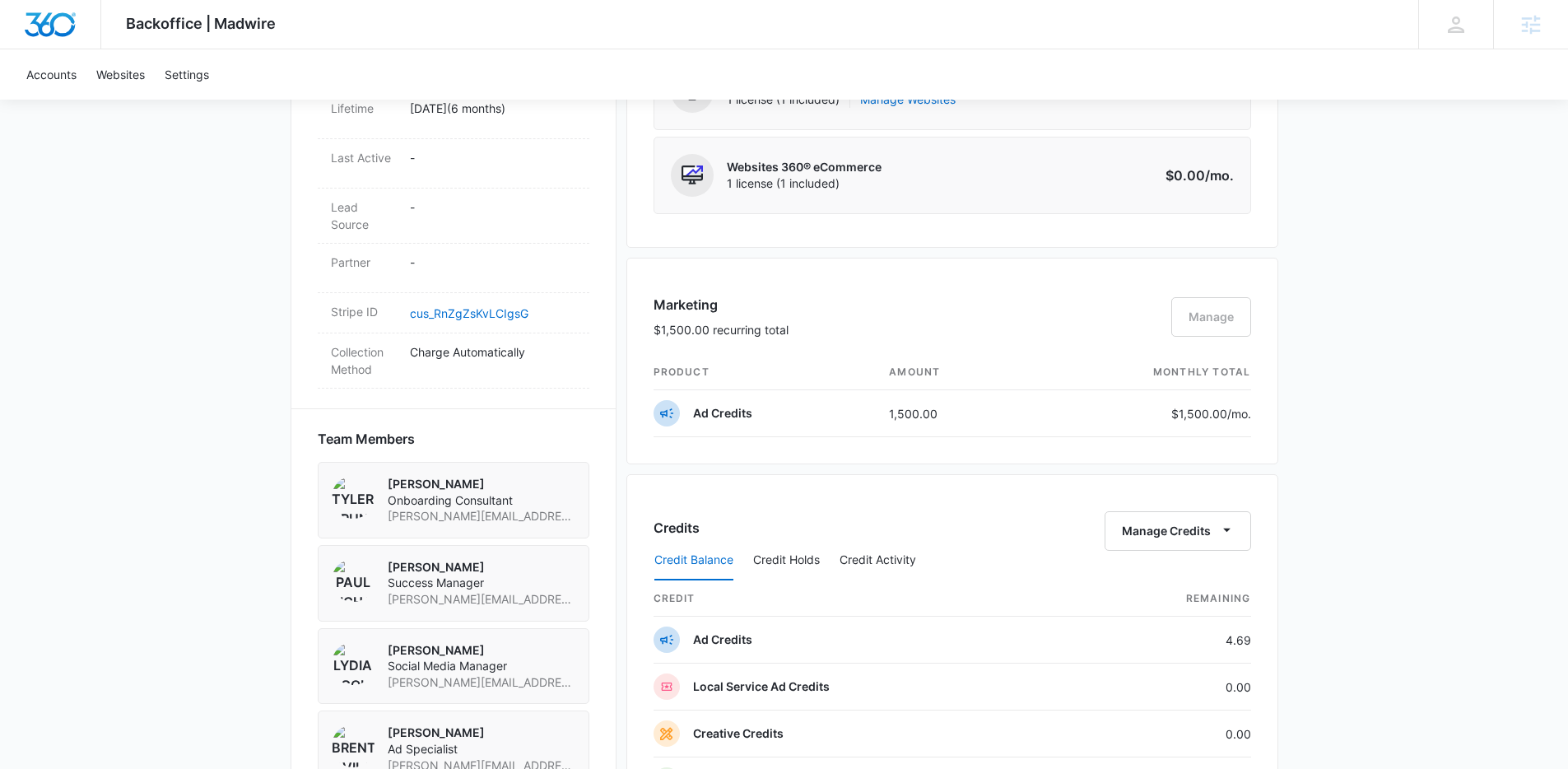
scroll to position [866, 0]
